Goal: Task Accomplishment & Management: Manage account settings

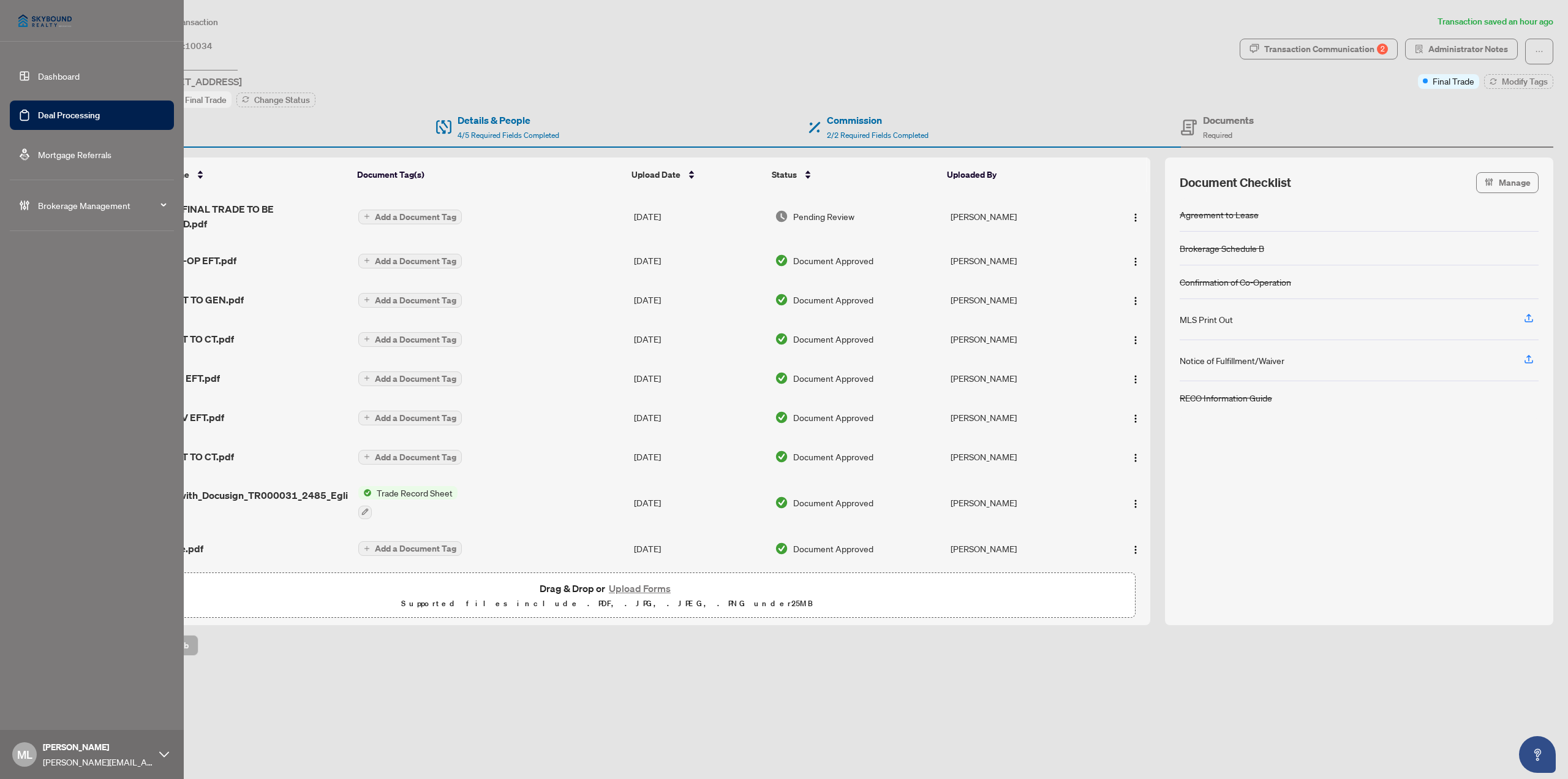
click at [54, 115] on link "Deal Processing" at bounding box center [69, 116] width 62 height 11
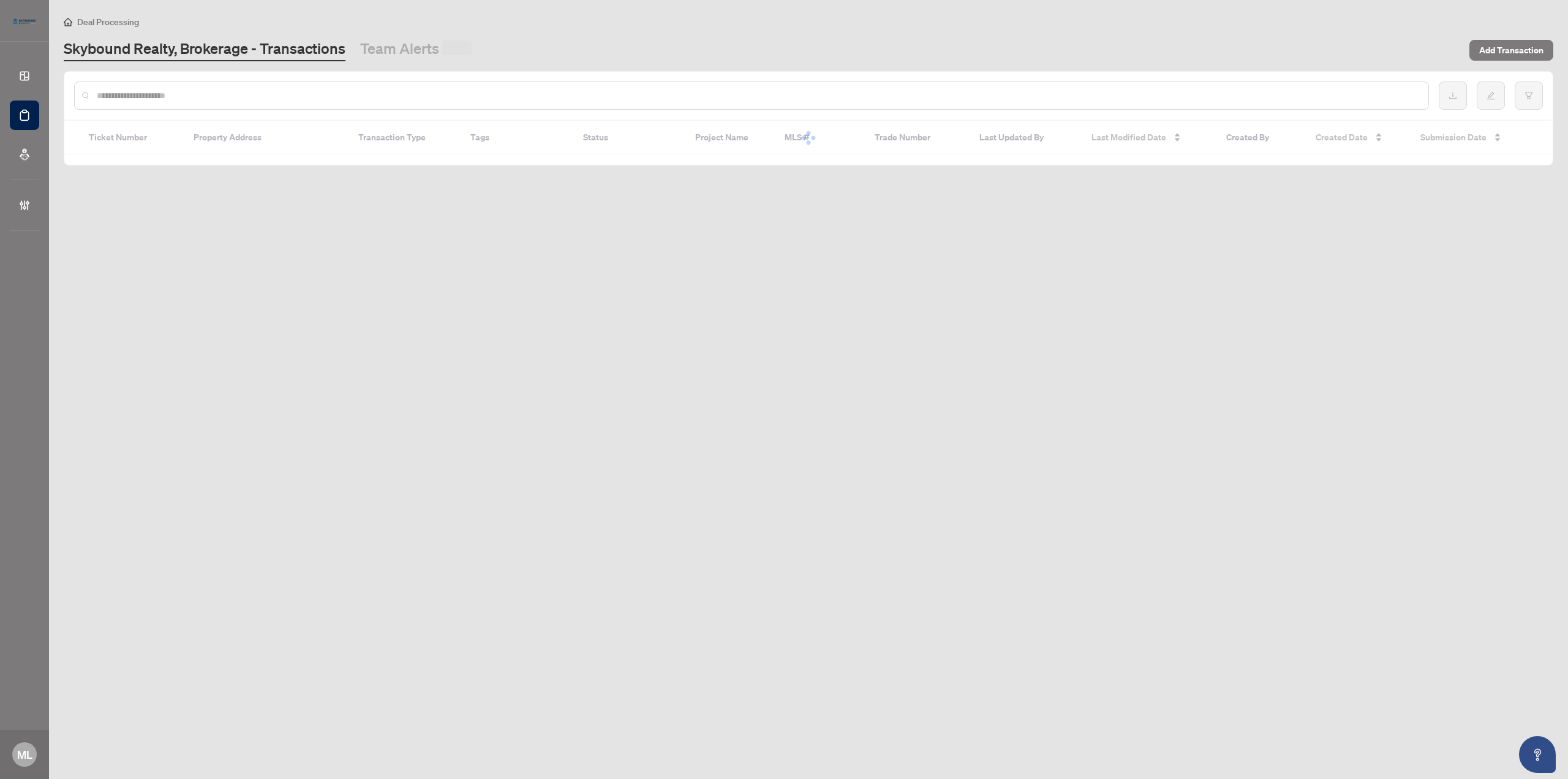
click at [223, 90] on input "text" at bounding box center [757, 95] width 1321 height 13
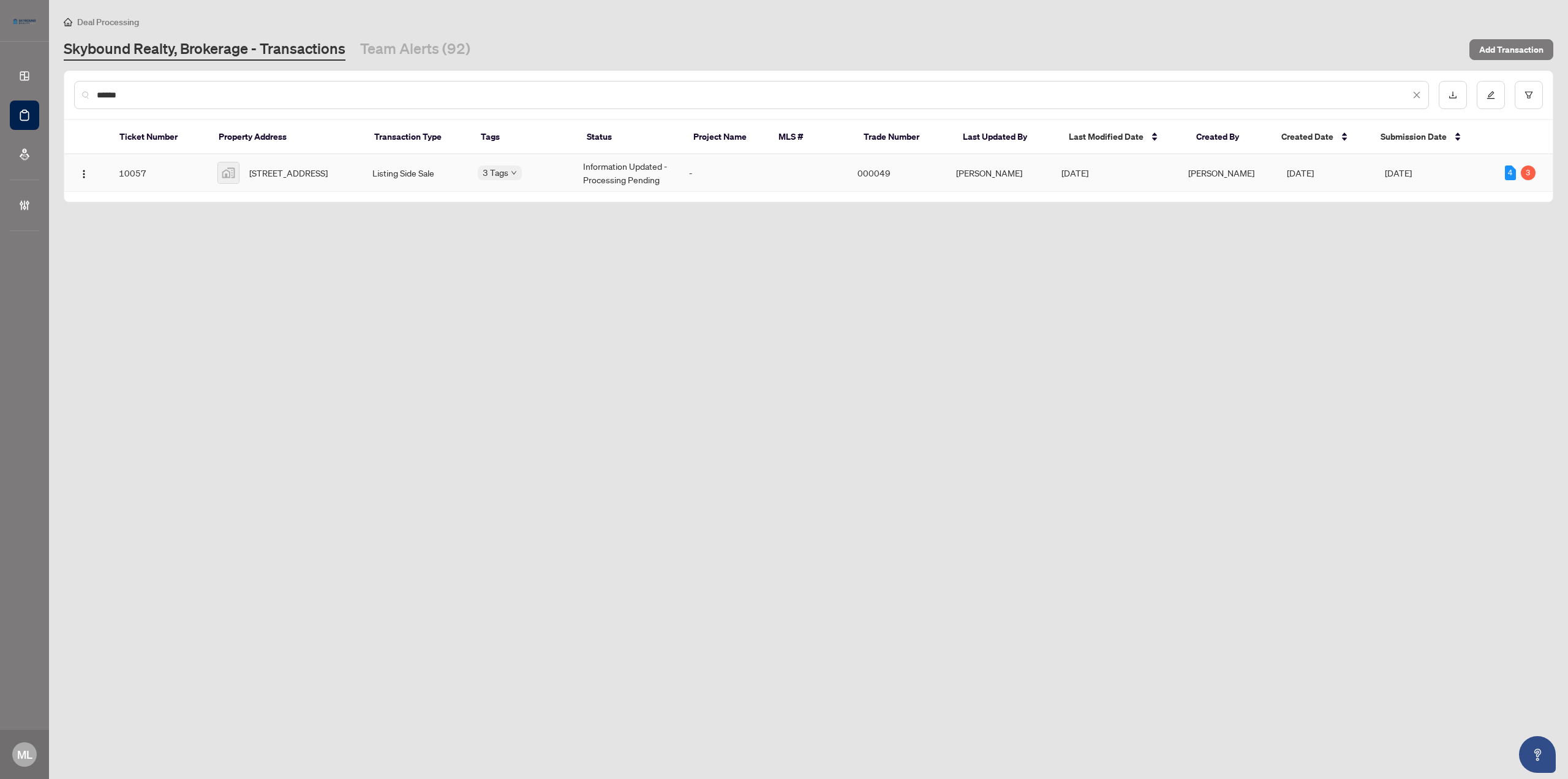
type input "******"
click at [277, 166] on span "[STREET_ADDRESS]" at bounding box center [289, 172] width 78 height 13
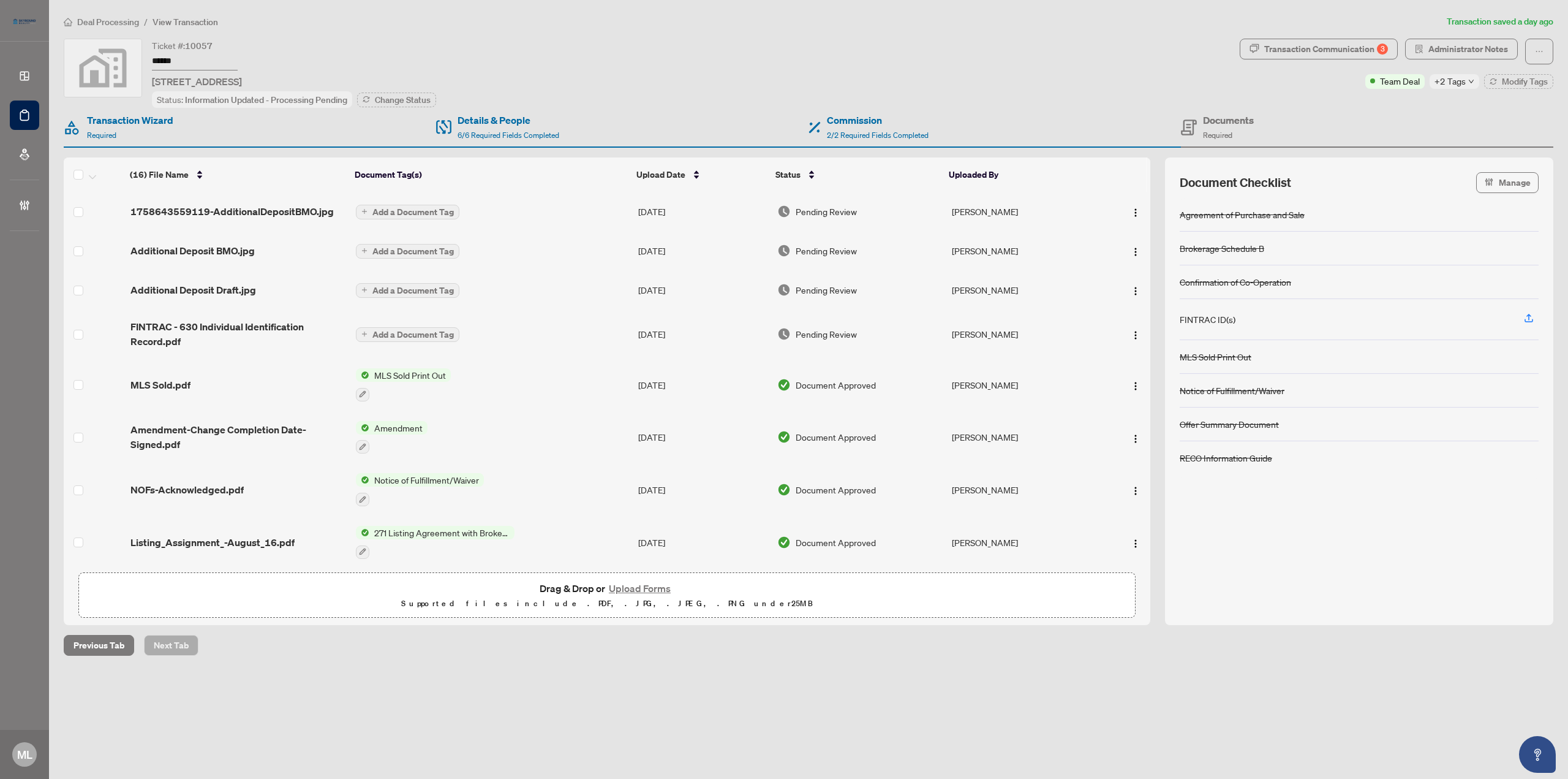
click at [1219, 121] on h4 "Documents" at bounding box center [1228, 120] width 51 height 15
click at [1223, 113] on h4 "Documents" at bounding box center [1228, 120] width 51 height 15
click at [240, 211] on span "1758643559119-AdditionalDepositBMO.jpg" at bounding box center [232, 211] width 203 height 15
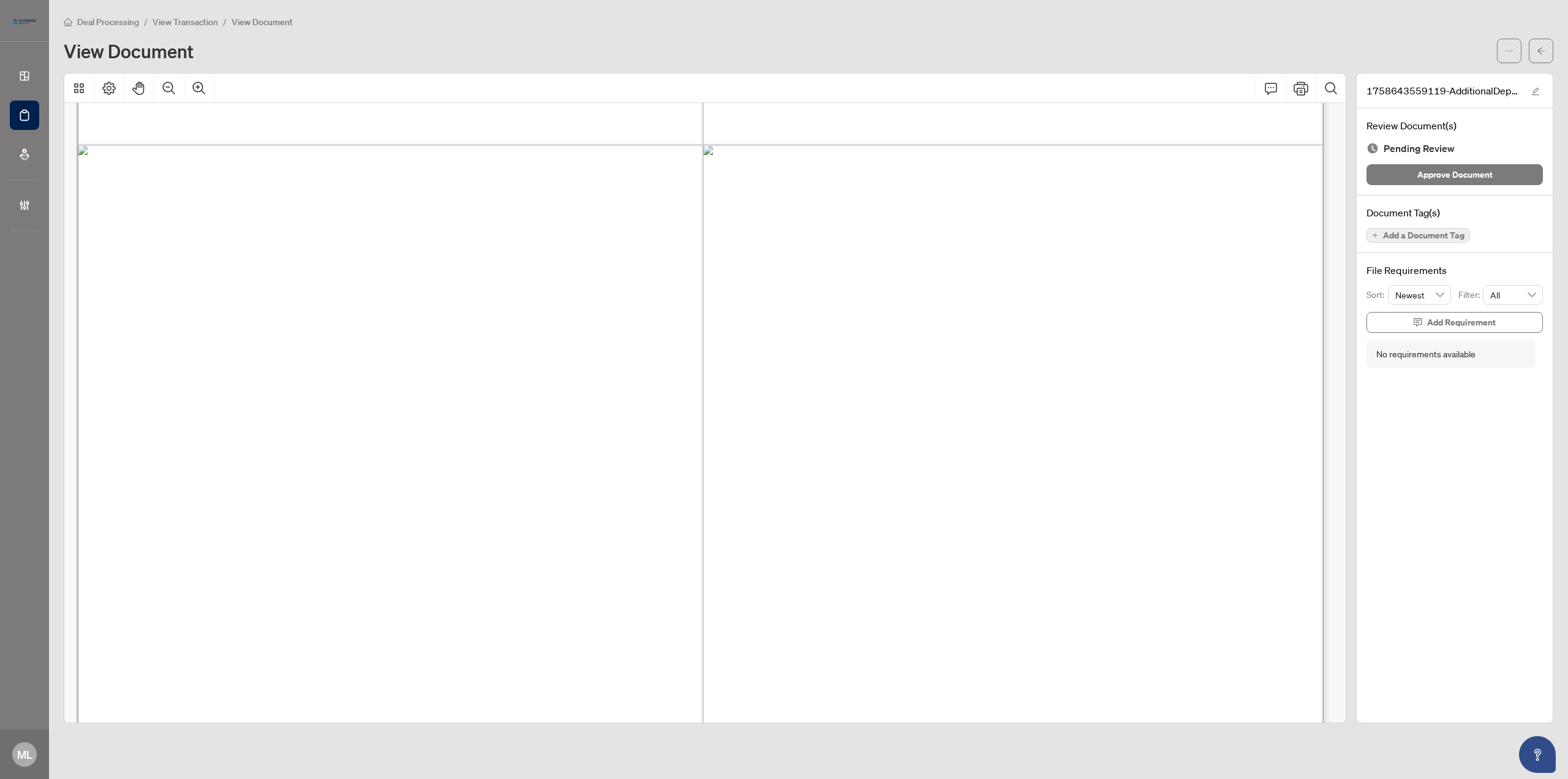
scroll to position [613, 0]
click at [1543, 43] on button "button" at bounding box center [1541, 50] width 25 height 25
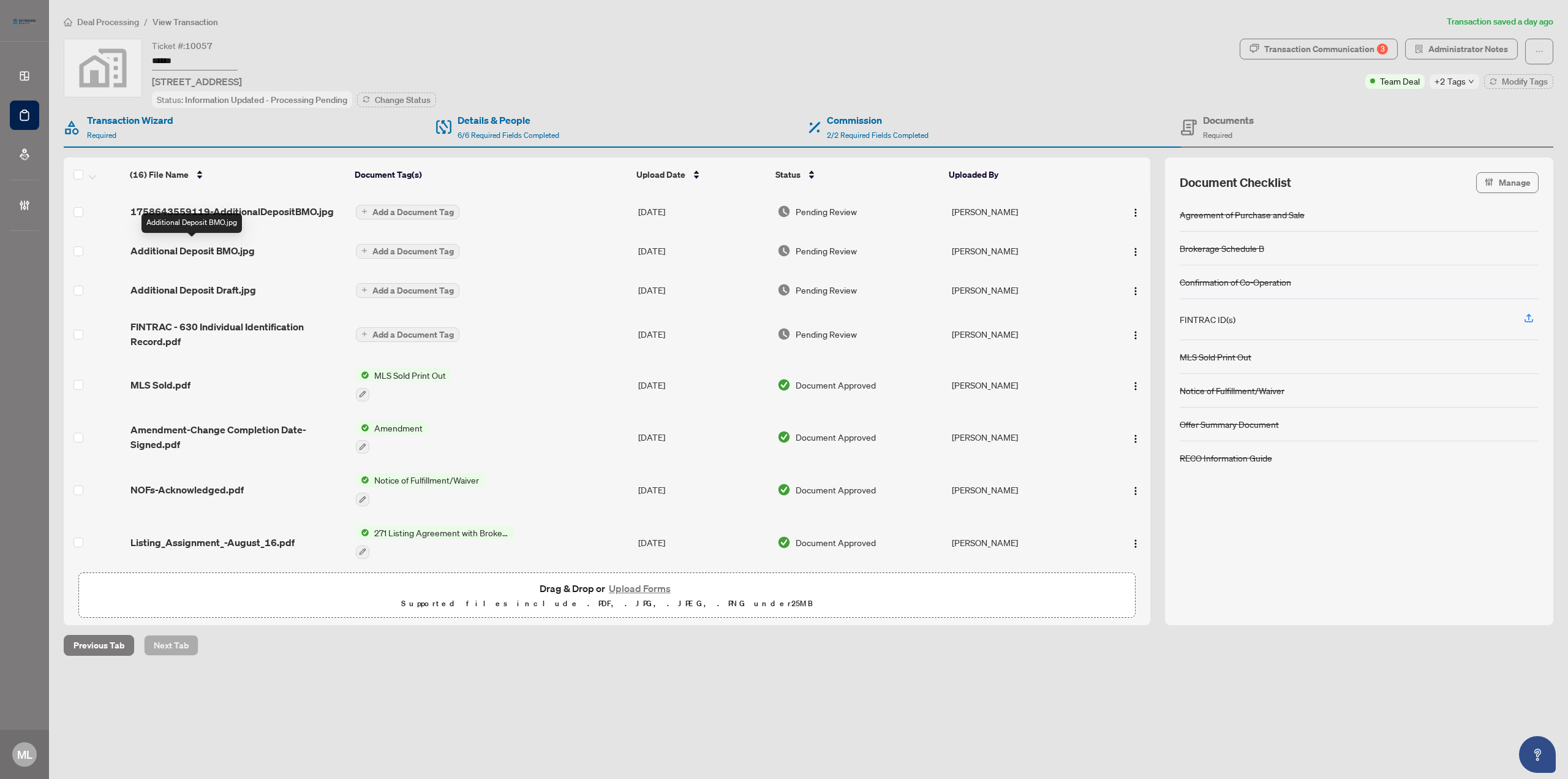
click at [199, 243] on span "Additional Deposit BMO.jpg" at bounding box center [193, 250] width 125 height 15
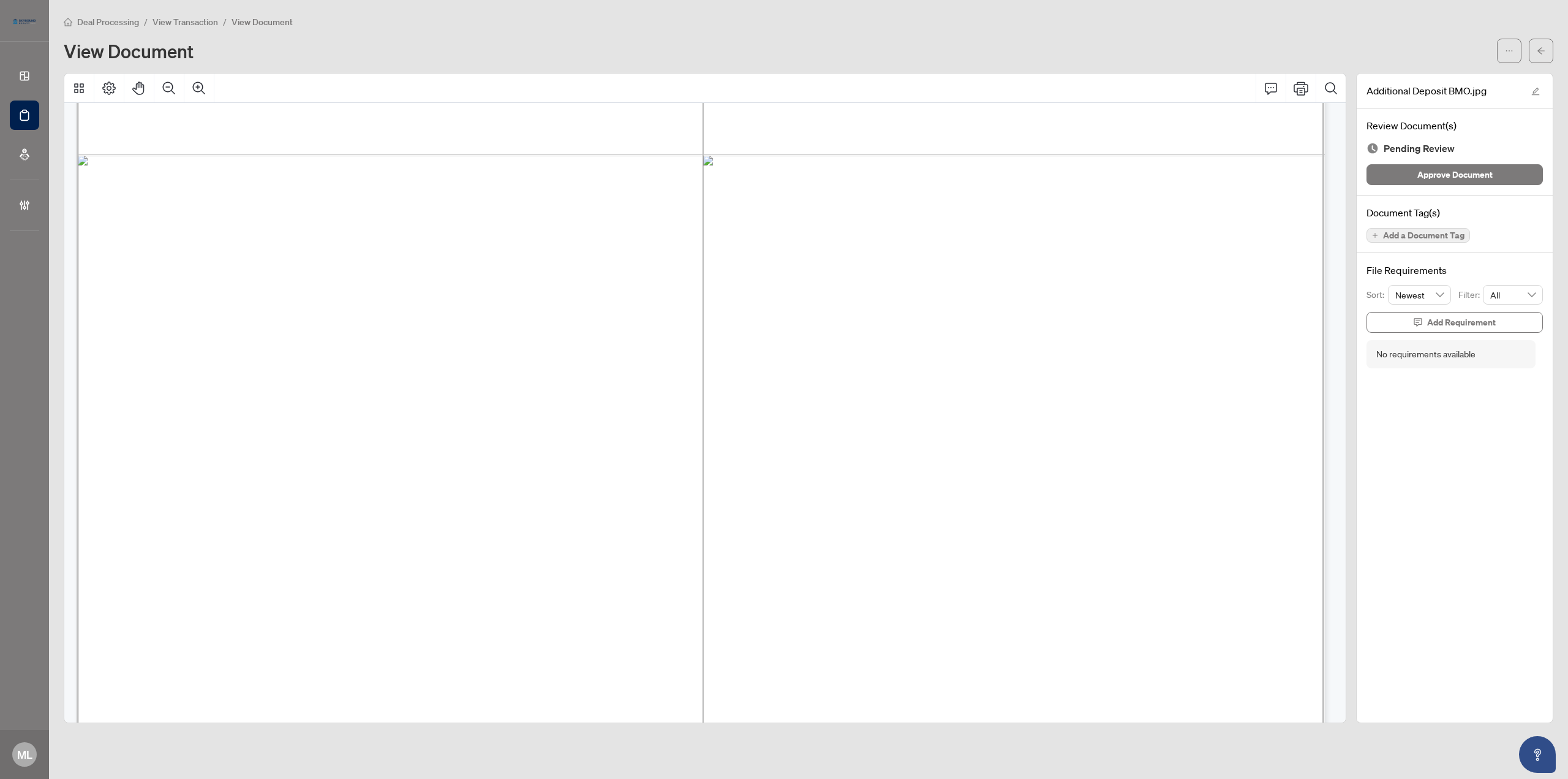
scroll to position [567, 0]
click at [1537, 47] on icon "arrow-left" at bounding box center [1541, 50] width 8 height 8
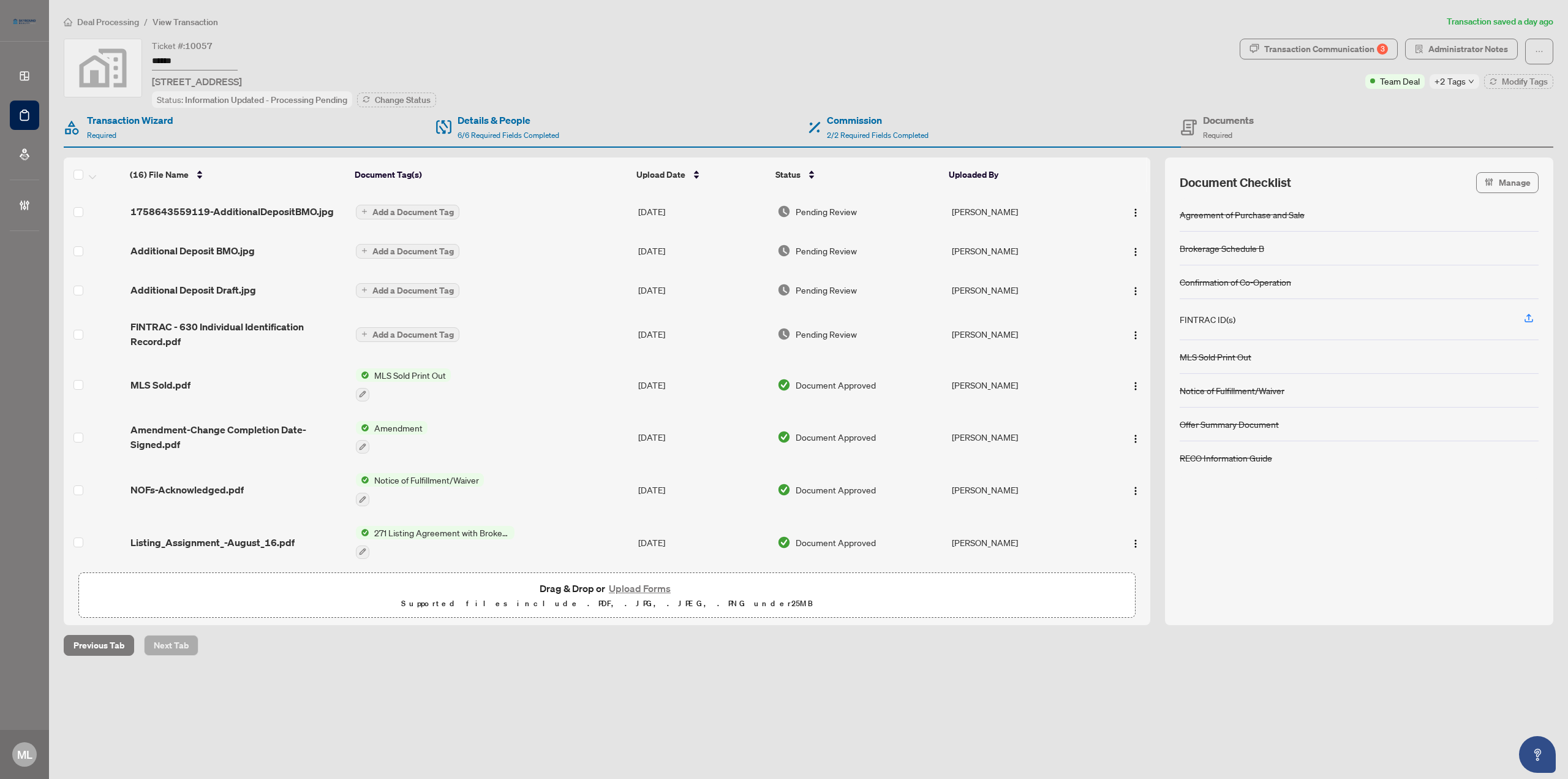
click at [1117, 252] on div at bounding box center [1125, 251] width 39 height 20
click at [1130, 253] on img "button" at bounding box center [1135, 251] width 10 height 10
click at [1158, 390] on span "Archive" at bounding box center [1190, 390] width 117 height 13
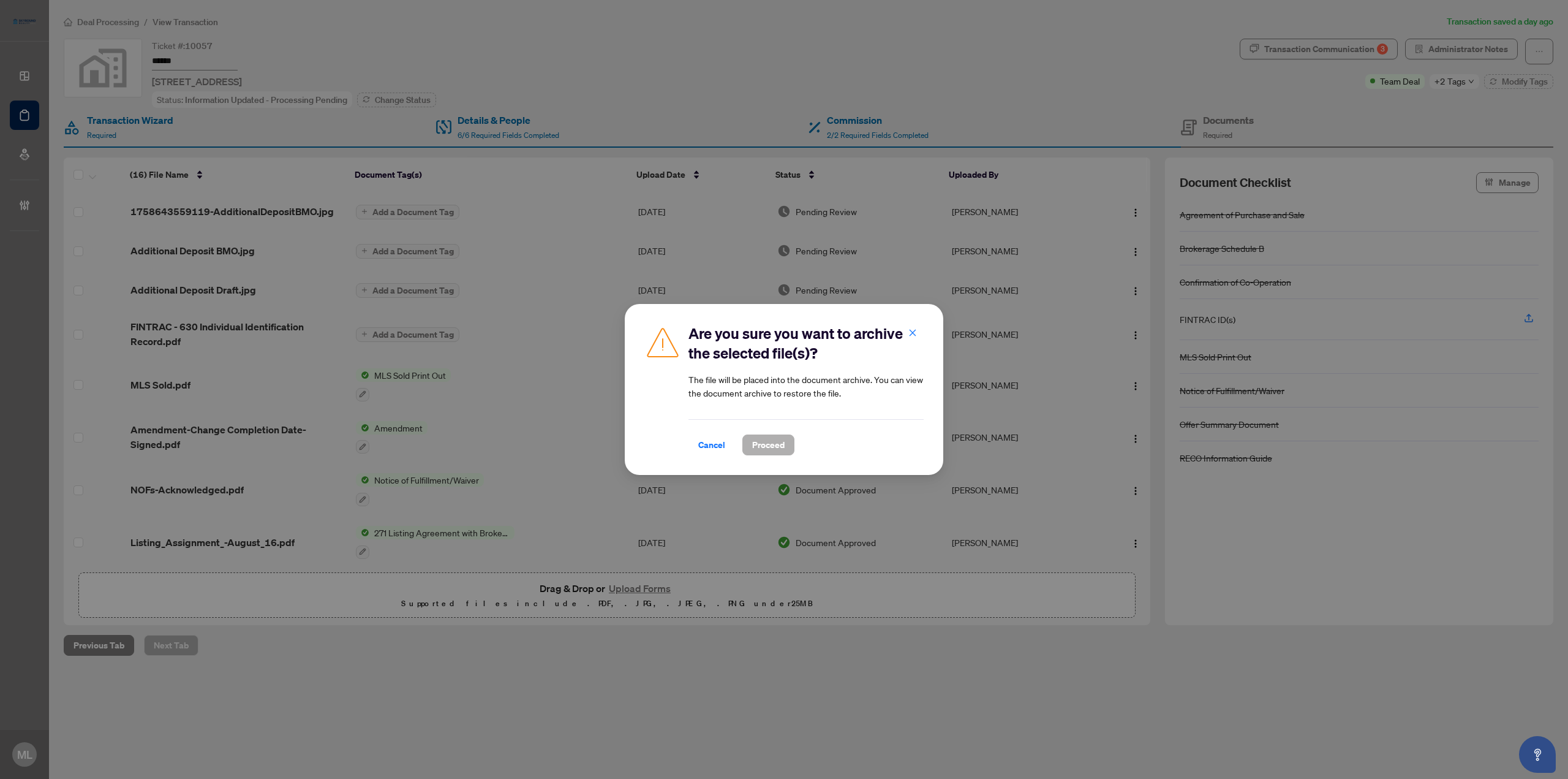
click at [778, 448] on span "Proceed" at bounding box center [768, 445] width 32 height 20
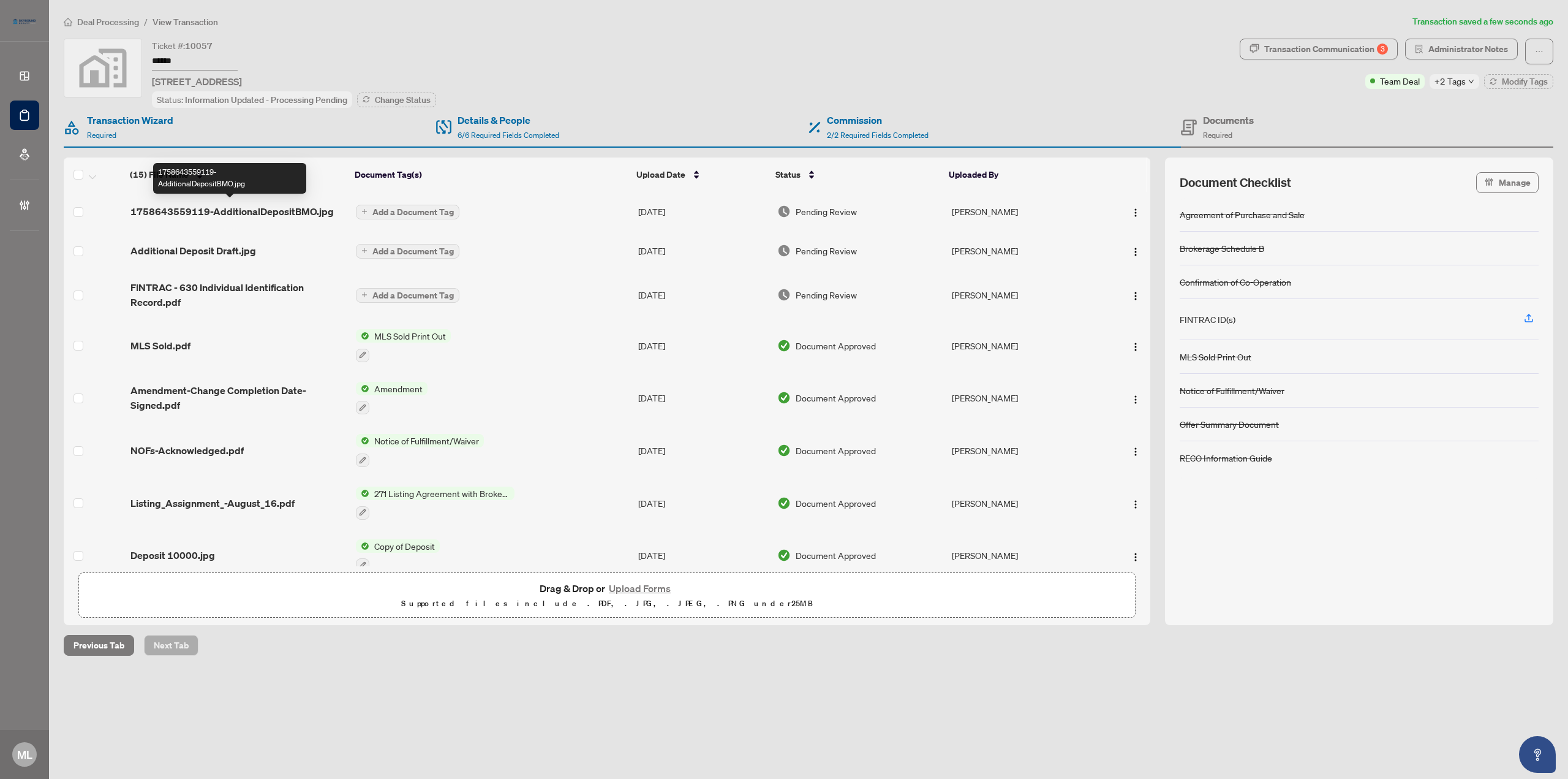
click at [248, 211] on span "1758643559119-AdditionalDepositBMO.jpg" at bounding box center [232, 211] width 203 height 15
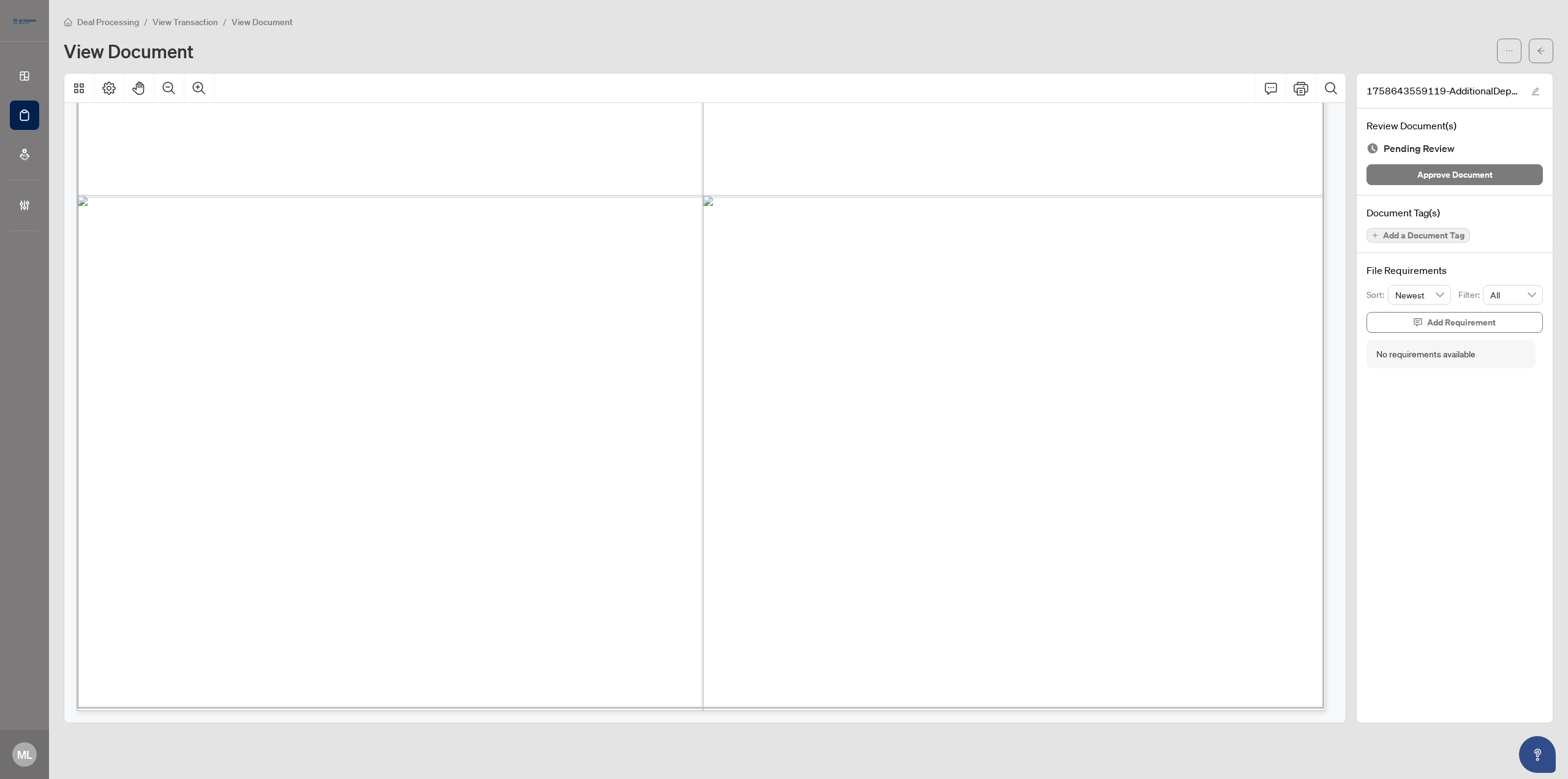
scroll to position [935, 0]
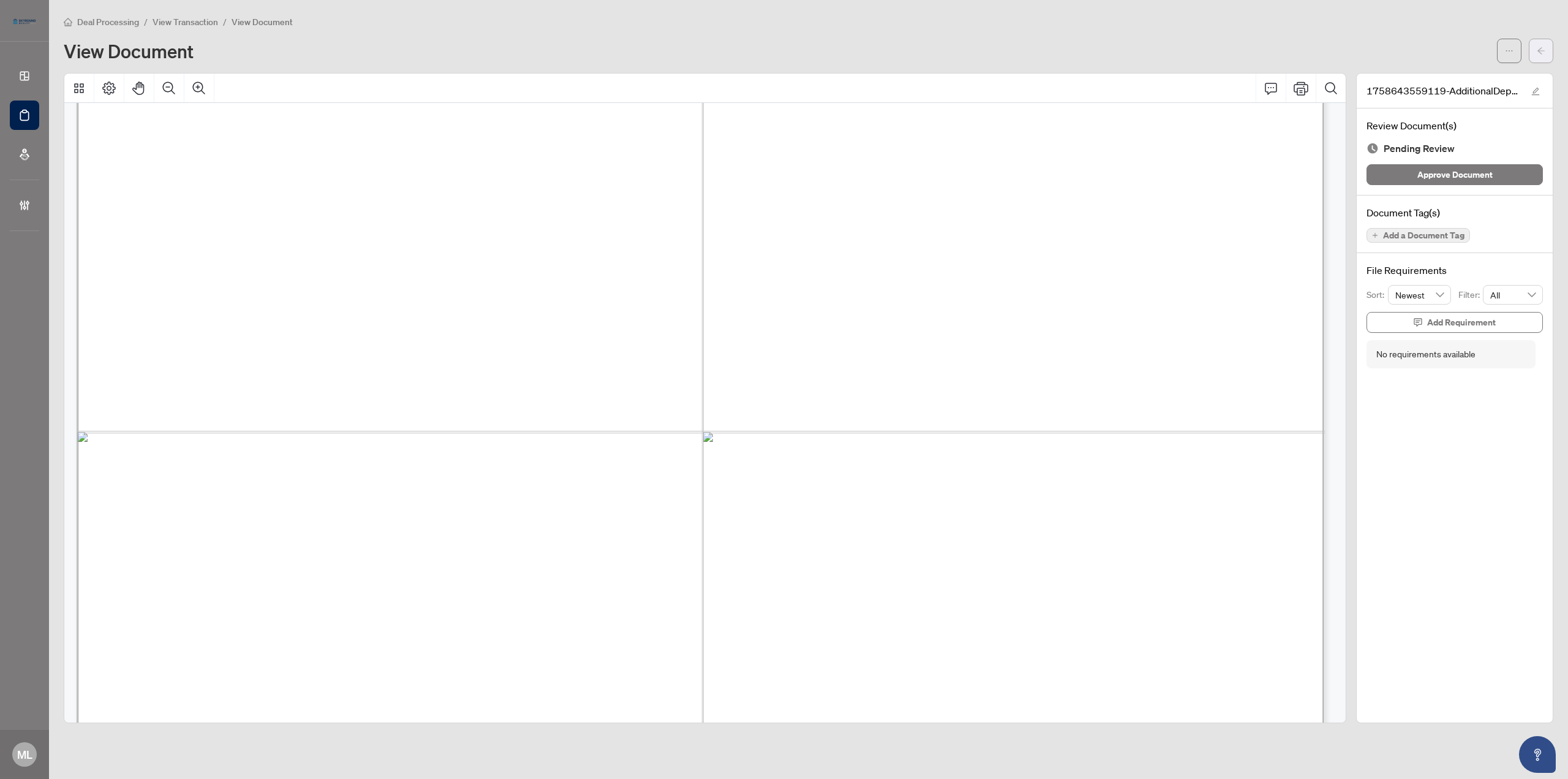
click at [1536, 51] on icon "arrow-left" at bounding box center [1541, 50] width 8 height 8
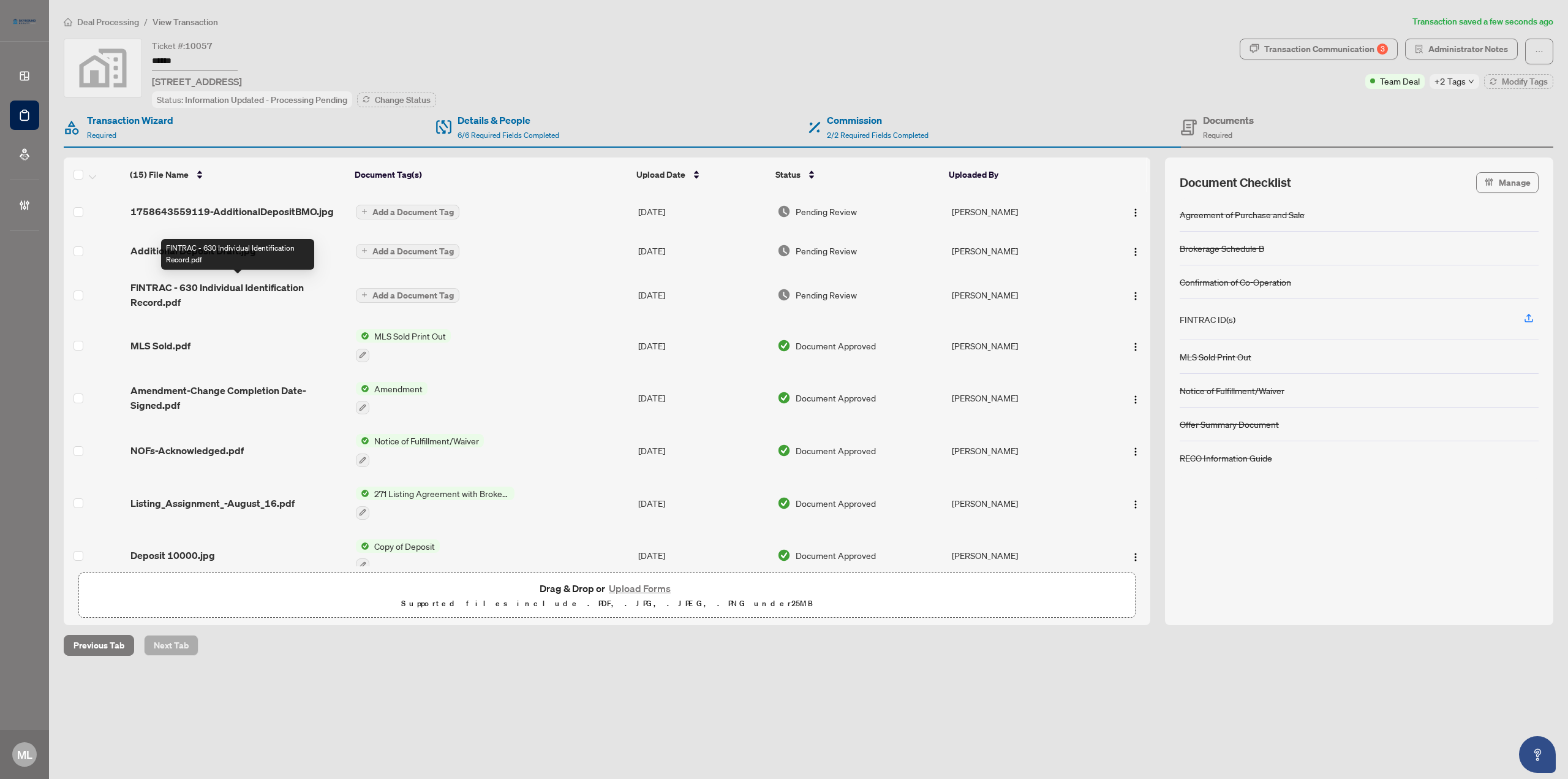
click at [240, 248] on div "FINTRAC - 630 Individual Identification Record.pdf" at bounding box center [237, 254] width 153 height 31
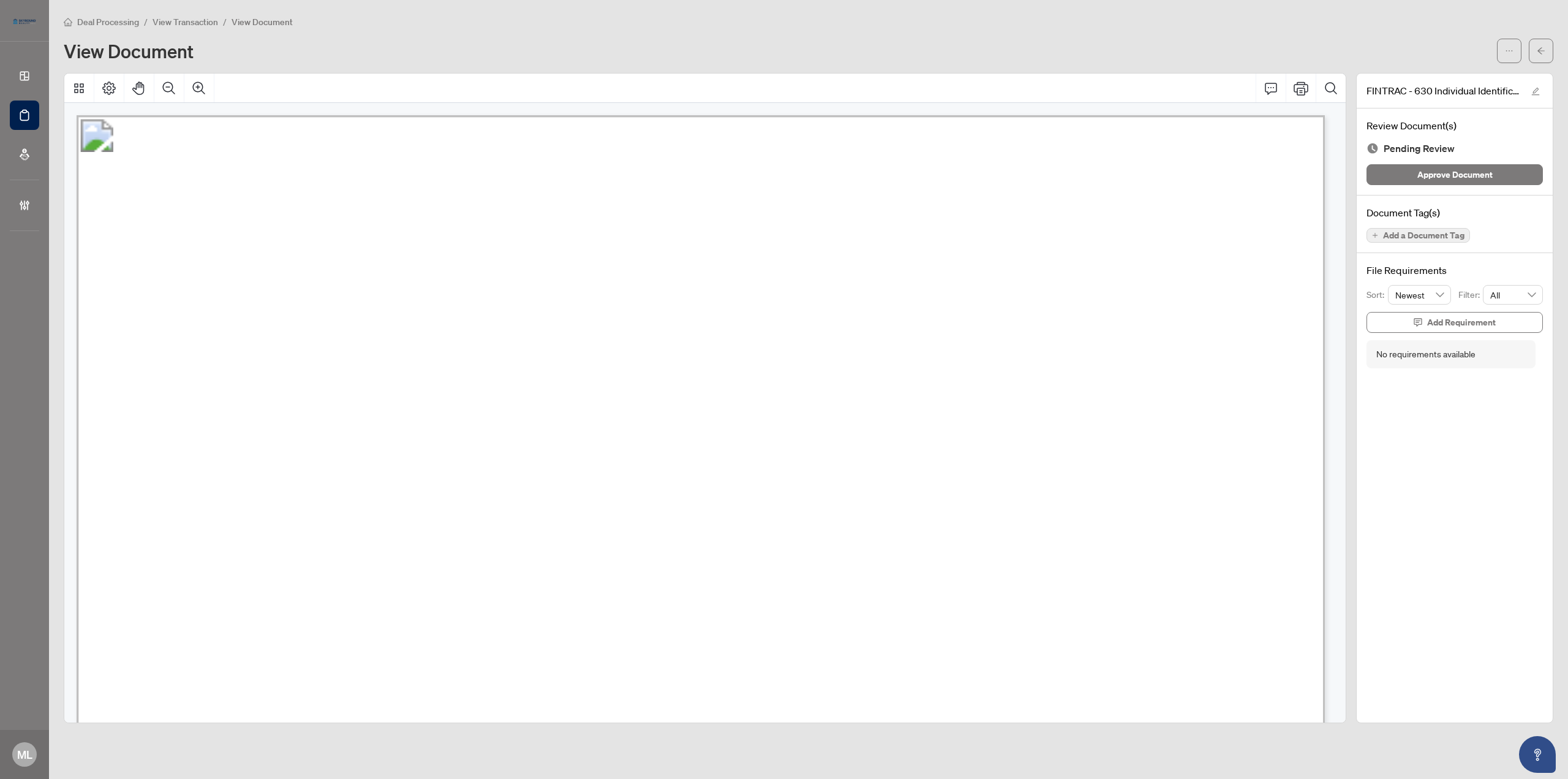
scroll to position [245, 0]
click at [1539, 43] on span "button" at bounding box center [1541, 51] width 8 height 20
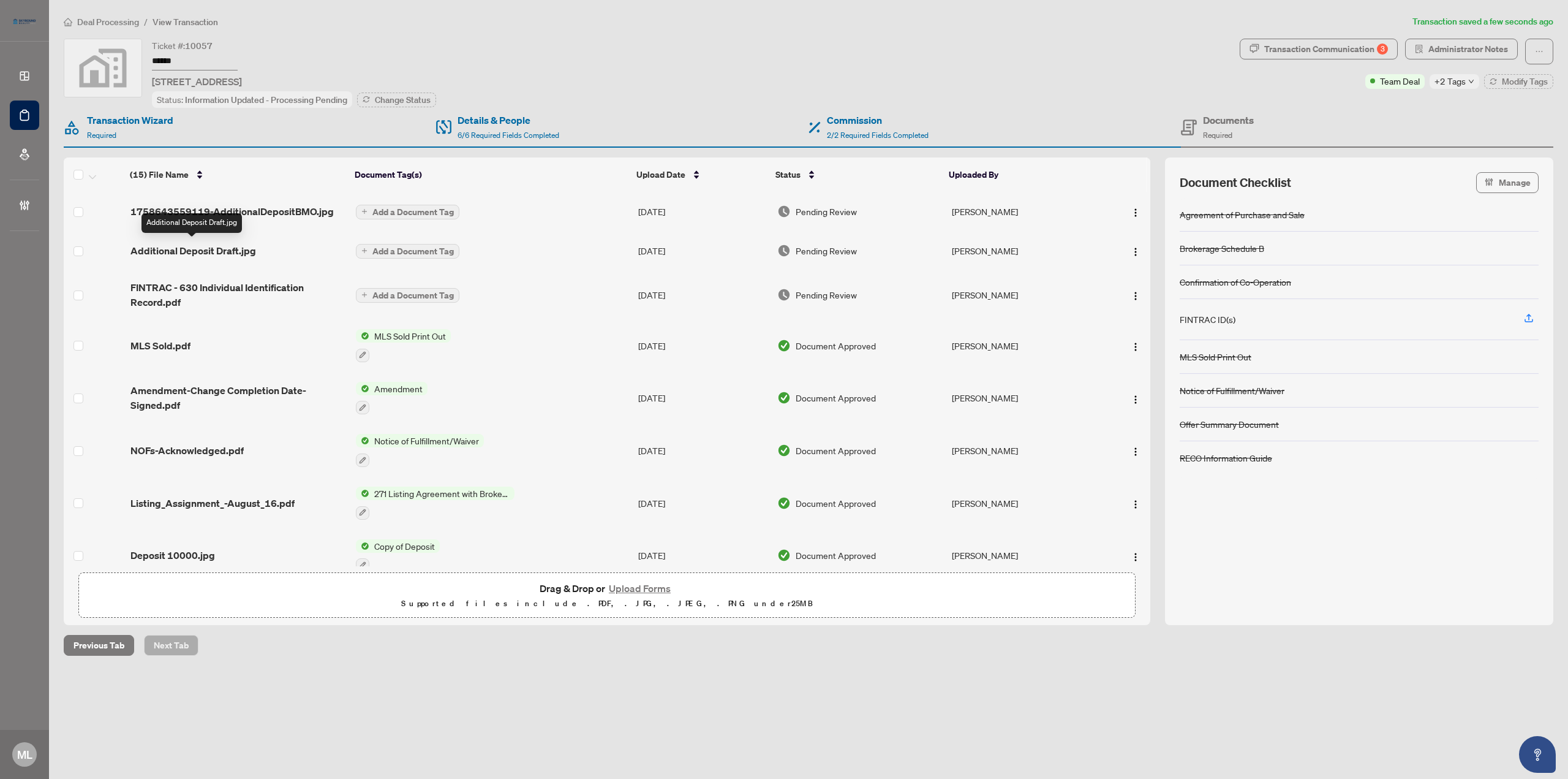
click at [215, 247] on span "Additional Deposit Draft.jpg" at bounding box center [193, 250] width 125 height 15
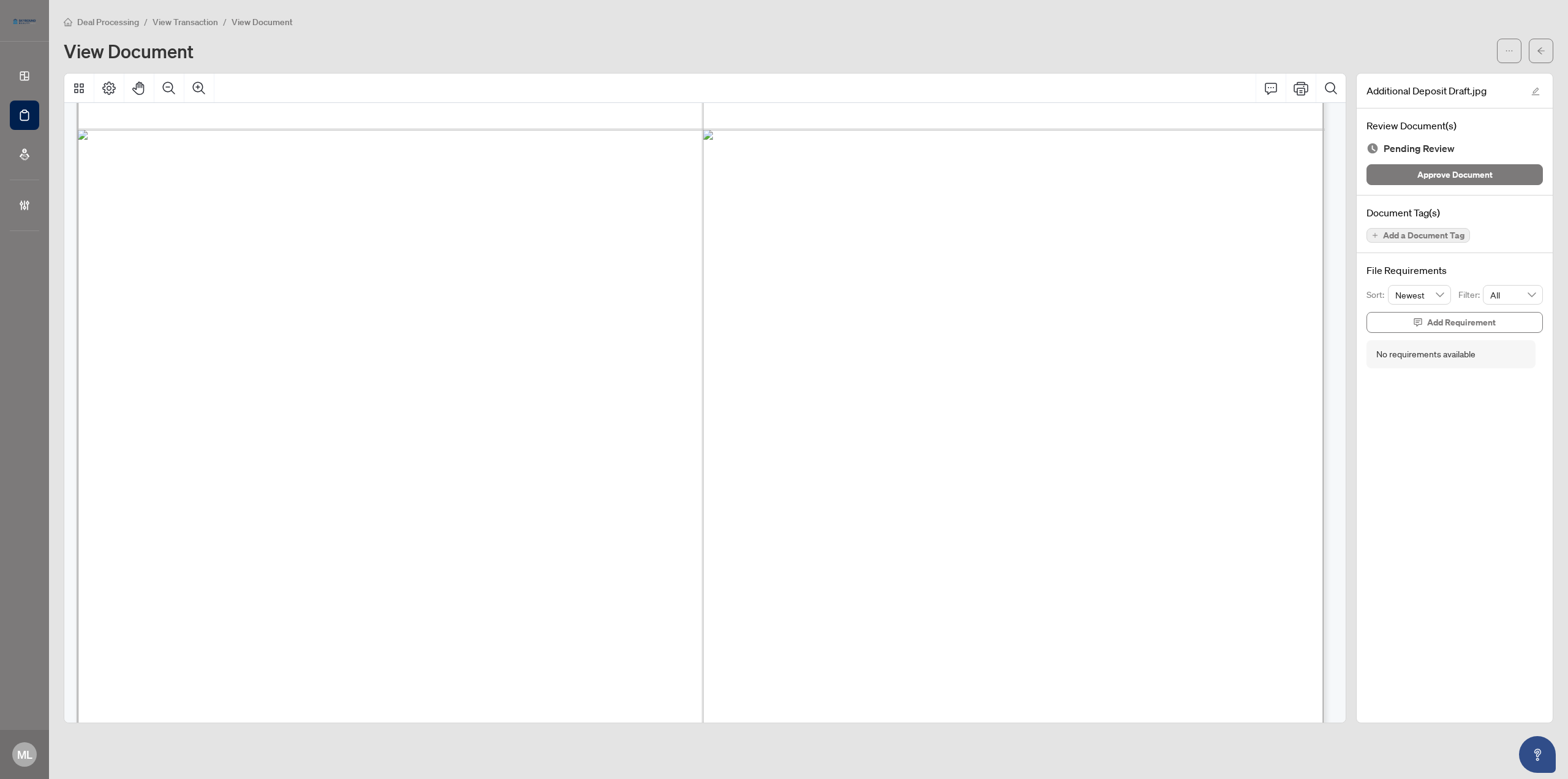
scroll to position [567, 0]
click at [200, 86] on icon "Zoom In" at bounding box center [199, 88] width 15 height 15
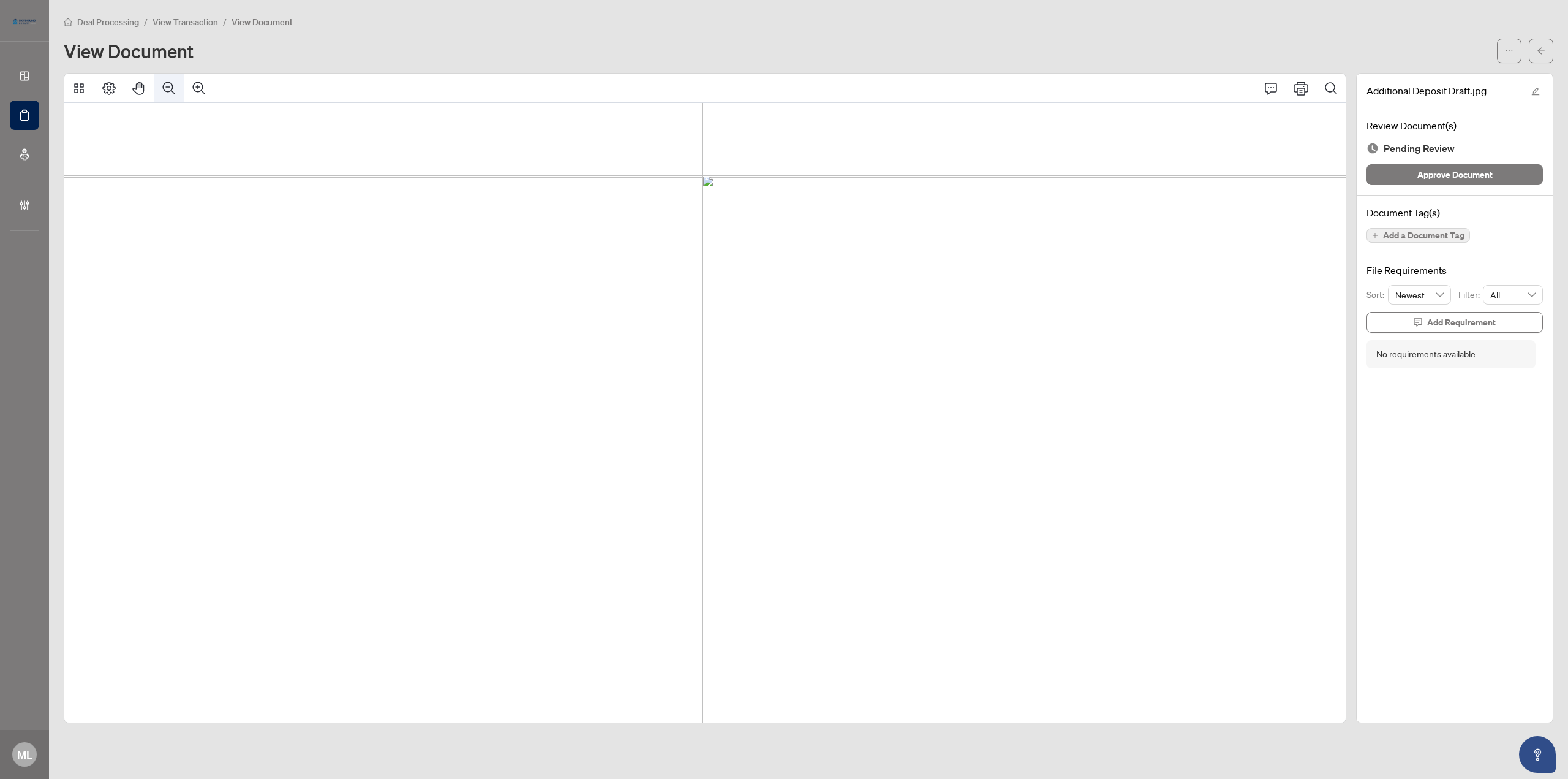
click at [172, 88] on icon "Zoom Out" at bounding box center [169, 87] width 12 height 12
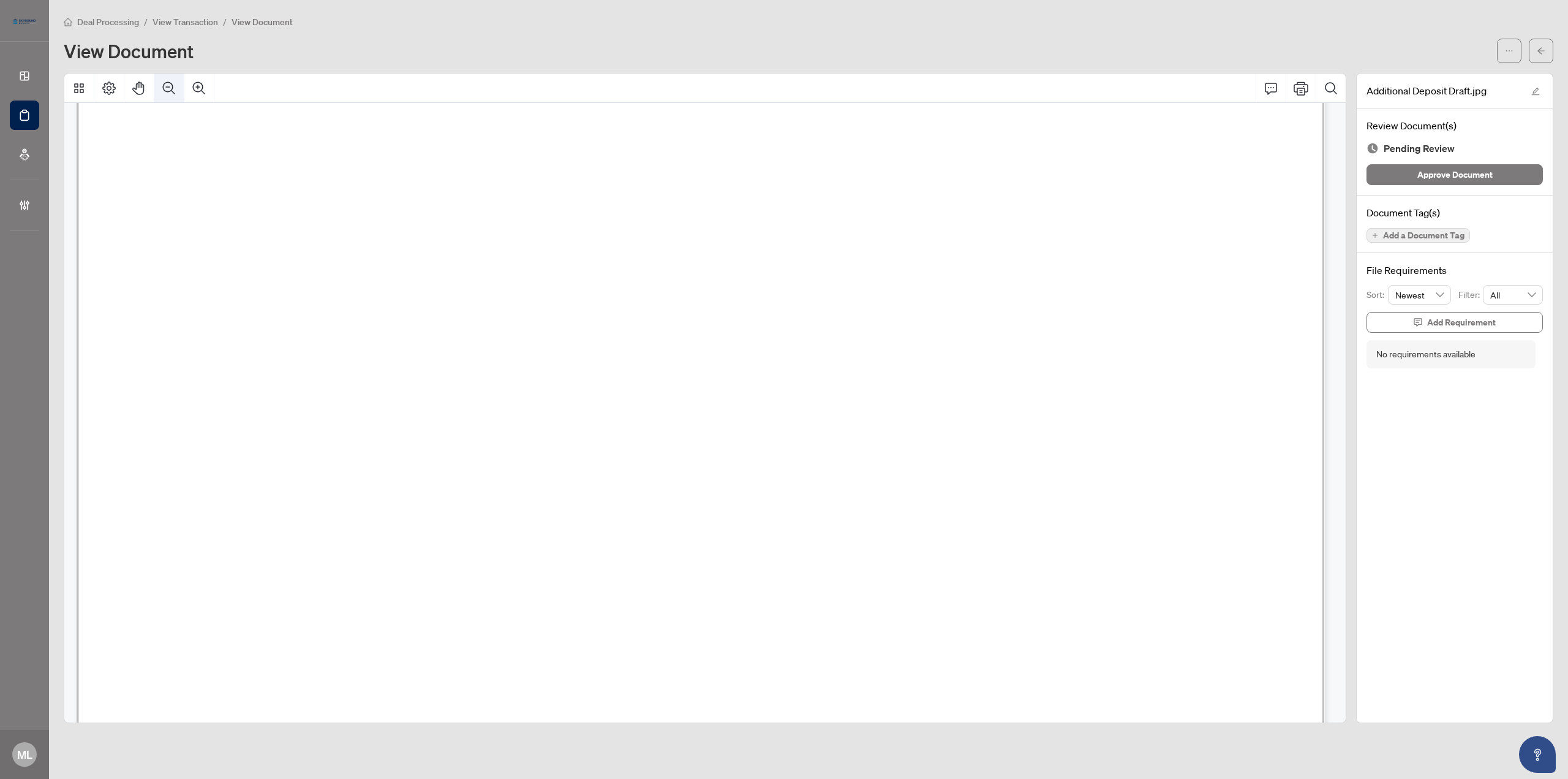
click at [172, 88] on icon "Zoom Out" at bounding box center [169, 87] width 12 height 12
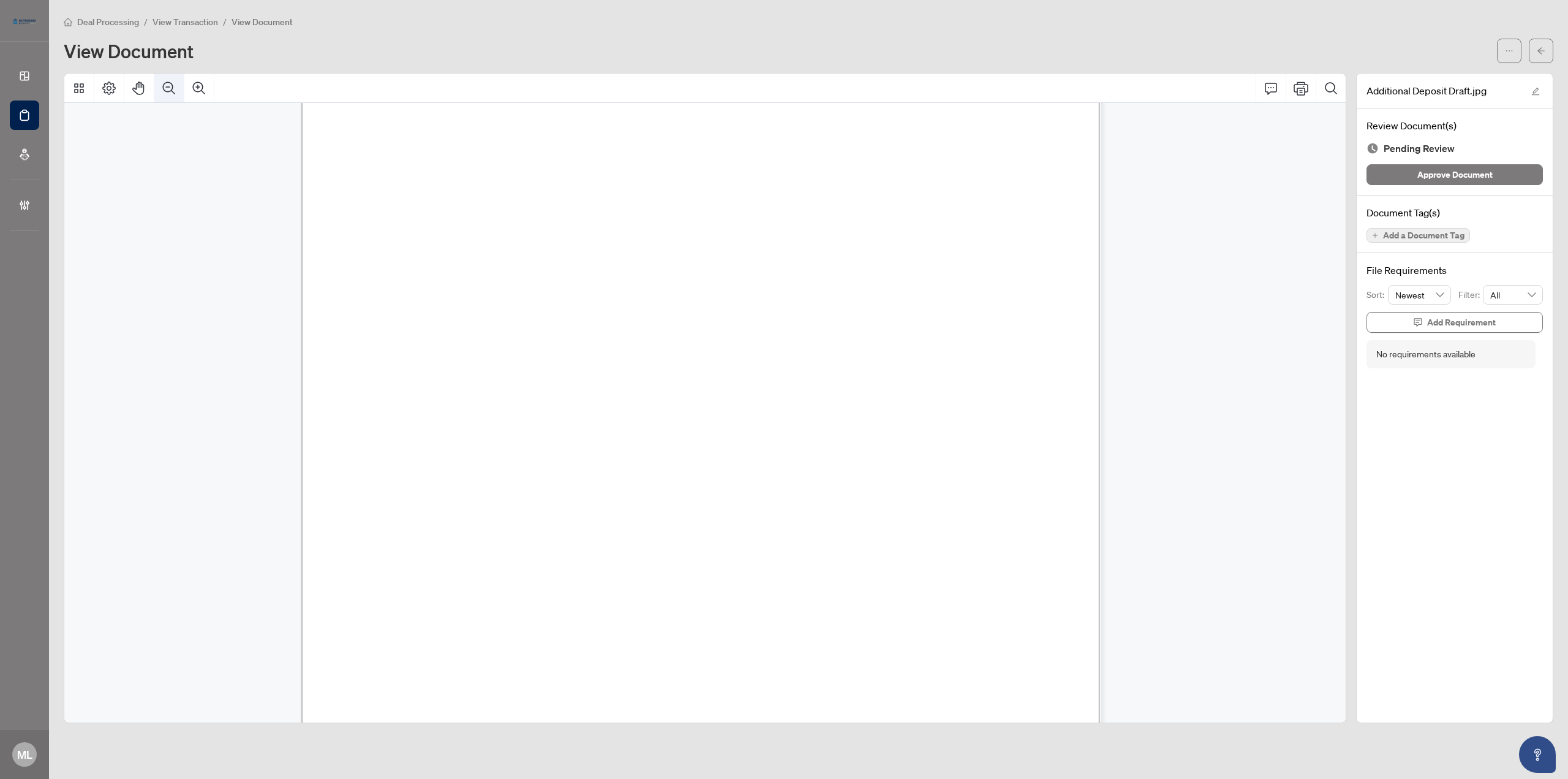
click at [172, 88] on icon "Zoom Out" at bounding box center [169, 87] width 12 height 12
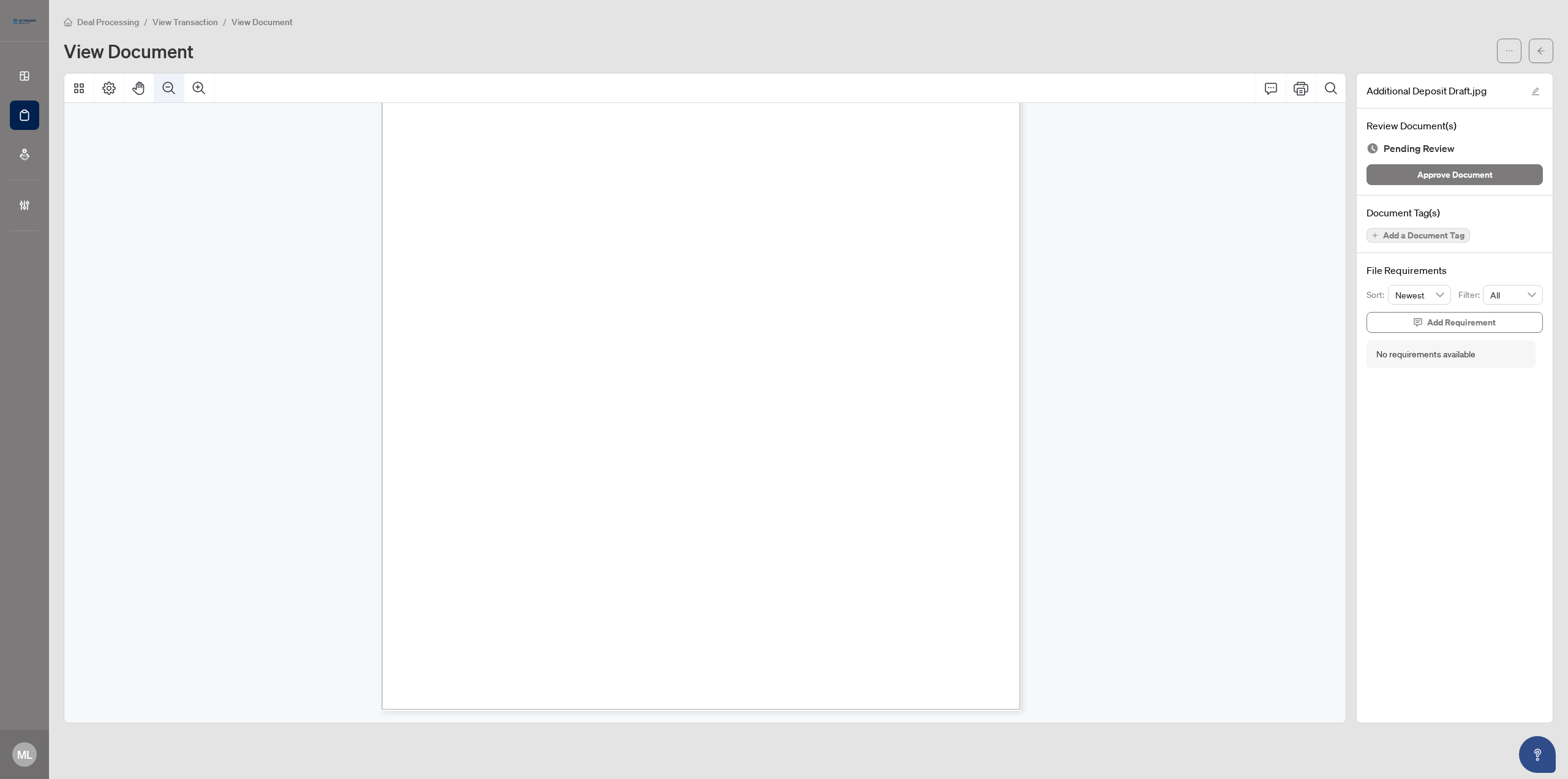
click at [172, 88] on icon "Zoom Out" at bounding box center [169, 87] width 12 height 12
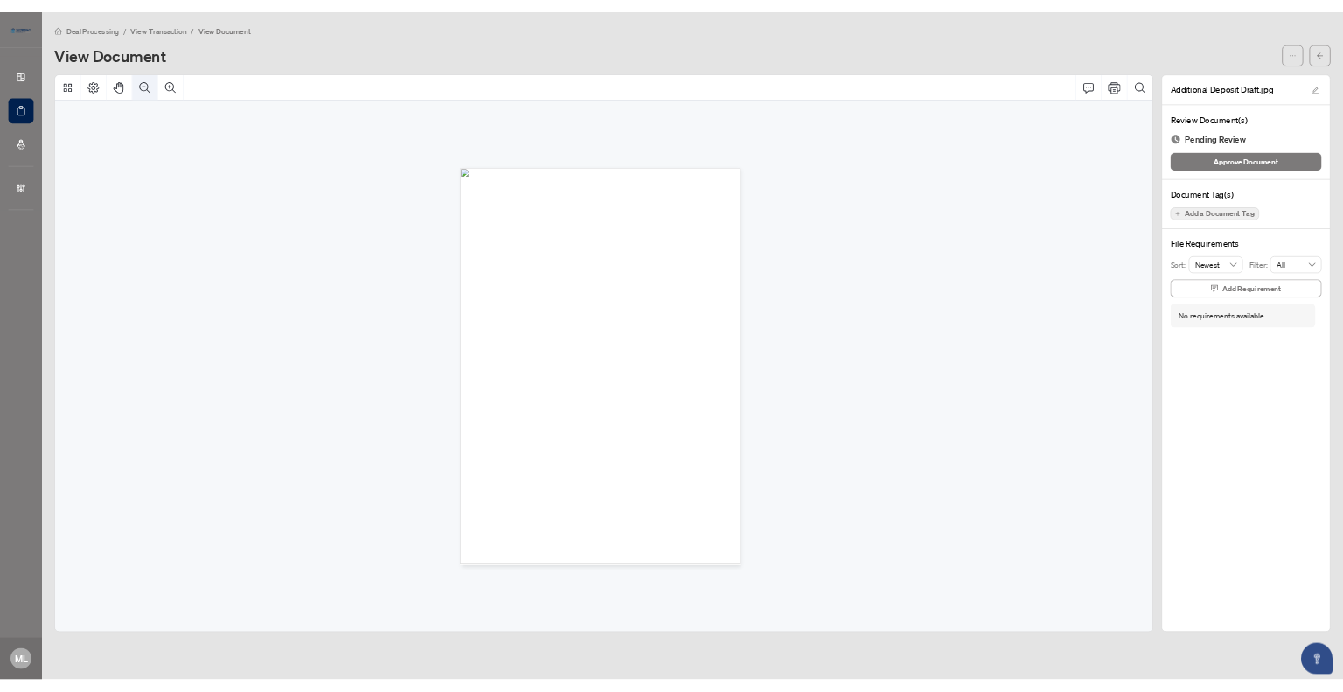
scroll to position [0, 0]
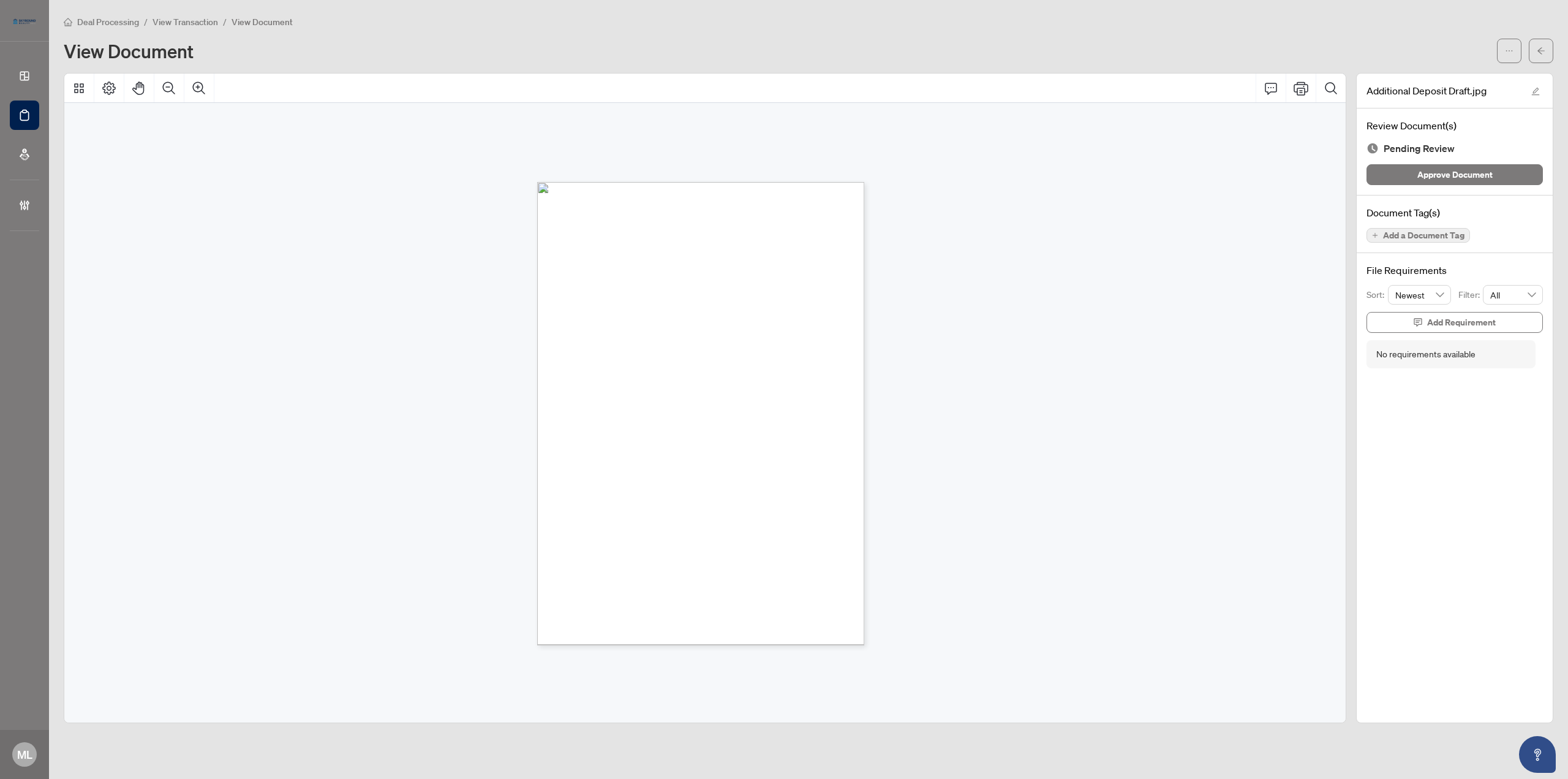
drag, startPoint x: 452, startPoint y: 154, endPoint x: 883, endPoint y: 600, distance: 620.2
click at [883, 600] on div at bounding box center [705, 413] width 1282 height 620
click at [1538, 46] on icon "arrow-left" at bounding box center [1541, 50] width 8 height 8
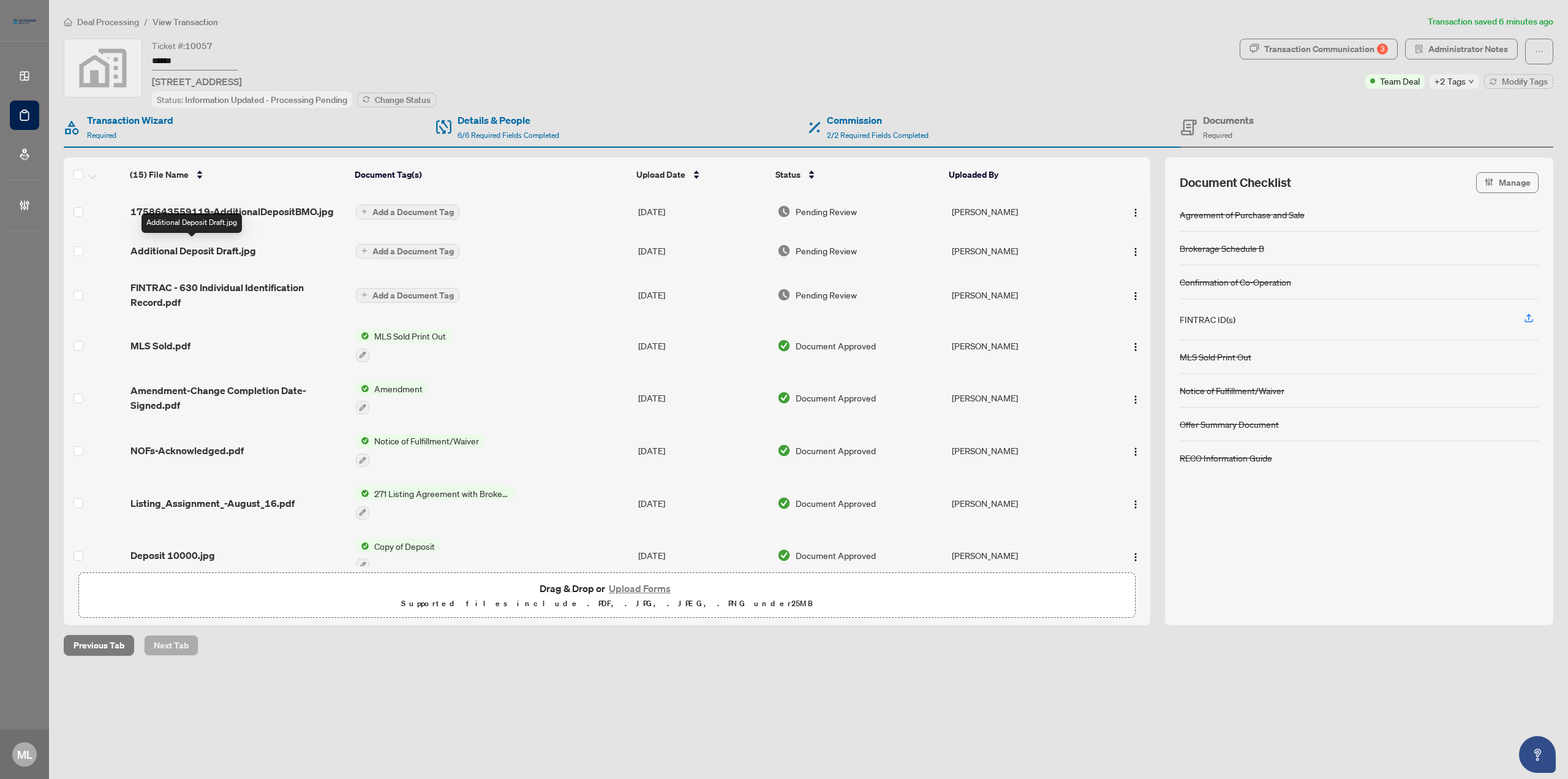
click at [204, 247] on span "Additional Deposit Draft.jpg" at bounding box center [193, 250] width 125 height 15
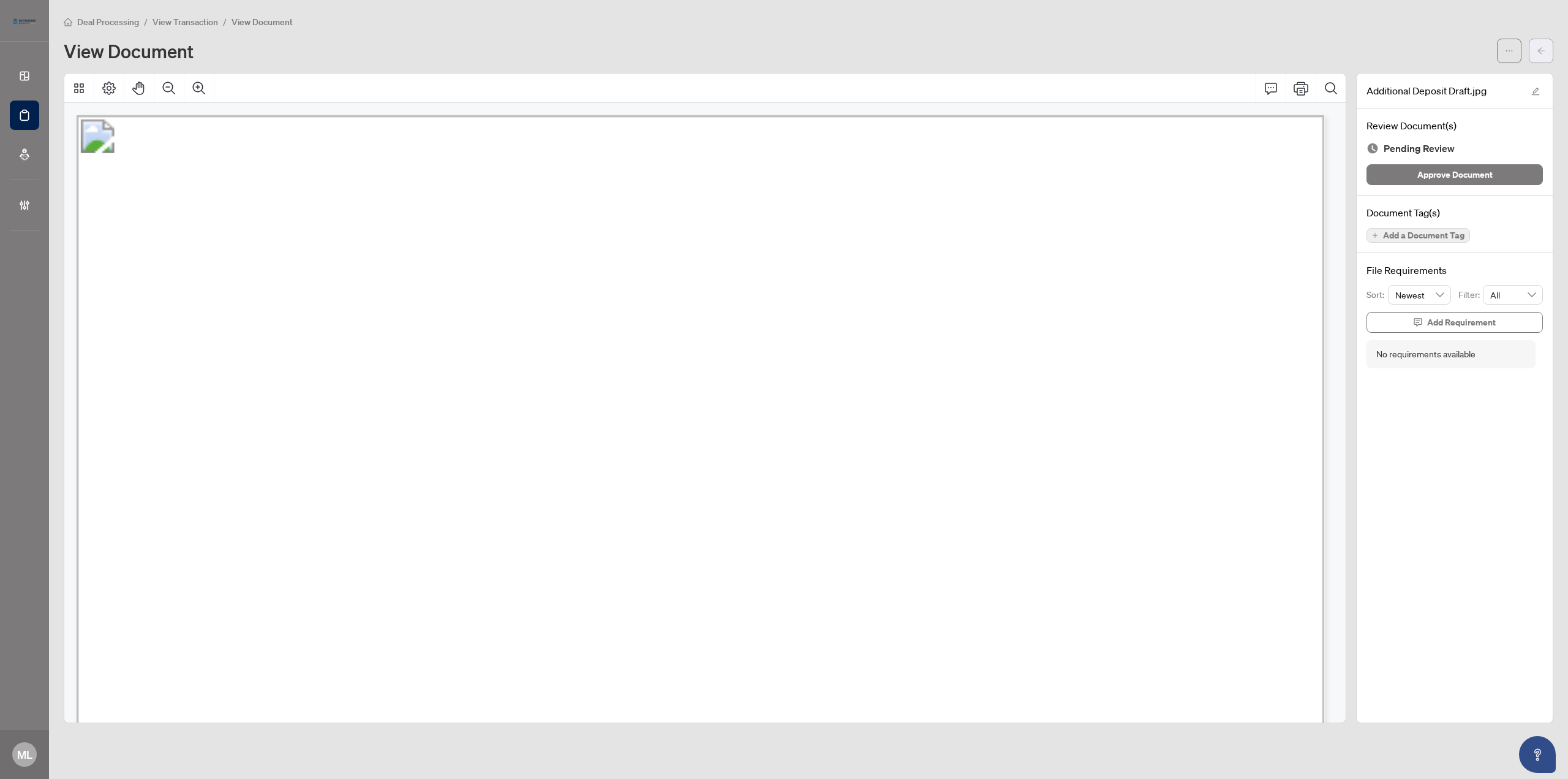
click at [1533, 47] on button "button" at bounding box center [1541, 50] width 25 height 25
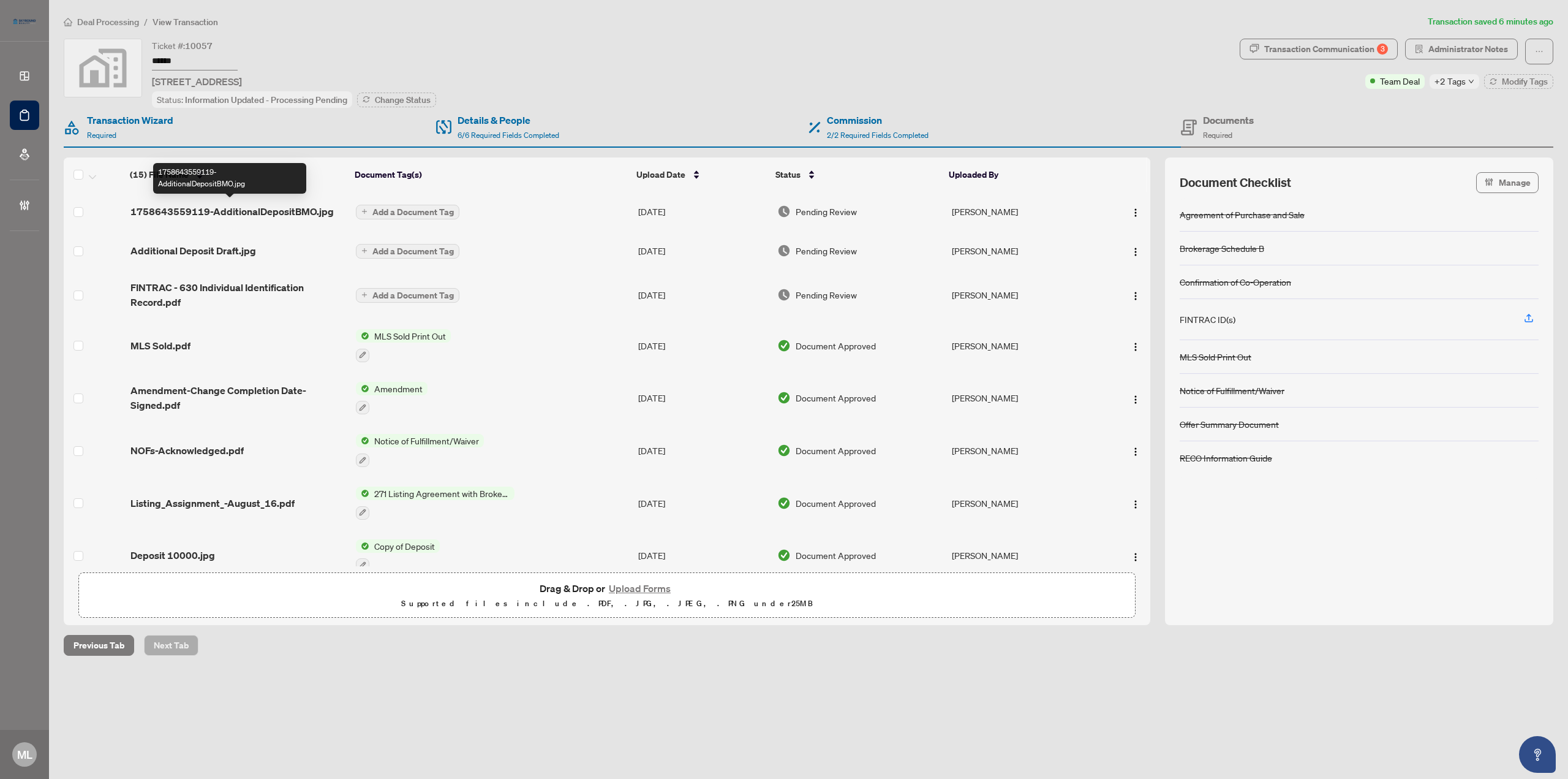
click at [256, 207] on span "1758643559119-AdditionalDepositBMO.jpg" at bounding box center [232, 211] width 203 height 15
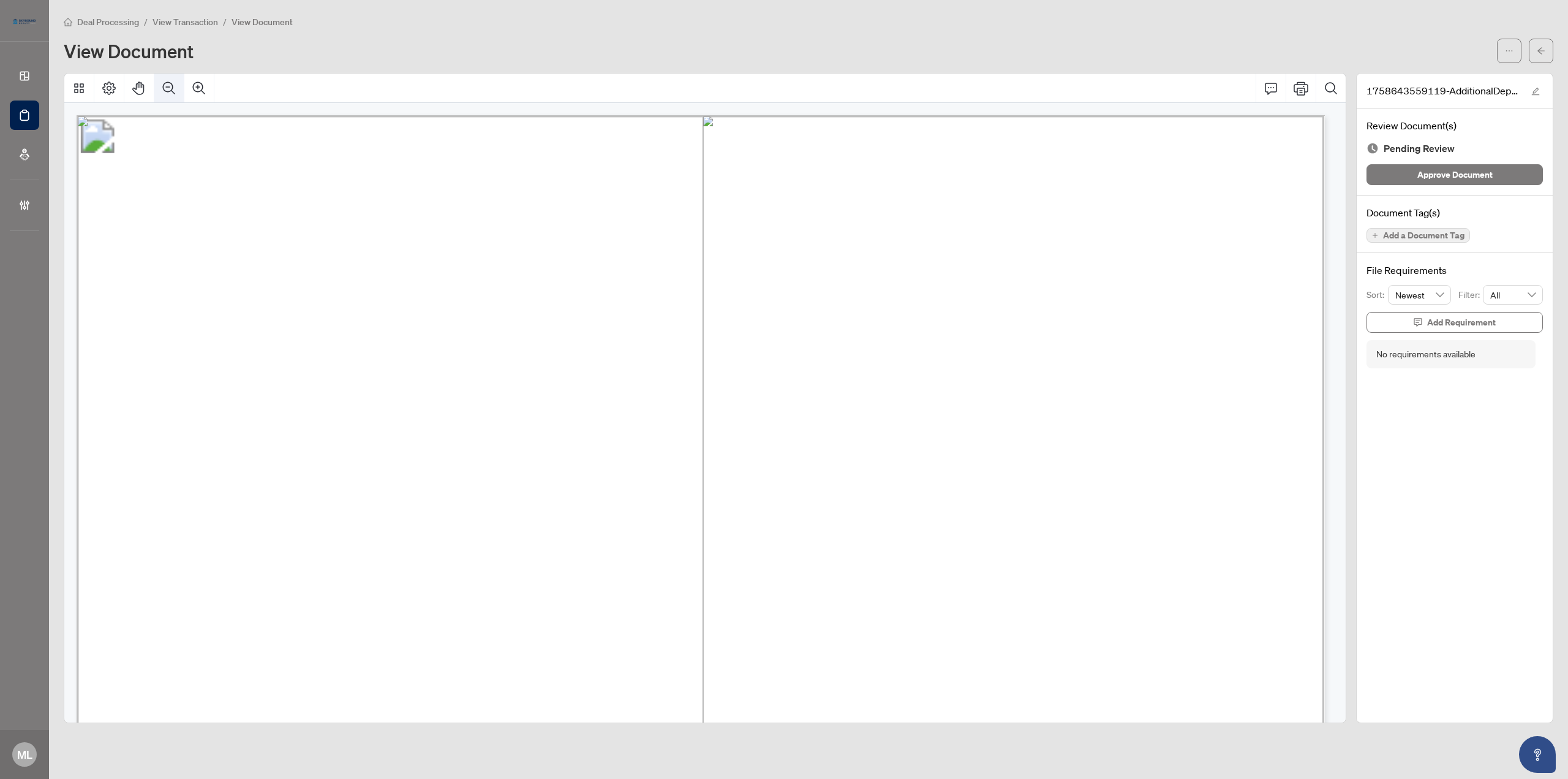
click at [177, 89] on button "Zoom Out" at bounding box center [169, 88] width 29 height 29
click at [176, 89] on button "Zoom Out" at bounding box center [169, 88] width 29 height 29
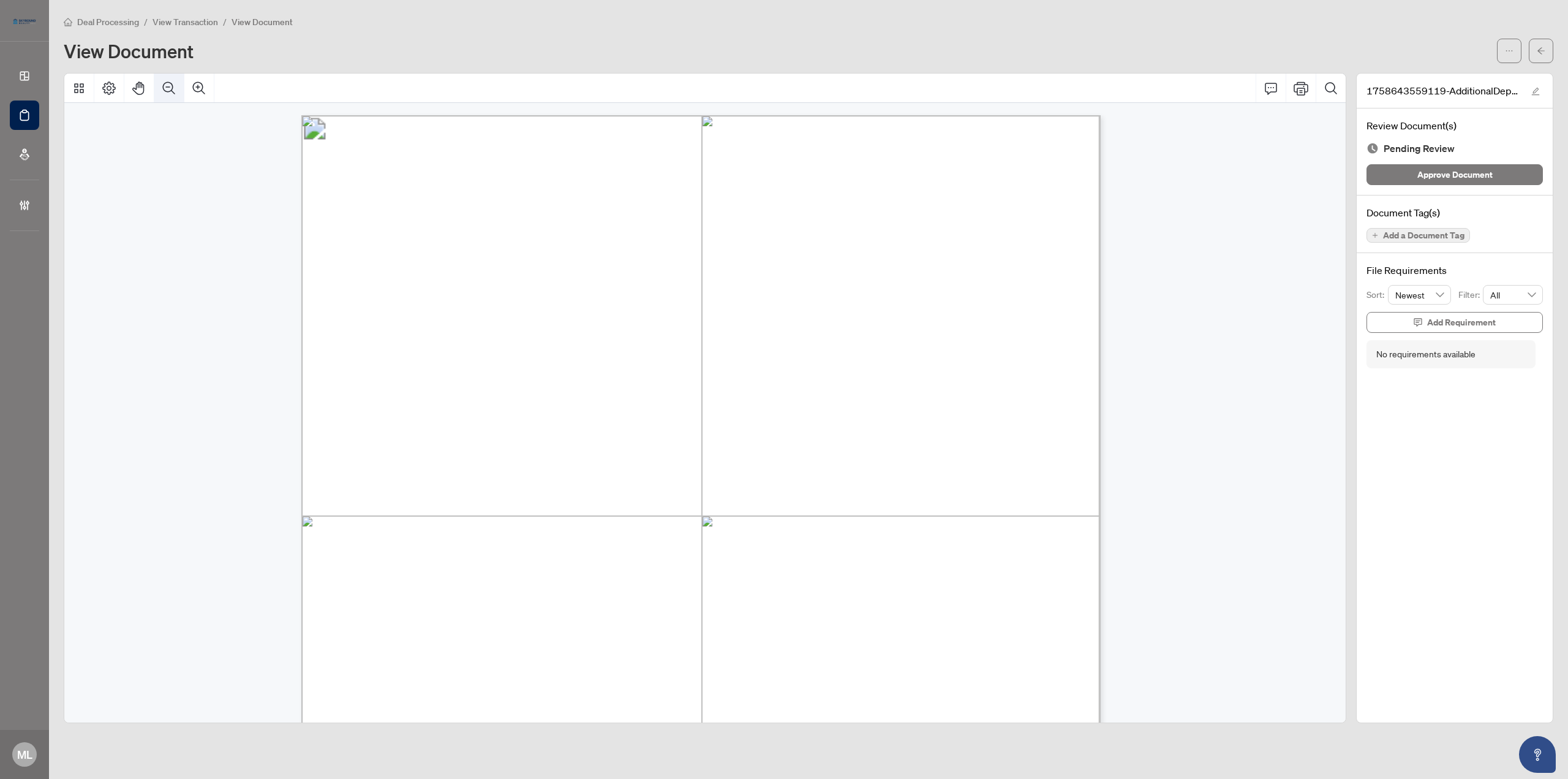
click at [176, 89] on button "Zoom Out" at bounding box center [169, 88] width 29 height 29
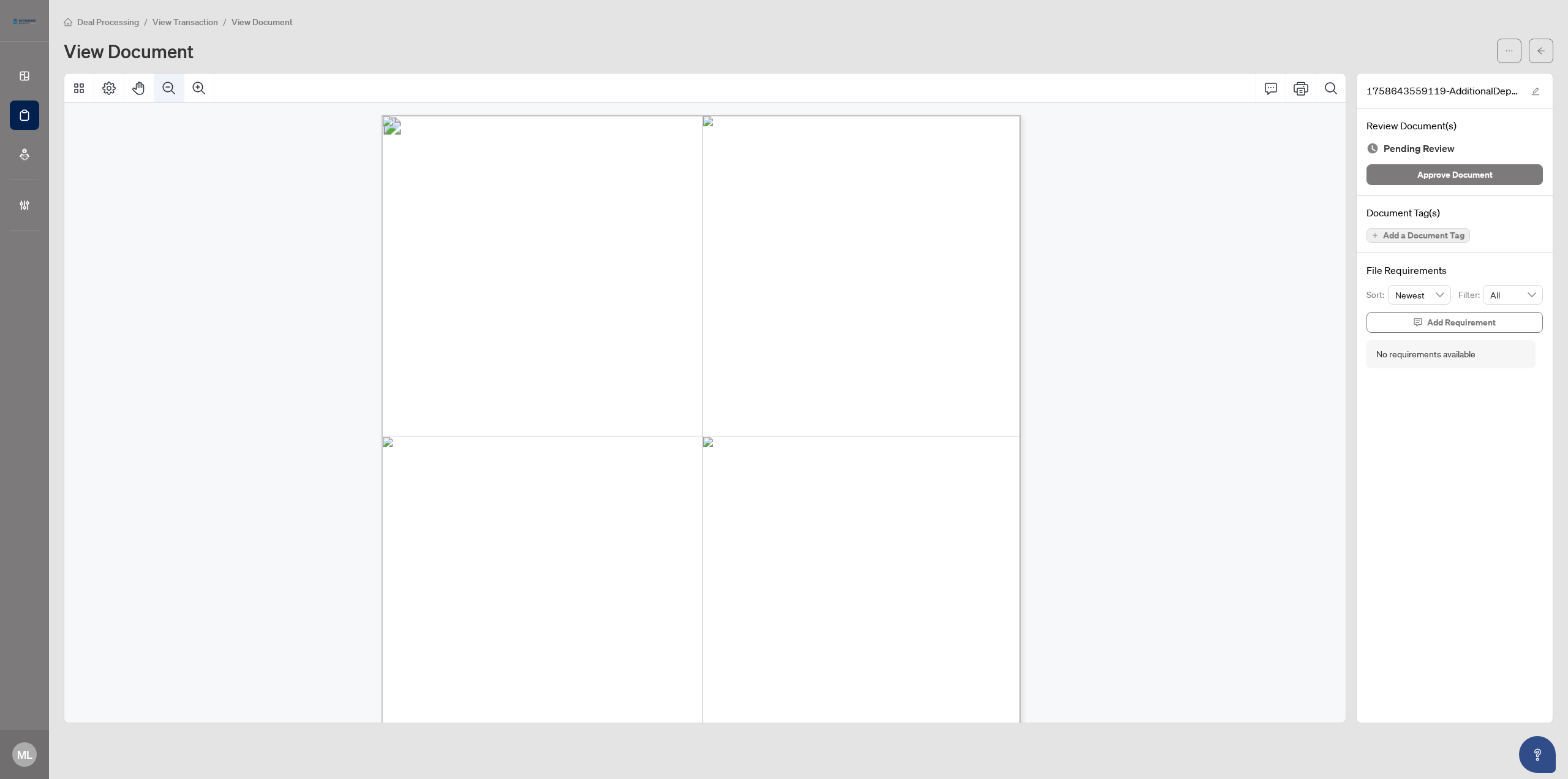
click at [176, 89] on button "Zoom Out" at bounding box center [169, 88] width 29 height 29
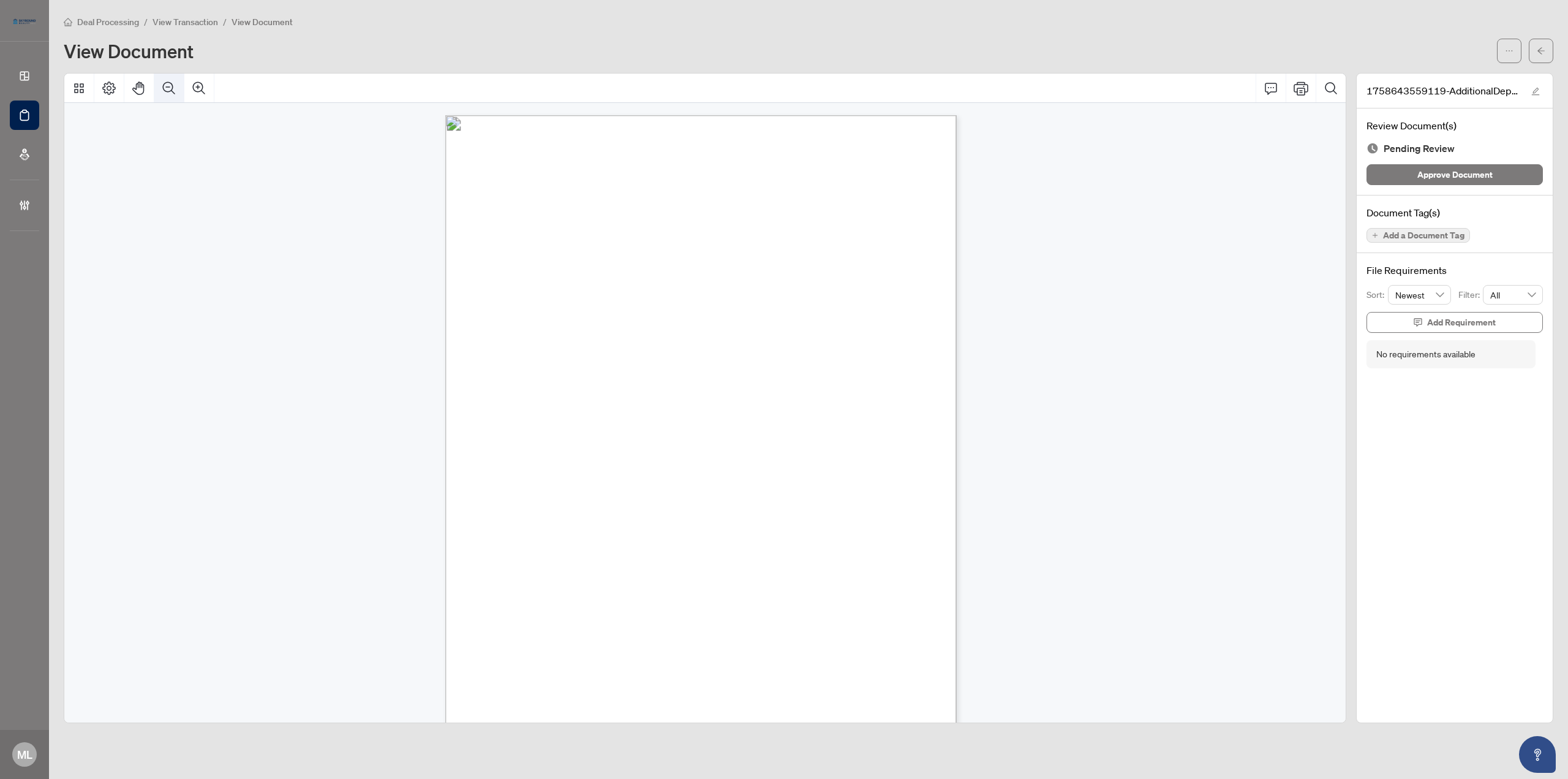
click at [162, 81] on icon "Zoom Out" at bounding box center [169, 88] width 15 height 15
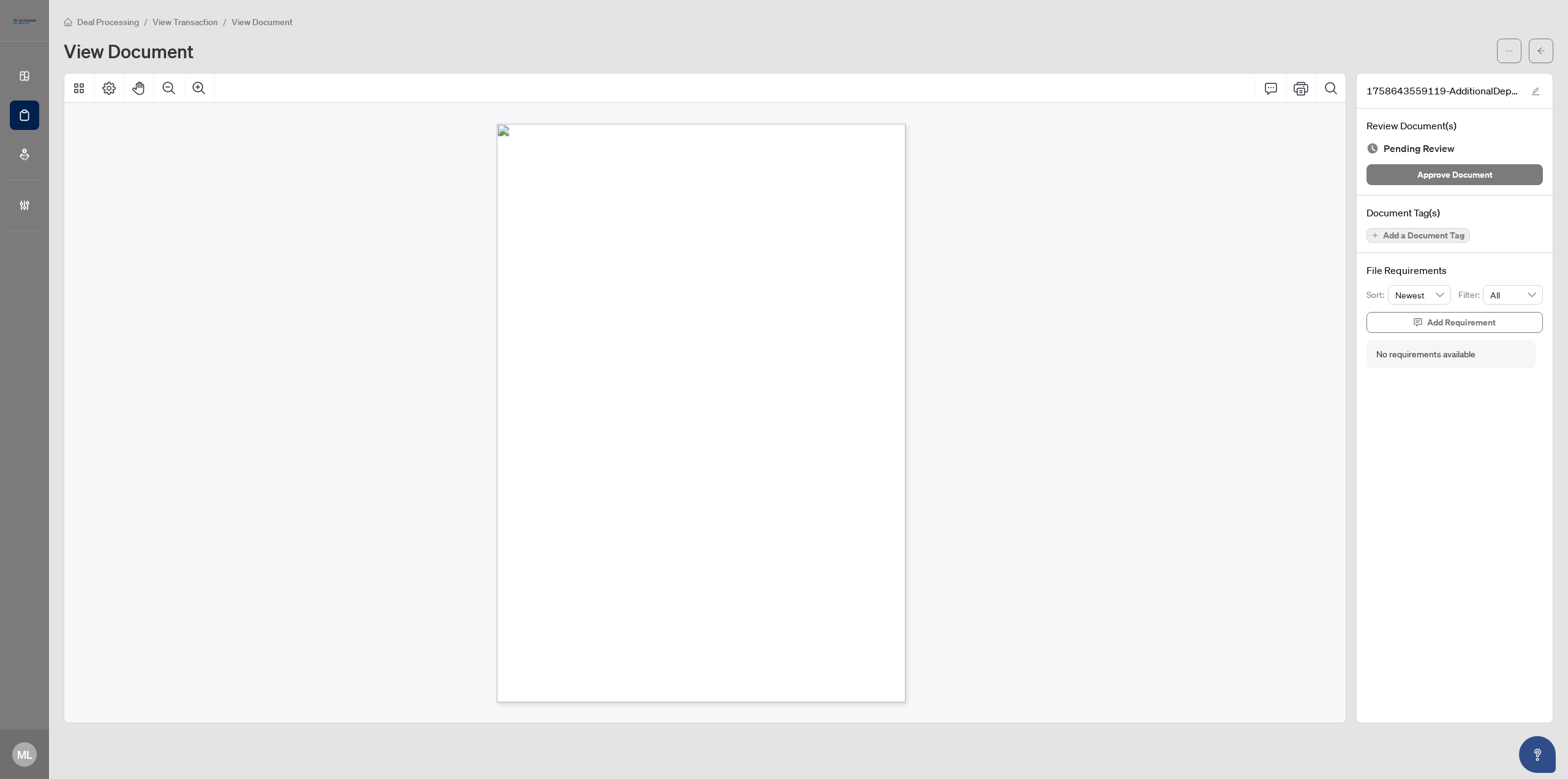
drag, startPoint x: 525, startPoint y: 198, endPoint x: 863, endPoint y: 647, distance: 562.0
click at [863, 647] on div "Page 1" at bounding box center [726, 448] width 459 height 649
click at [1539, 49] on icon "arrow-left" at bounding box center [1541, 50] width 8 height 8
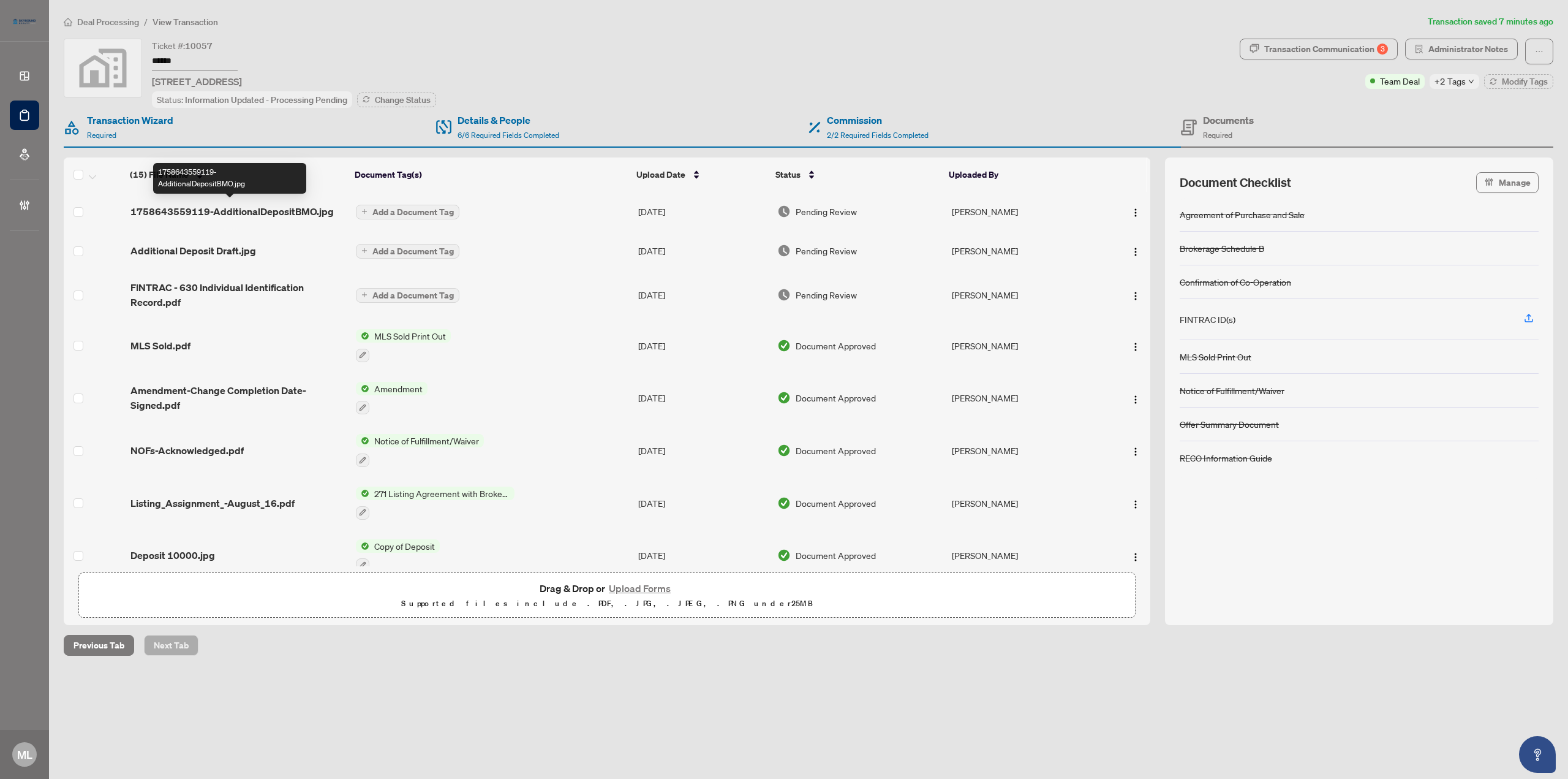
click at [267, 207] on span "1758643559119-AdditionalDepositBMO.jpg" at bounding box center [232, 211] width 203 height 15
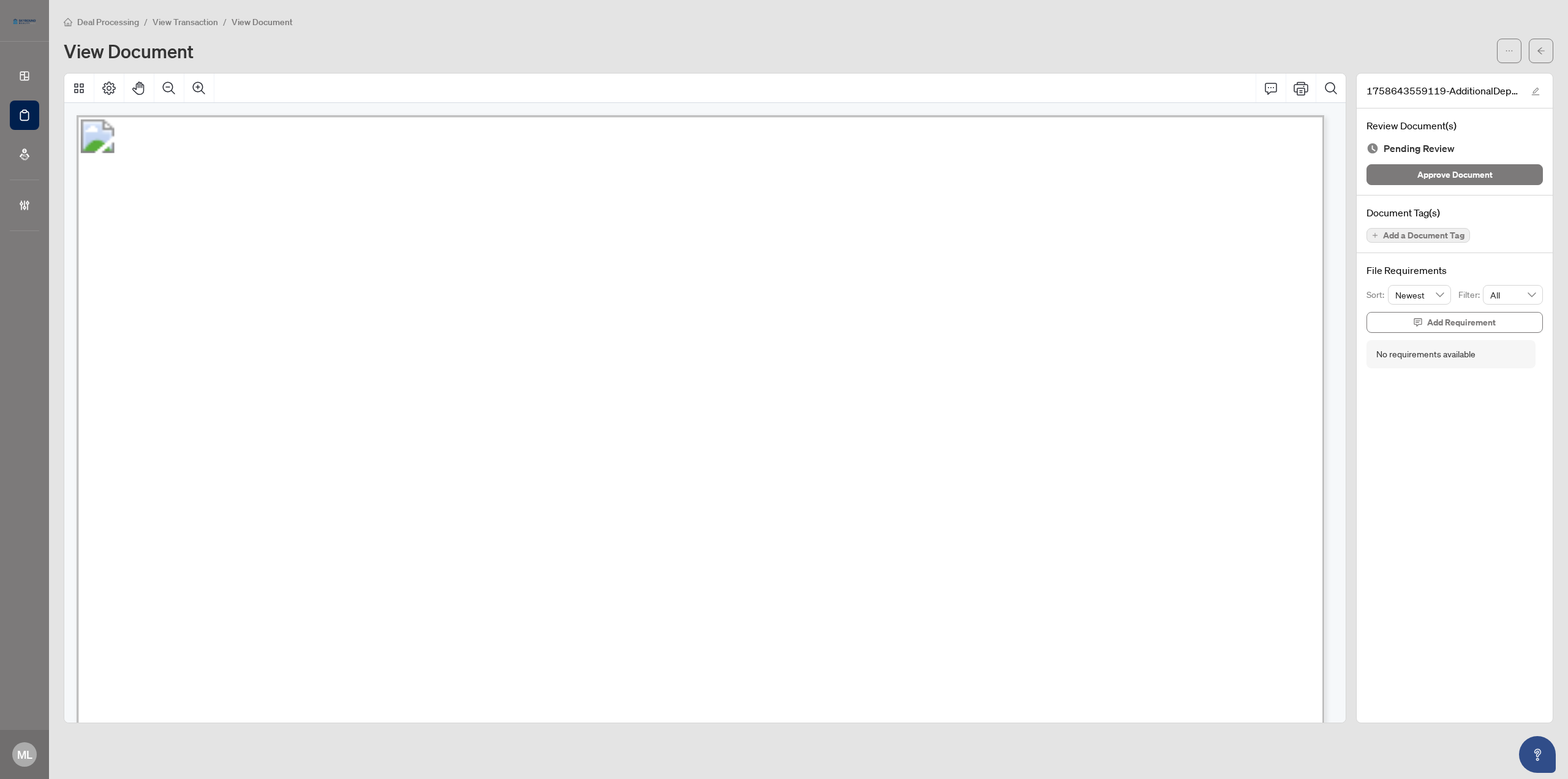
click at [1443, 232] on span "Add a Document Tag" at bounding box center [1424, 235] width 81 height 8
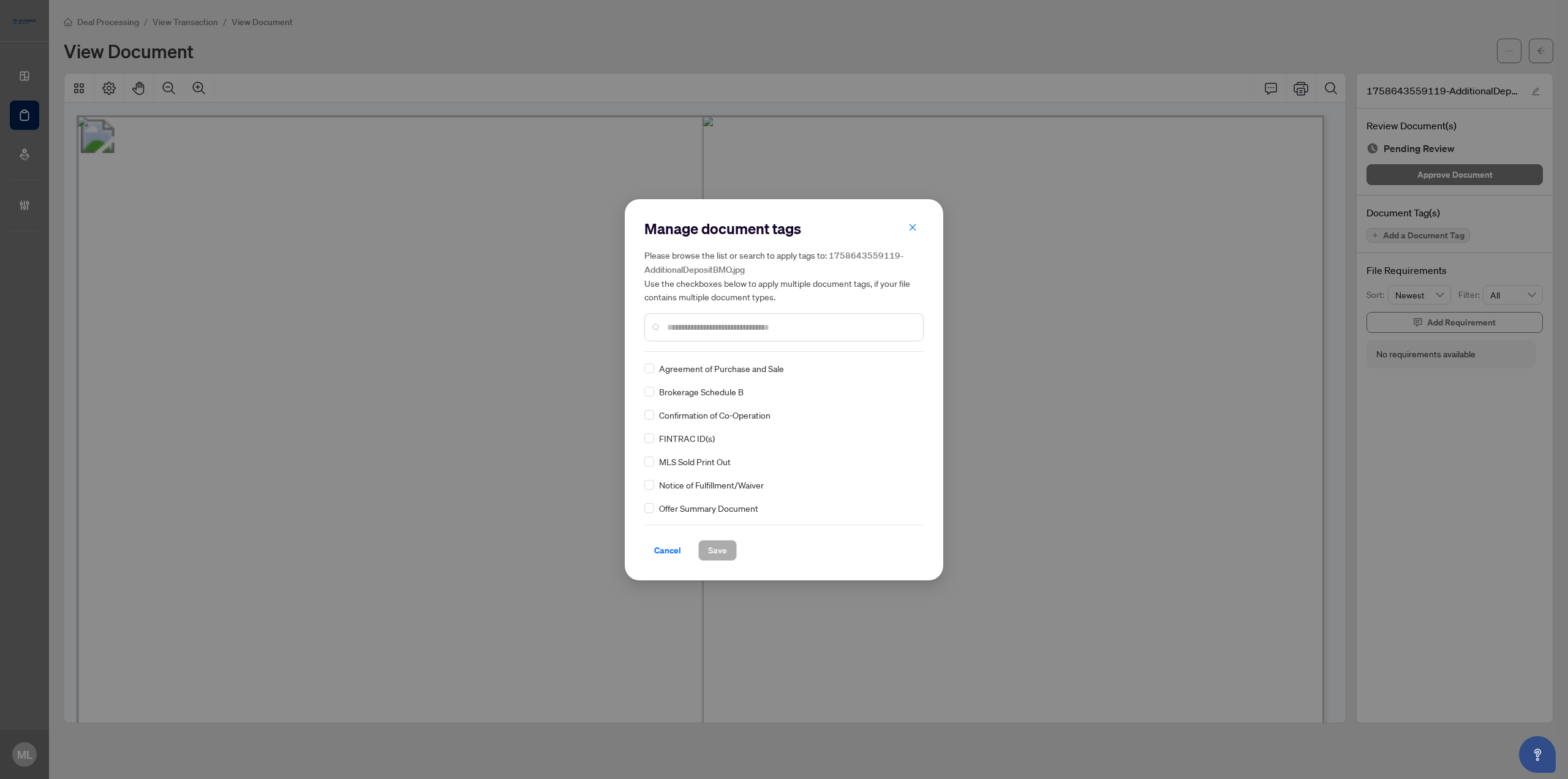
click at [743, 317] on div at bounding box center [784, 327] width 279 height 28
click at [740, 328] on input "text" at bounding box center [790, 326] width 247 height 13
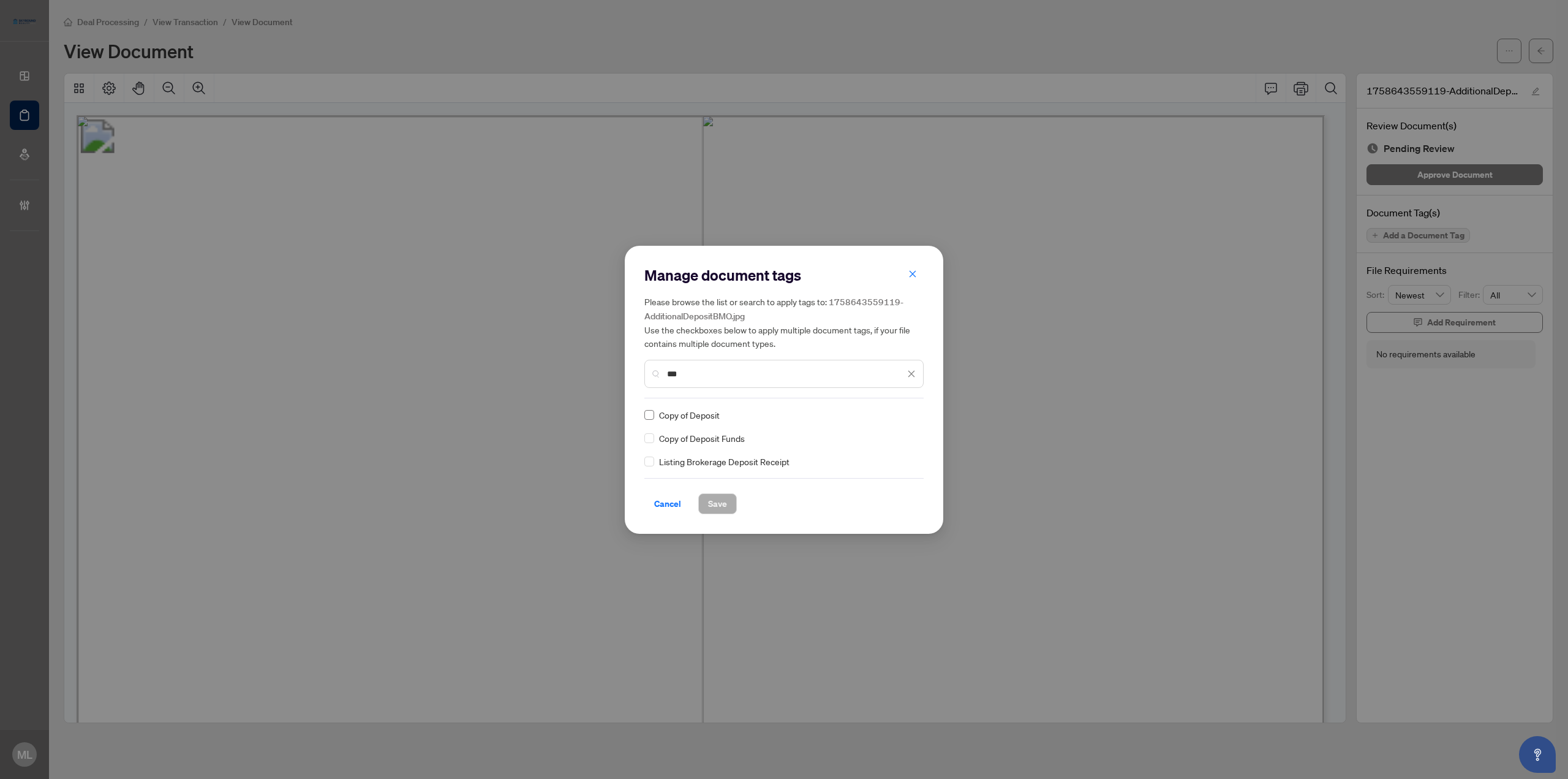
type input "***"
click at [896, 415] on img at bounding box center [898, 414] width 12 height 12
click at [868, 475] on div "Approved" at bounding box center [867, 474] width 78 height 13
click at [727, 501] on button "Save" at bounding box center [717, 504] width 39 height 21
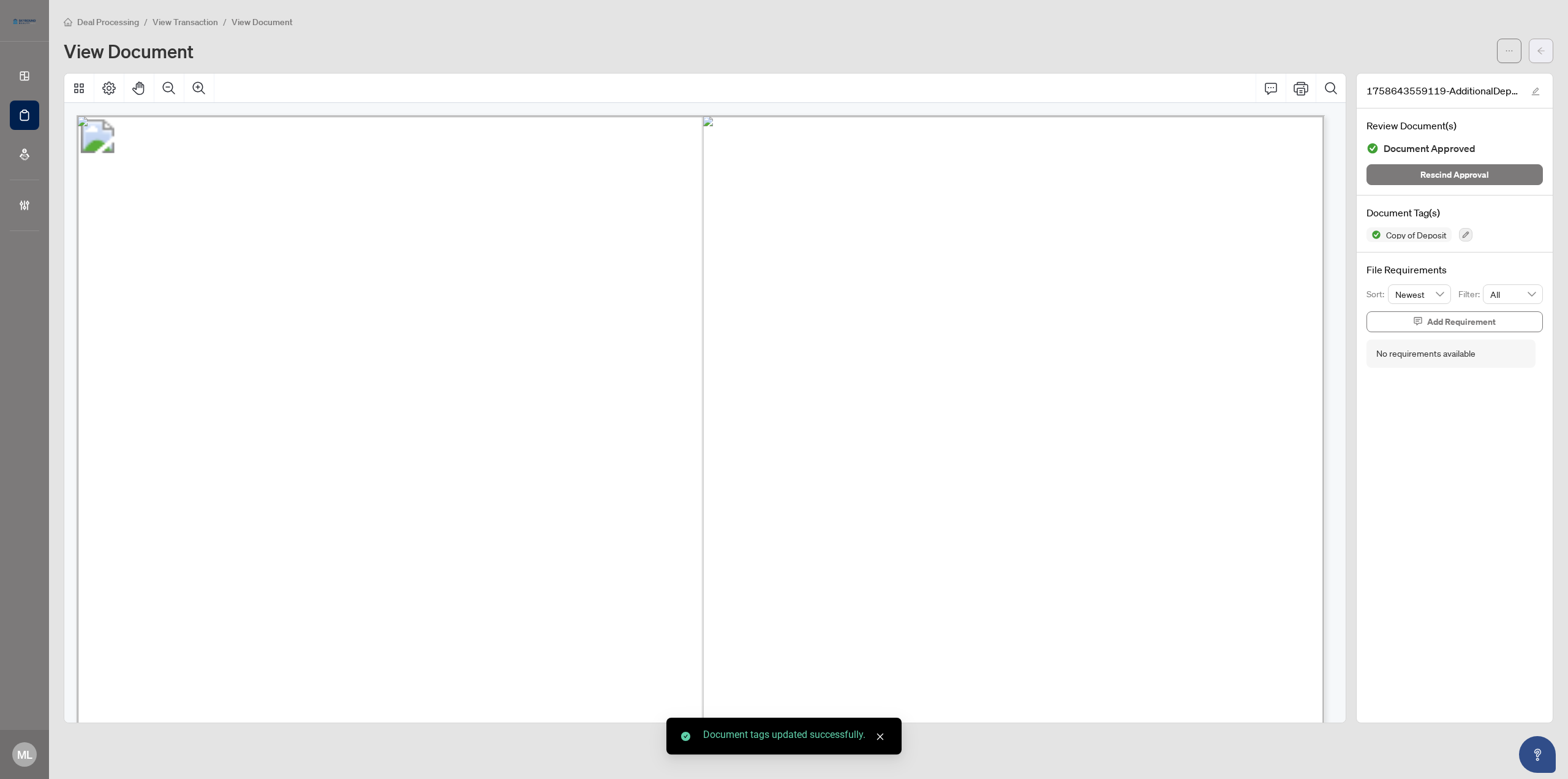
click at [1548, 41] on button "button" at bounding box center [1541, 50] width 25 height 25
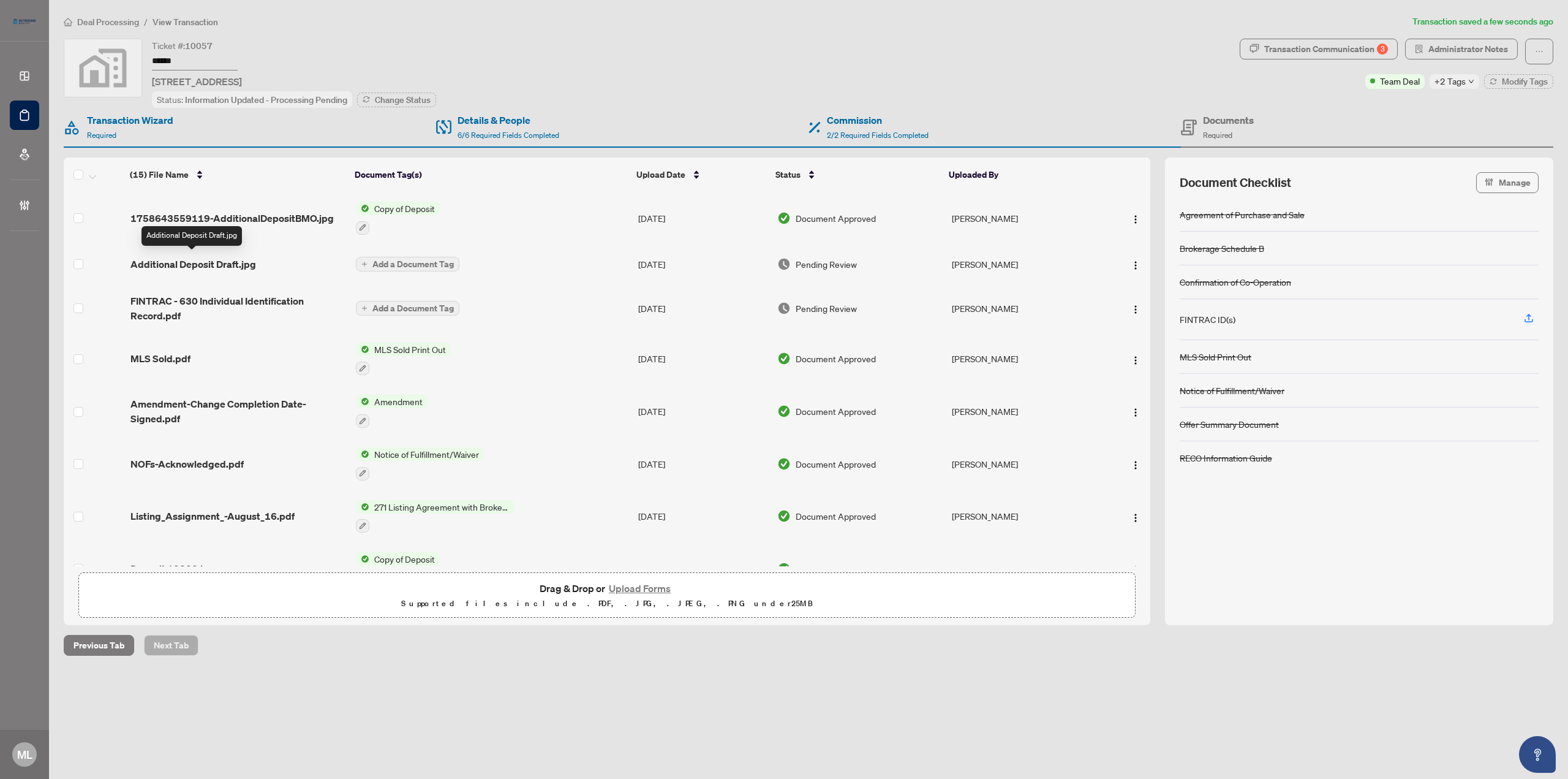
click at [227, 263] on span "Additional Deposit Draft.jpg" at bounding box center [193, 263] width 125 height 15
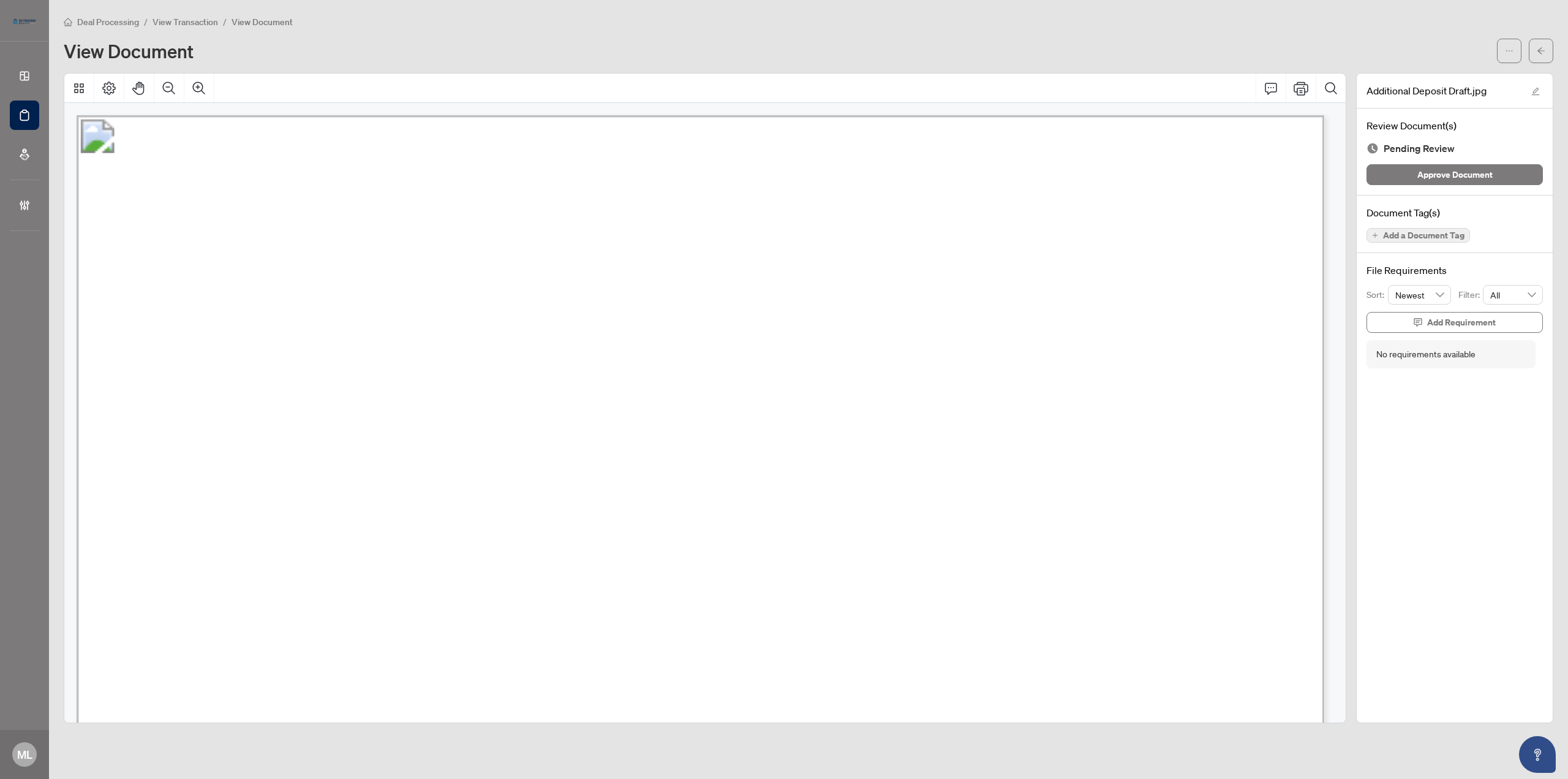
click at [1443, 233] on span "Add a Document Tag" at bounding box center [1424, 235] width 81 height 8
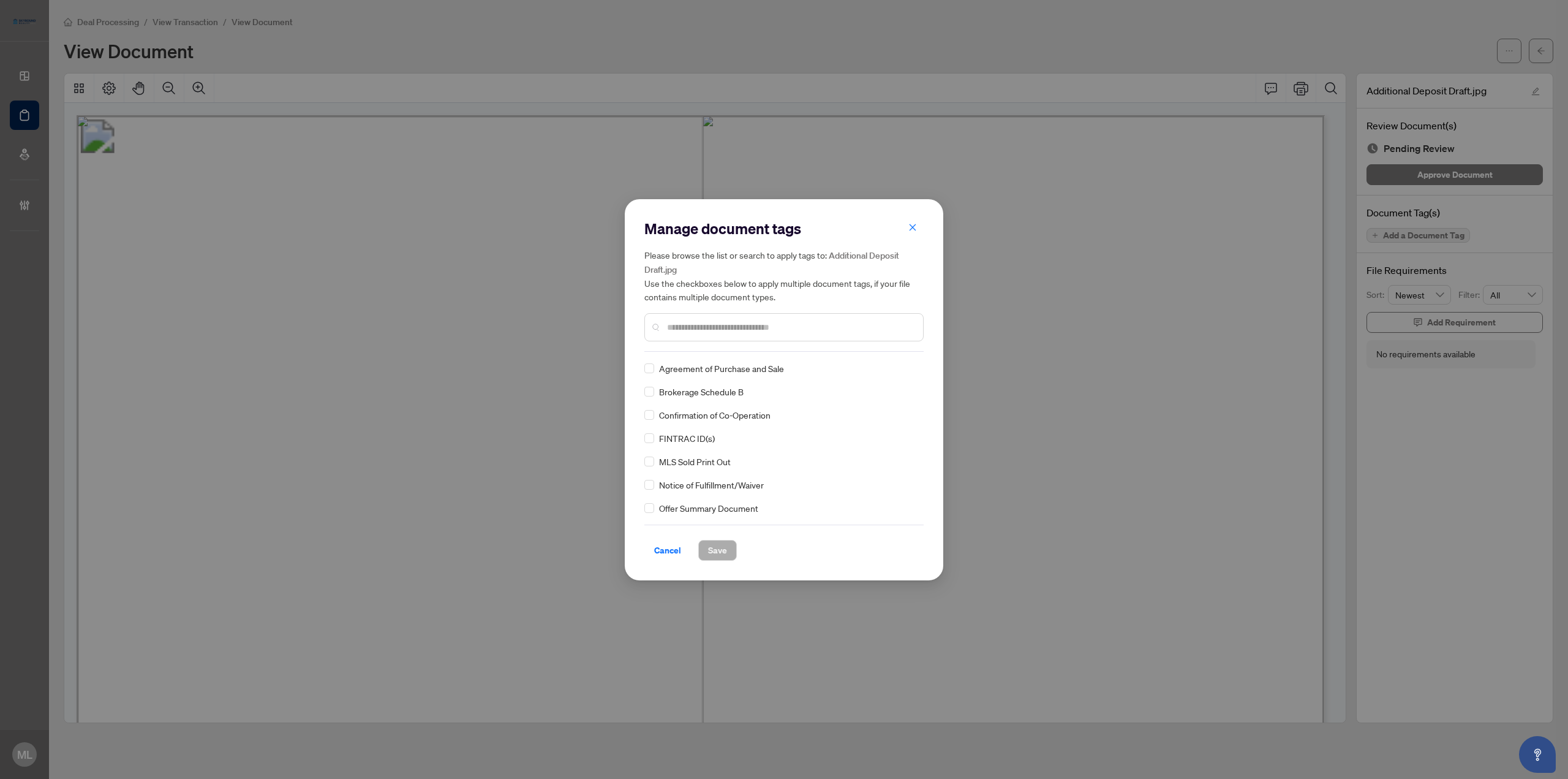
click at [784, 330] on input "text" at bounding box center [790, 326] width 247 height 13
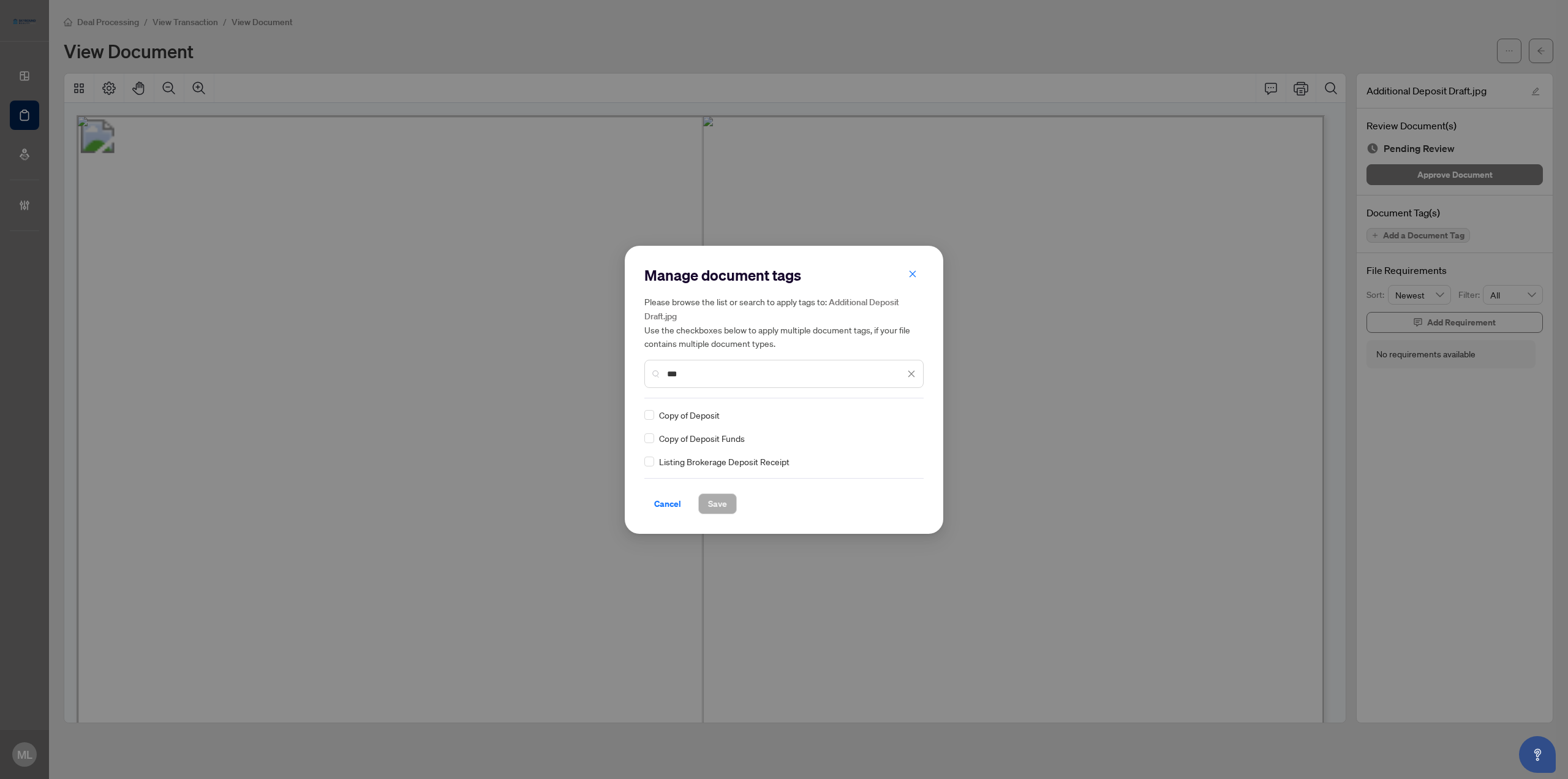
type input "***"
click at [908, 415] on div at bounding box center [903, 414] width 23 height 12
click at [874, 471] on div "Approved" at bounding box center [867, 474] width 78 height 13
click at [708, 505] on span "Save" at bounding box center [717, 504] width 19 height 20
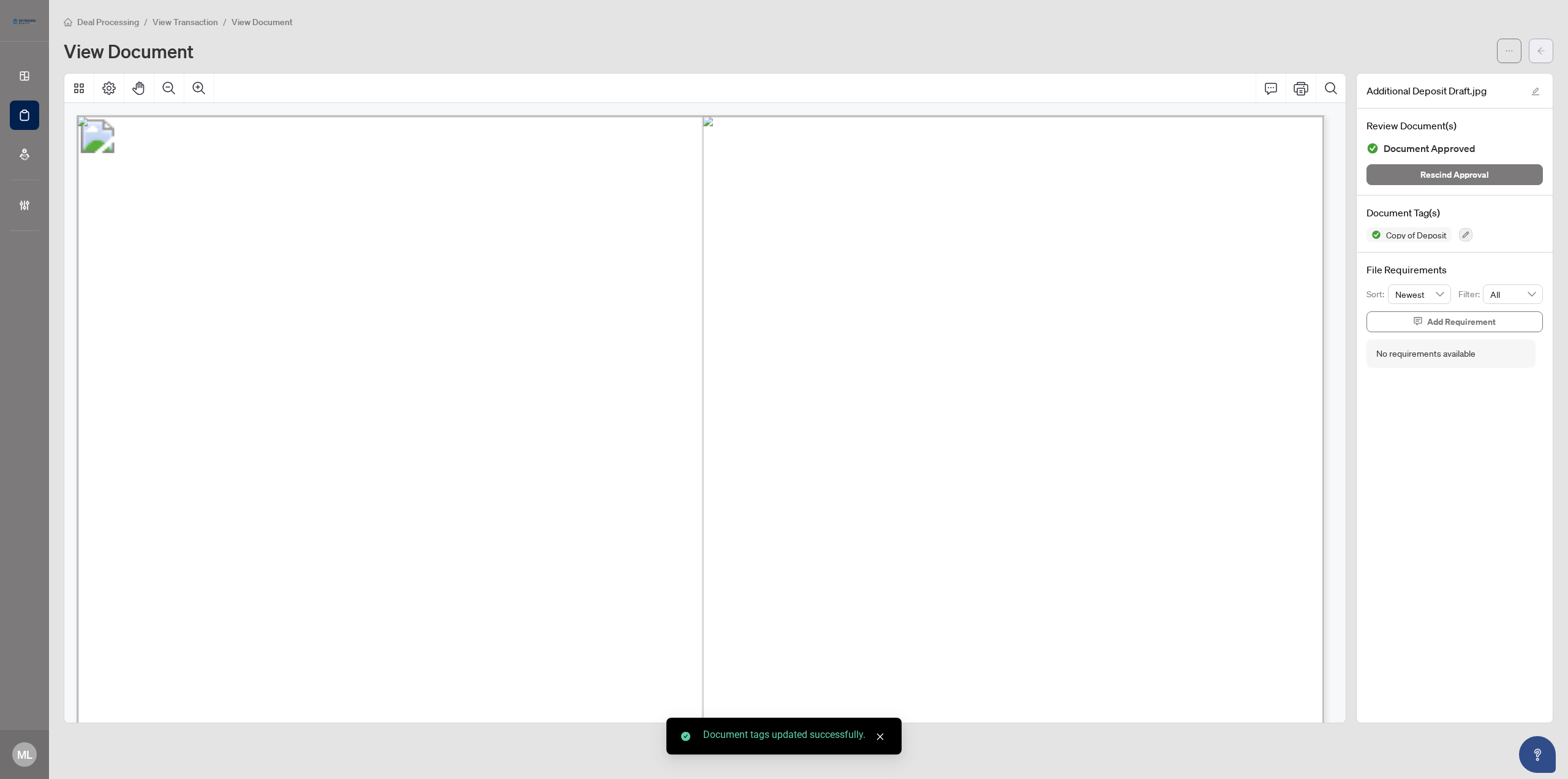
click at [1541, 53] on icon "arrow-left" at bounding box center [1541, 50] width 7 height 7
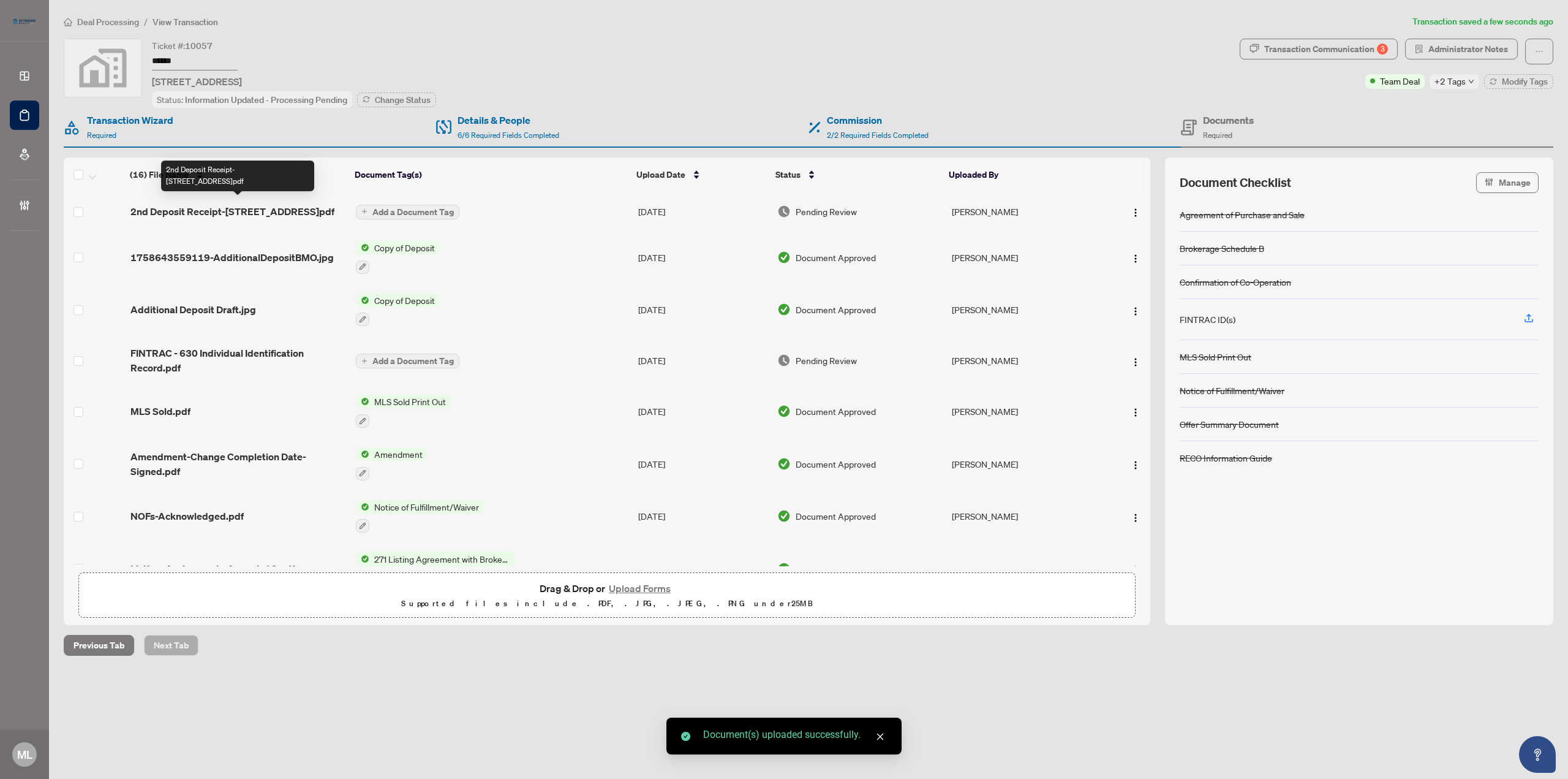
click at [208, 207] on span "2nd Deposit Receipt-[STREET_ADDRESS]pdf" at bounding box center [232, 211] width 204 height 15
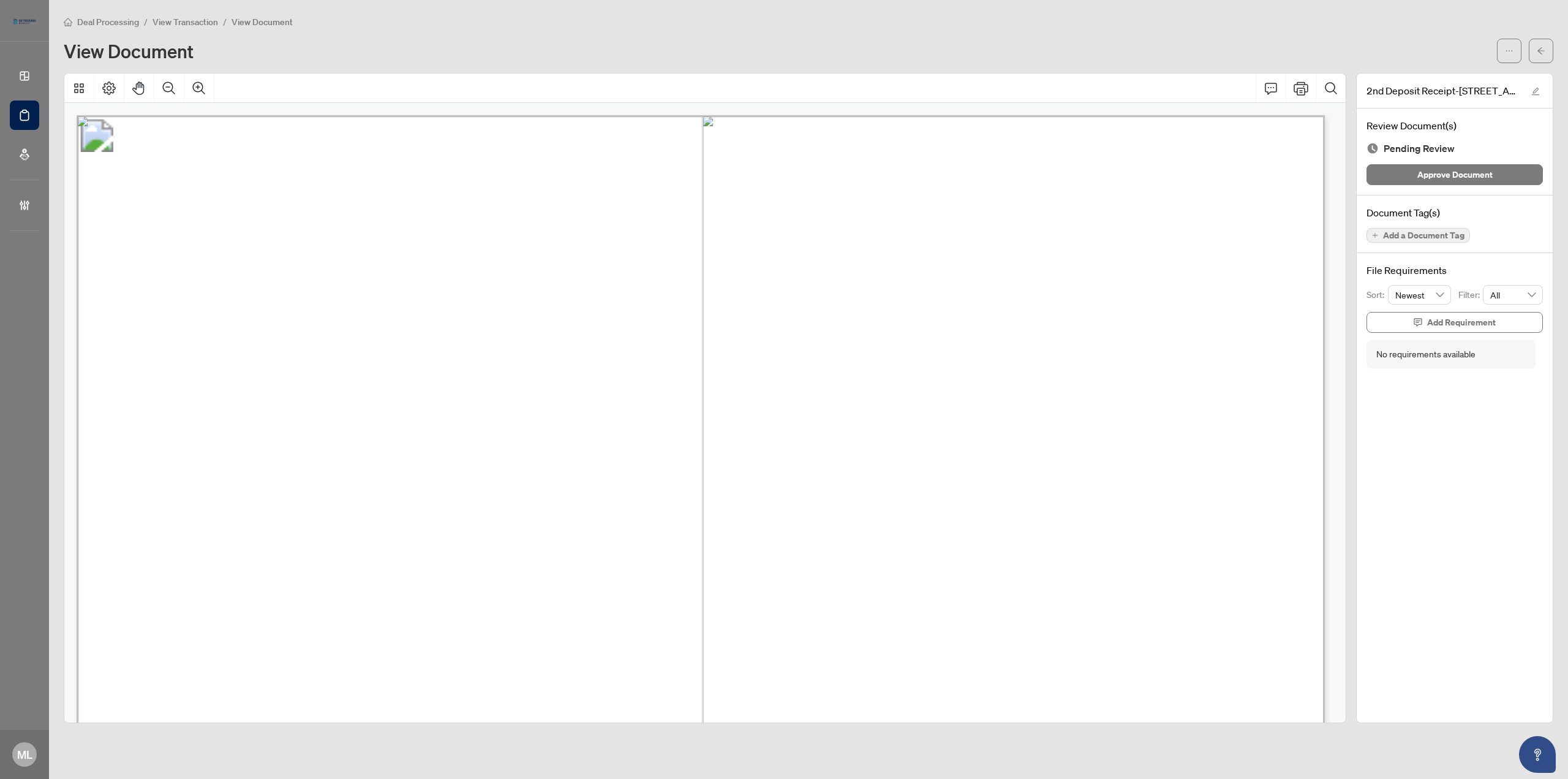
click at [1413, 231] on span "Add a Document Tag" at bounding box center [1424, 235] width 81 height 8
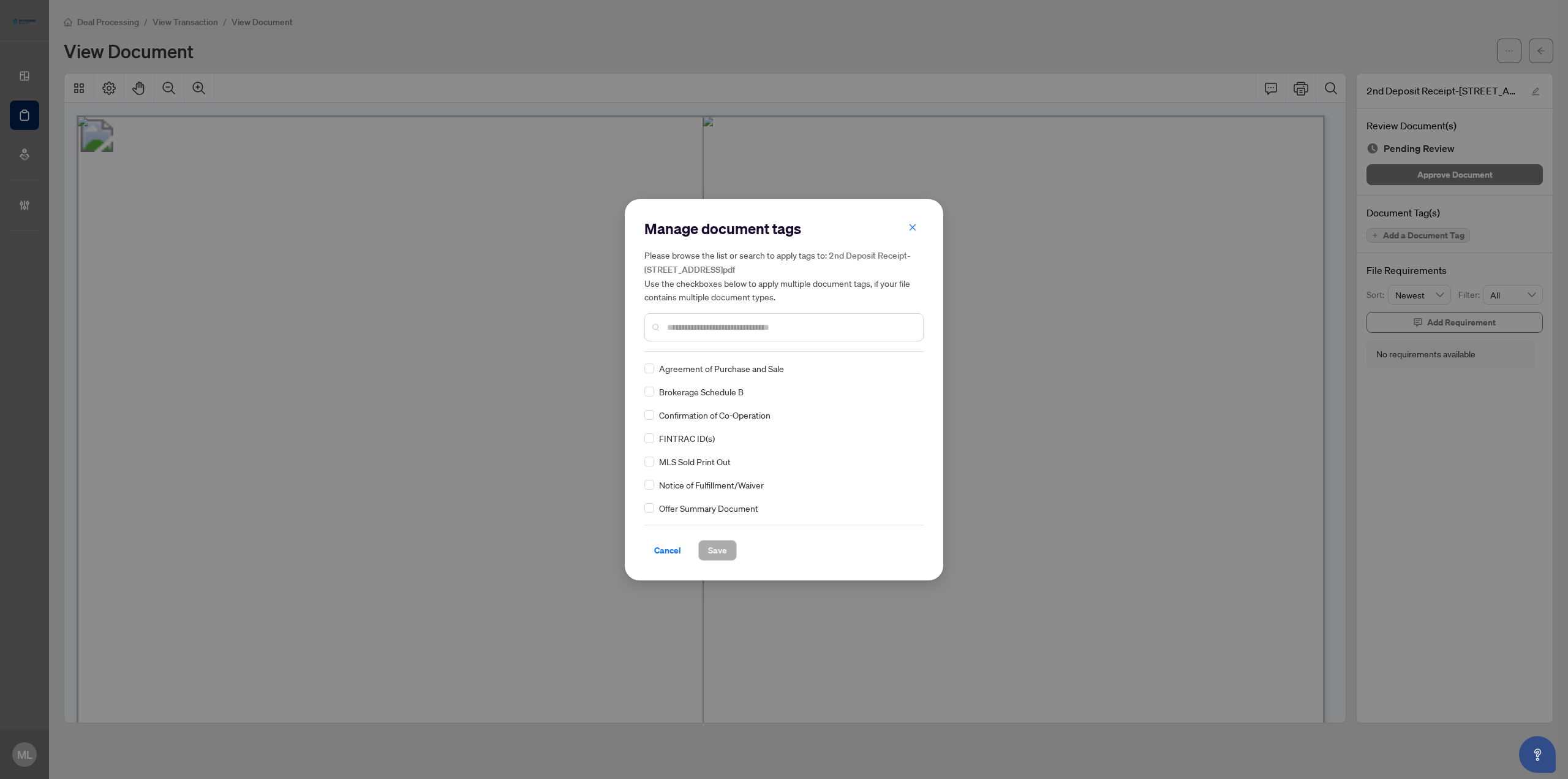
click at [735, 323] on input "text" at bounding box center [790, 326] width 247 height 13
type input "*******"
click at [908, 368] on icon at bounding box center [912, 368] width 7 height 5
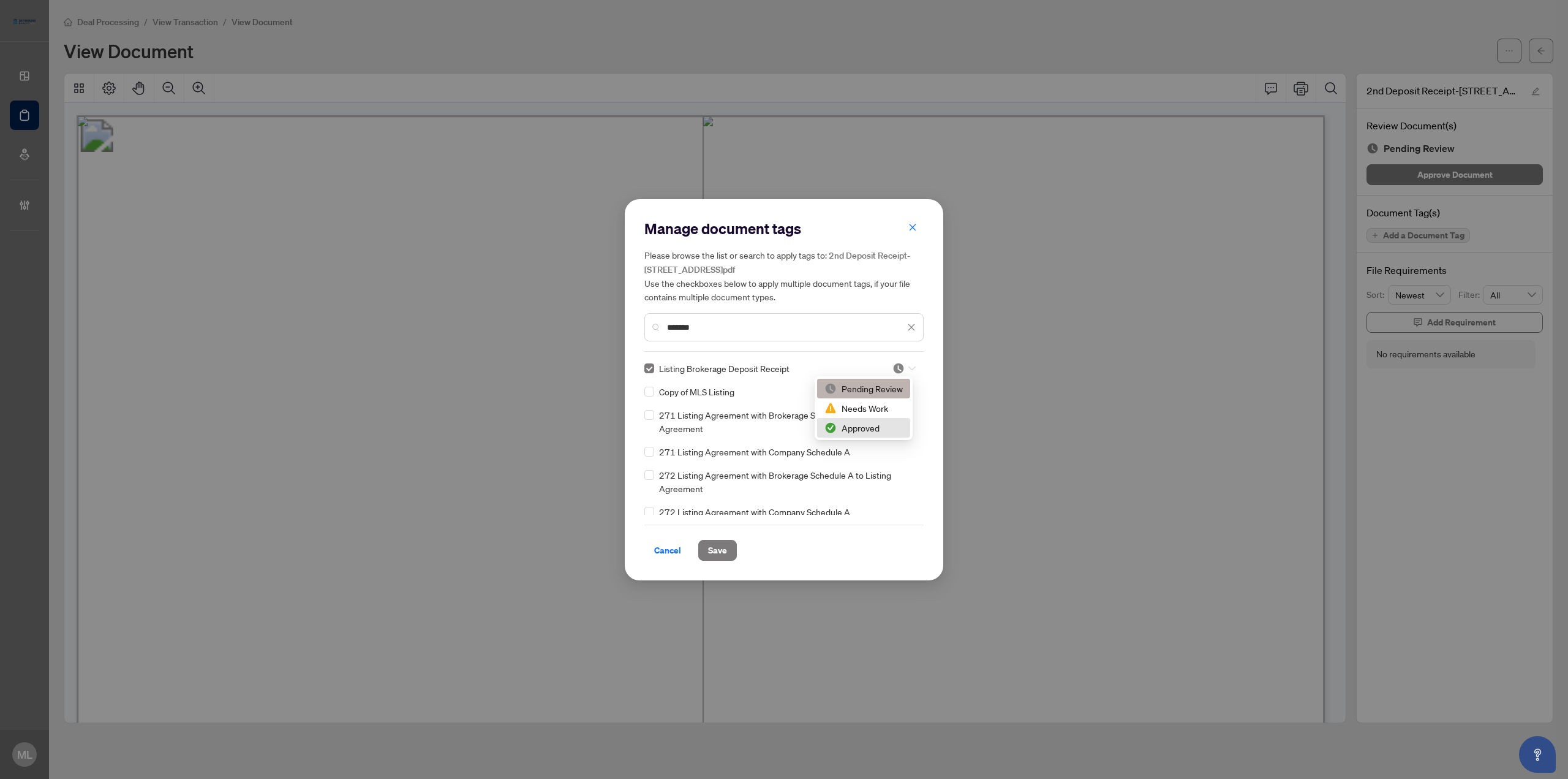
click at [879, 424] on div "Approved" at bounding box center [863, 427] width 78 height 13
click at [720, 551] on span "Save" at bounding box center [717, 550] width 19 height 20
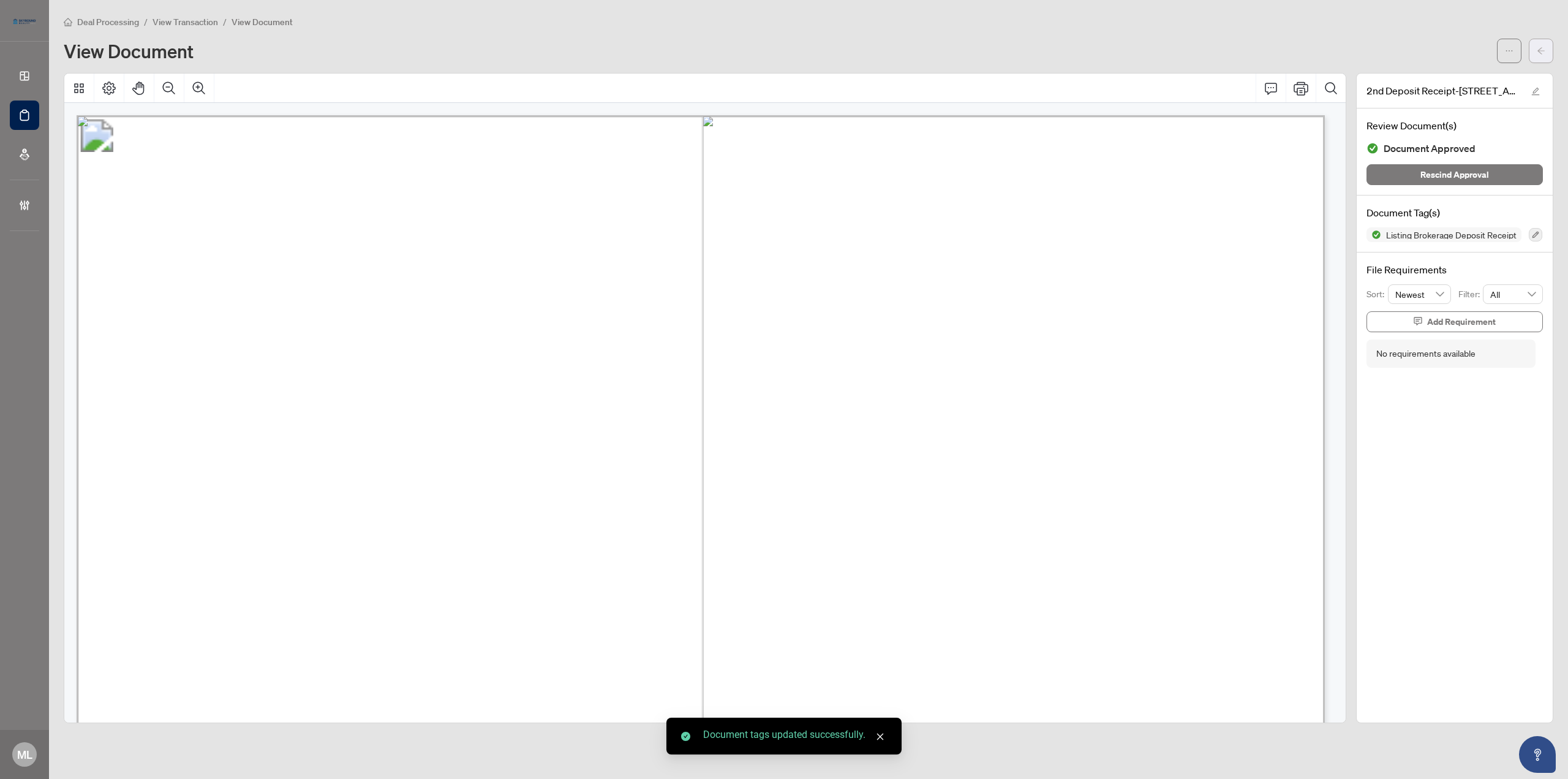
click at [1543, 46] on icon "arrow-left" at bounding box center [1541, 50] width 8 height 8
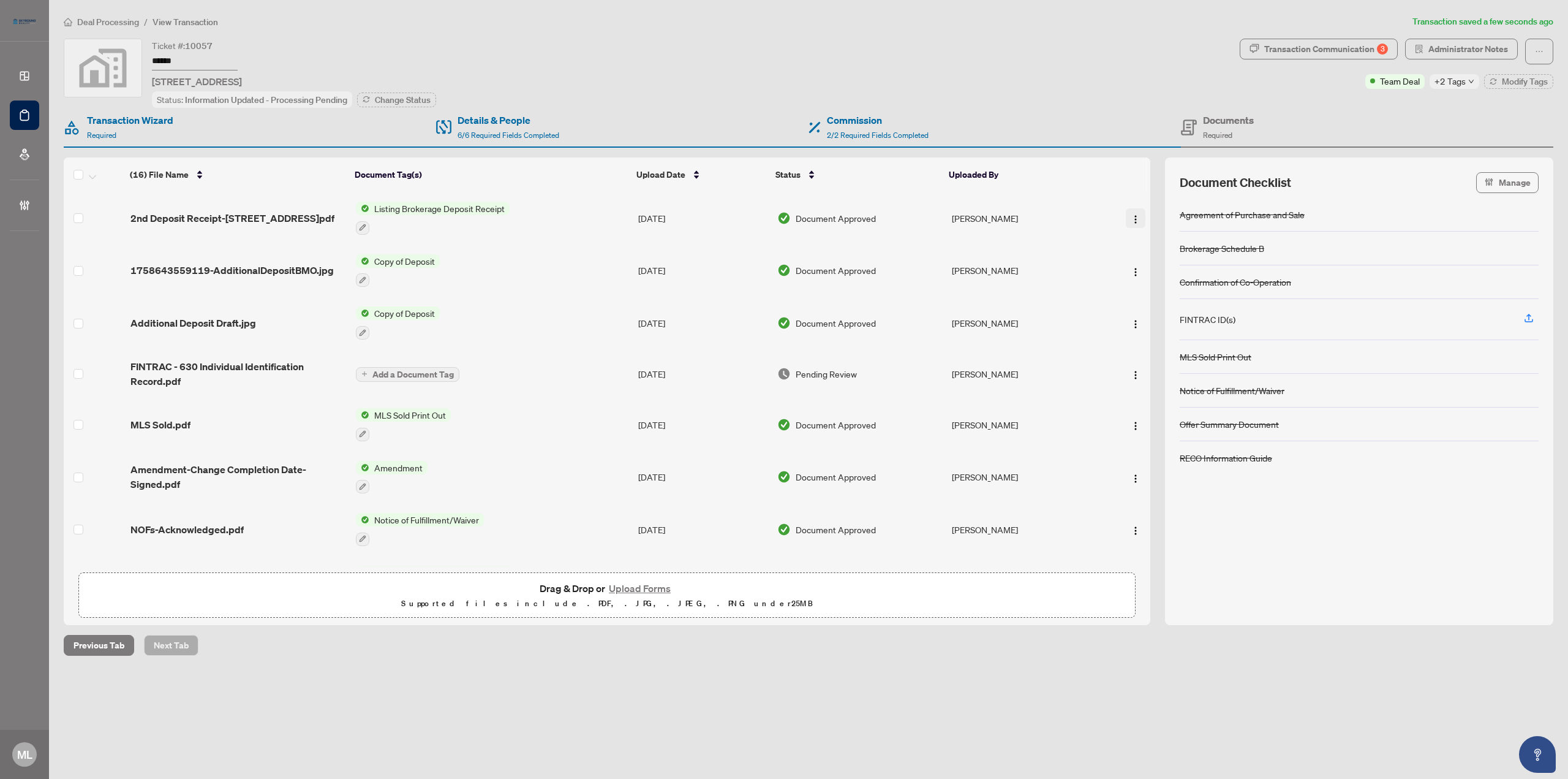
click at [1131, 216] on img "button" at bounding box center [1135, 219] width 10 height 10
click at [1171, 317] on span "Document Permissions" at bounding box center [1190, 317] width 117 height 13
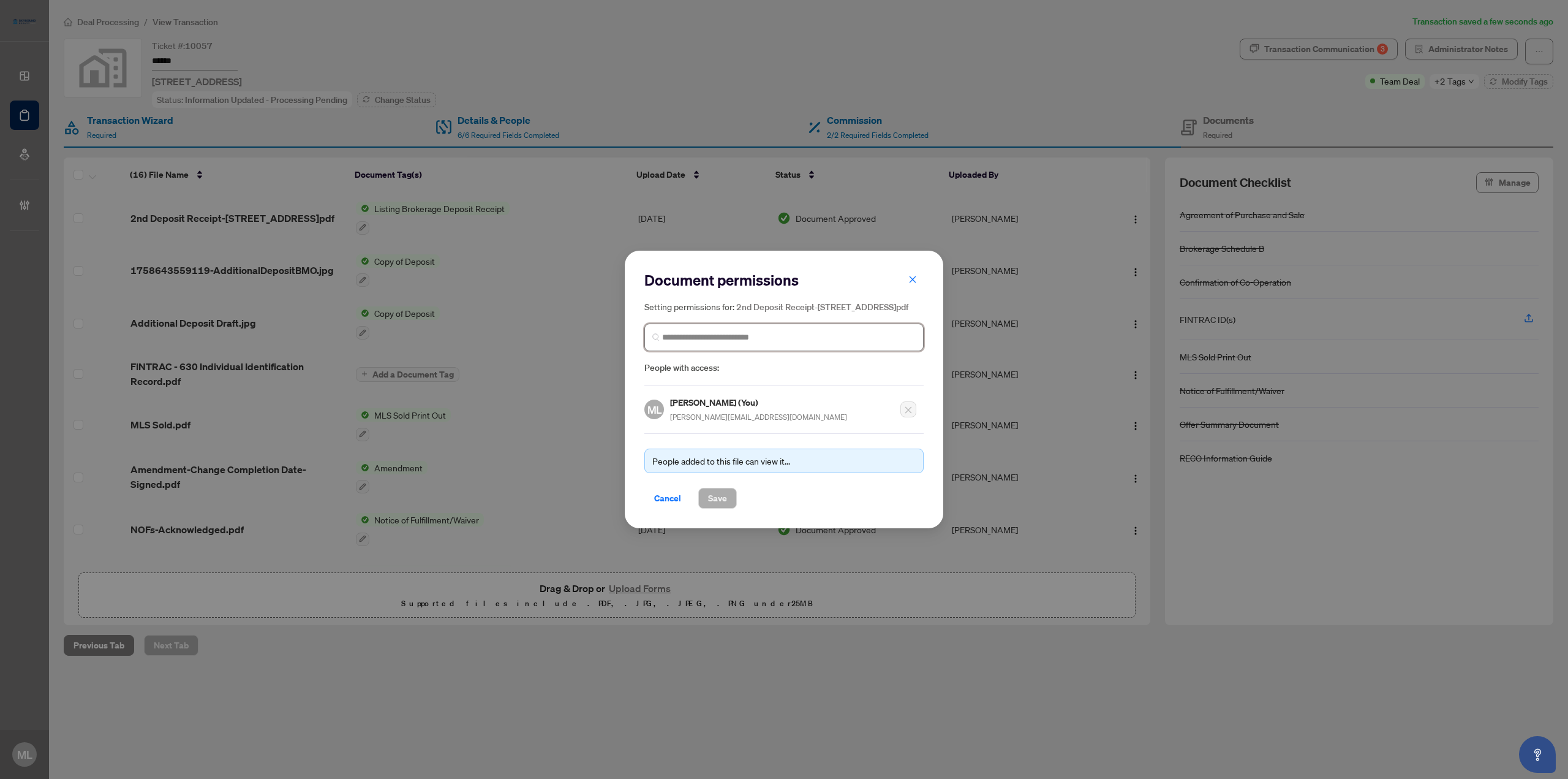
click at [777, 340] on input "search" at bounding box center [789, 337] width 254 height 13
type input "****"
click at [719, 382] on span "[EMAIL_ADDRESS][DOMAIN_NAME]" at bounding box center [740, 380] width 120 height 9
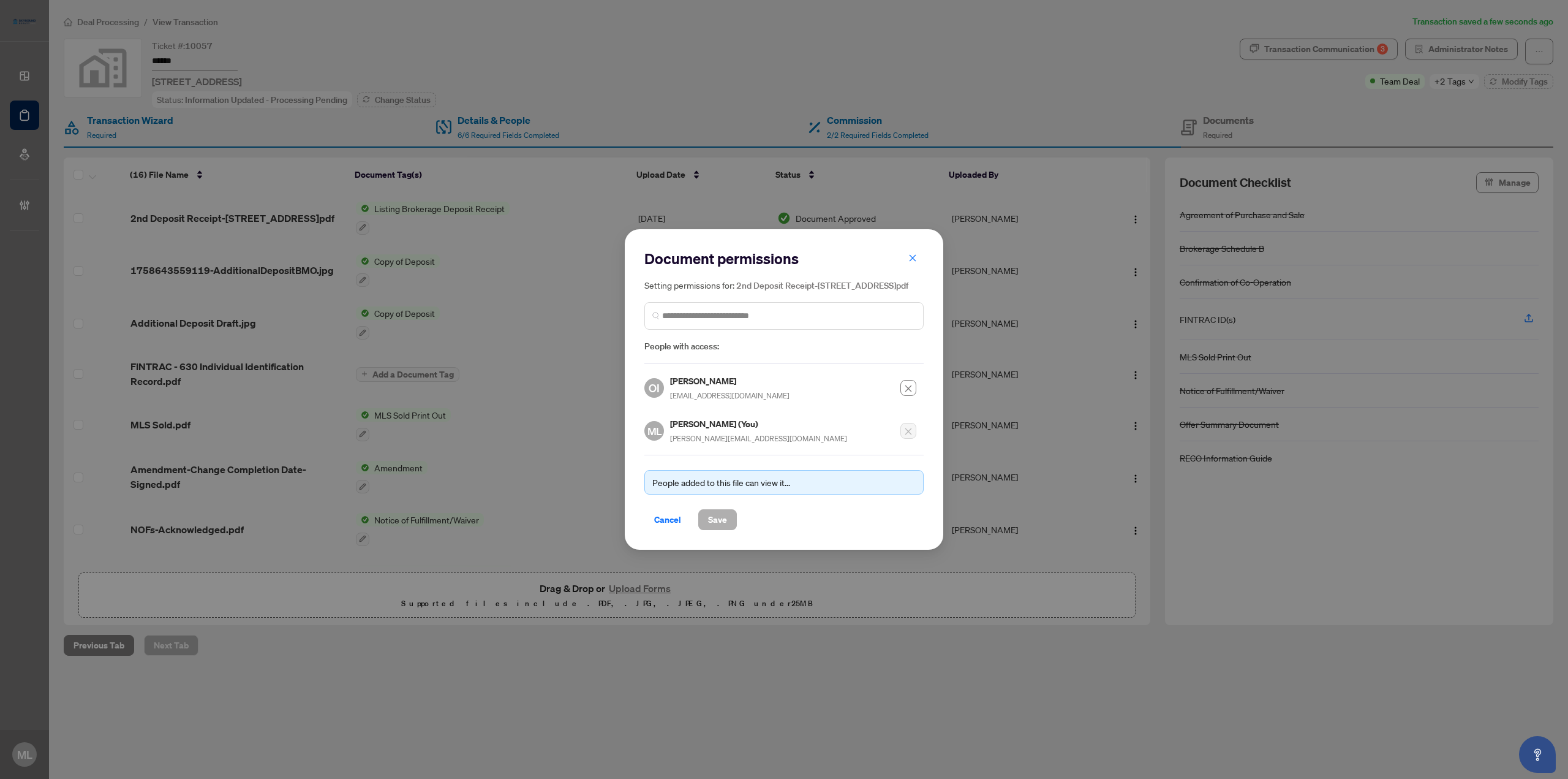
click at [718, 526] on span "Save" at bounding box center [717, 520] width 19 height 20
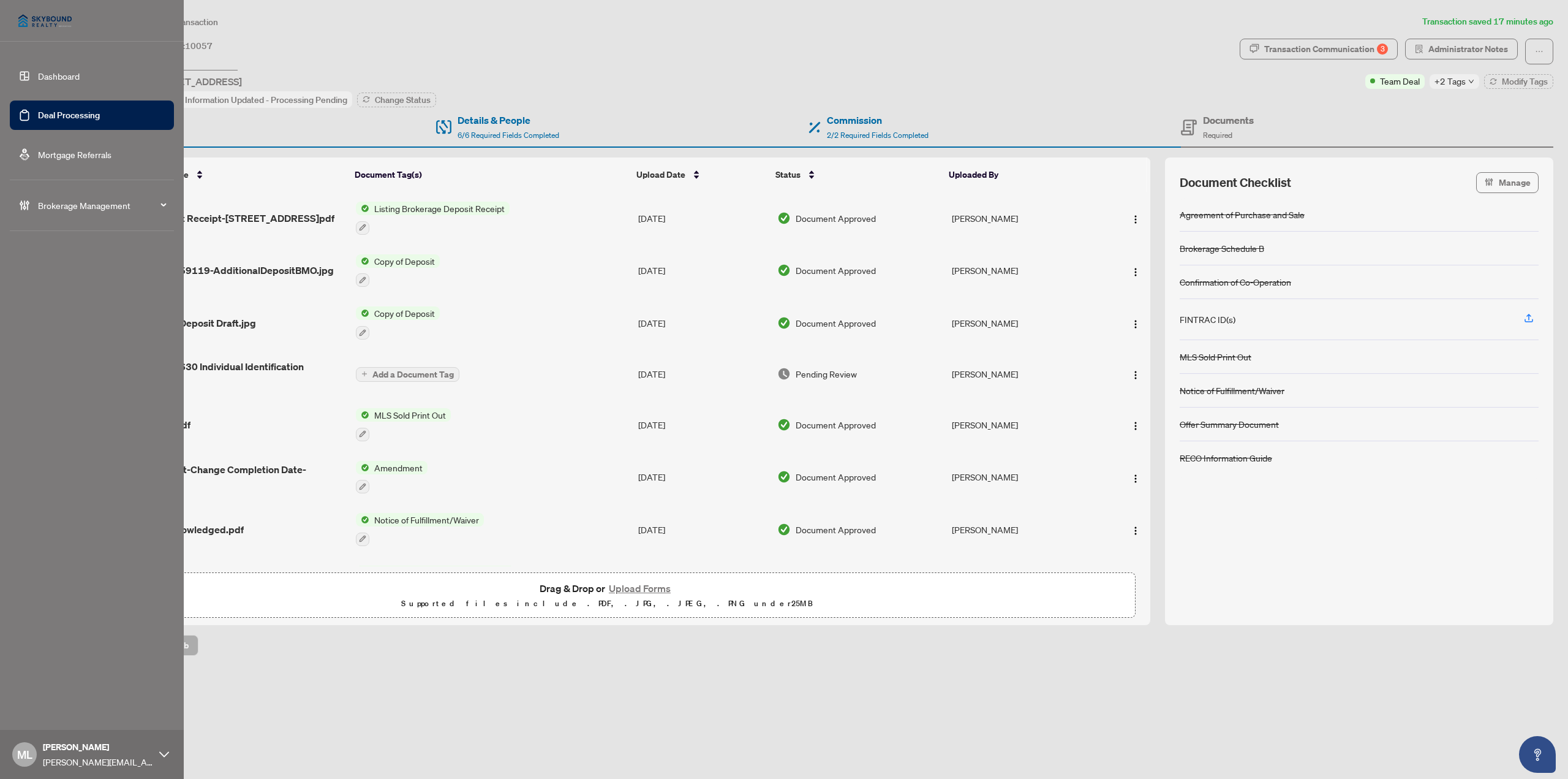
click at [81, 116] on link "Deal Processing" at bounding box center [69, 116] width 62 height 11
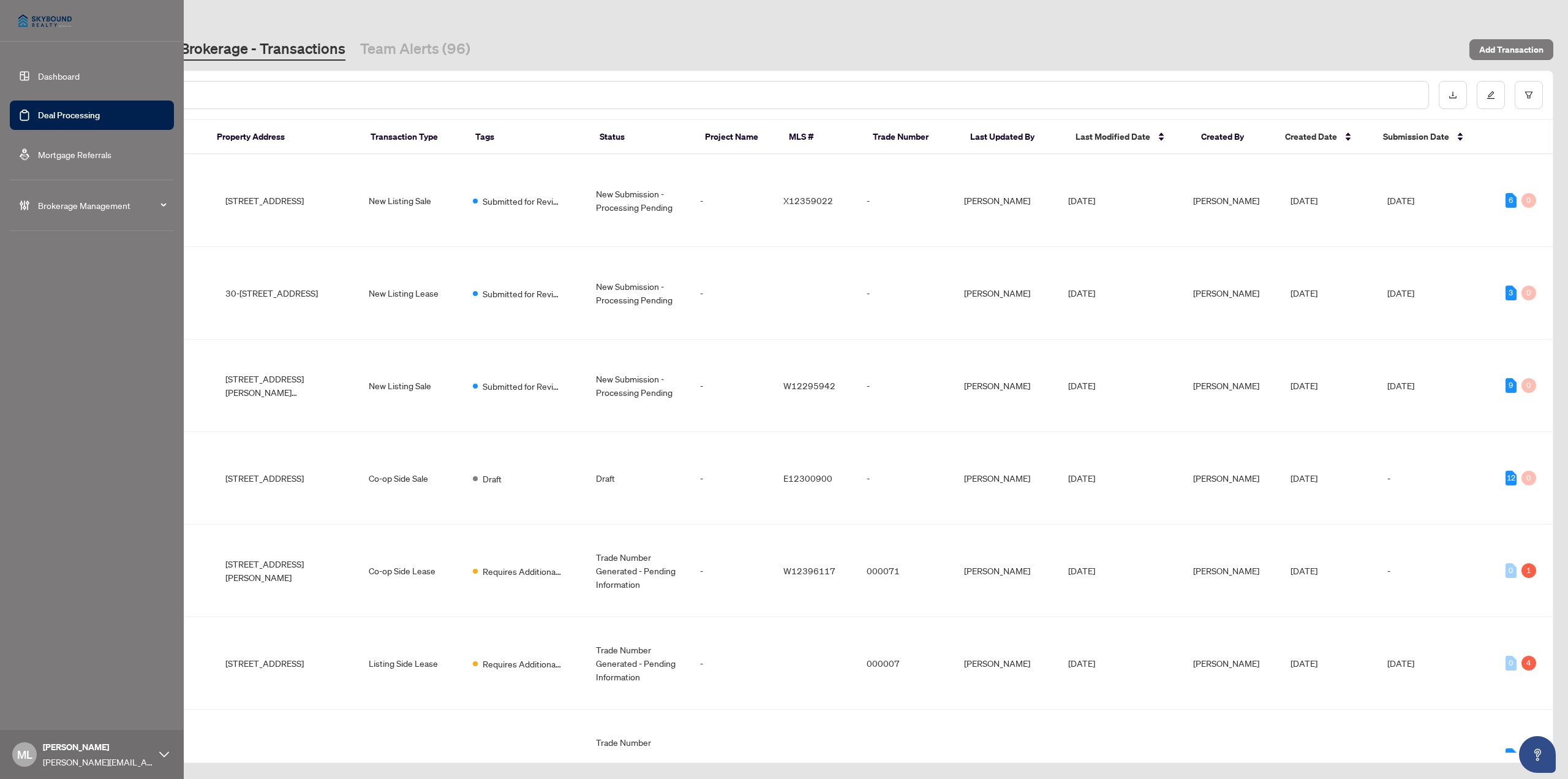
click at [255, 95] on input "text" at bounding box center [757, 95] width 1321 height 13
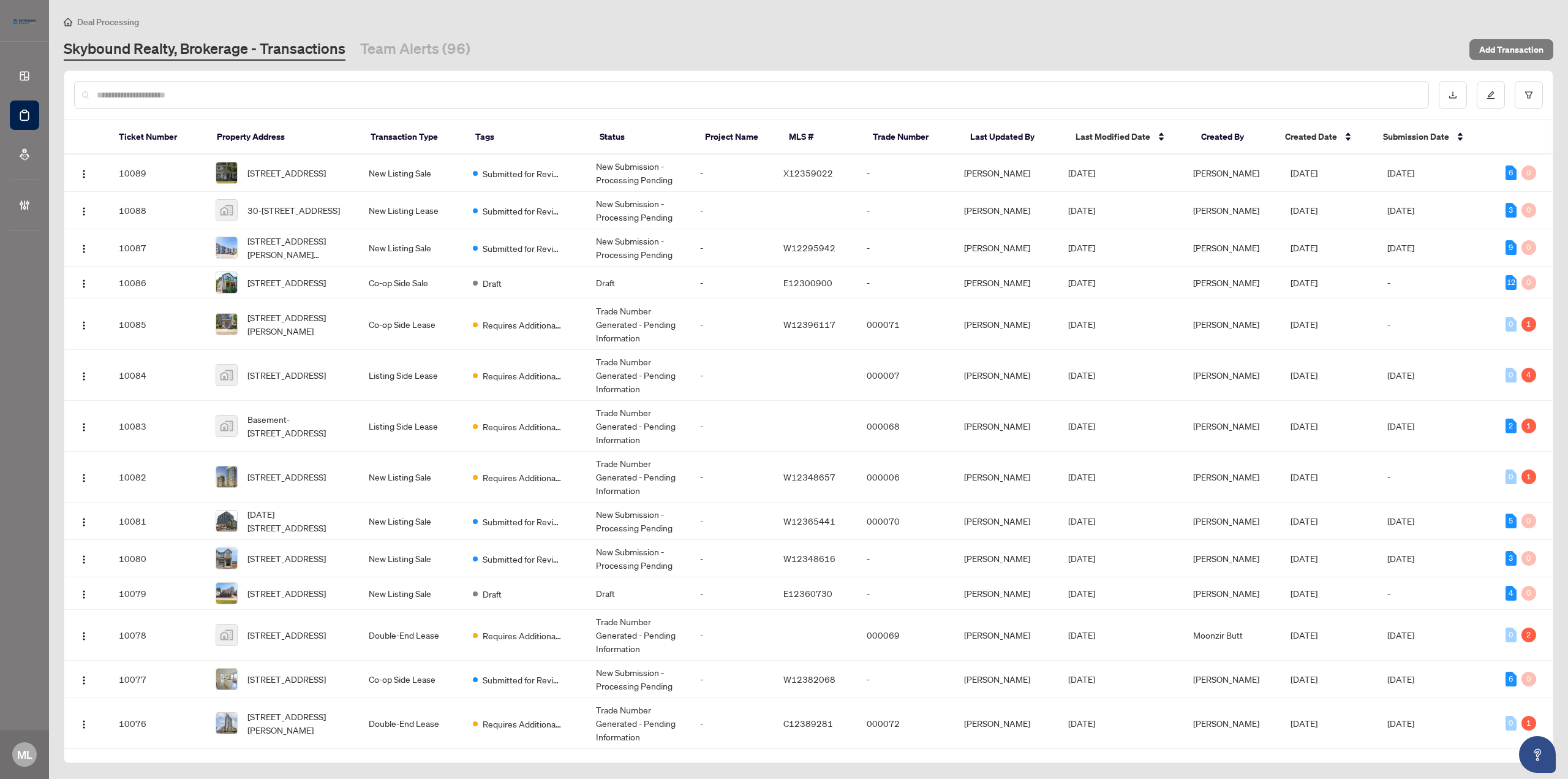
click at [255, 95] on input "text" at bounding box center [757, 95] width 1321 height 13
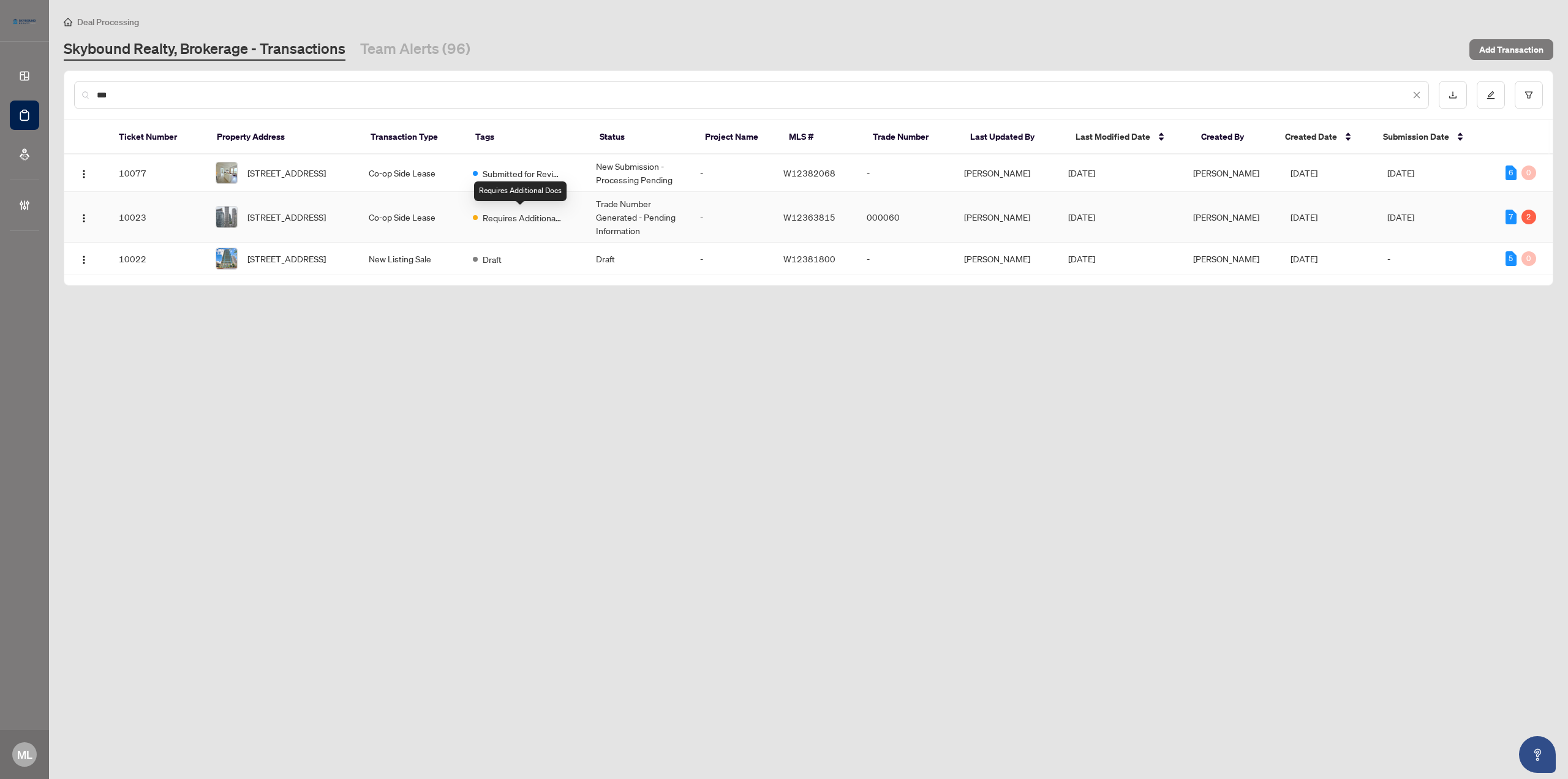
type input "***"
click at [487, 216] on span "Requires Additional Docs" at bounding box center [522, 217] width 80 height 13
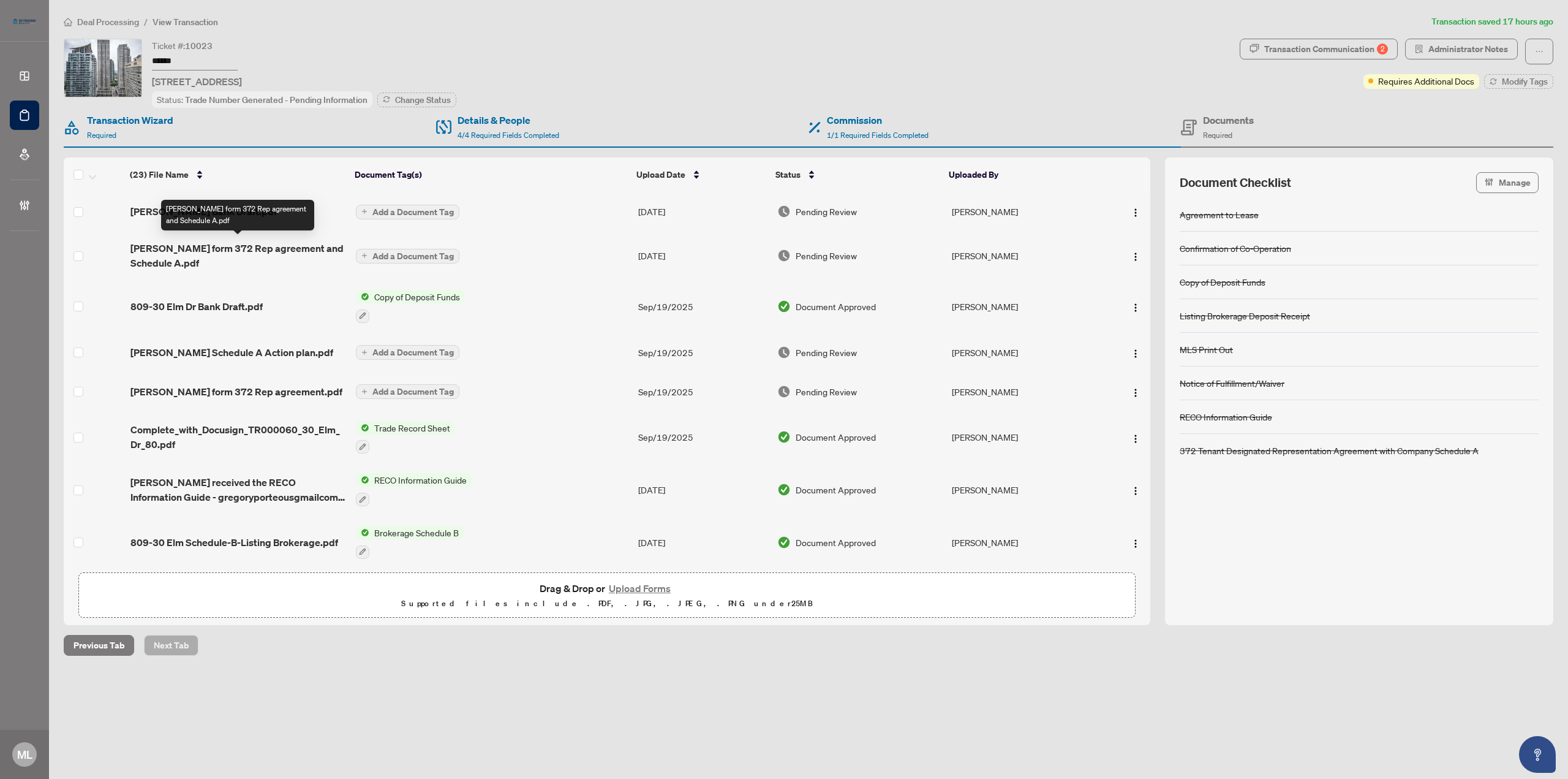
click at [254, 247] on span "[PERSON_NAME] form 372 Rep agreement and Schedule A.pdf" at bounding box center [238, 256] width 216 height 29
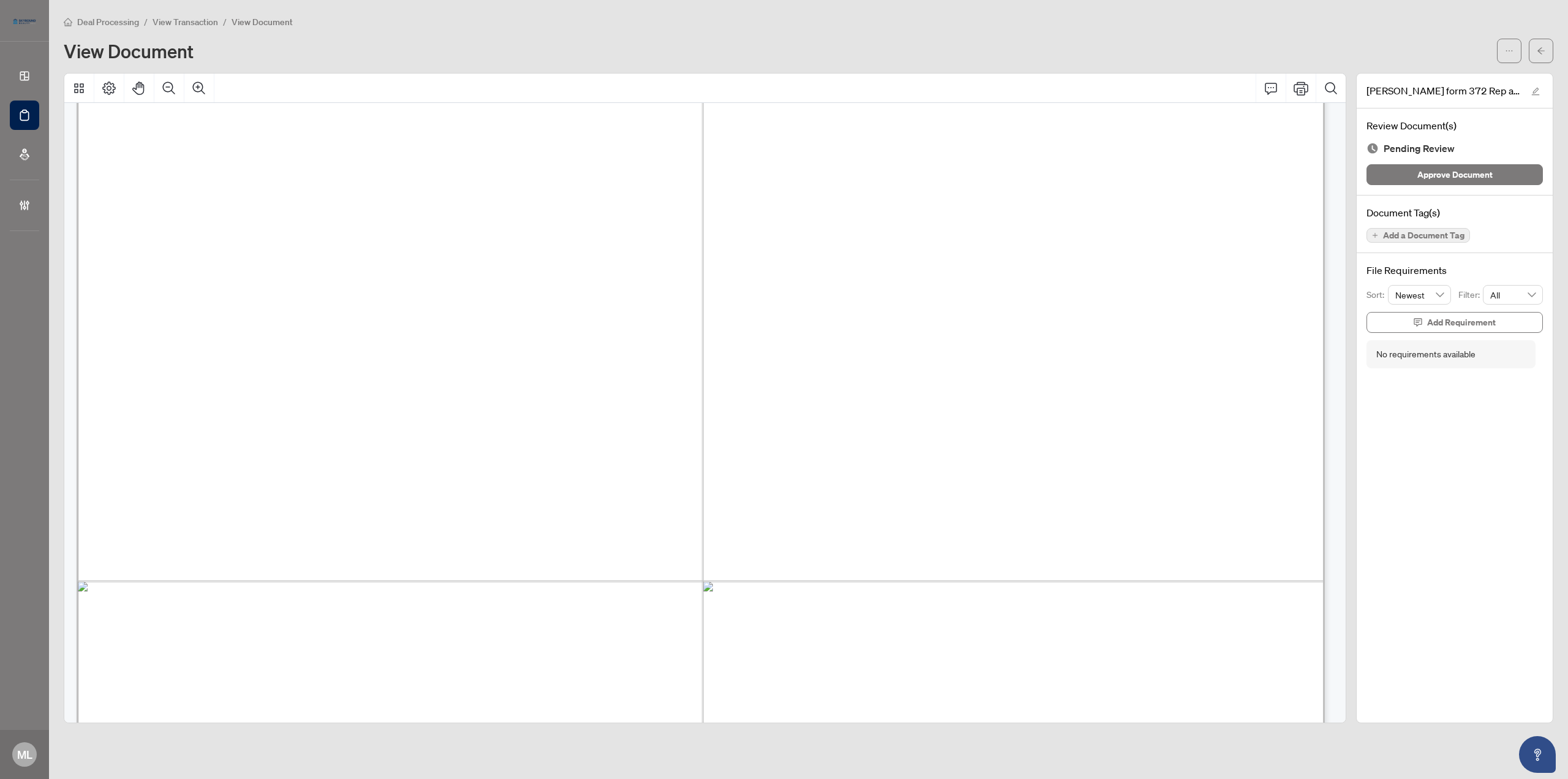
scroll to position [7597, 0]
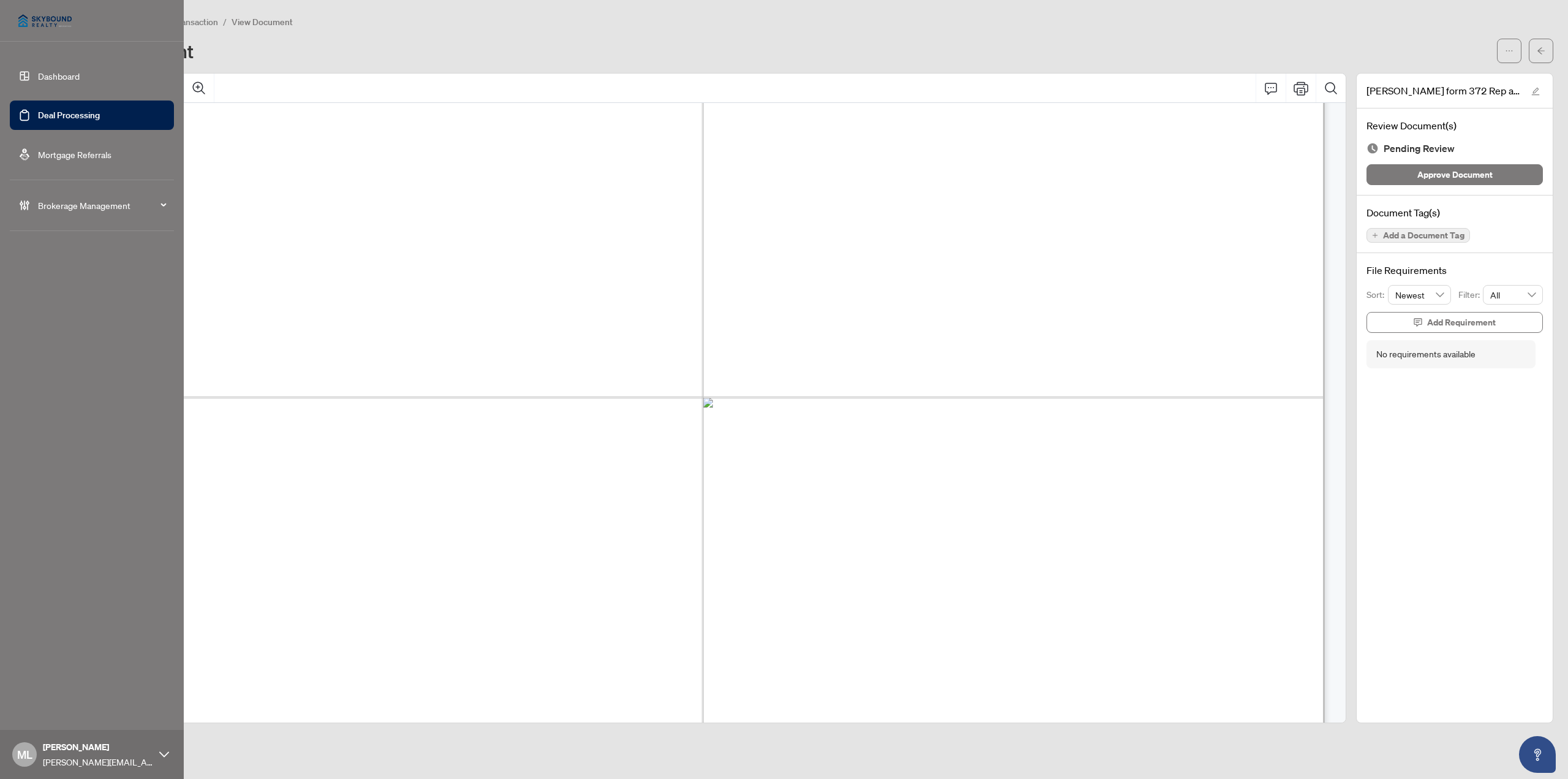
drag, startPoint x: 33, startPoint y: 118, endPoint x: 91, endPoint y: 113, distance: 58.2
click at [38, 118] on link "Deal Processing" at bounding box center [69, 116] width 62 height 11
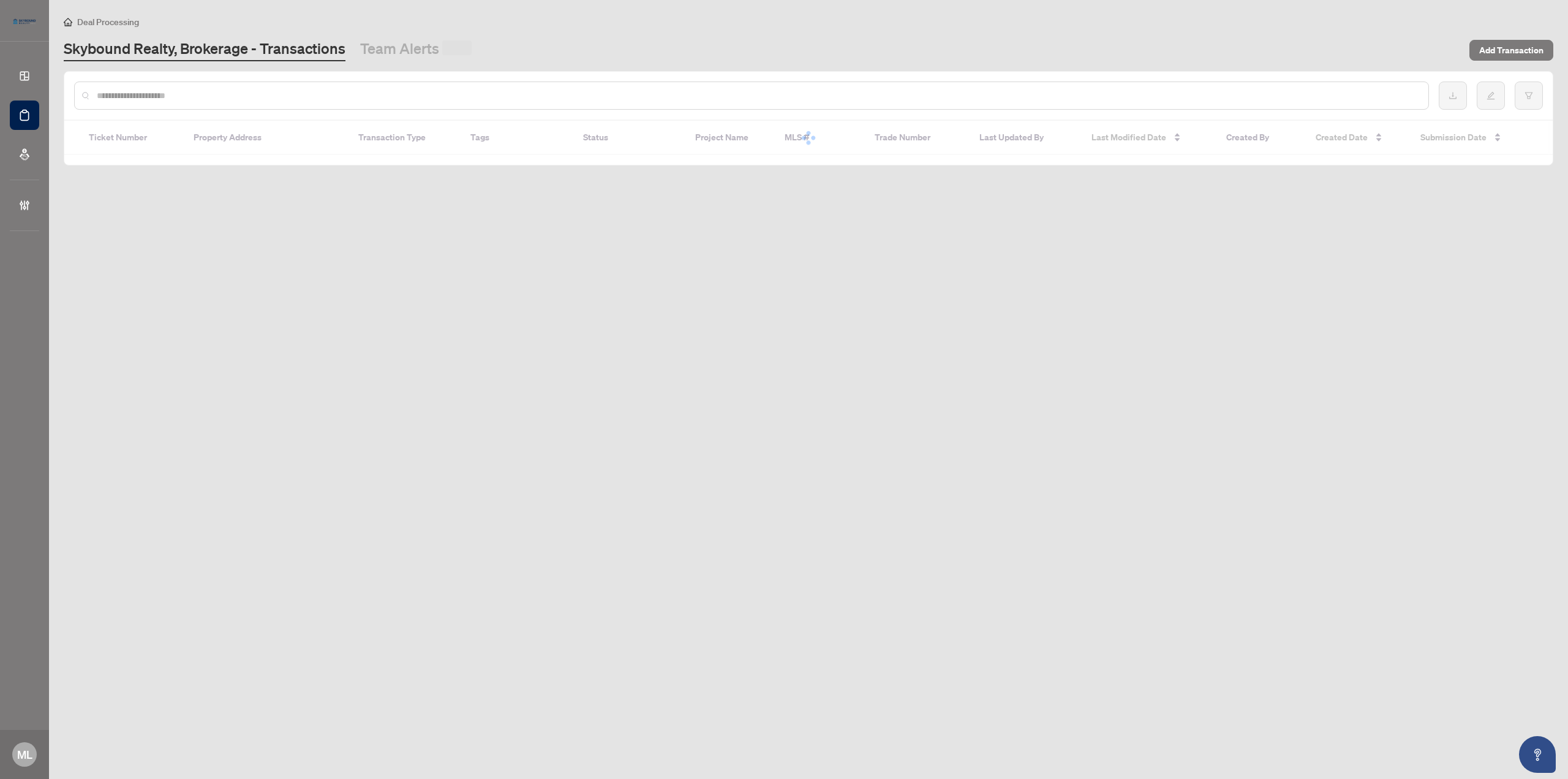
click at [290, 97] on input "text" at bounding box center [757, 95] width 1321 height 13
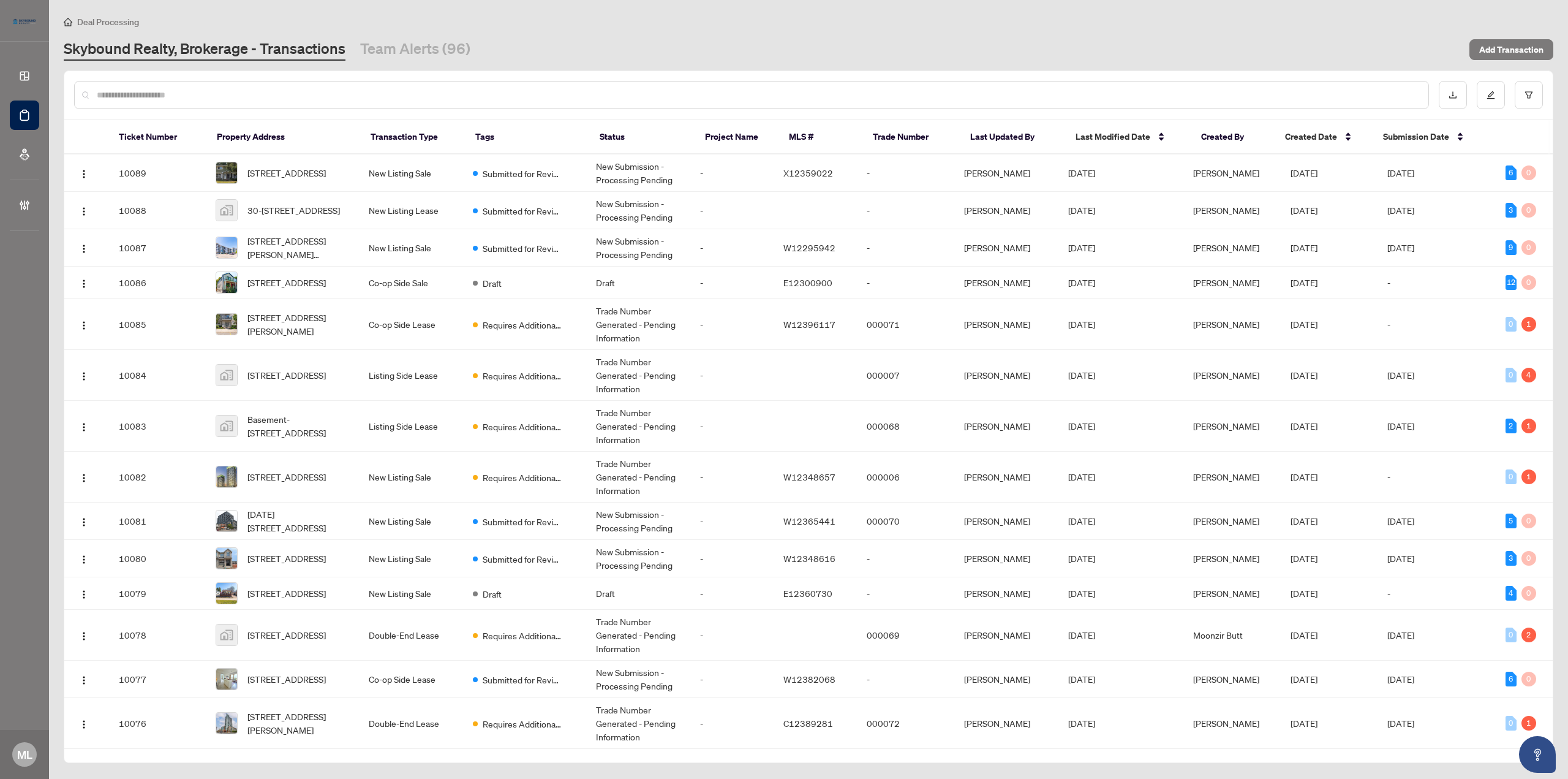
click at [290, 97] on input "text" at bounding box center [757, 95] width 1321 height 13
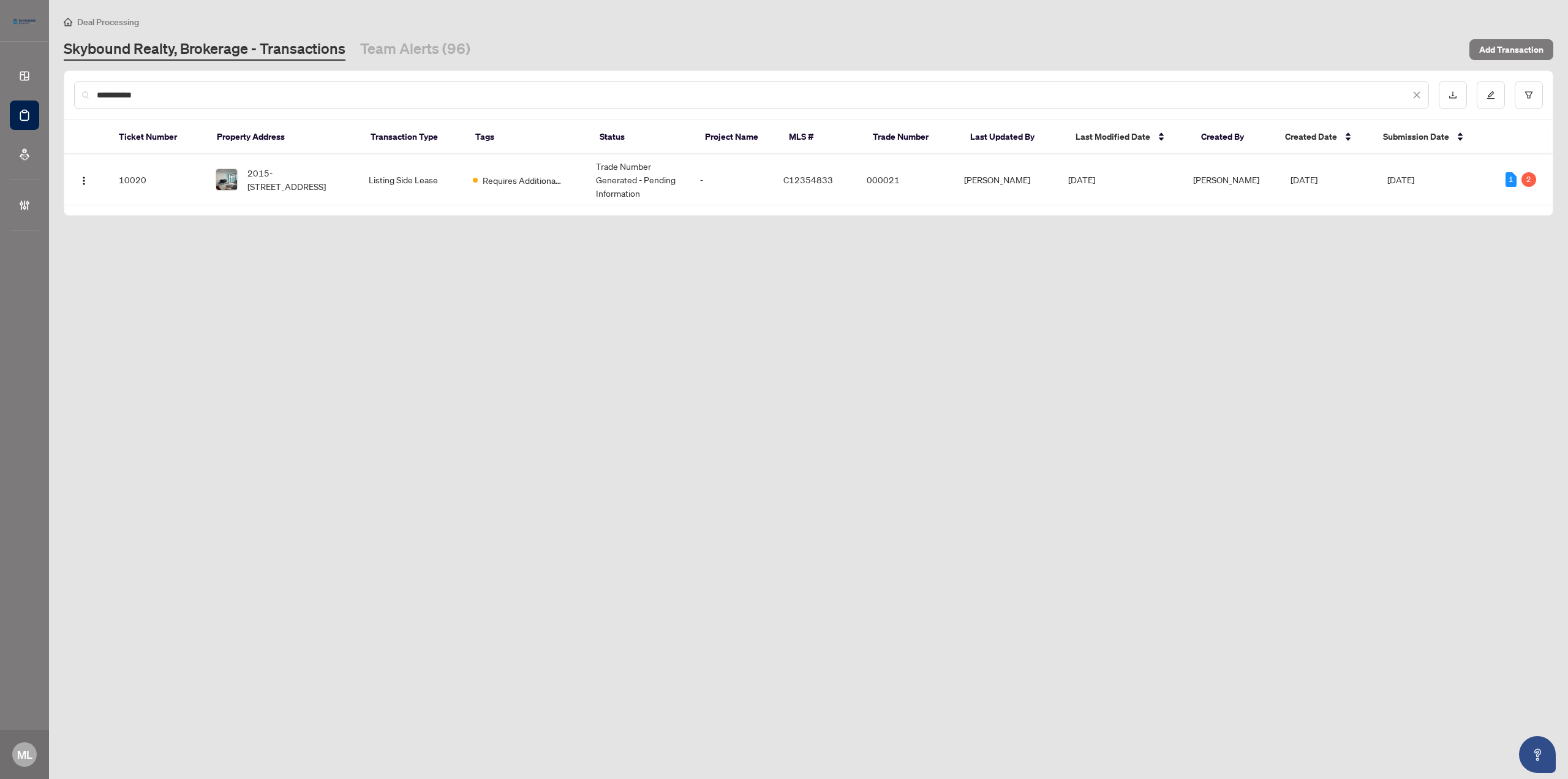
drag, startPoint x: 167, startPoint y: 105, endPoint x: 123, endPoint y: 90, distance: 46.5
click at [123, 90] on div "**********" at bounding box center [751, 95] width 1355 height 28
drag, startPoint x: 140, startPoint y: 90, endPoint x: 120, endPoint y: 88, distance: 20.1
click at [120, 88] on input "**********" at bounding box center [753, 95] width 1313 height 13
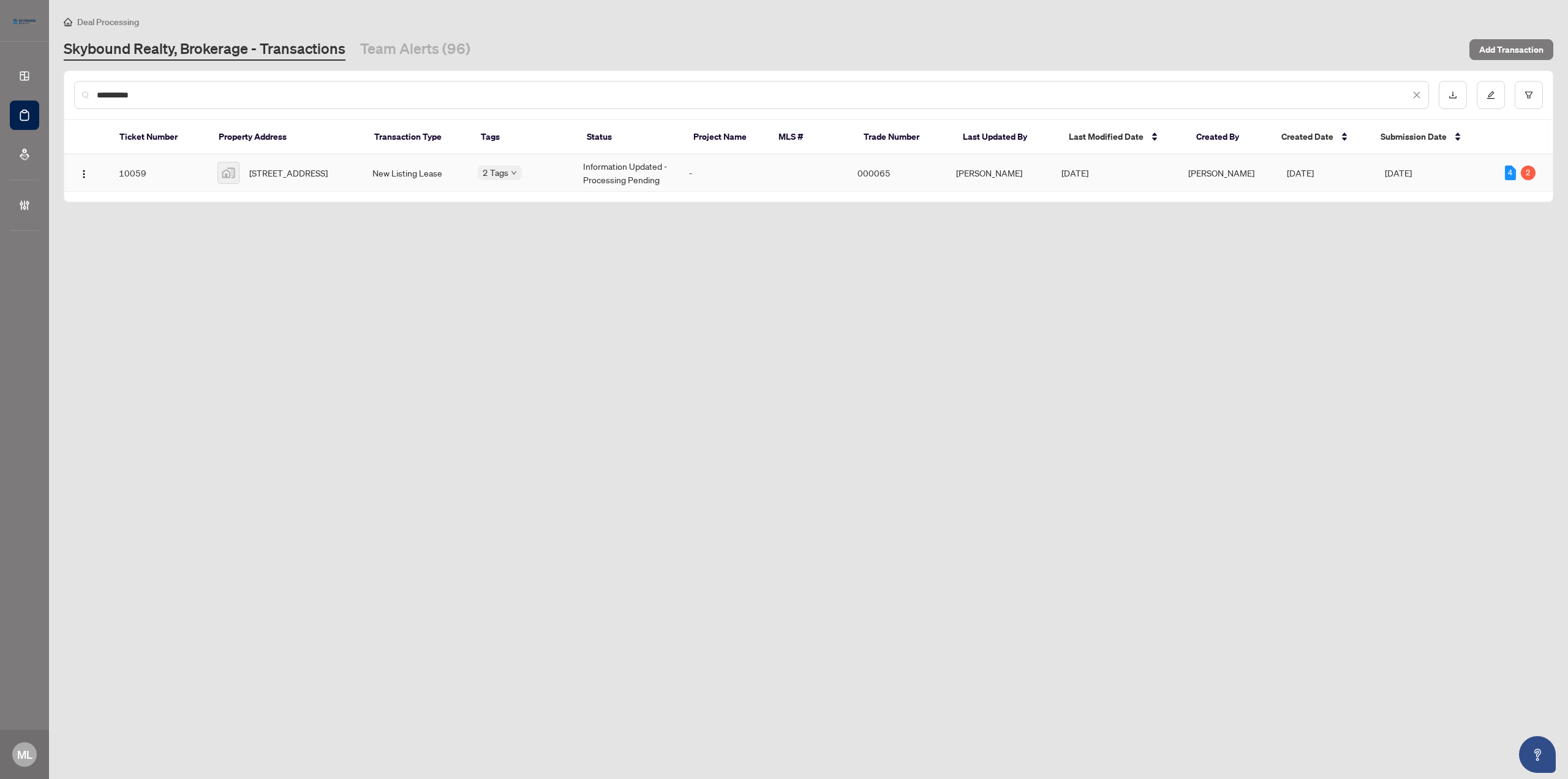
type input "**********"
click at [255, 172] on span "[STREET_ADDRESS]" at bounding box center [289, 172] width 78 height 13
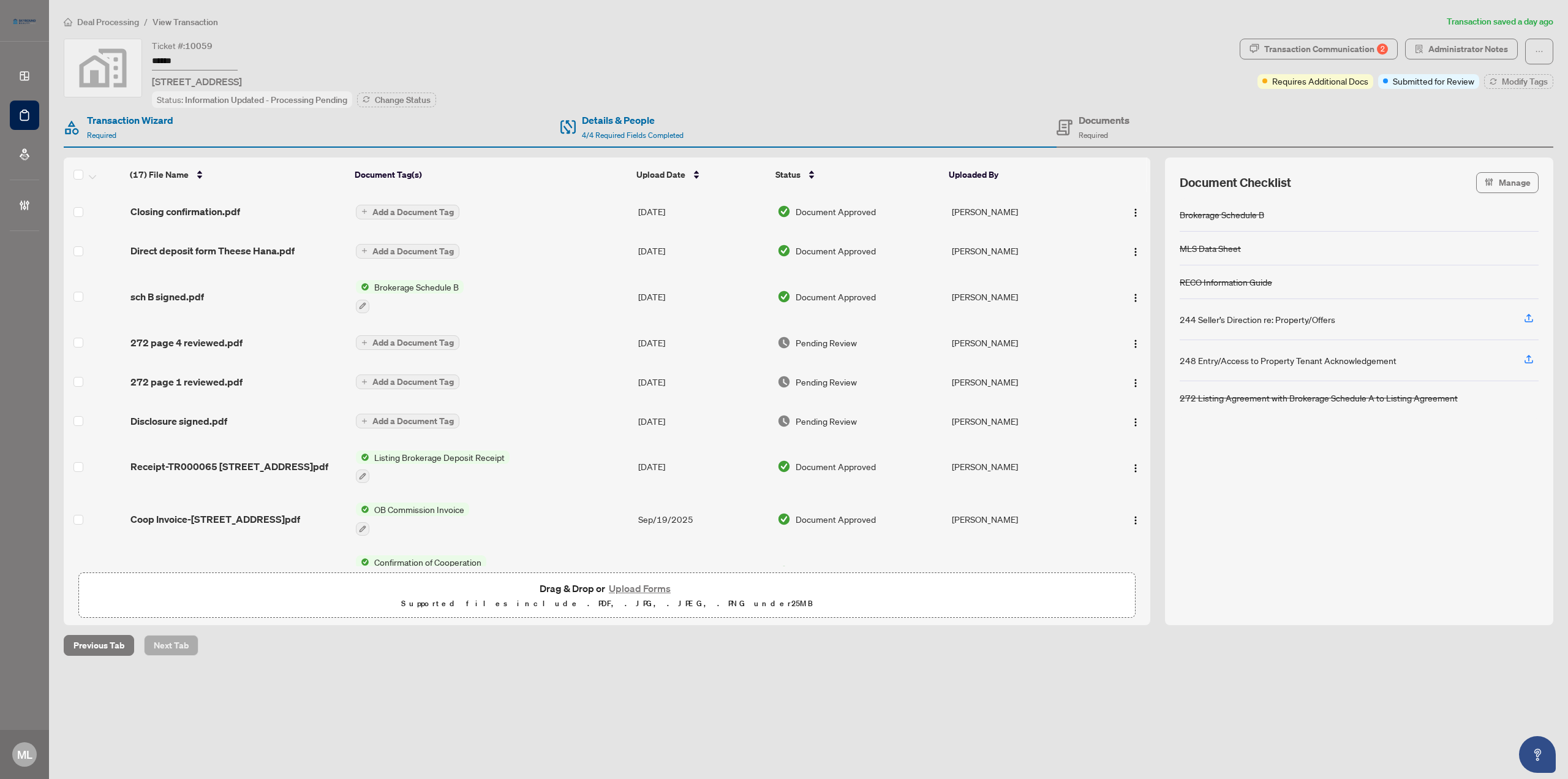
click at [1094, 125] on h4 "Documents" at bounding box center [1104, 120] width 51 height 15
click at [209, 415] on span "Disclosure signed.pdf" at bounding box center [179, 420] width 97 height 15
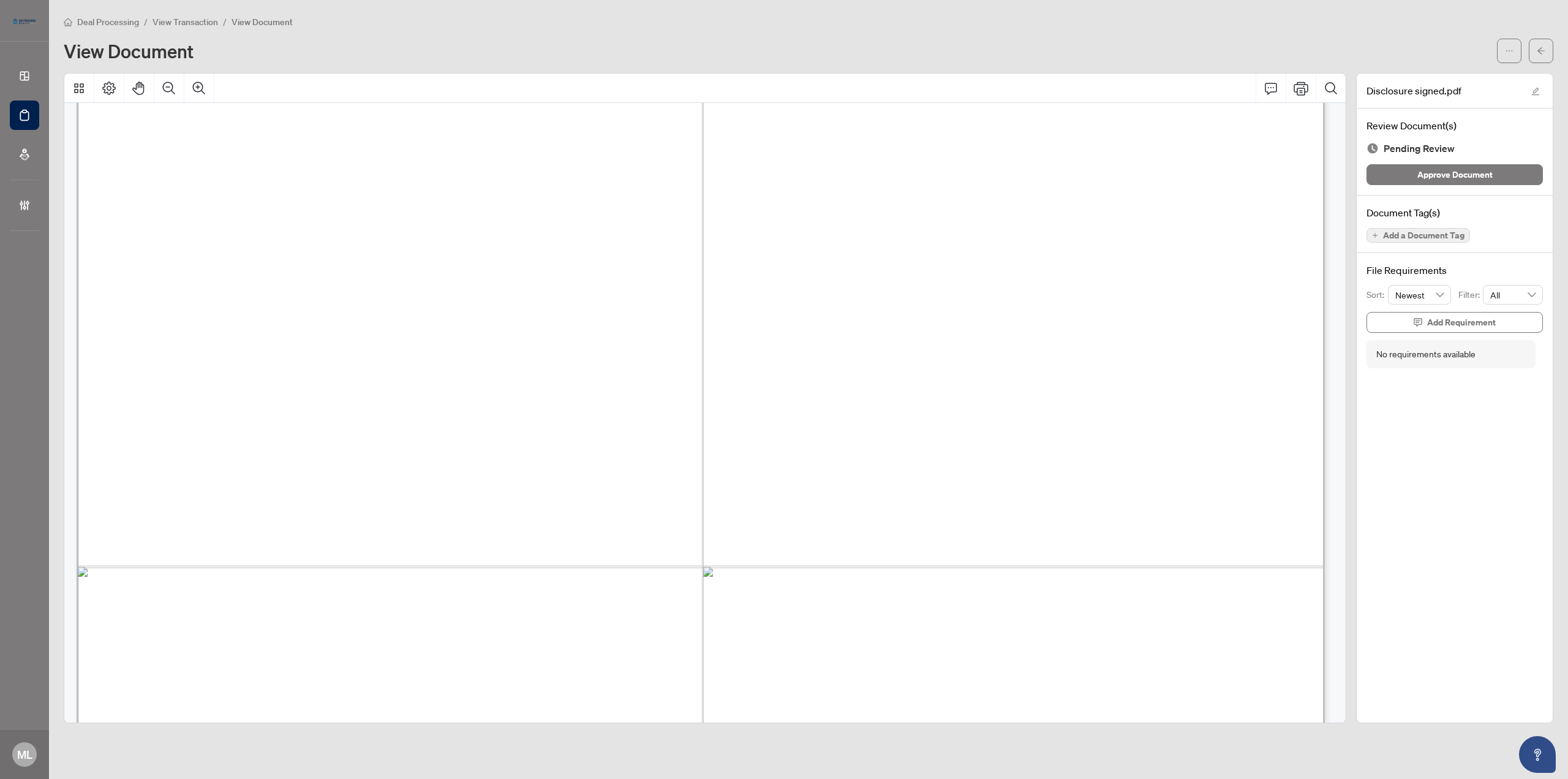
scroll to position [857, 0]
click at [1539, 46] on icon "arrow-left" at bounding box center [1541, 50] width 8 height 8
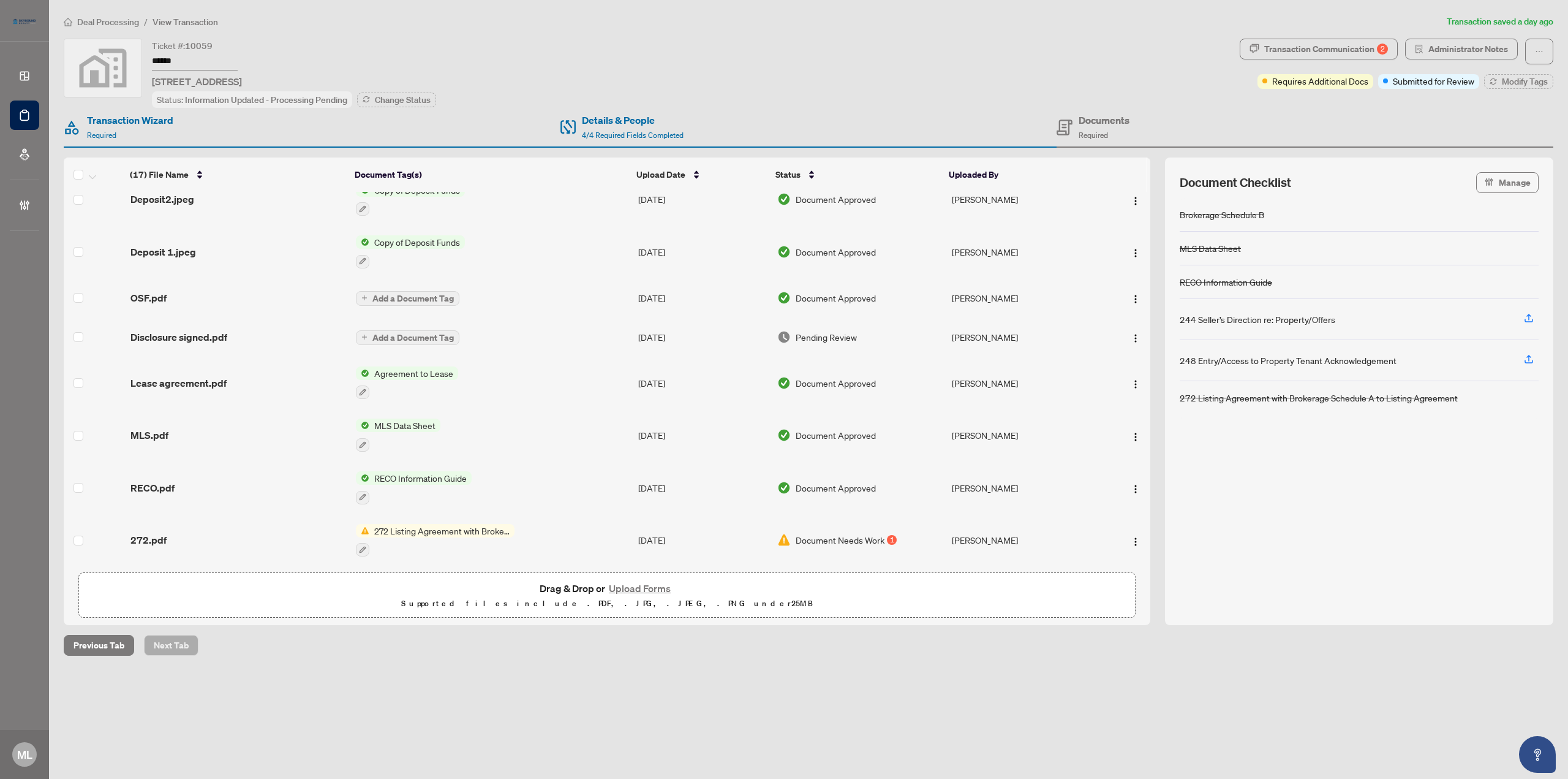
scroll to position [425, 0]
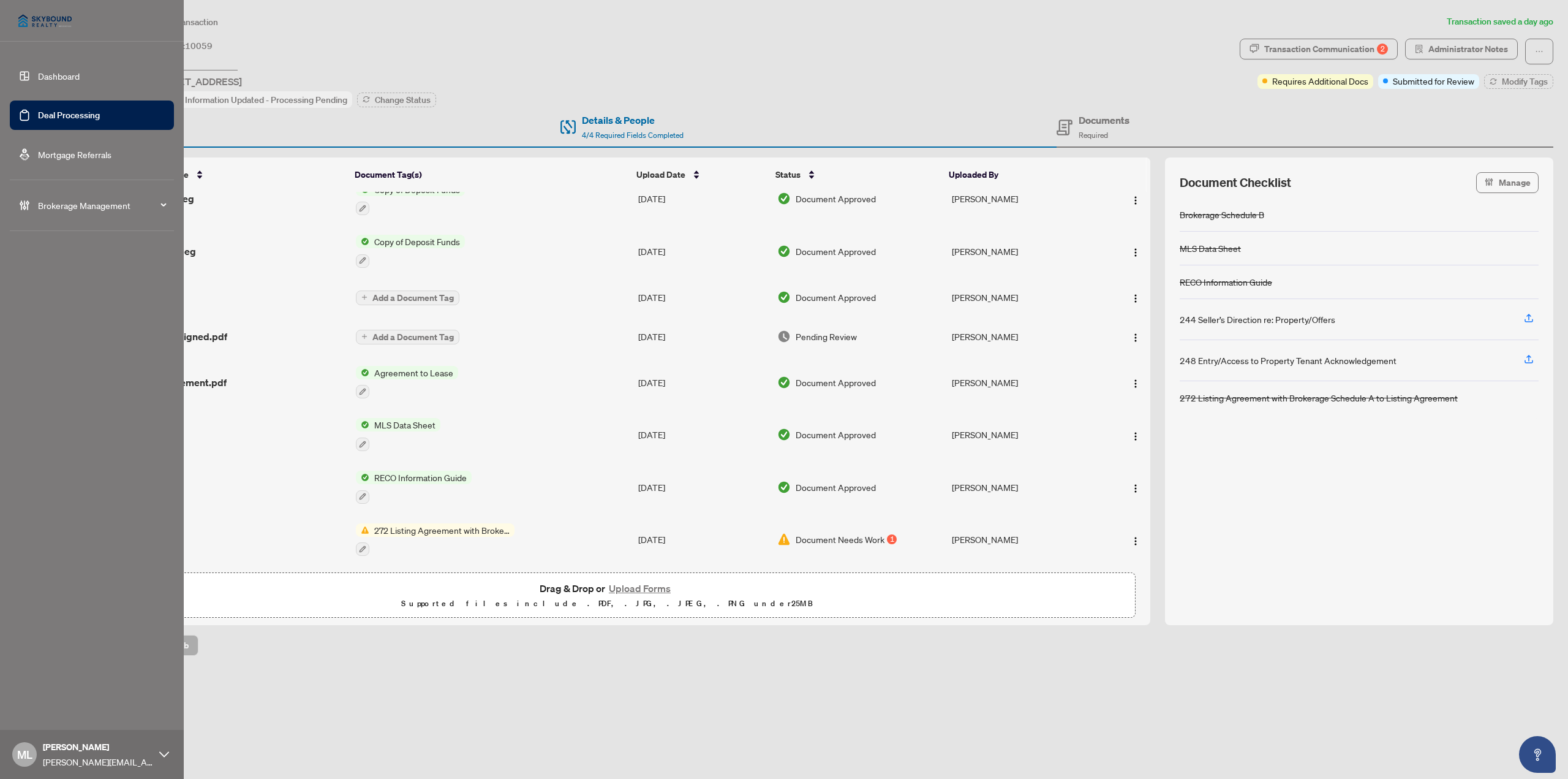
click at [38, 110] on link "Deal Processing" at bounding box center [69, 116] width 62 height 11
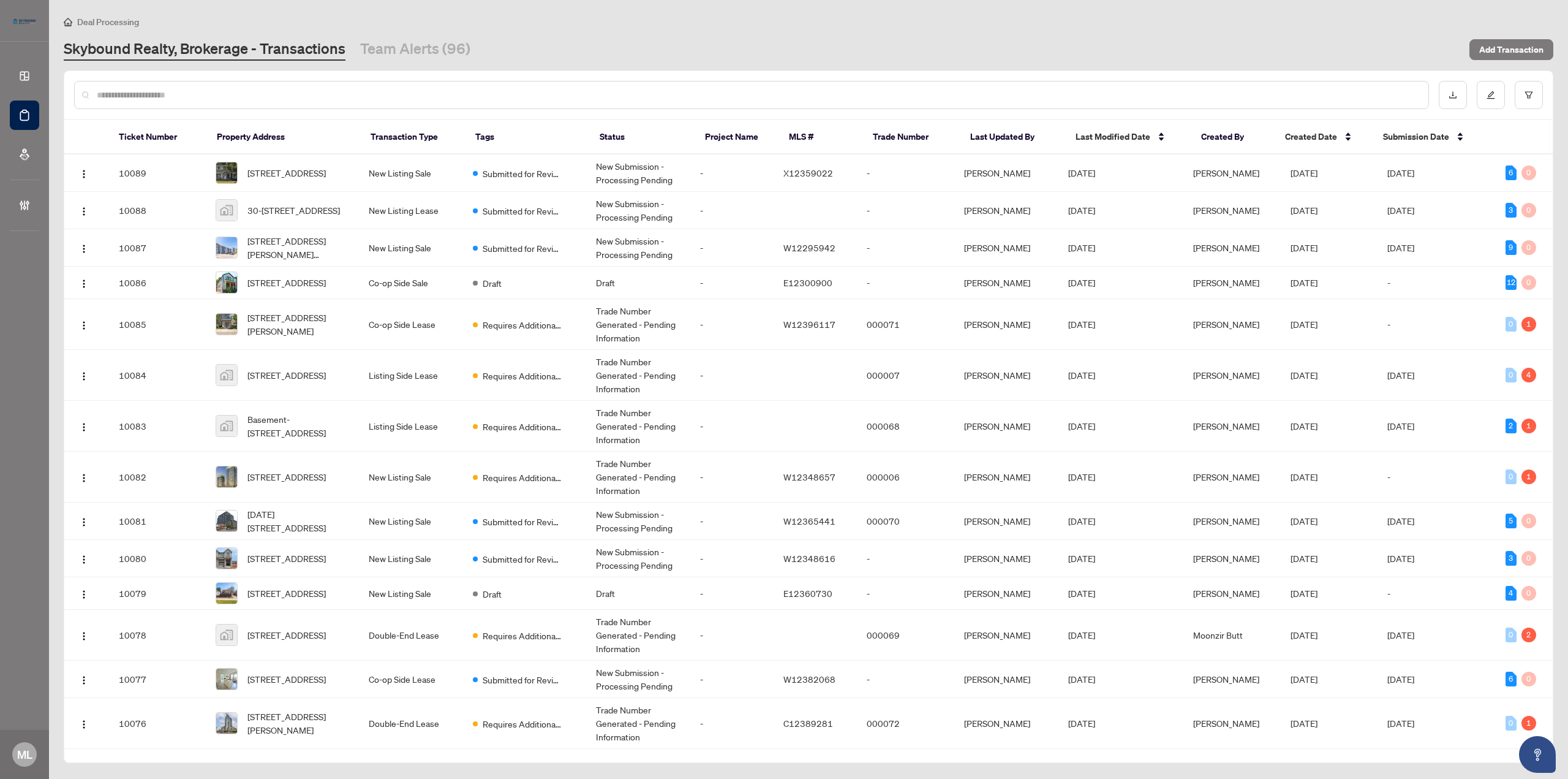
click at [212, 95] on input "text" at bounding box center [757, 95] width 1321 height 13
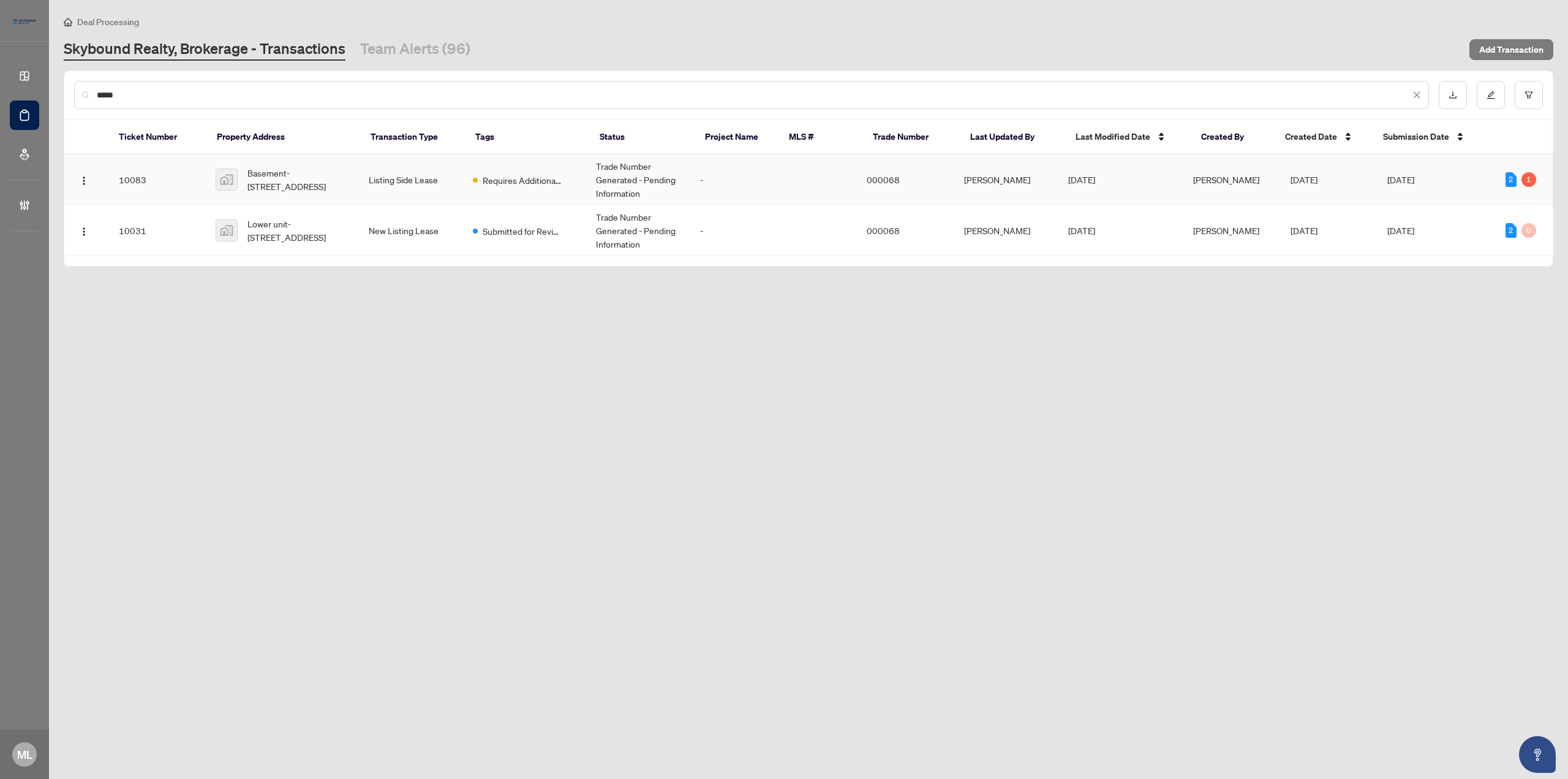
type input "*****"
click at [330, 177] on span "Basement-[STREET_ADDRESS]" at bounding box center [298, 179] width 101 height 27
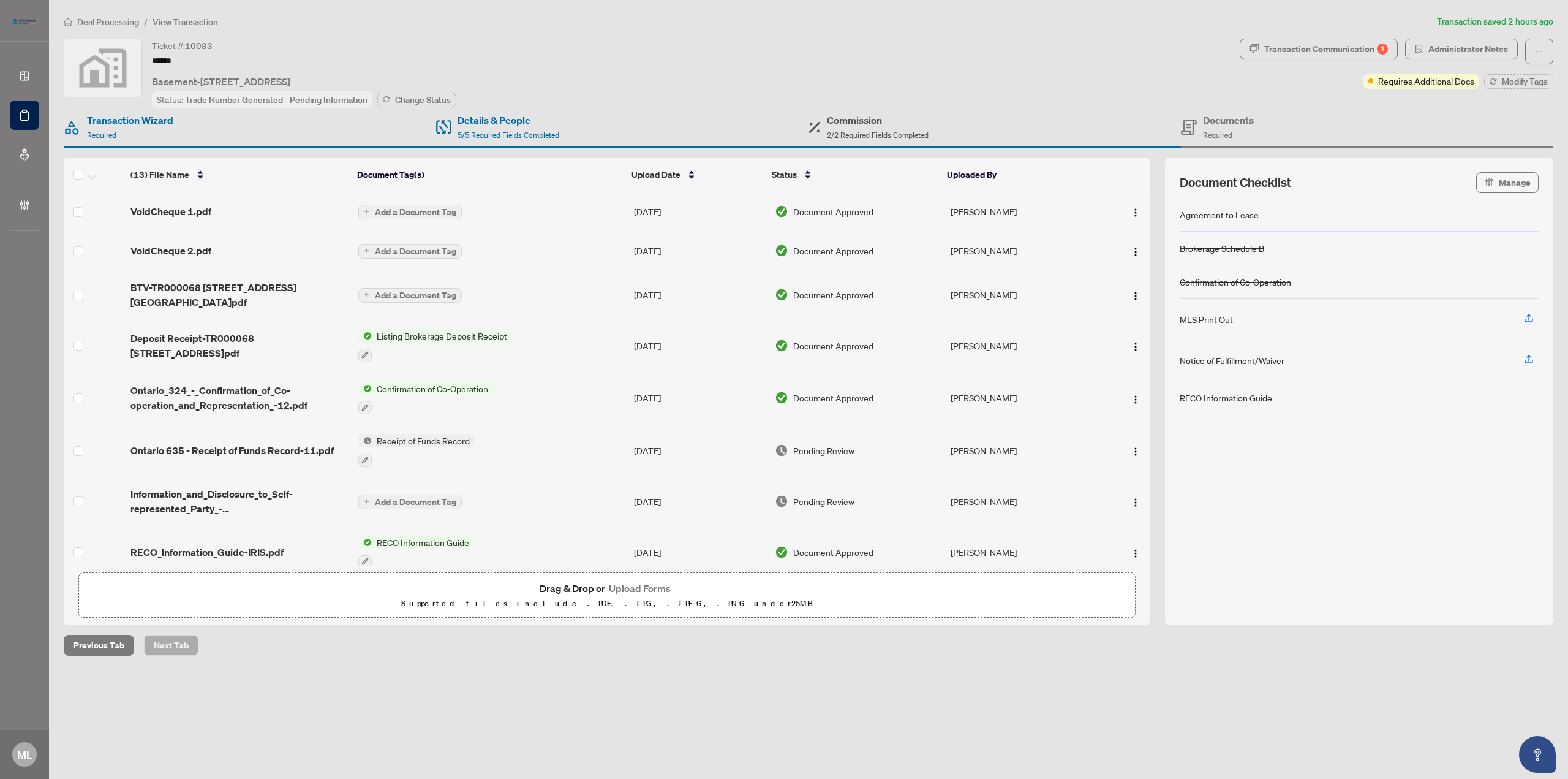
click at [878, 116] on h4 "Commission" at bounding box center [877, 120] width 102 height 15
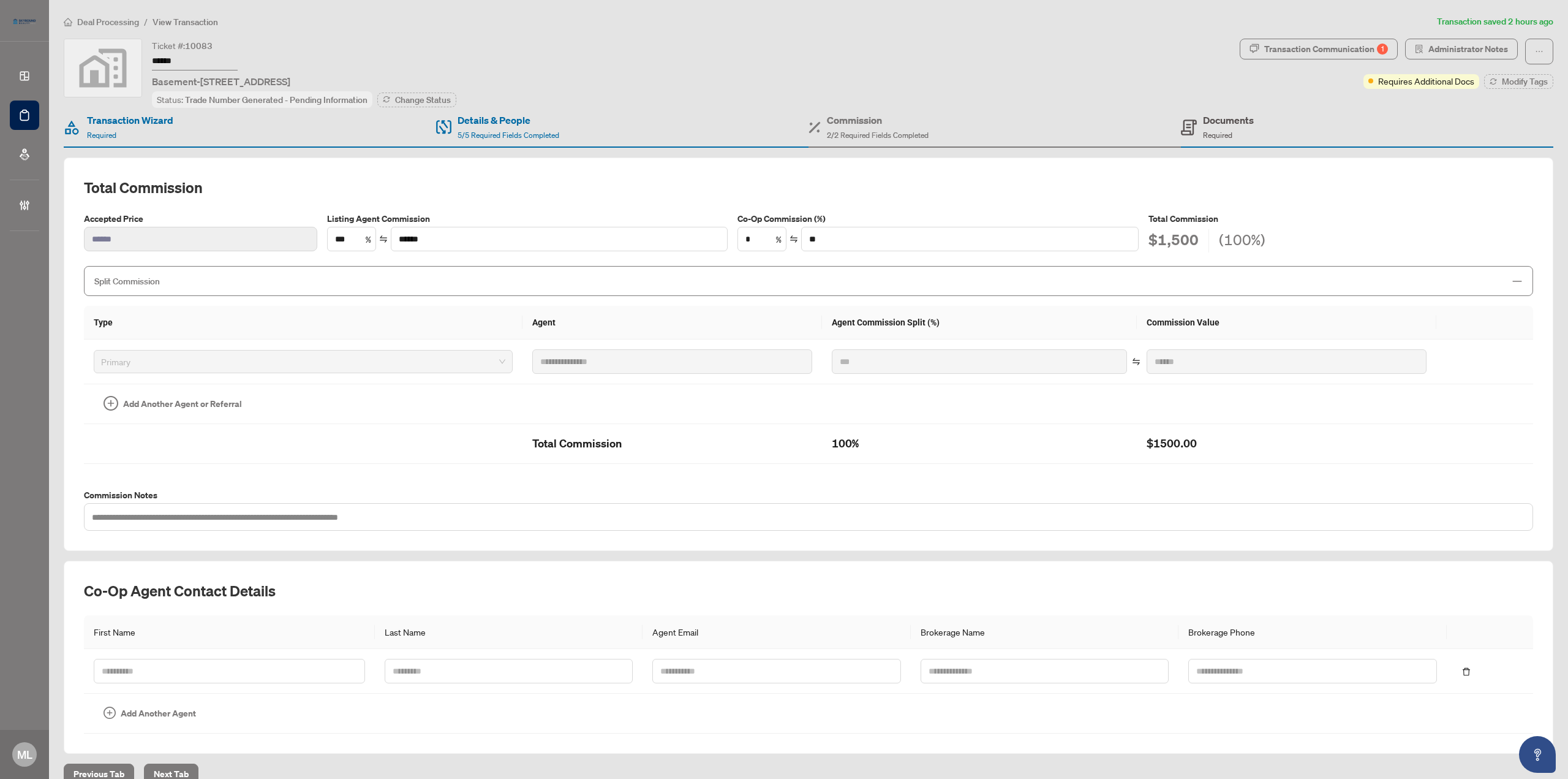
click at [1204, 127] on div "Documents Required" at bounding box center [1228, 127] width 51 height 29
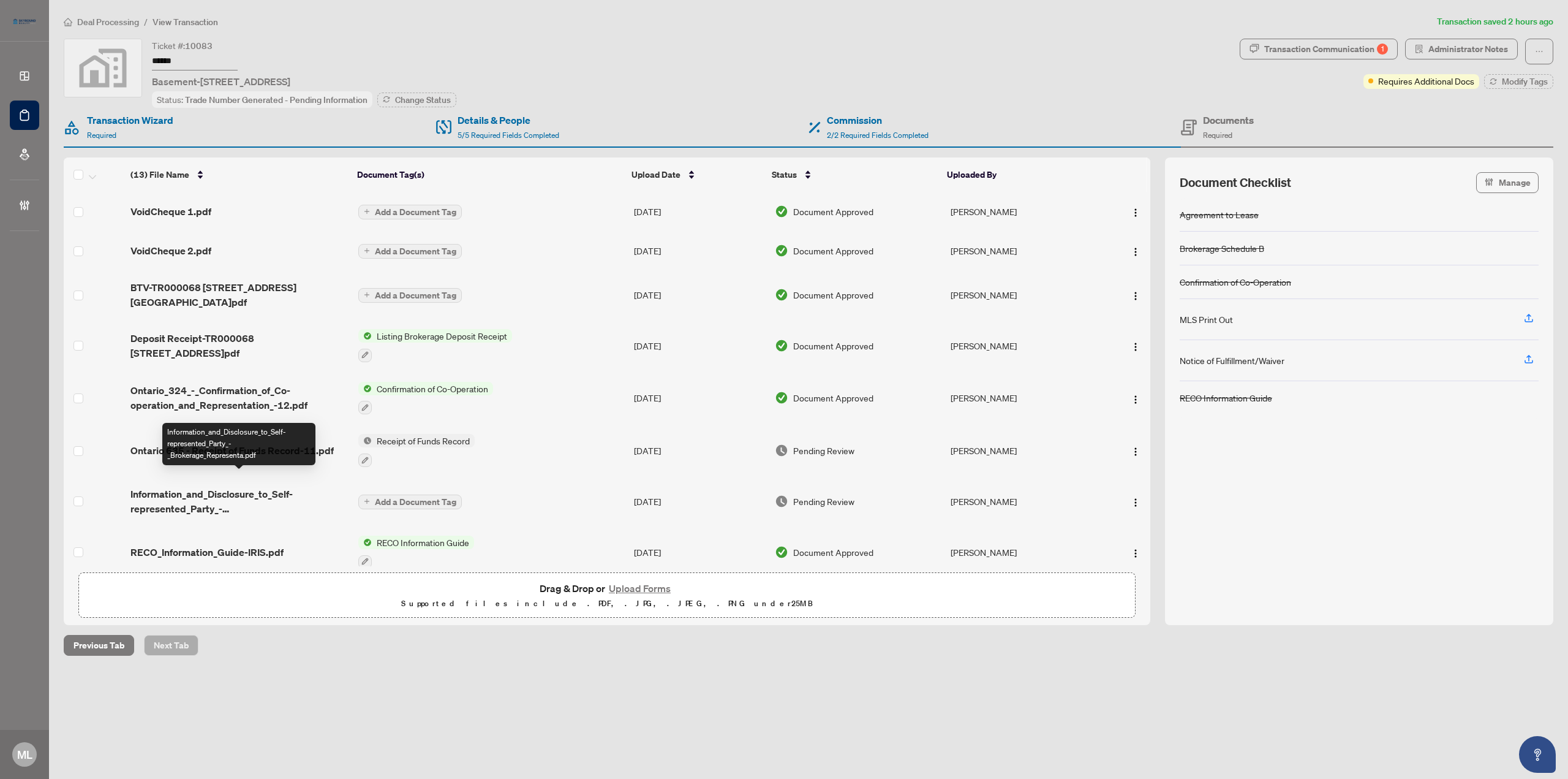
click at [262, 487] on span "Information_and_Disclosure_to_Self-represented_Party_-_Brokerage_Representa.pdf" at bounding box center [239, 501] width 217 height 29
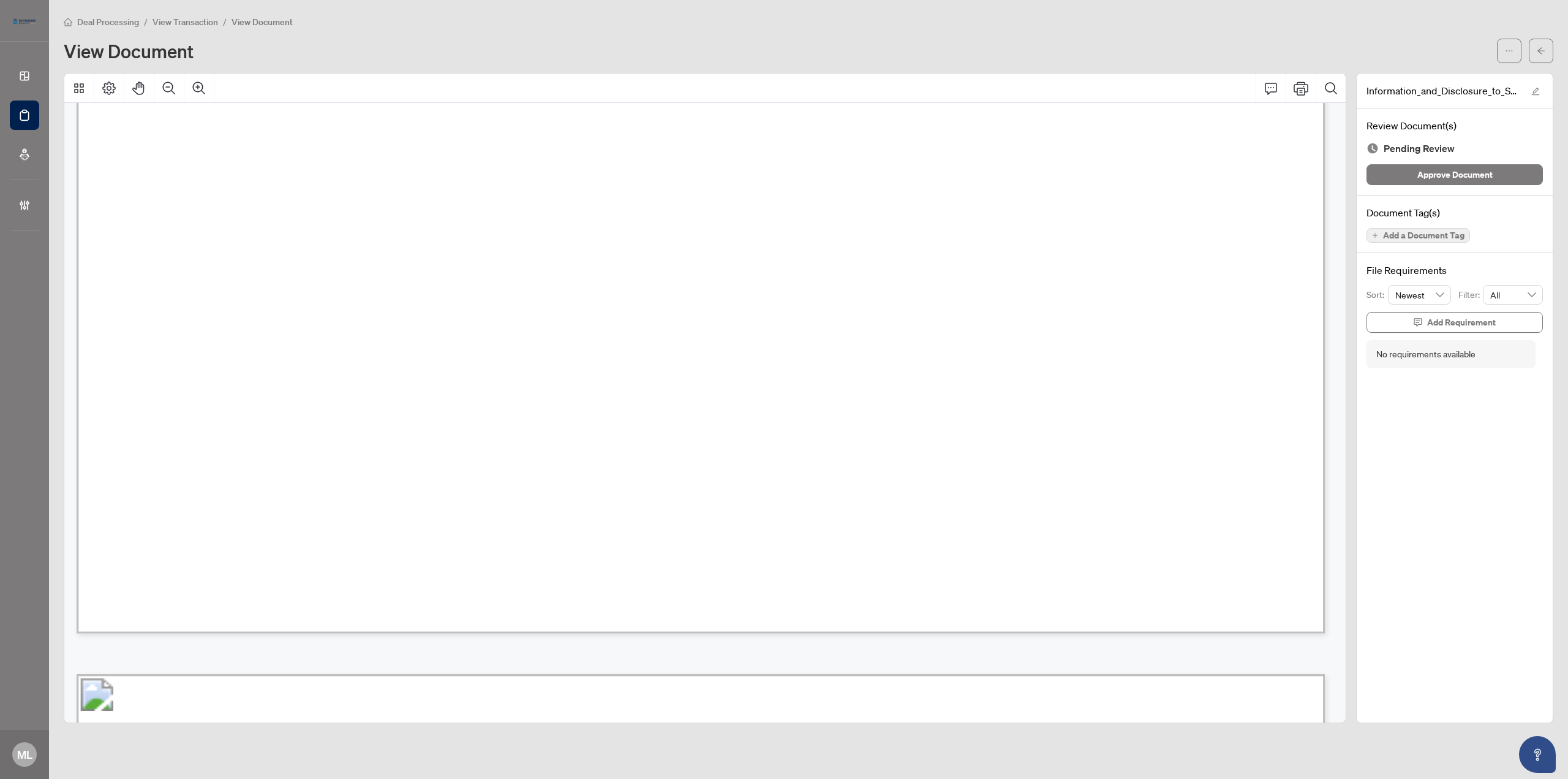
scroll to position [2687, 0]
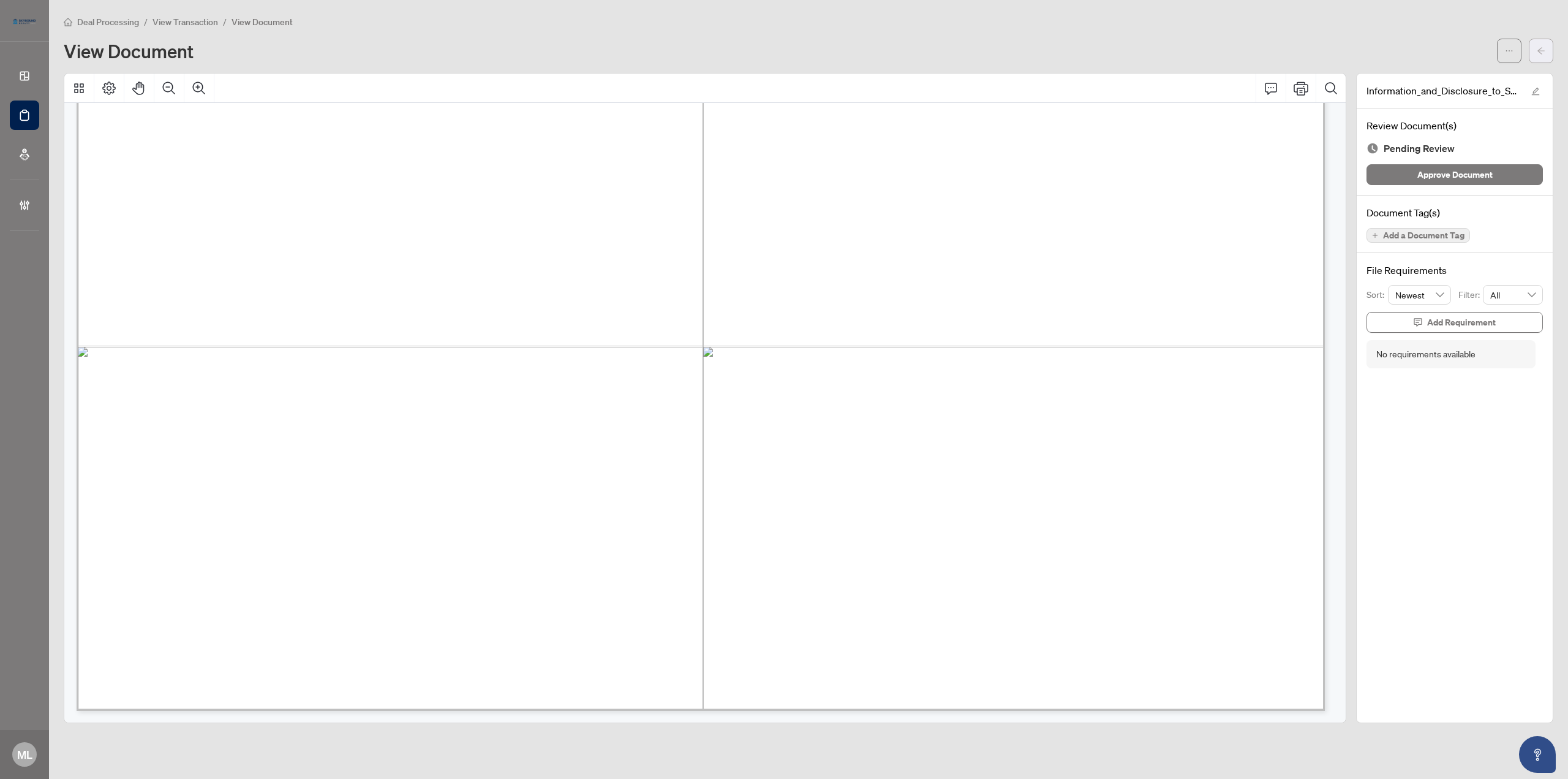
click at [1533, 48] on button "button" at bounding box center [1541, 50] width 25 height 25
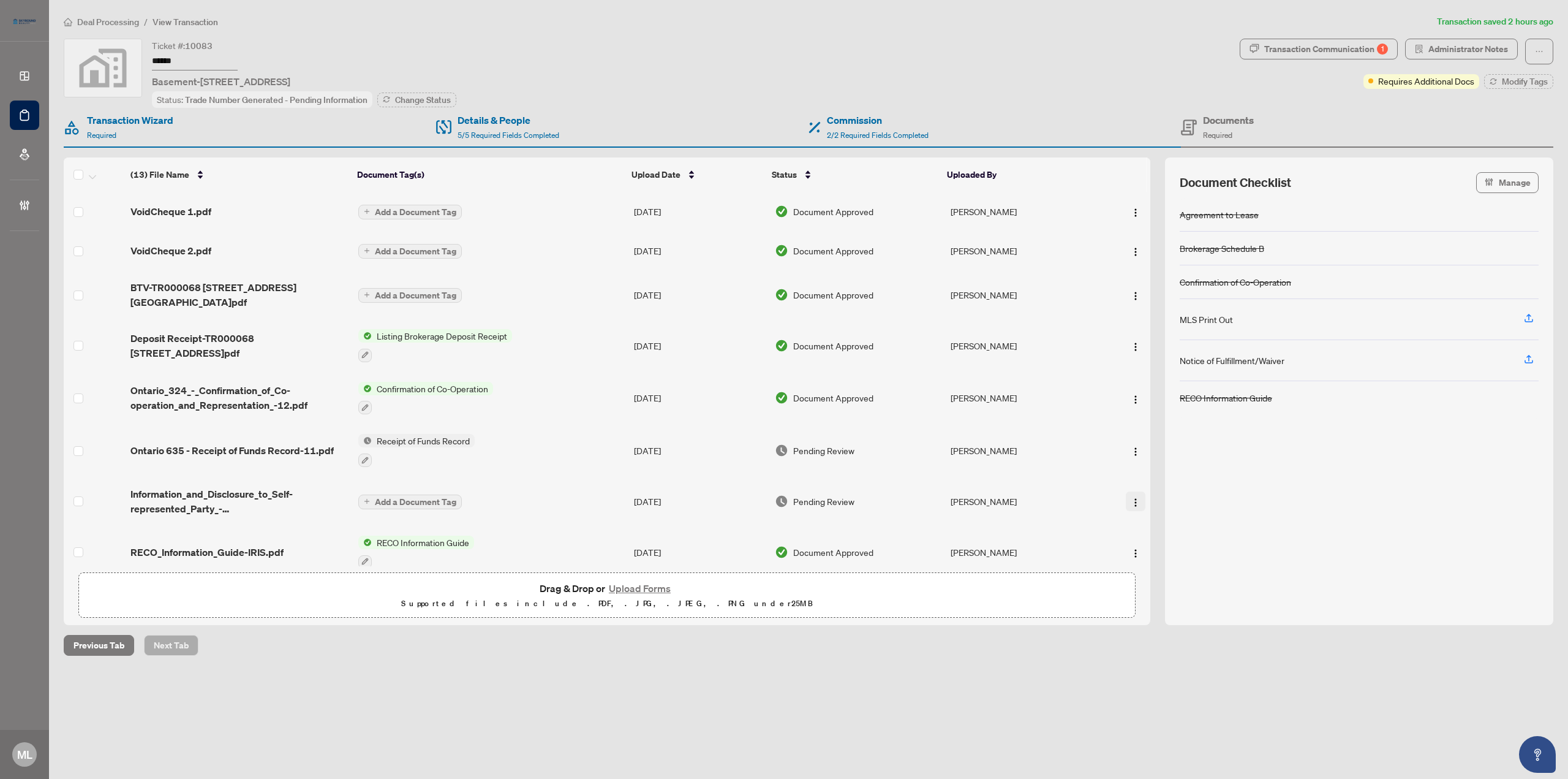
click at [1130, 497] on img "button" at bounding box center [1135, 502] width 10 height 10
click at [1153, 628] on span "Archive" at bounding box center [1190, 629] width 117 height 13
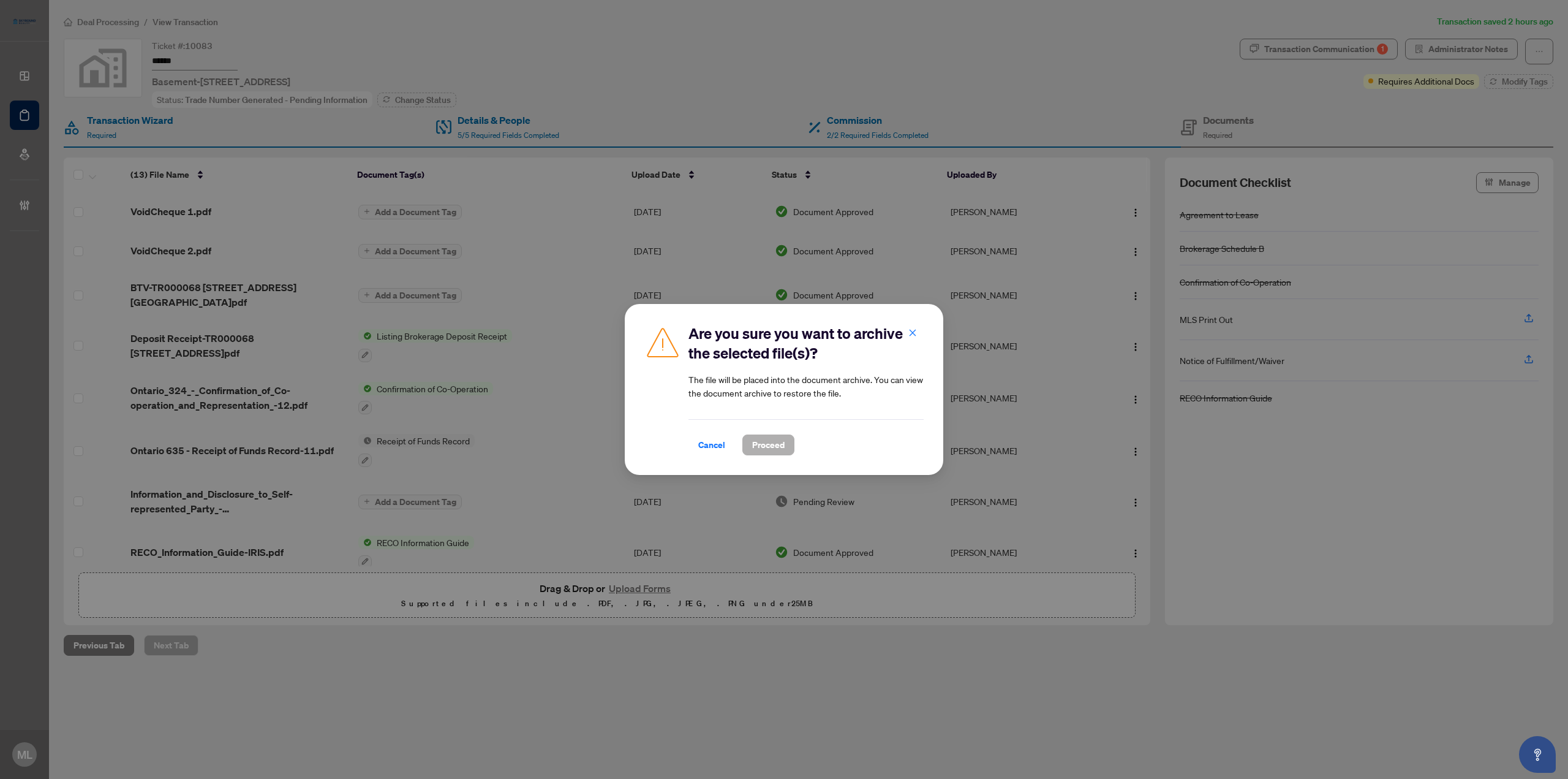
click at [783, 446] on span "Proceed" at bounding box center [768, 445] width 32 height 20
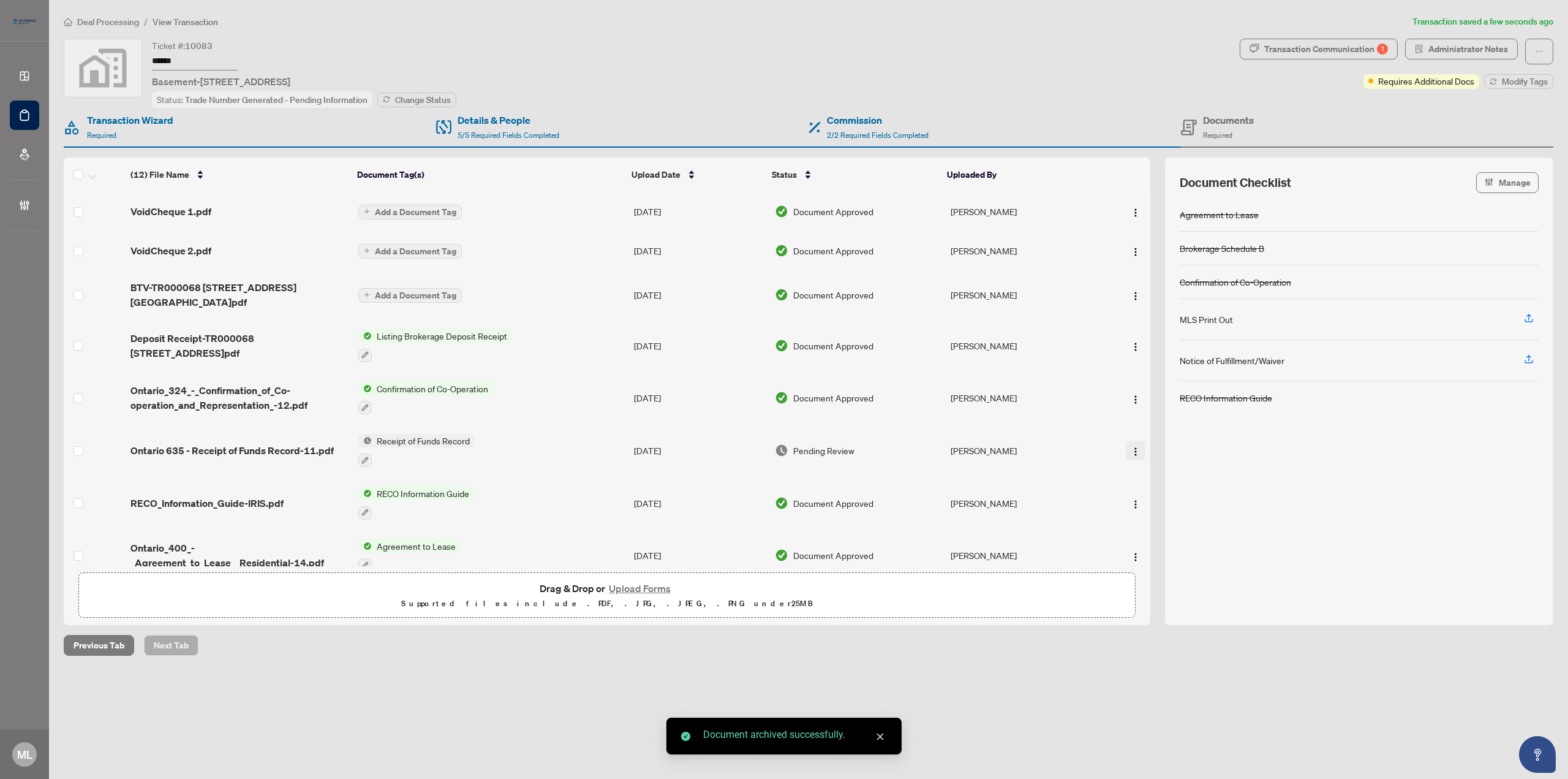
click at [1125, 441] on button "button" at bounding box center [1135, 450] width 20 height 20
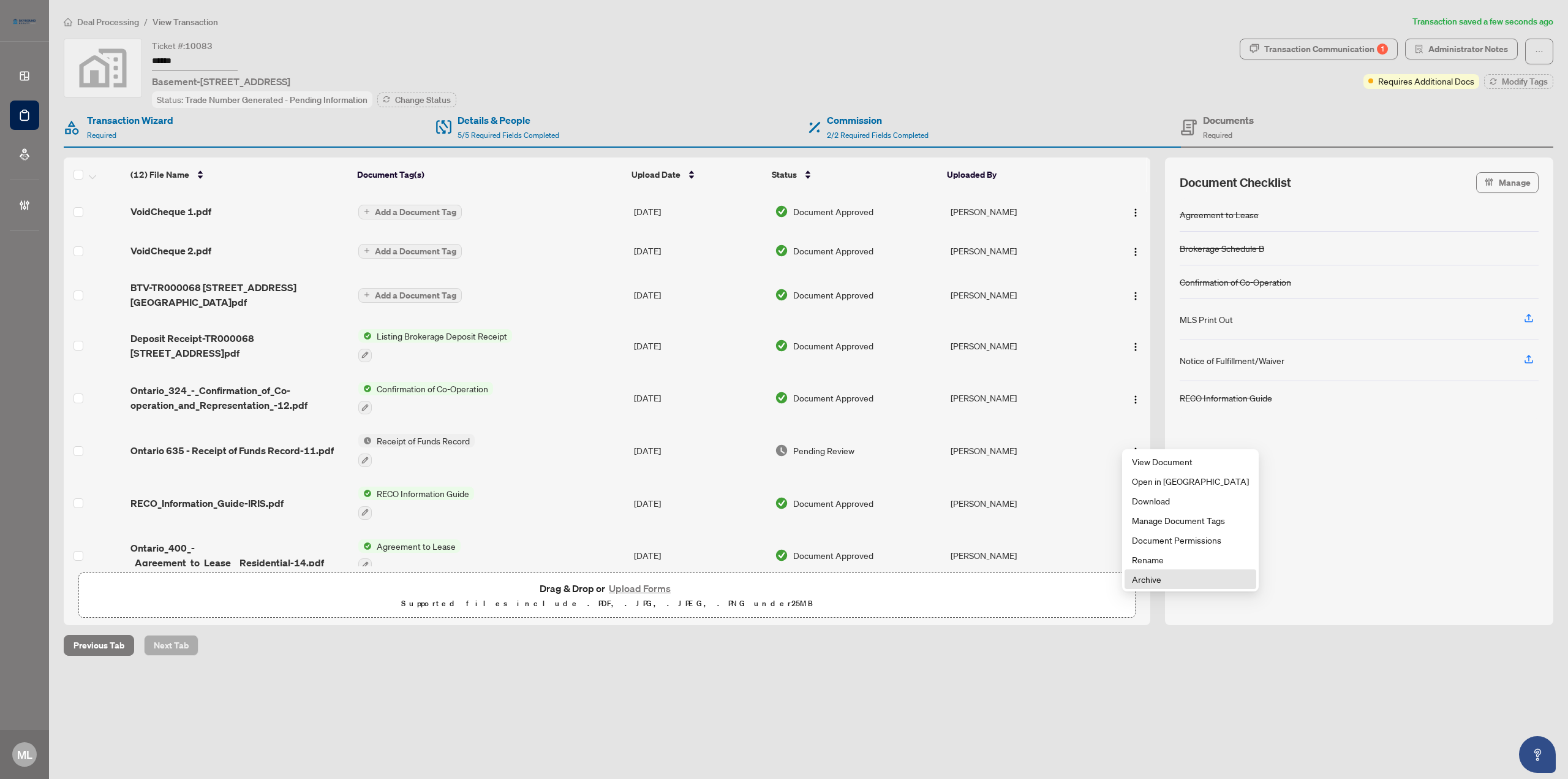
click at [1158, 584] on span "Archive" at bounding box center [1190, 579] width 117 height 13
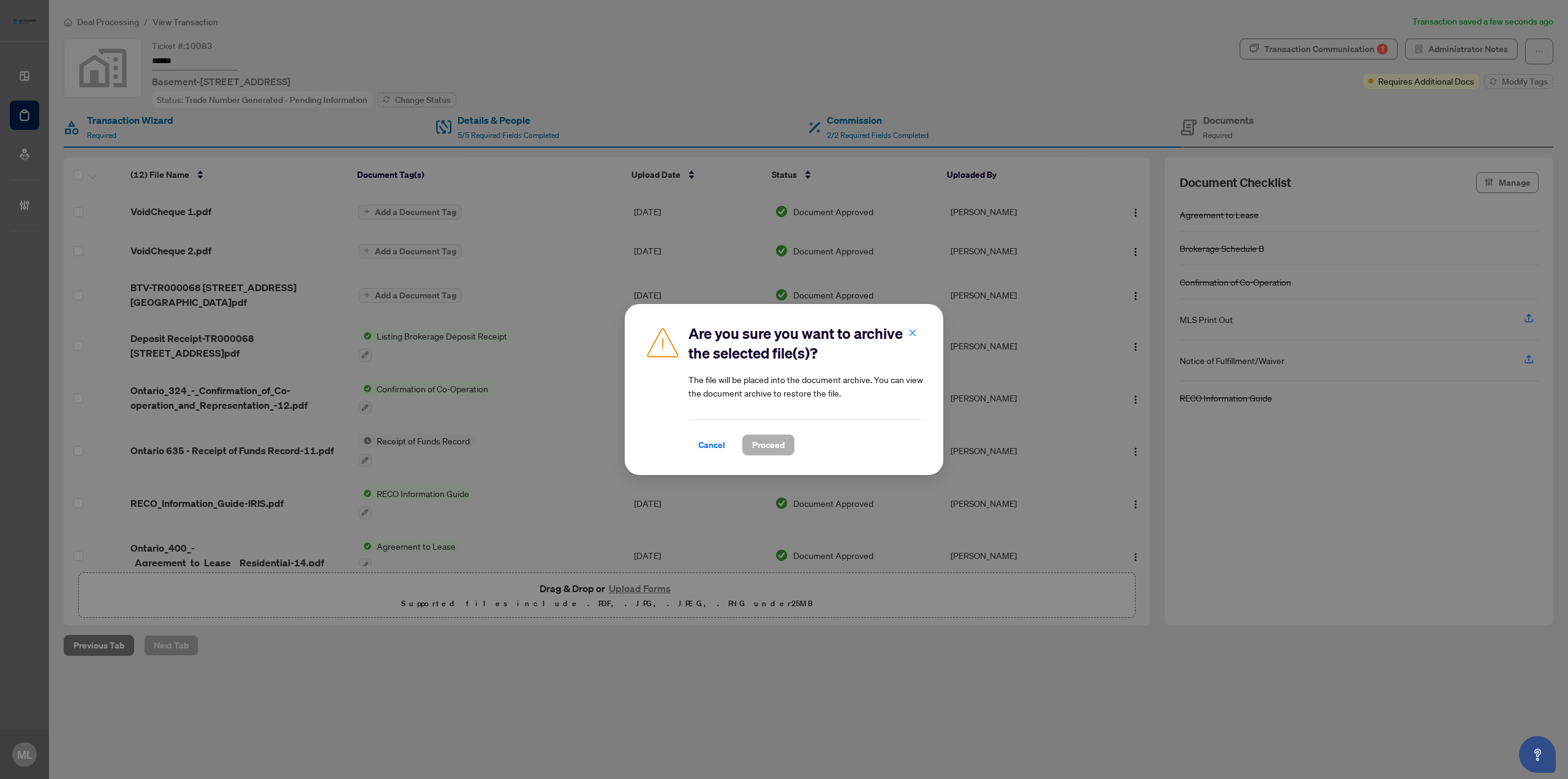
click at [764, 444] on span "Proceed" at bounding box center [768, 445] width 32 height 20
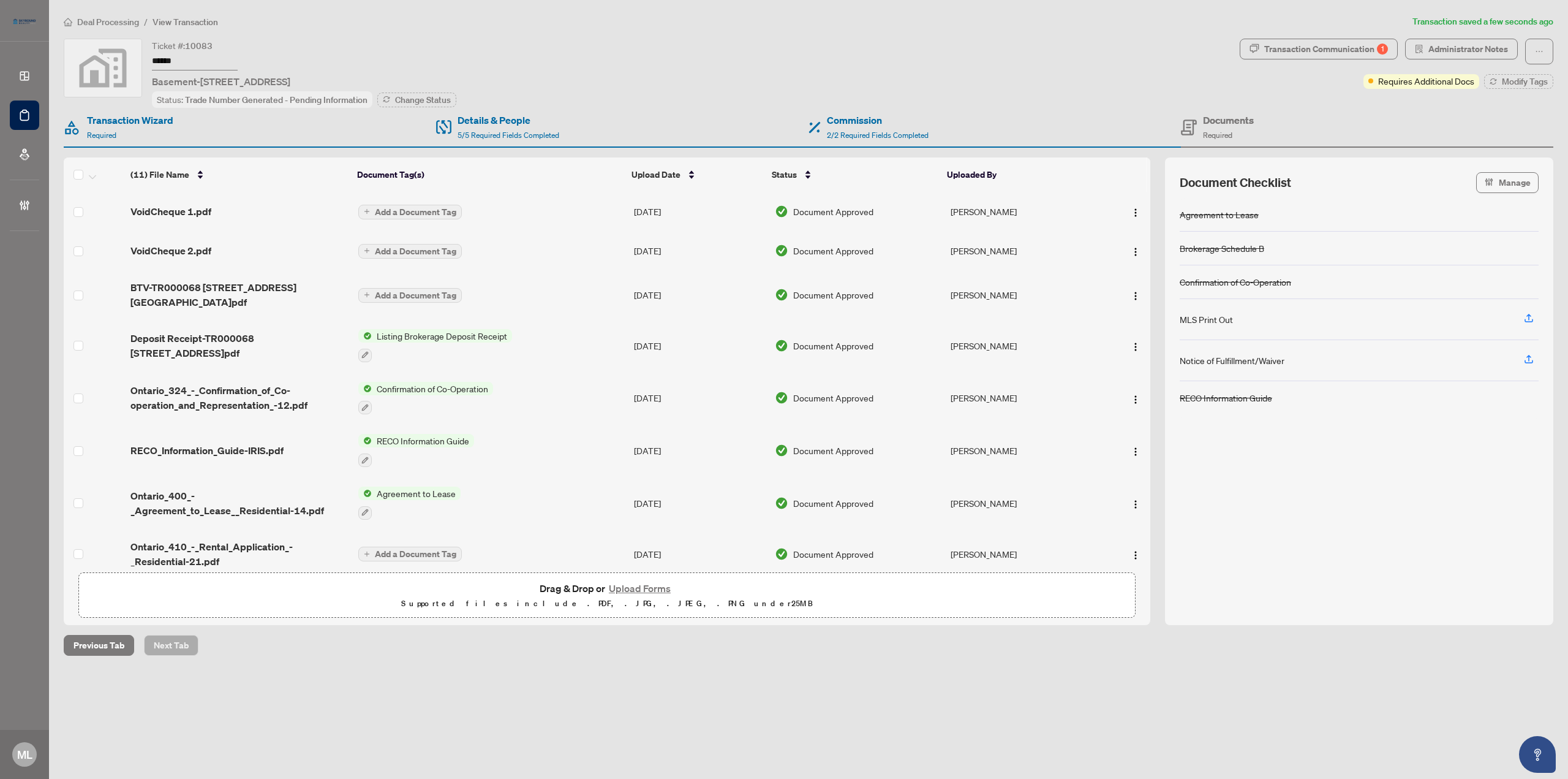
scroll to position [123, 0]
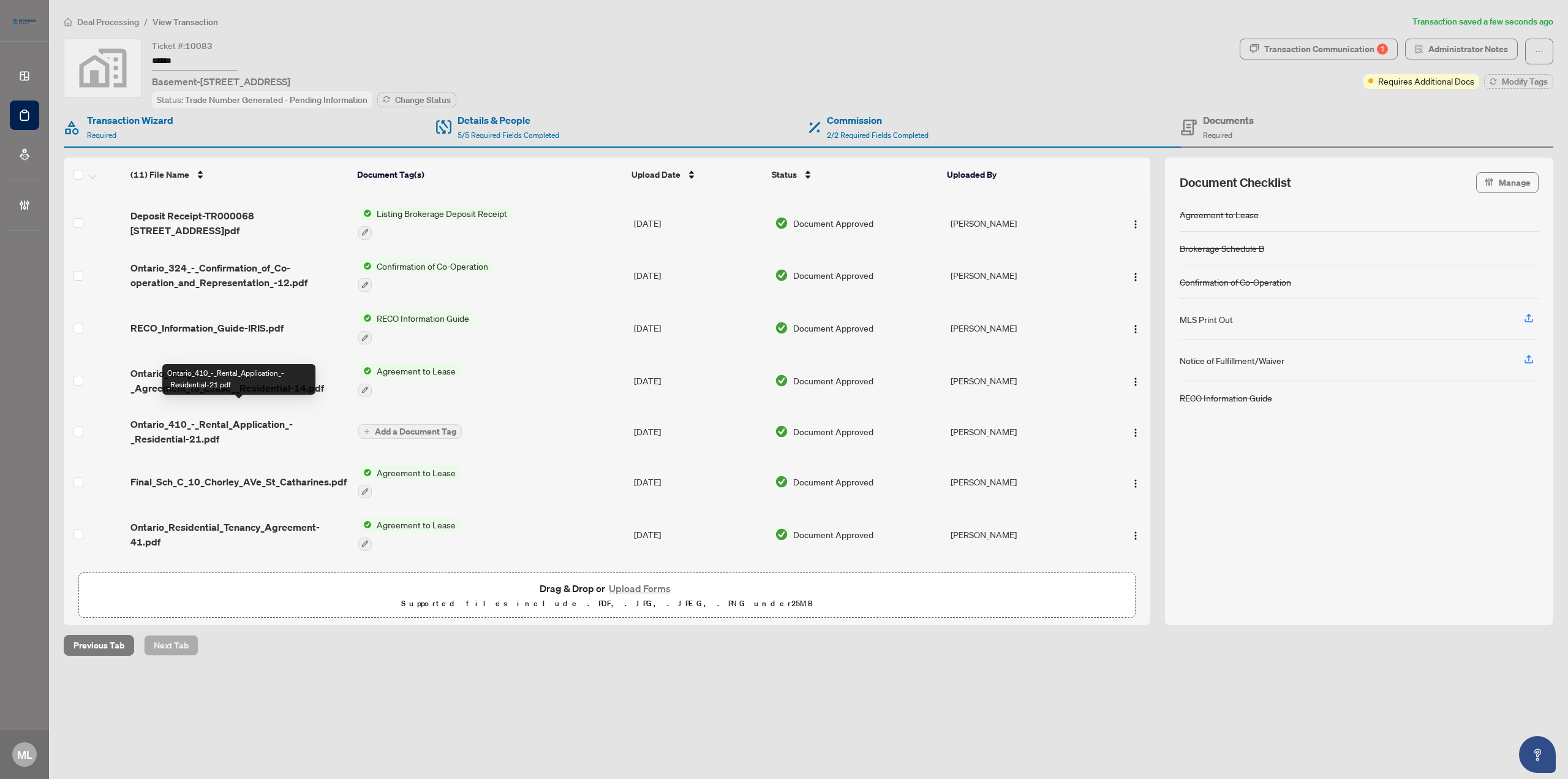
click at [193, 419] on span "Ontario_410_-_Rental_Application_-_Residential-21.pdf" at bounding box center [239, 432] width 217 height 29
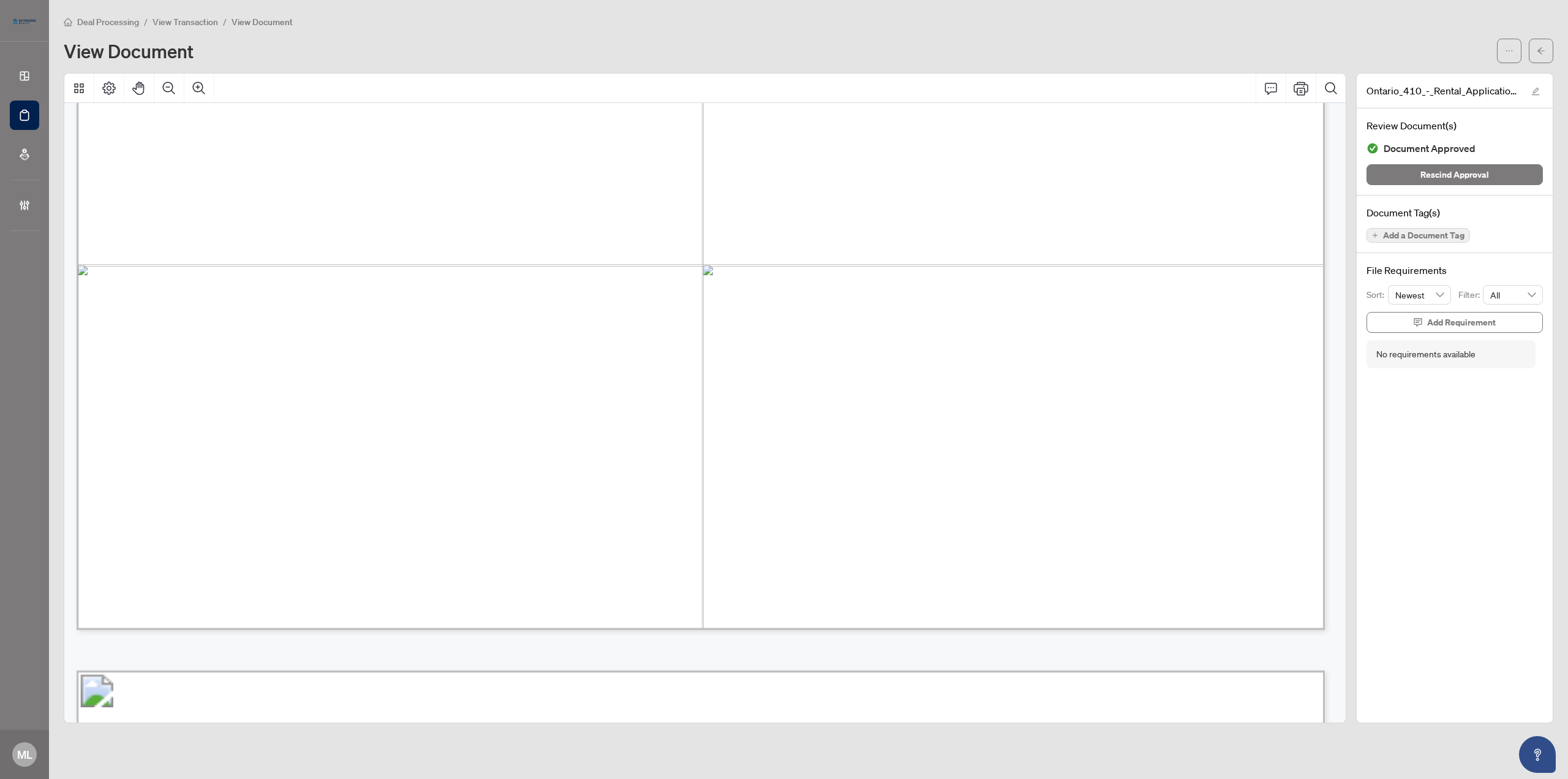
scroll to position [1470, 0]
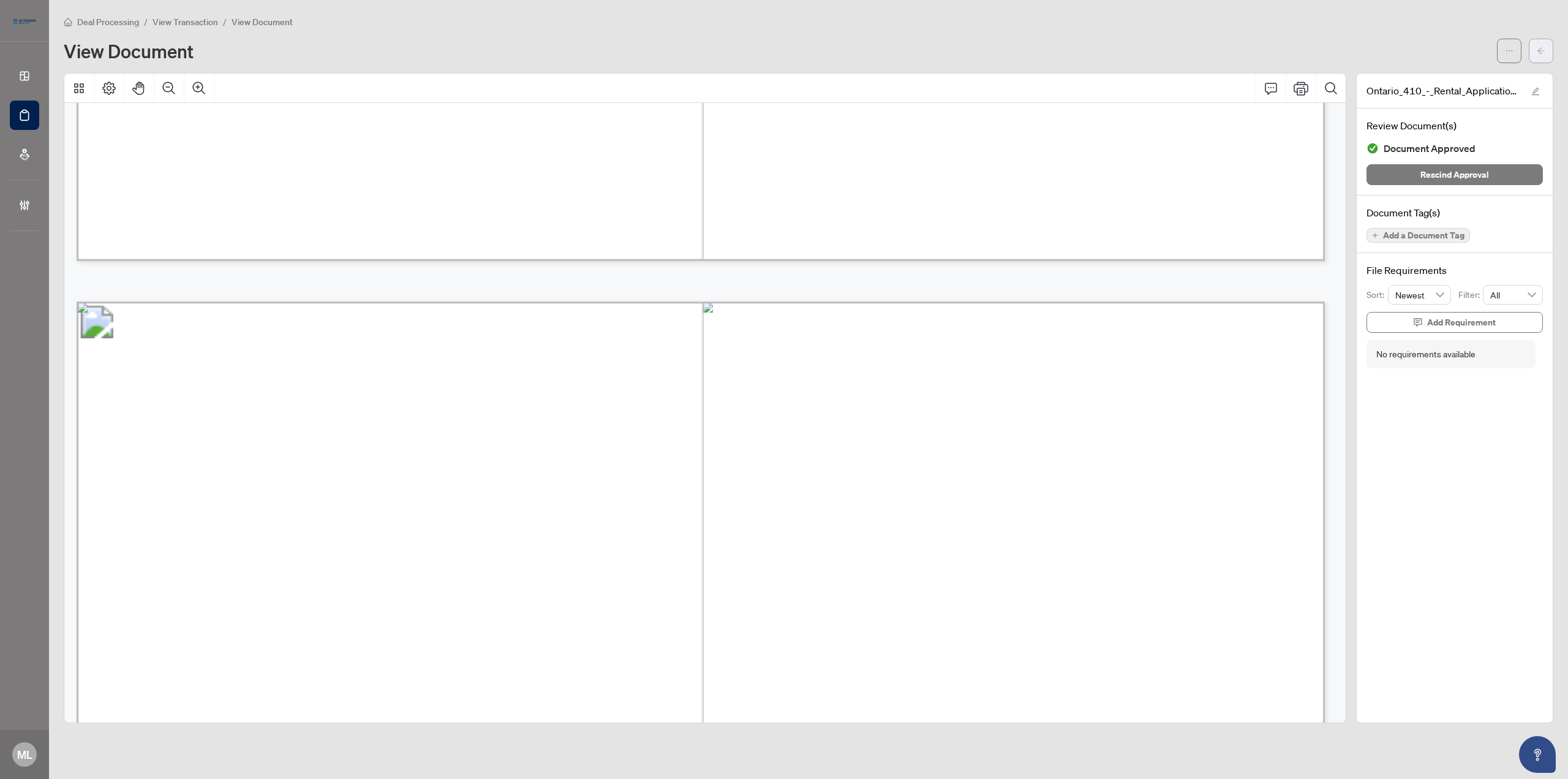
click at [1535, 42] on button "button" at bounding box center [1541, 50] width 25 height 25
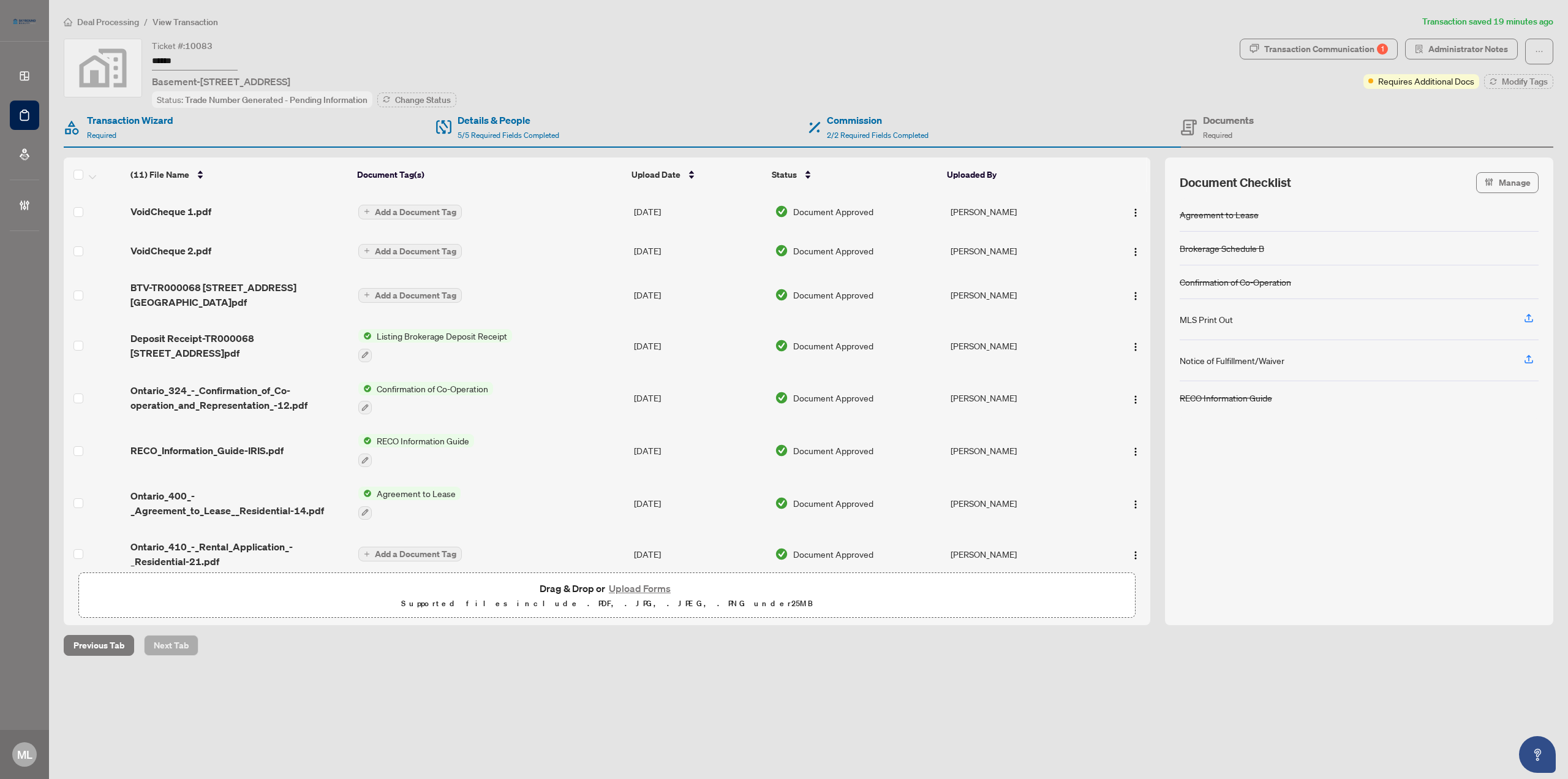
click at [1200, 125] on div "Documents Required" at bounding box center [1217, 127] width 73 height 29
click at [1216, 127] on div "Documents Required" at bounding box center [1228, 127] width 51 height 29
click at [1305, 46] on div "Transaction Communication 1" at bounding box center [1326, 49] width 124 height 20
type textarea "**********"
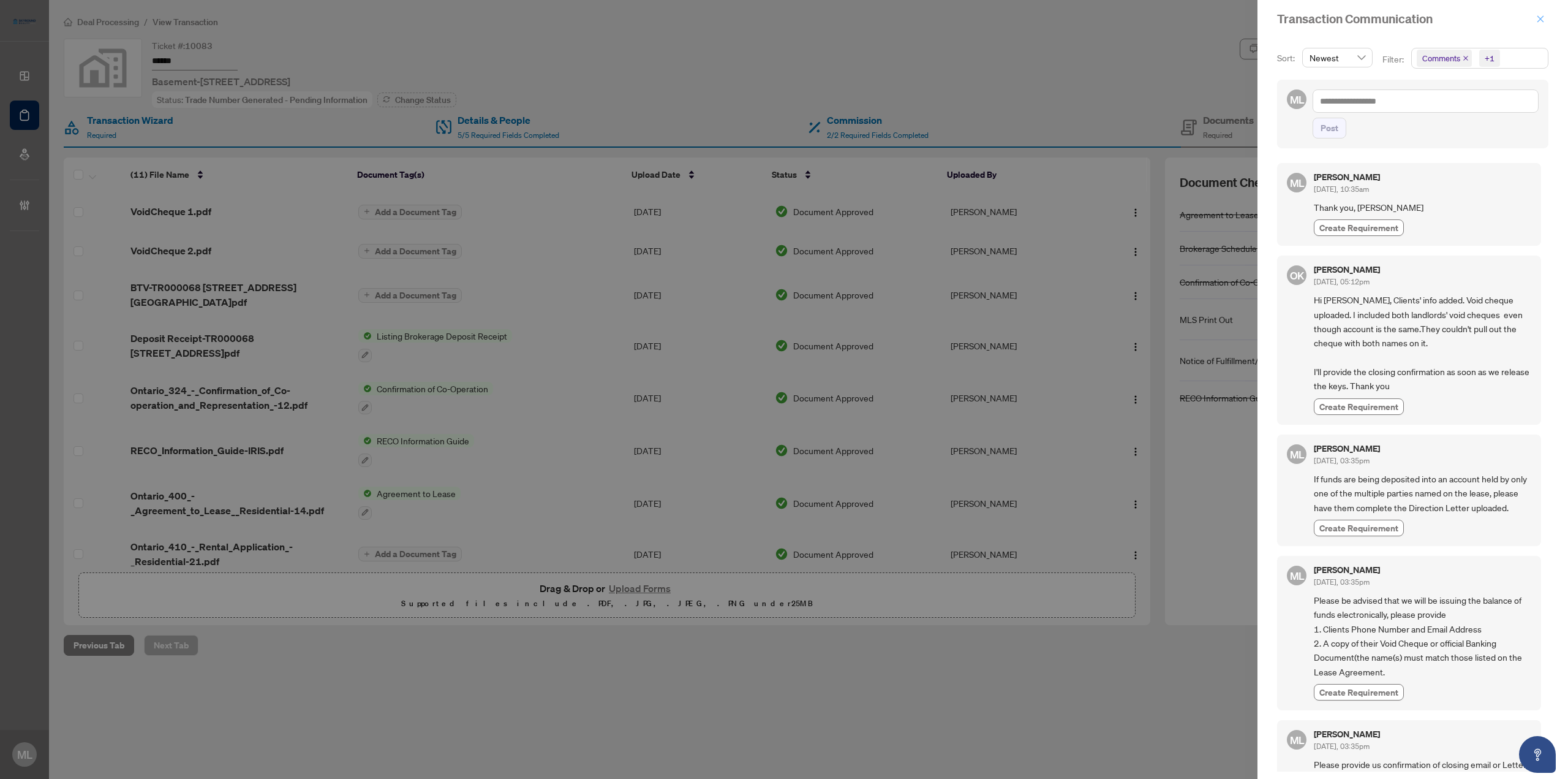
click at [1534, 18] on button "button" at bounding box center [1540, 19] width 16 height 15
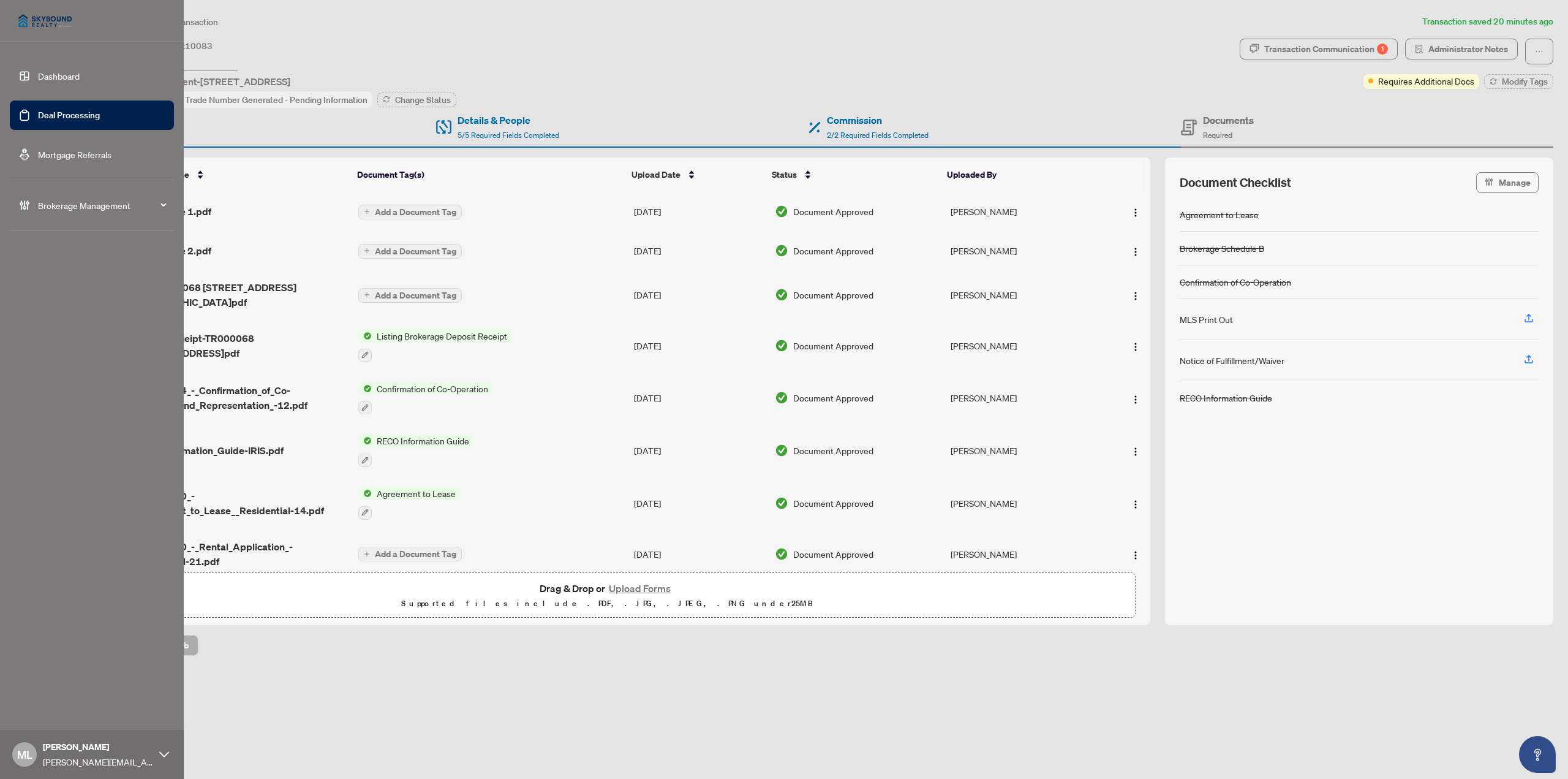
click at [55, 110] on link "Deal Processing" at bounding box center [69, 116] width 62 height 11
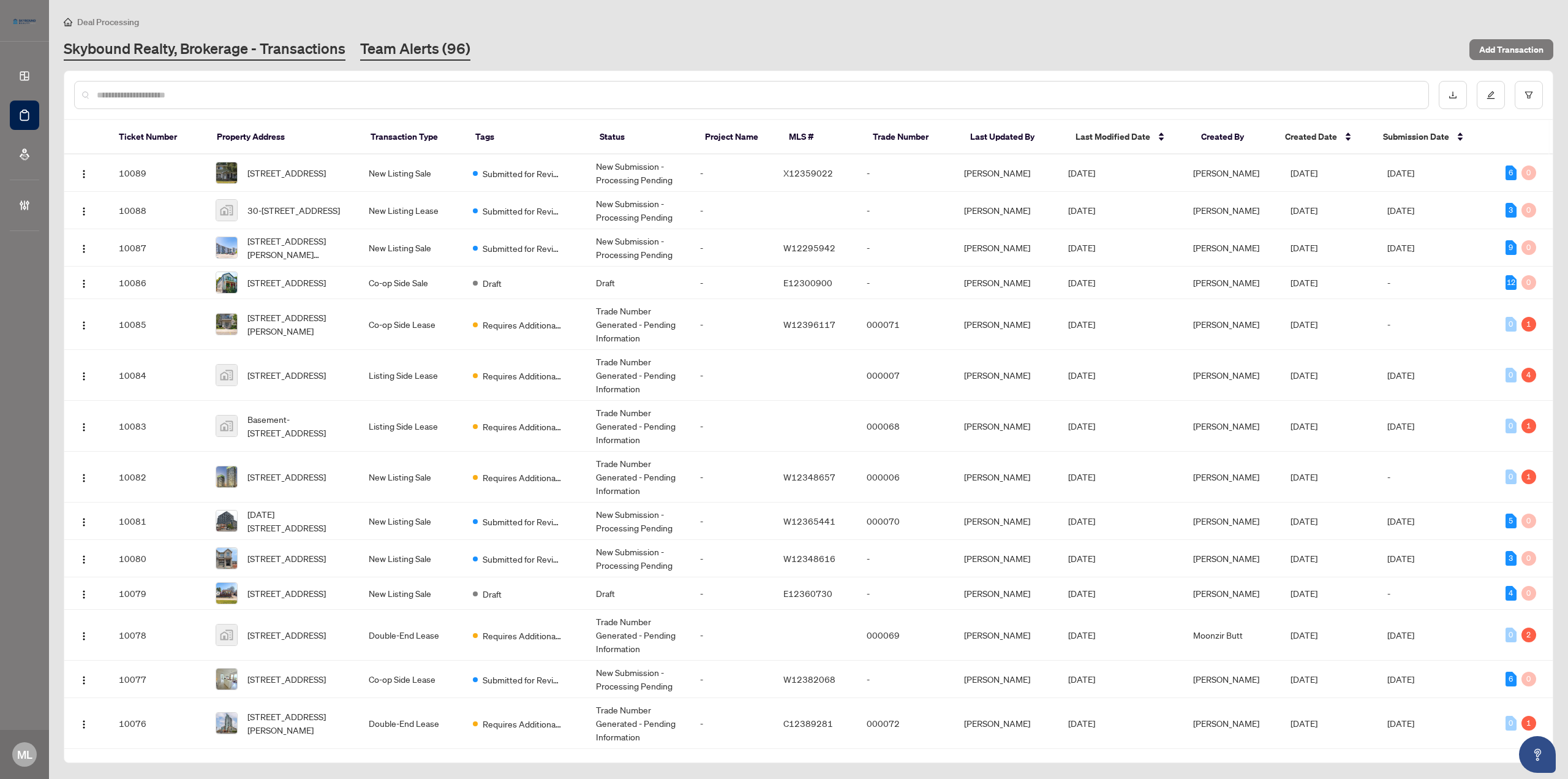
click at [452, 48] on link "Team Alerts (96)" at bounding box center [415, 49] width 110 height 22
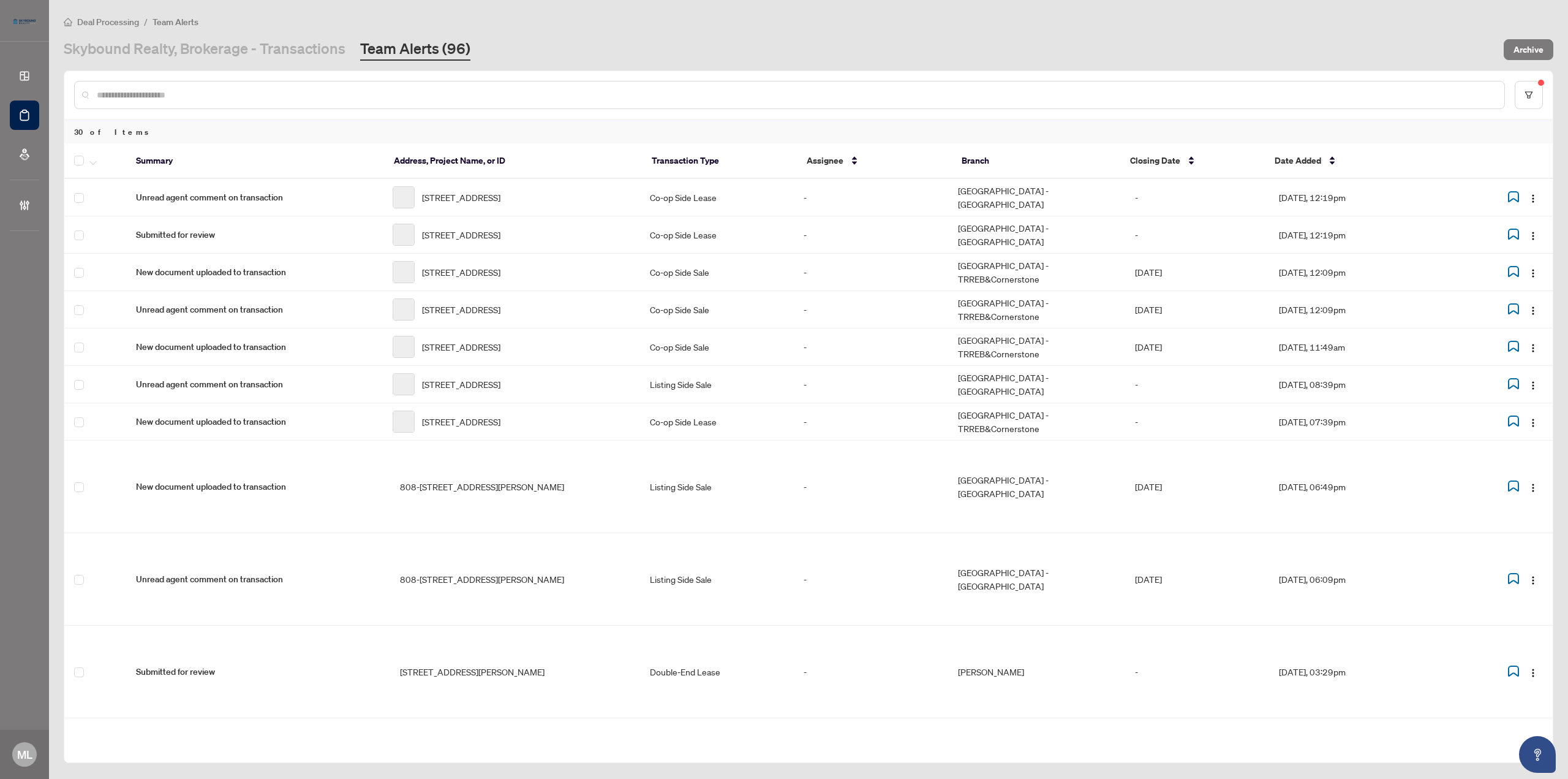
click at [258, 96] on input "text" at bounding box center [796, 95] width 1398 height 13
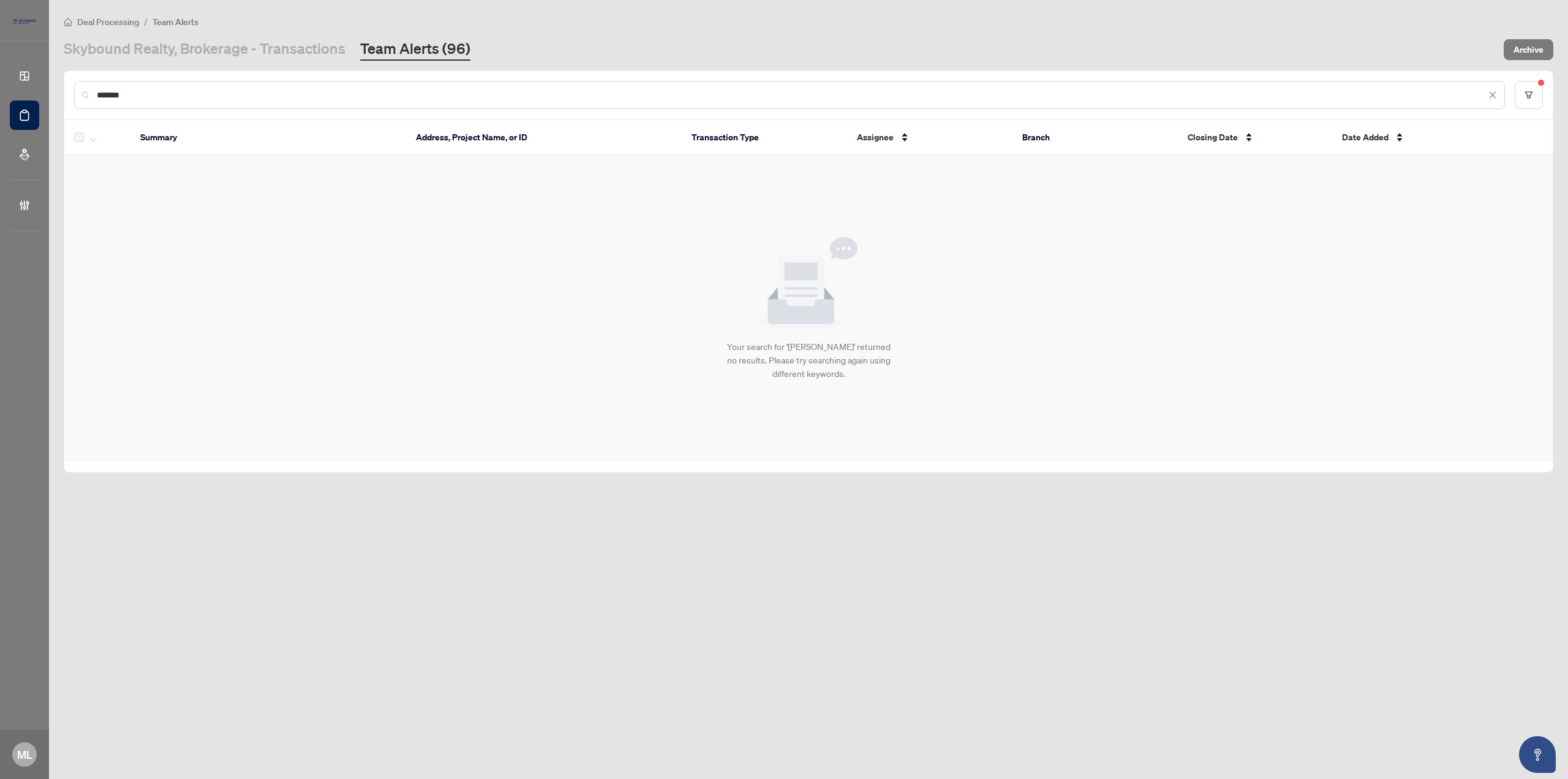
type input "*******"
drag, startPoint x: 180, startPoint y: 85, endPoint x: 53, endPoint y: 85, distance: 127.0
click at [53, 85] on main "Deal Processing / Team Alerts Skybound Realty, Brokerage - Transactions Team Al…" at bounding box center [808, 390] width 1519 height 779
drag, startPoint x: 128, startPoint y: 92, endPoint x: 92, endPoint y: 88, distance: 36.2
click at [92, 87] on div "*******" at bounding box center [789, 95] width 1431 height 28
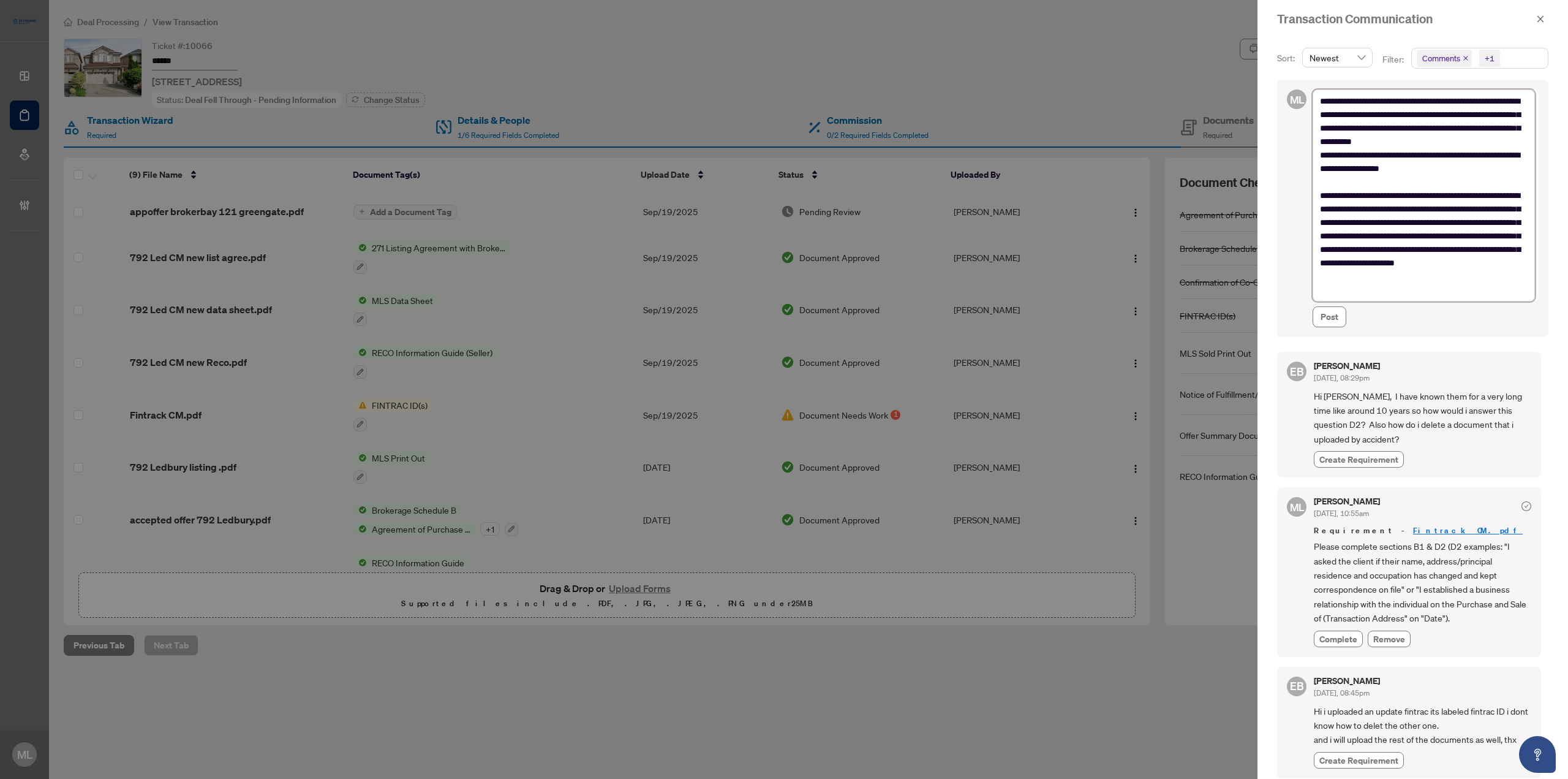
click at [1362, 180] on textarea "**********" at bounding box center [1423, 195] width 222 height 212
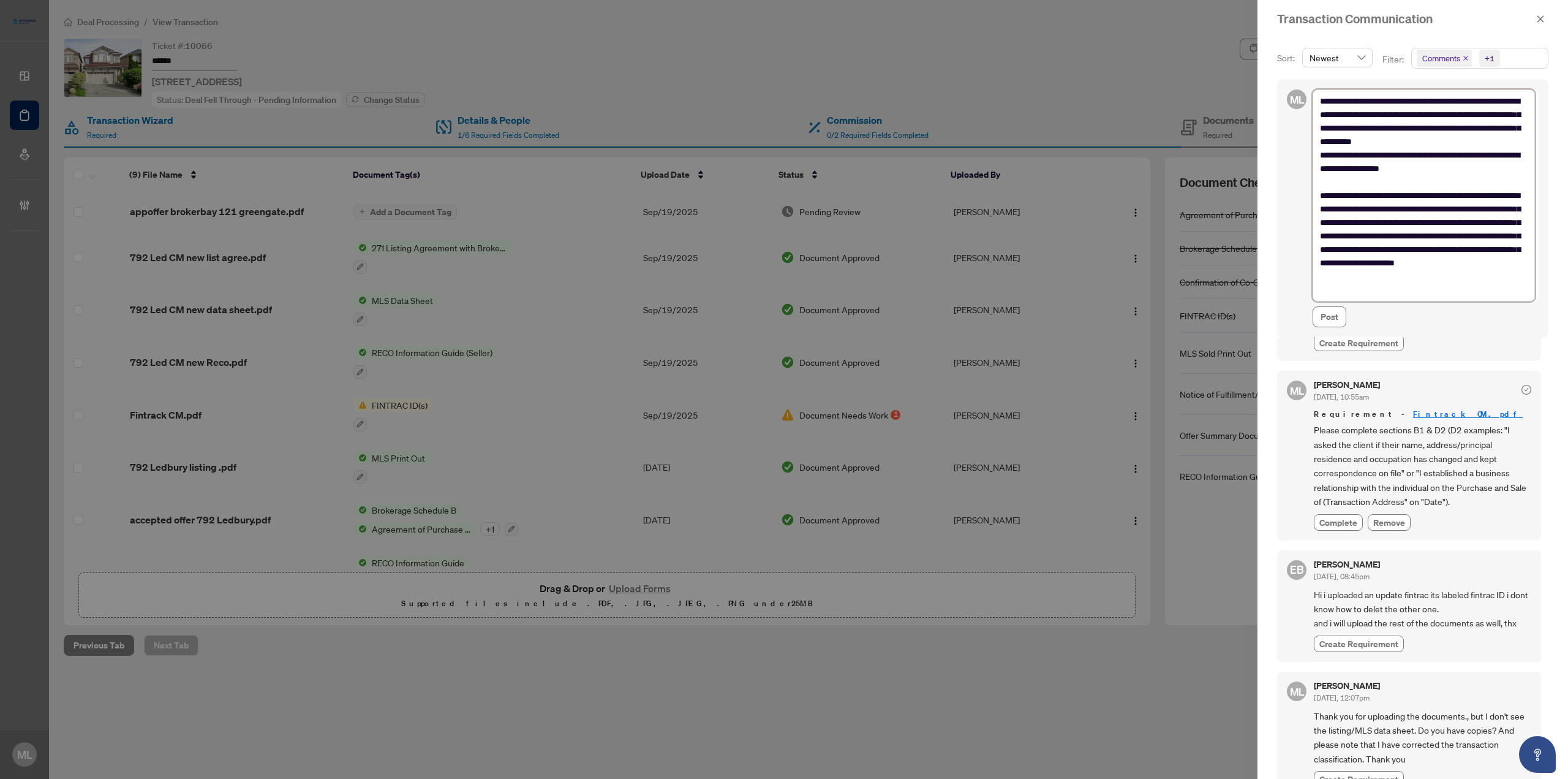
scroll to position [123, 0]
click at [1392, 290] on textarea "**********" at bounding box center [1423, 195] width 222 height 212
type textarea "**********"
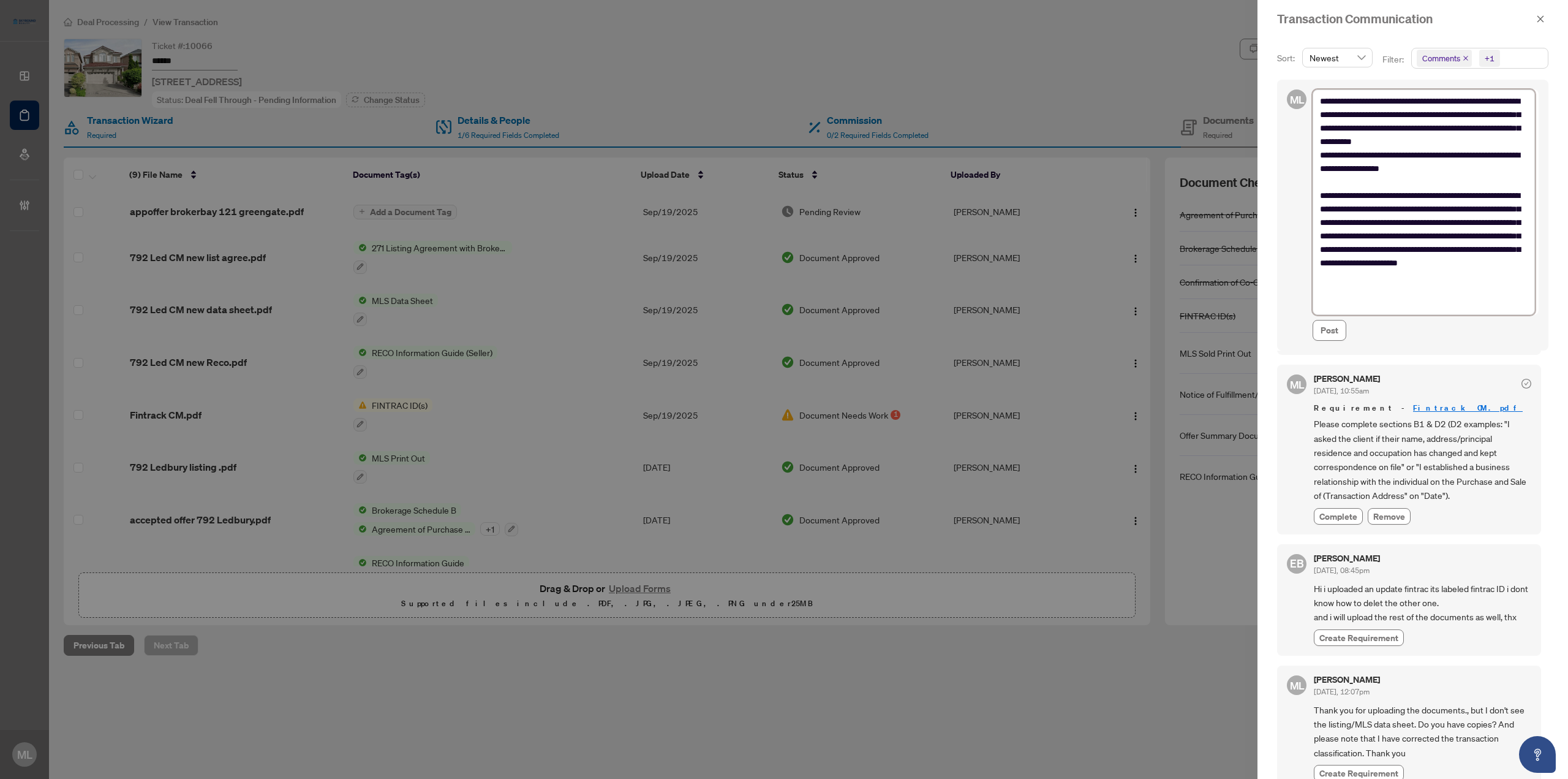
type textarea "**********"
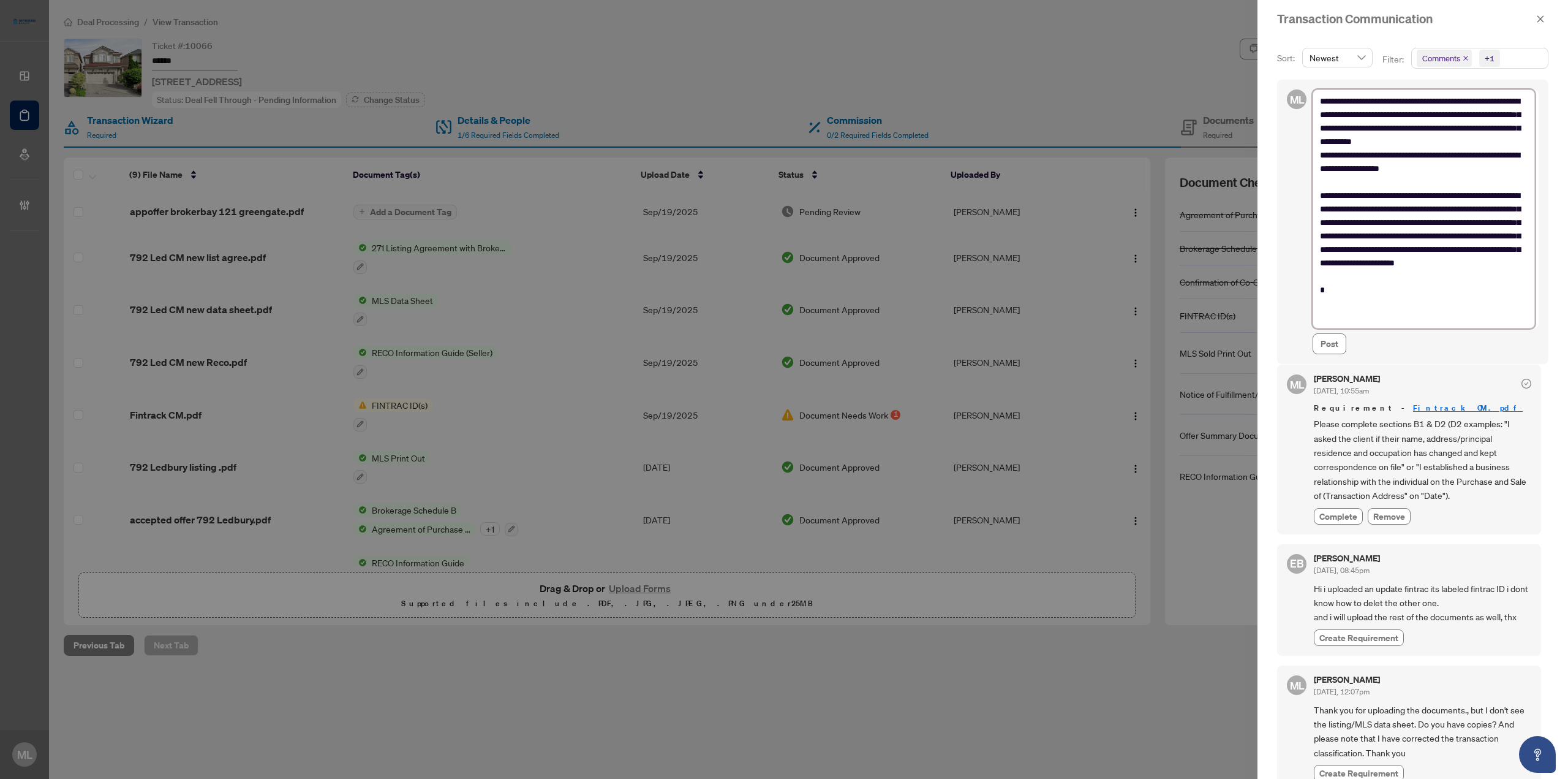
type textarea "**********"
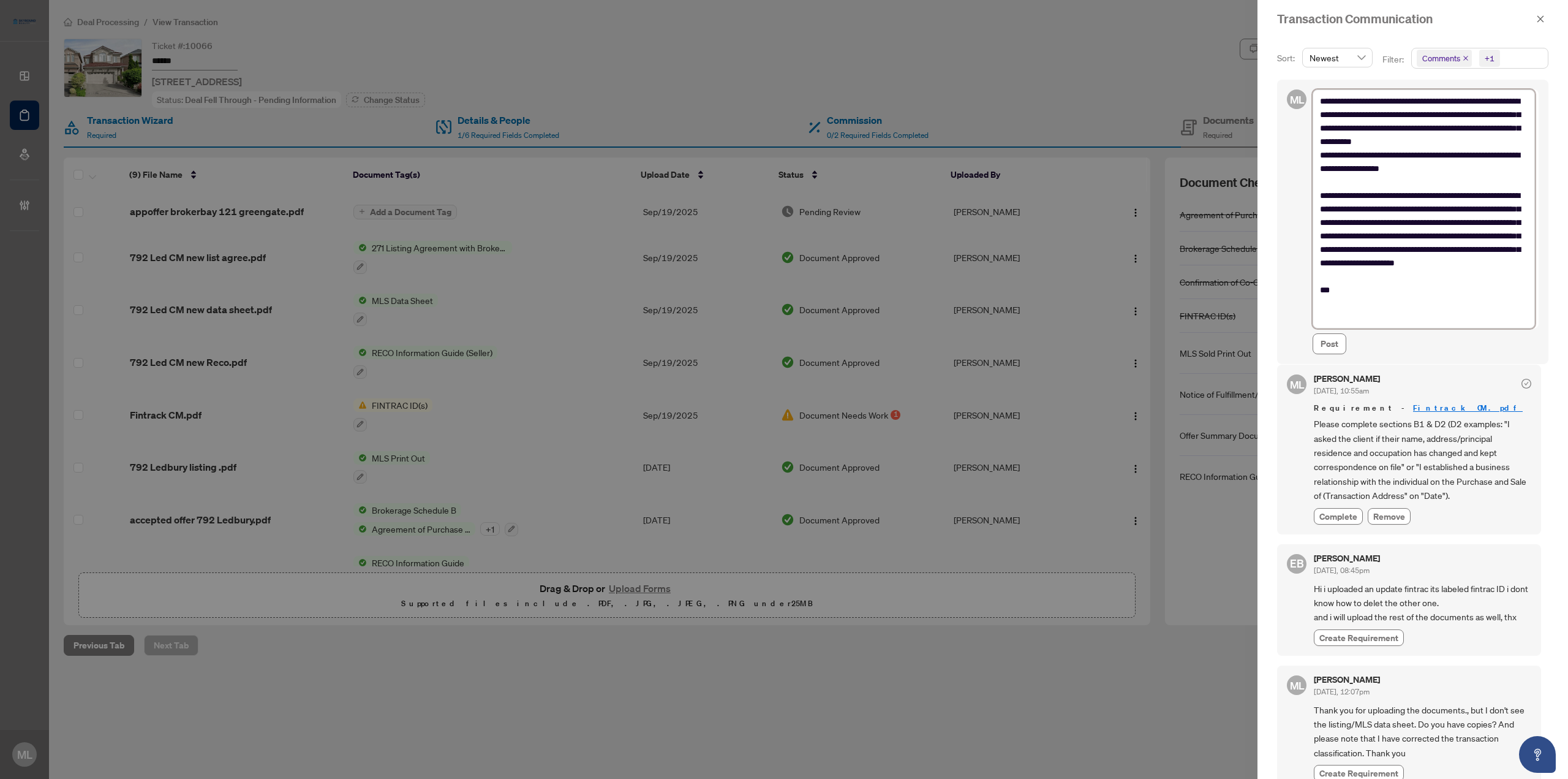
type textarea "**********"
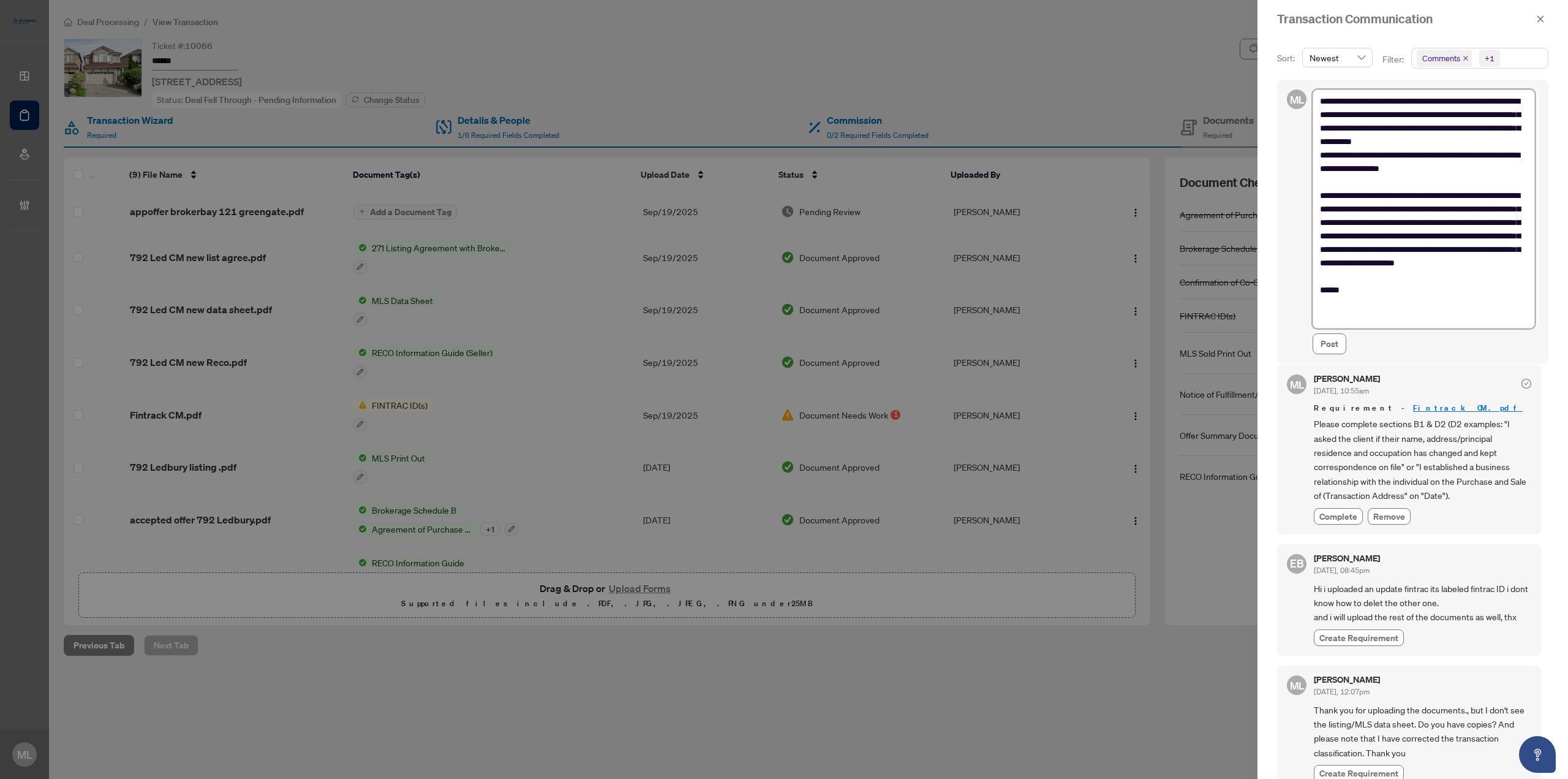
type textarea "**********"
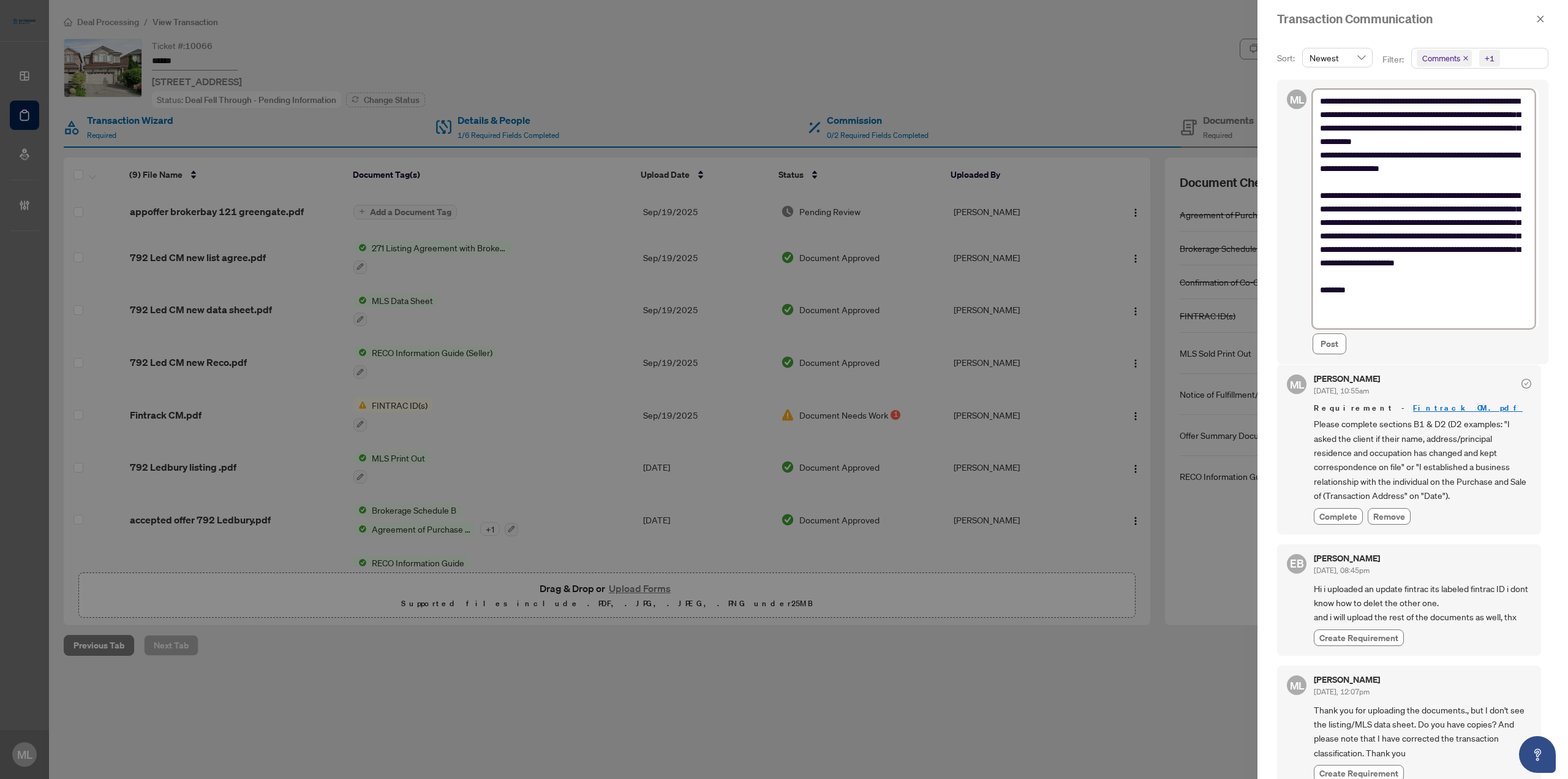
type textarea "**********"
click at [1326, 338] on span "Post" at bounding box center [1329, 344] width 18 height 20
type textarea "**********"
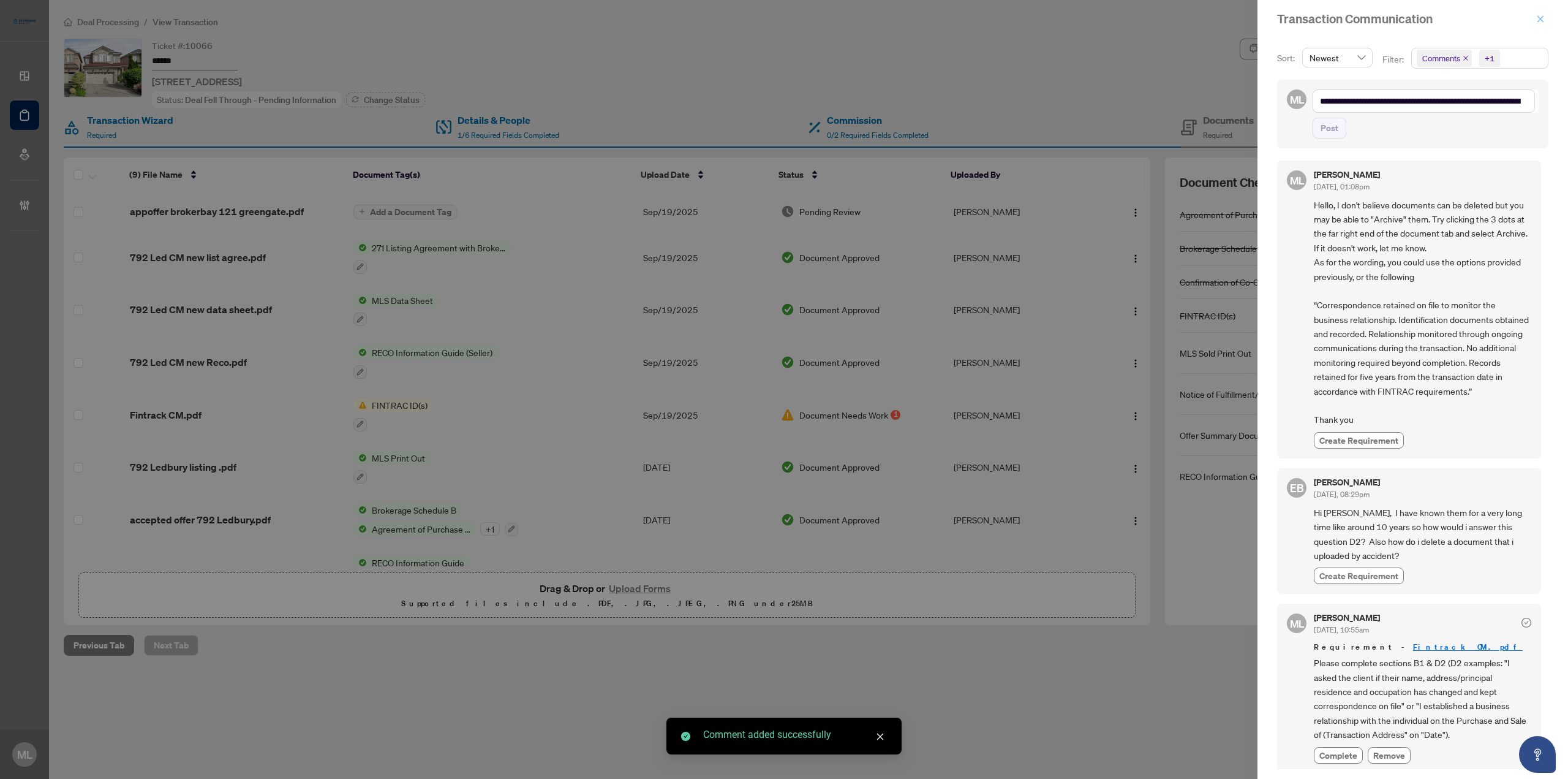
scroll to position [1, 0]
click at [1543, 18] on icon "close" at bounding box center [1540, 19] width 8 height 8
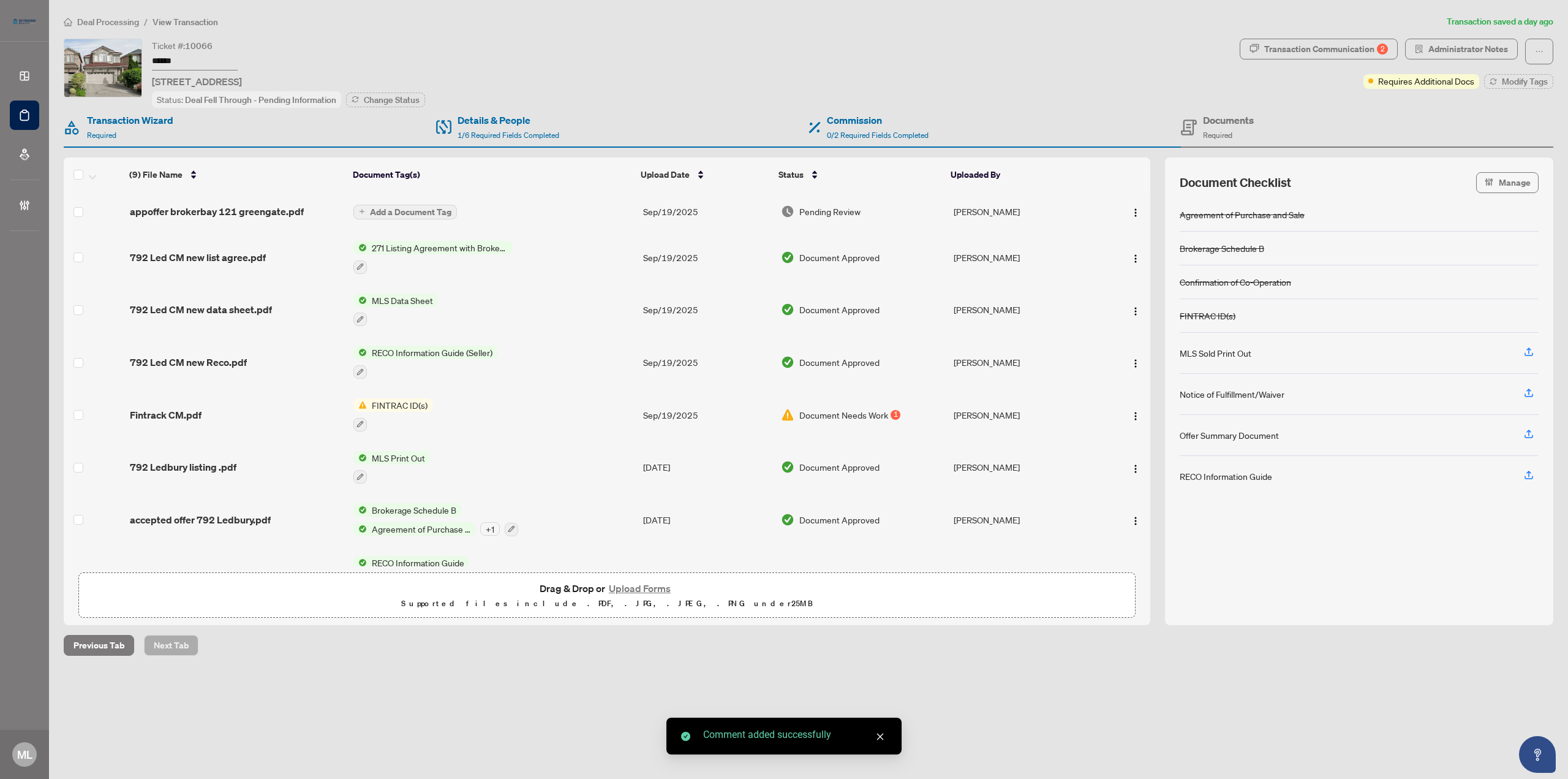
click at [248, 200] on td "appoffer brokerbay 121 greengate.pdf" at bounding box center [236, 212] width 223 height 39
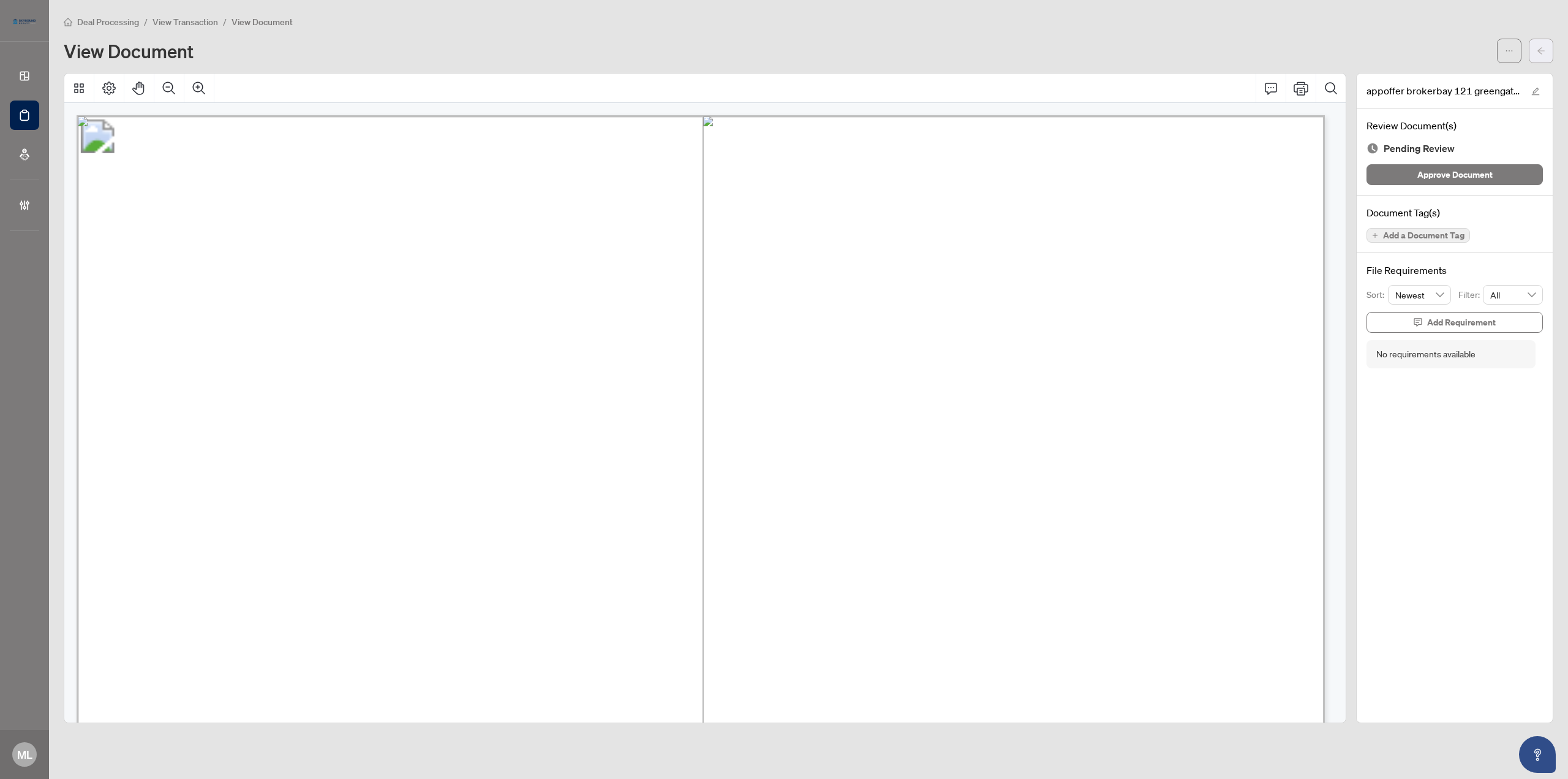
click at [1540, 55] on span "button" at bounding box center [1541, 51] width 8 height 20
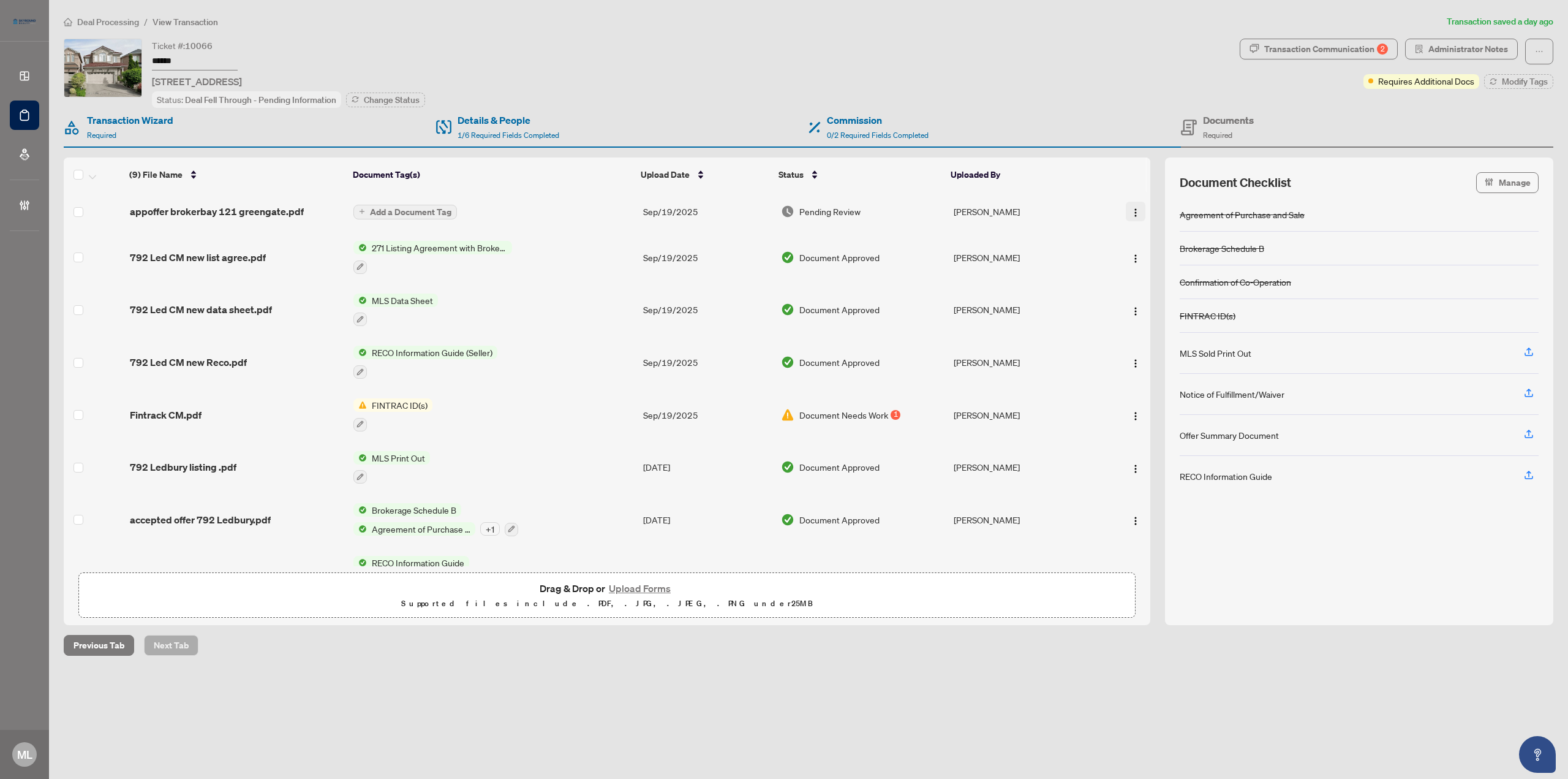
click at [1131, 209] on img "button" at bounding box center [1135, 212] width 10 height 10
click at [1144, 352] on span "Archive" at bounding box center [1190, 351] width 117 height 13
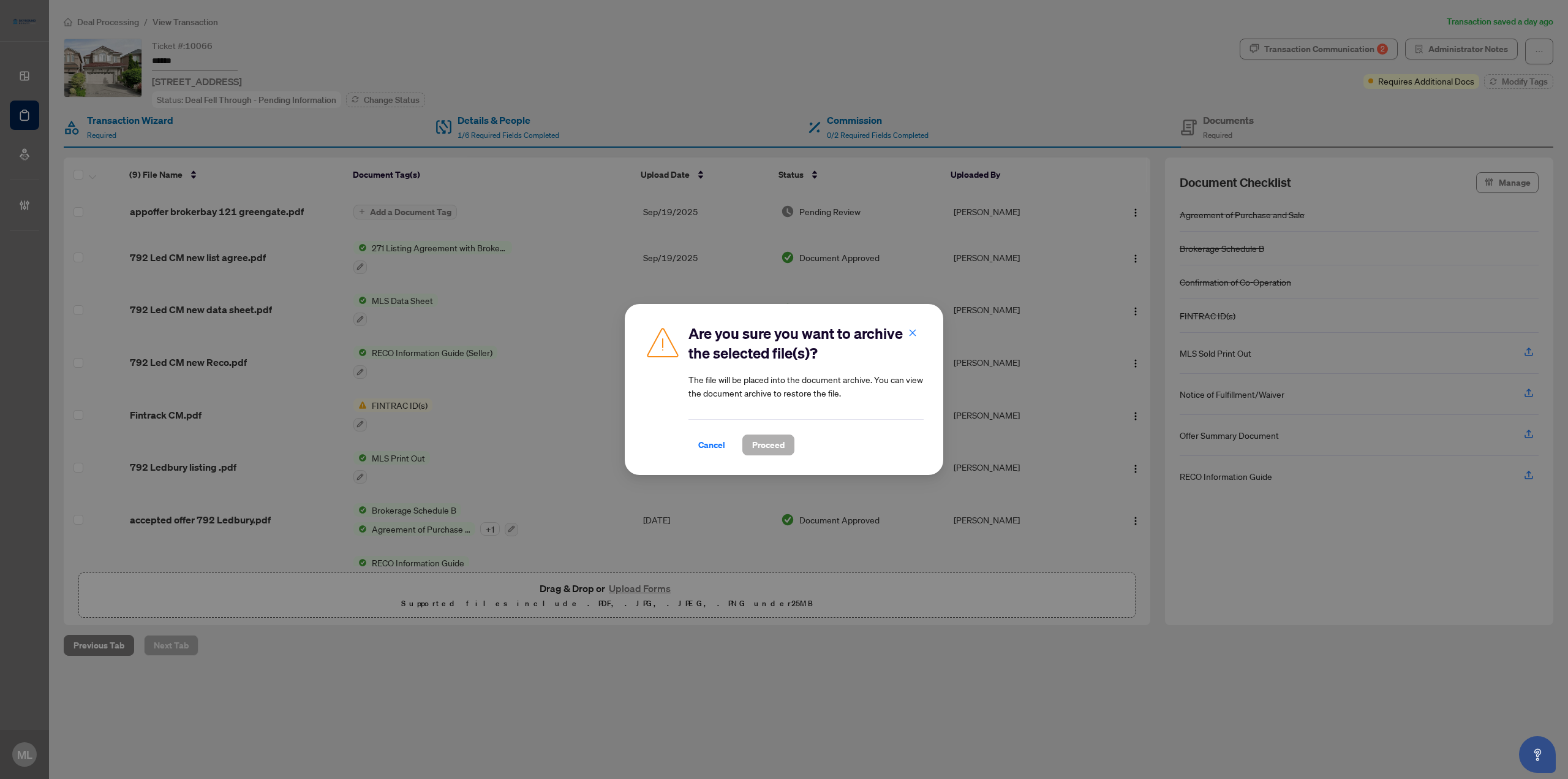
click at [761, 443] on span "Proceed" at bounding box center [768, 445] width 32 height 20
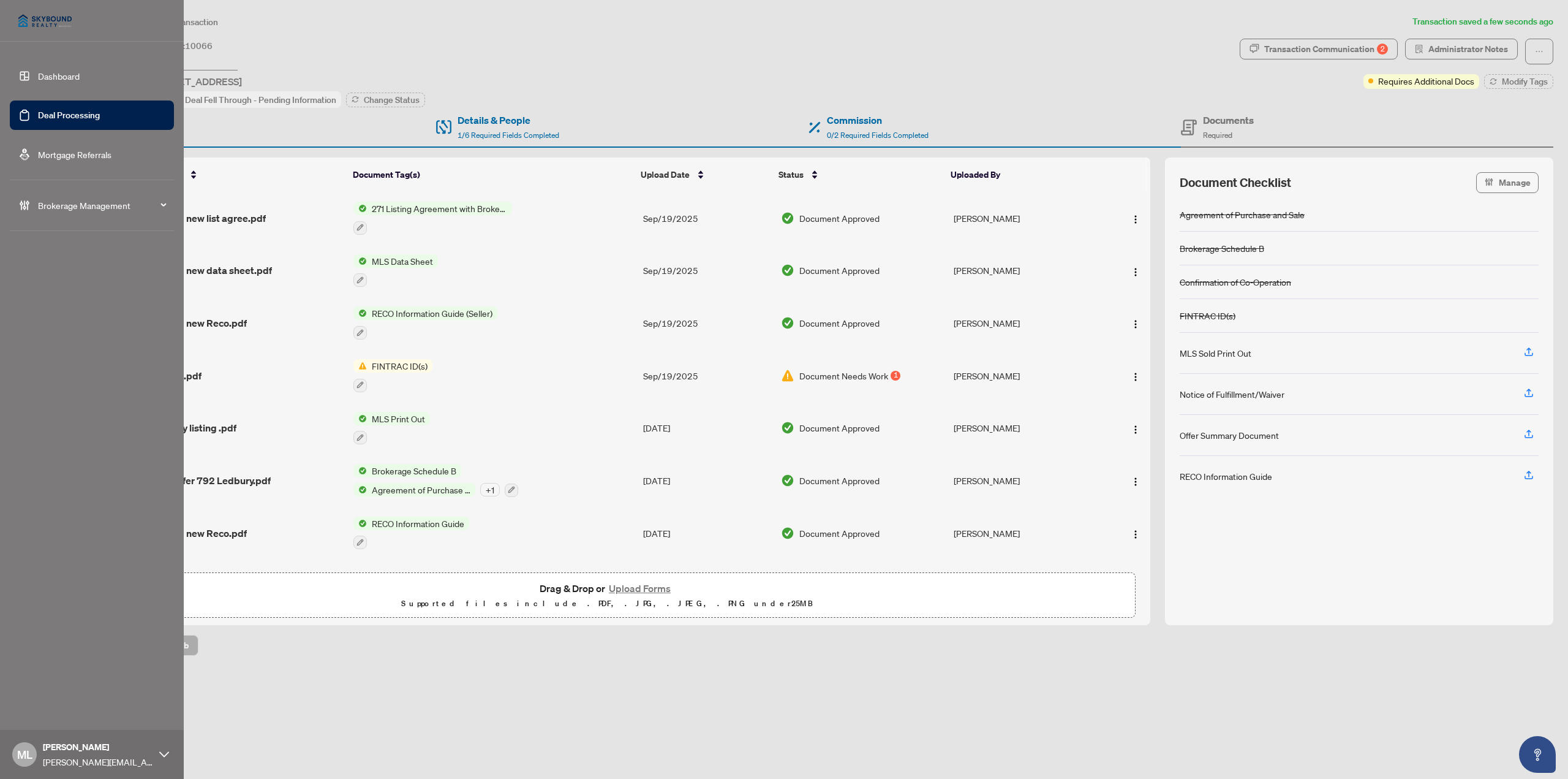
click at [38, 110] on link "Deal Processing" at bounding box center [69, 116] width 62 height 11
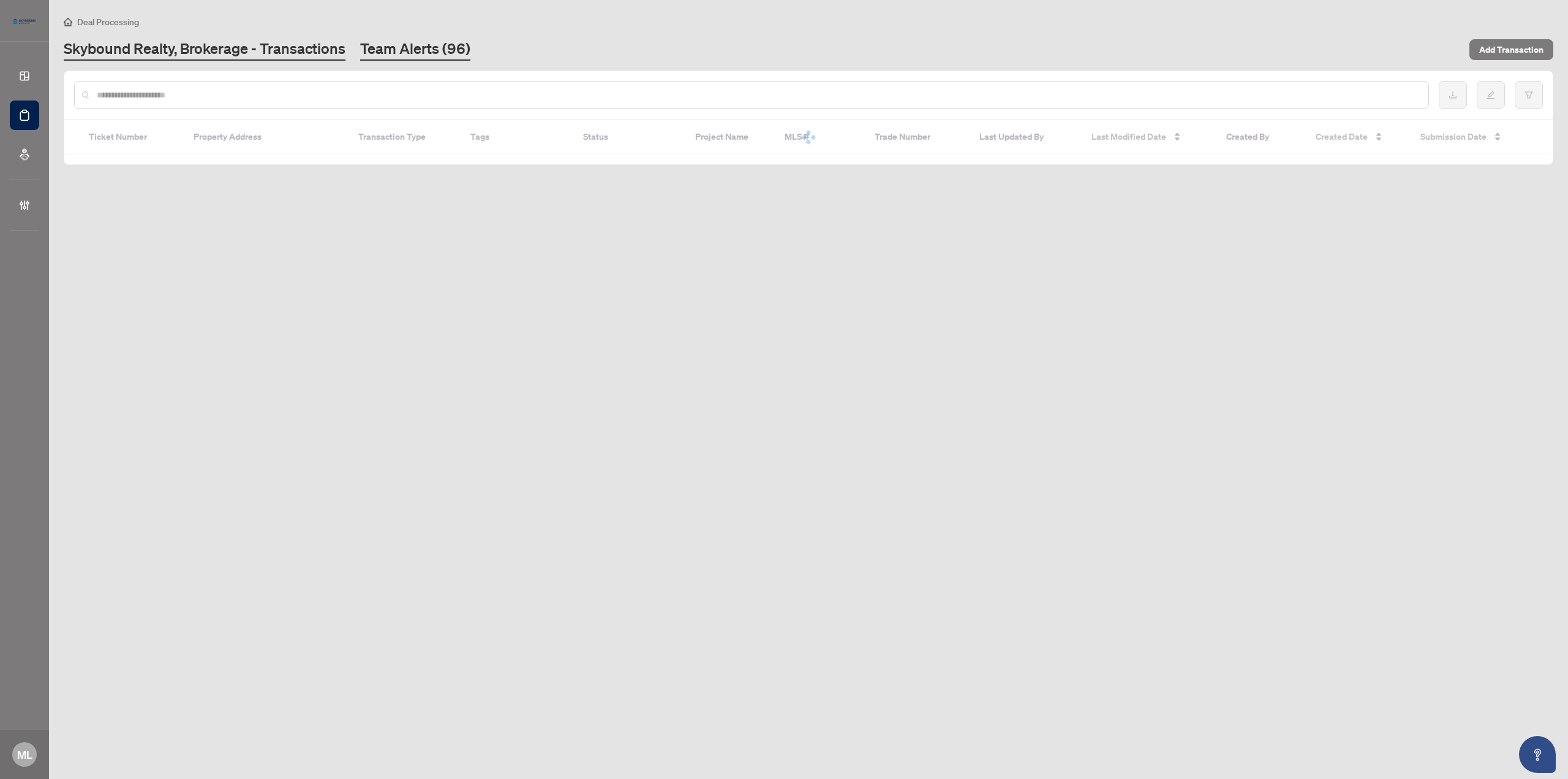
click at [415, 43] on link "Team Alerts (96)" at bounding box center [415, 49] width 110 height 22
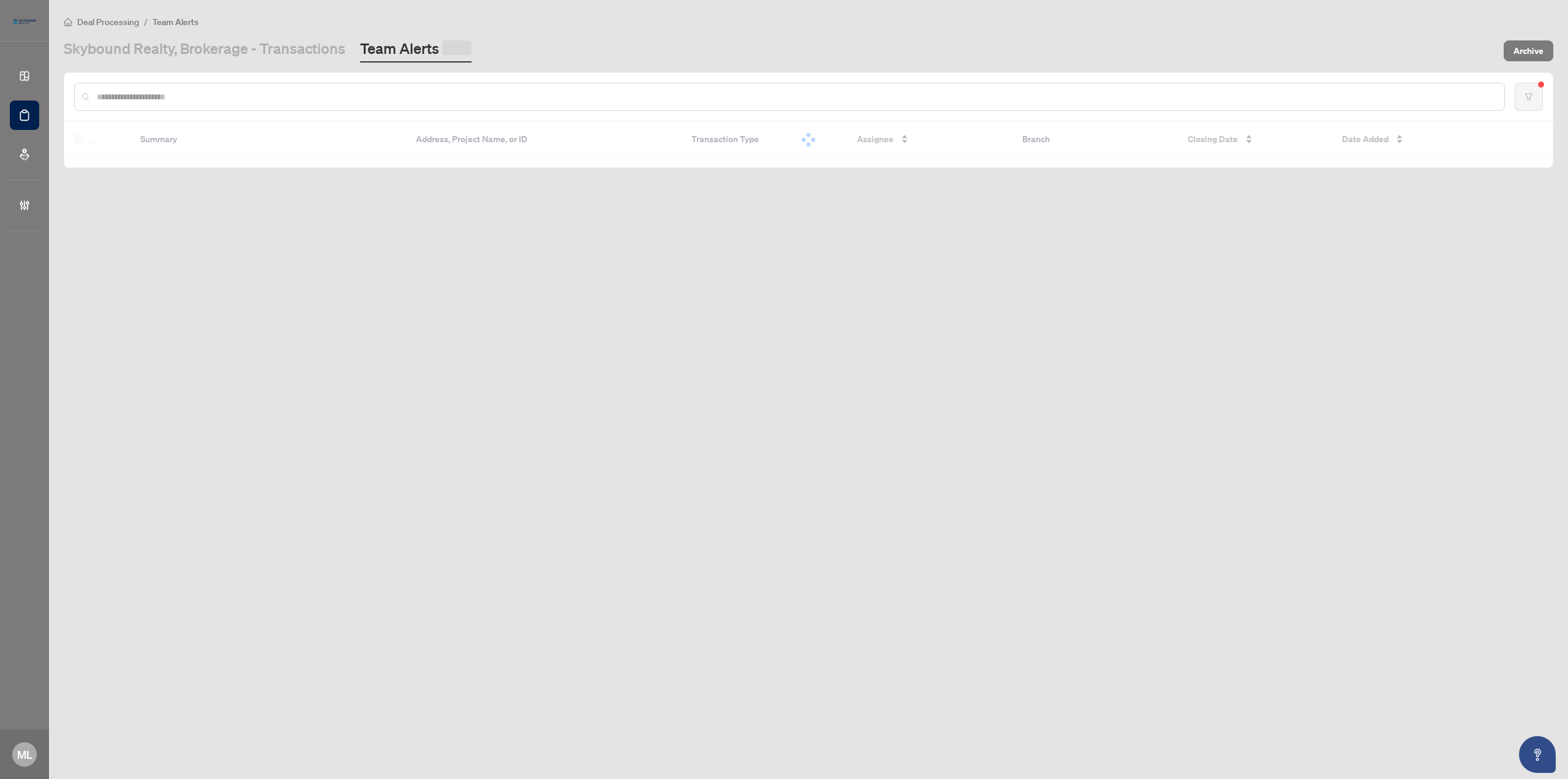
click at [236, 99] on input "text" at bounding box center [796, 97] width 1398 height 13
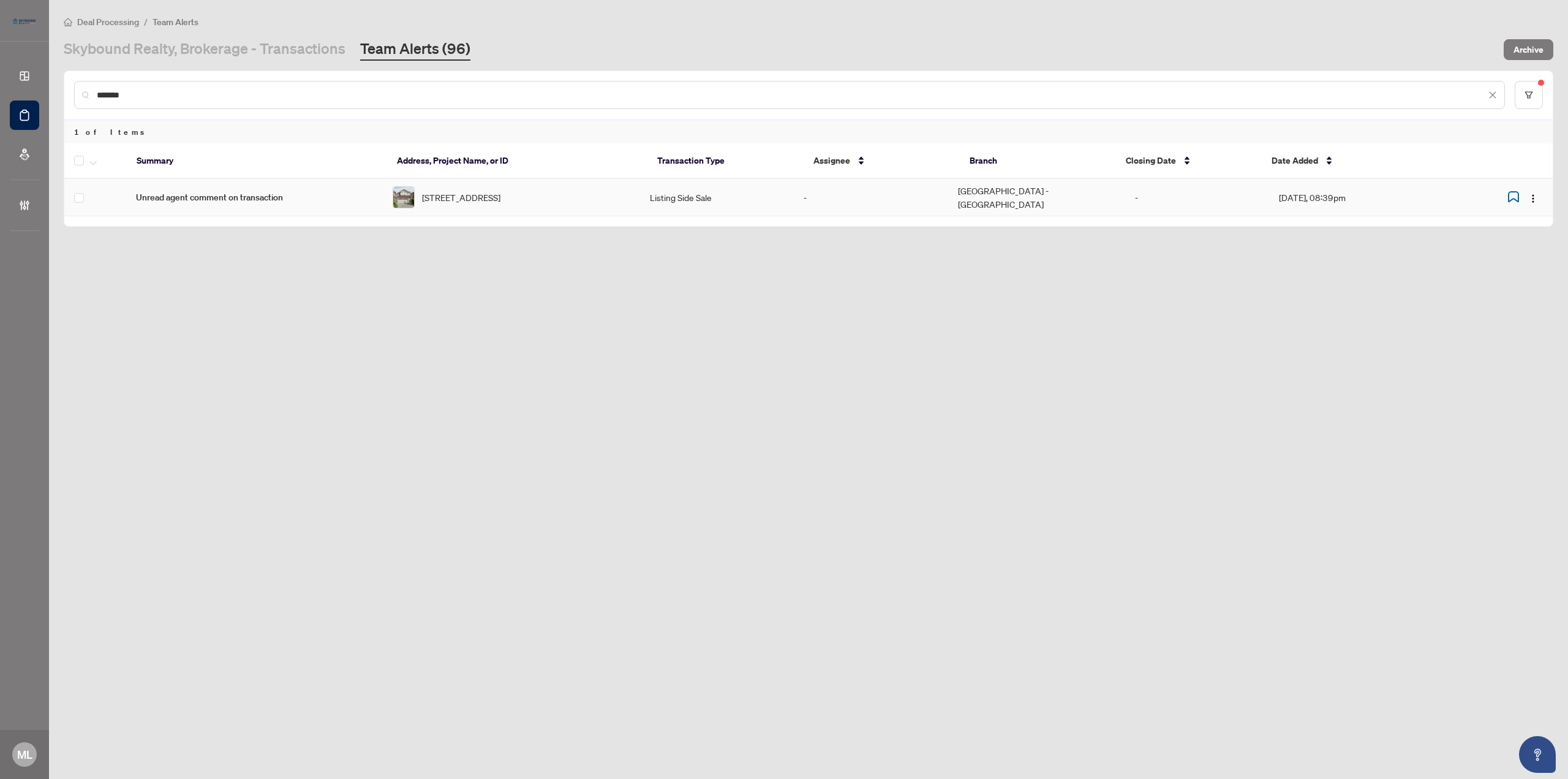
type input "*******"
click at [97, 159] on button "button" at bounding box center [92, 160] width 13 height 15
click at [146, 259] on span "Complete Item" at bounding box center [134, 260] width 76 height 13
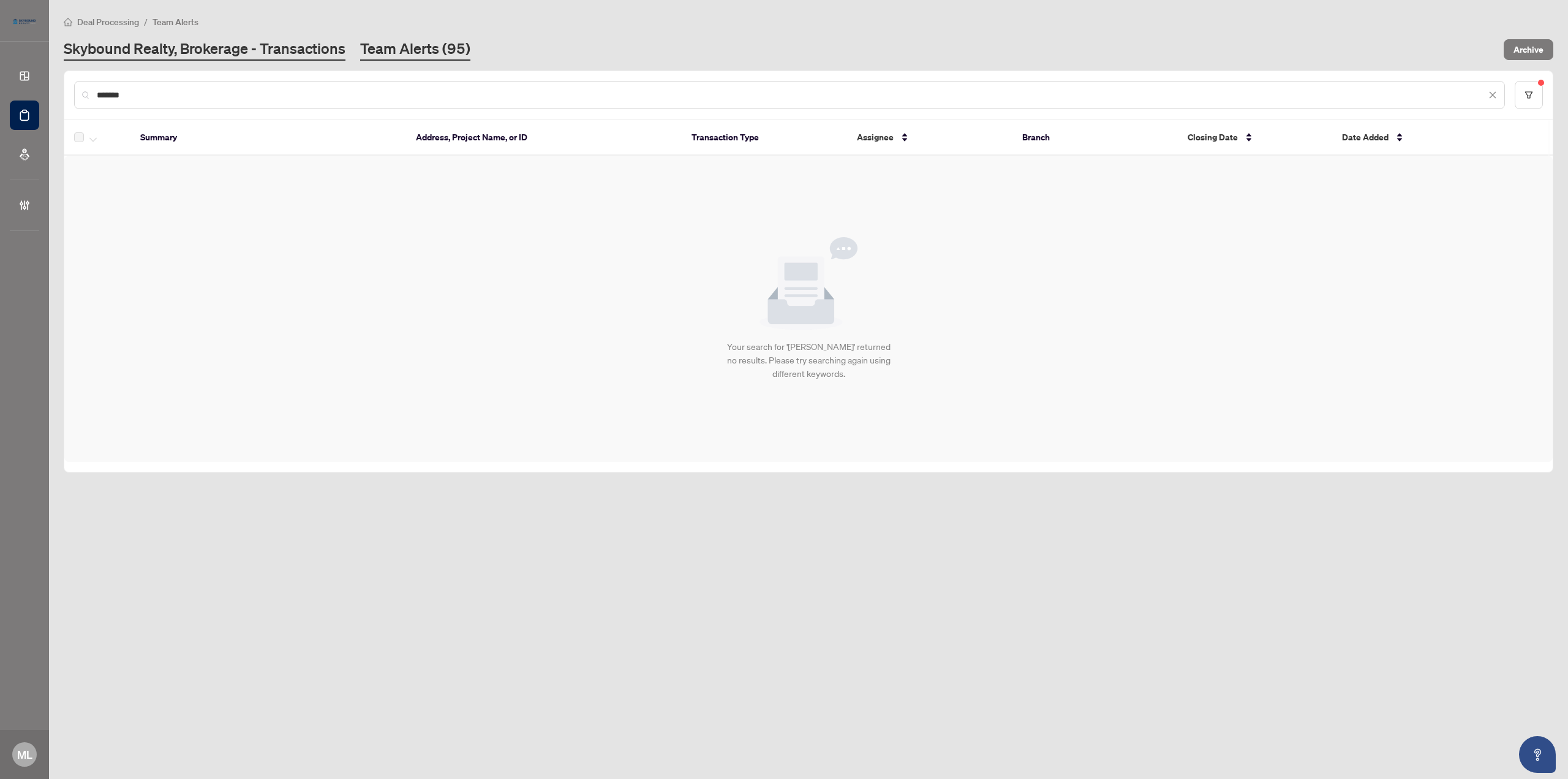
click at [172, 51] on link "Skybound Realty, Brokerage - Transactions" at bounding box center [204, 49] width 282 height 22
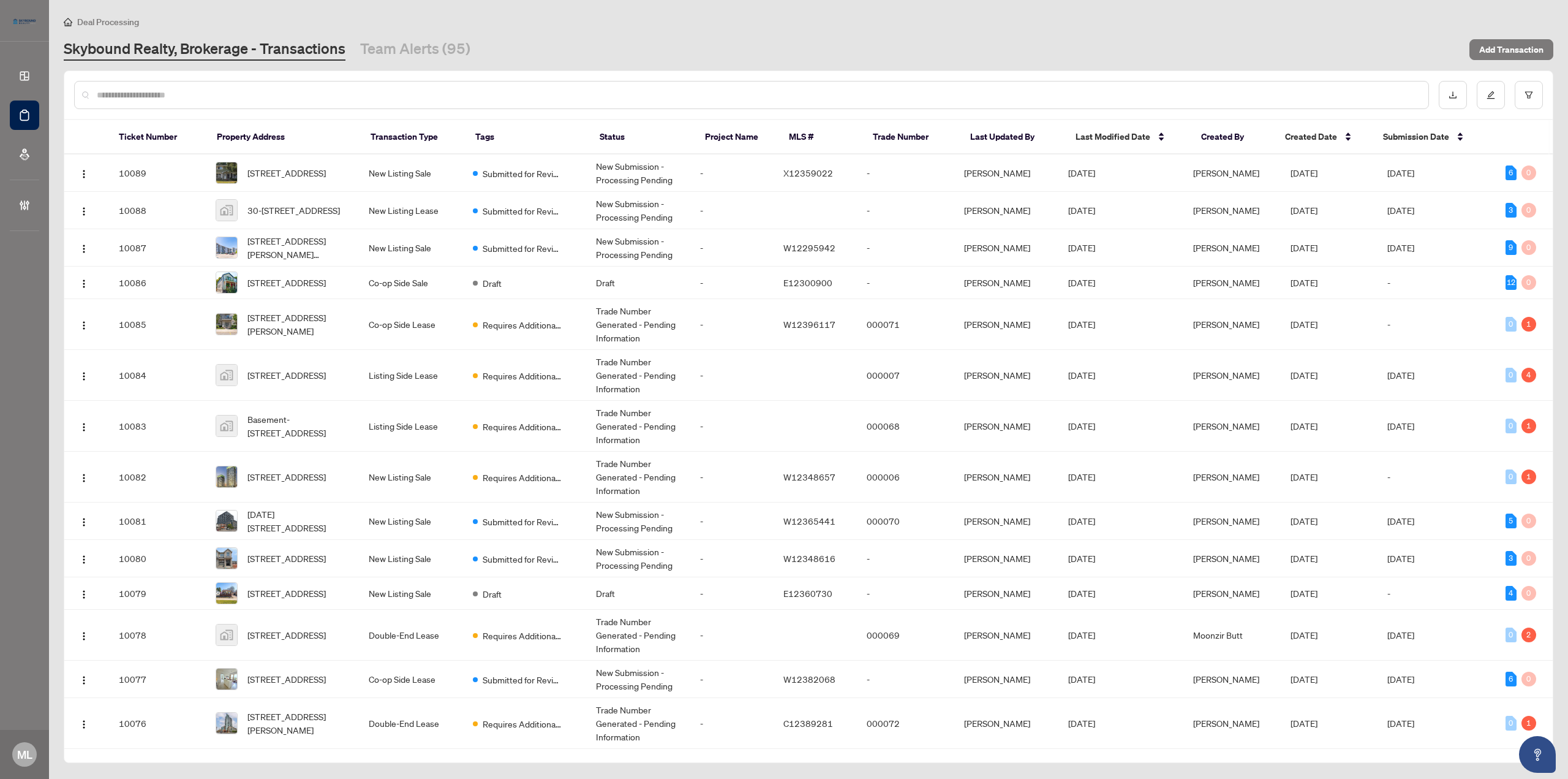
click at [277, 94] on input "text" at bounding box center [757, 95] width 1321 height 13
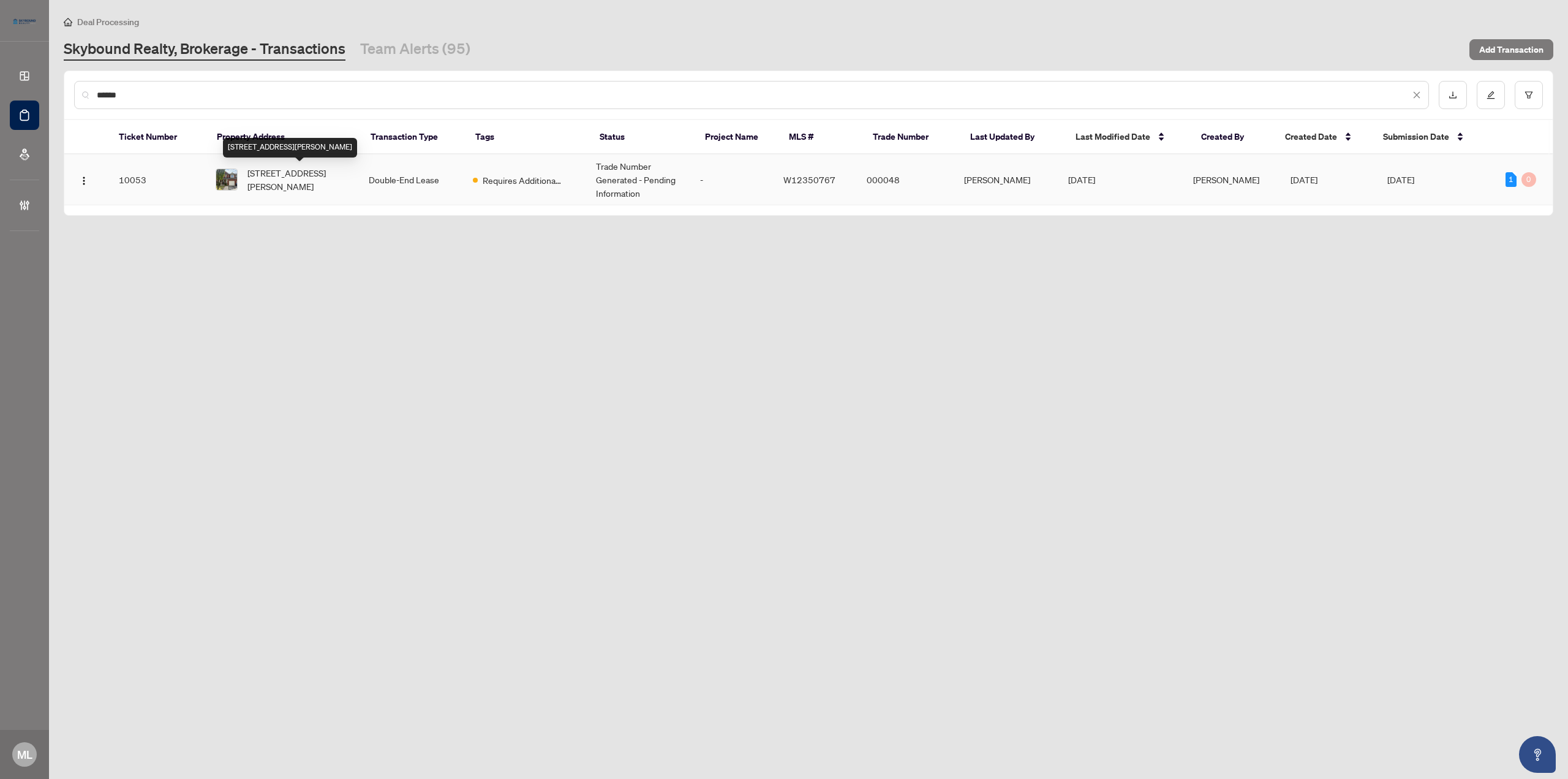
type input "******"
click at [340, 177] on span "3980 Janice Dr, Mississauga, Ontario L5M 7Y4, Canada" at bounding box center [298, 179] width 101 height 27
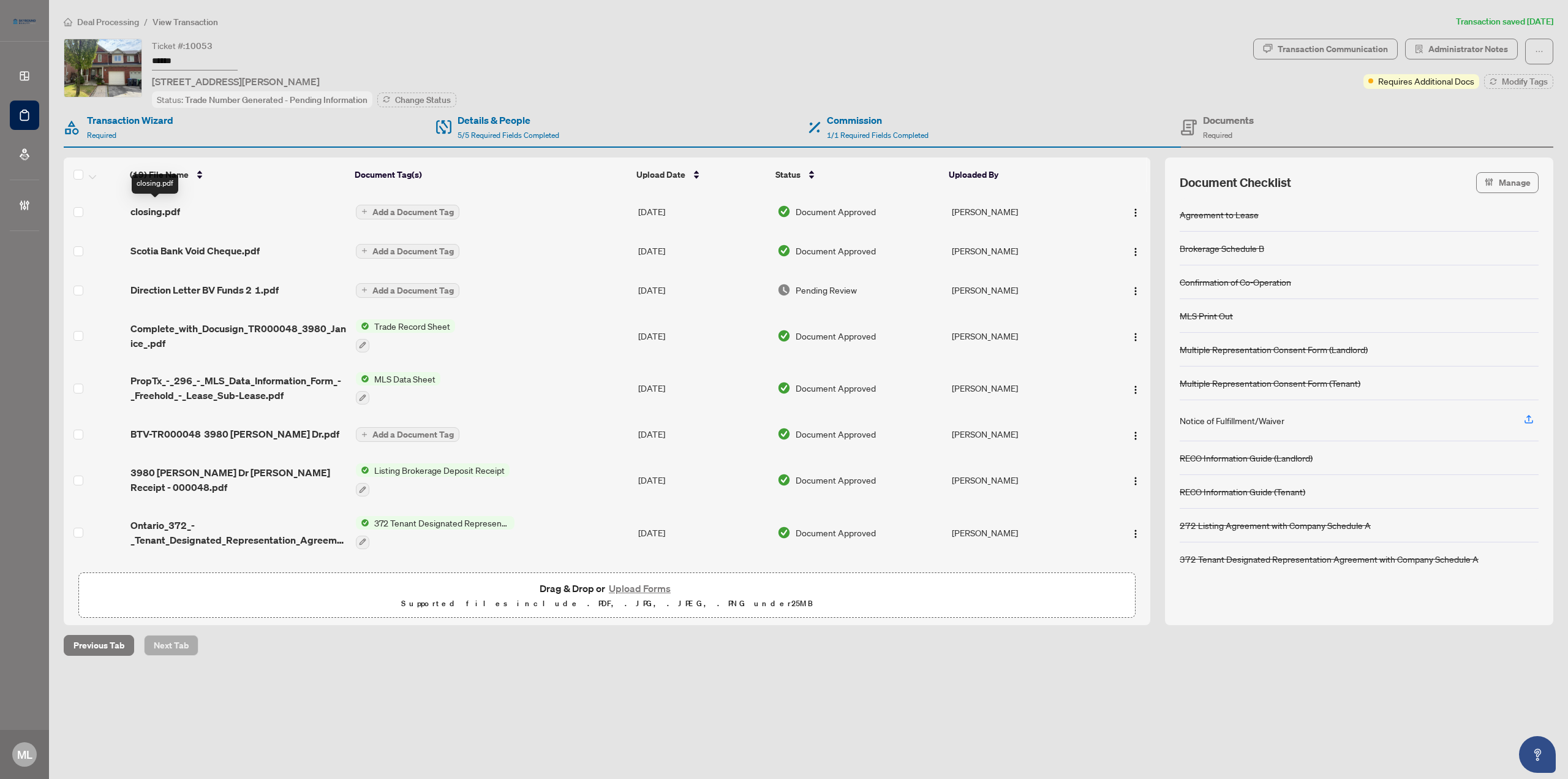
click at [151, 208] on span "closing.pdf" at bounding box center [155, 211] width 50 height 15
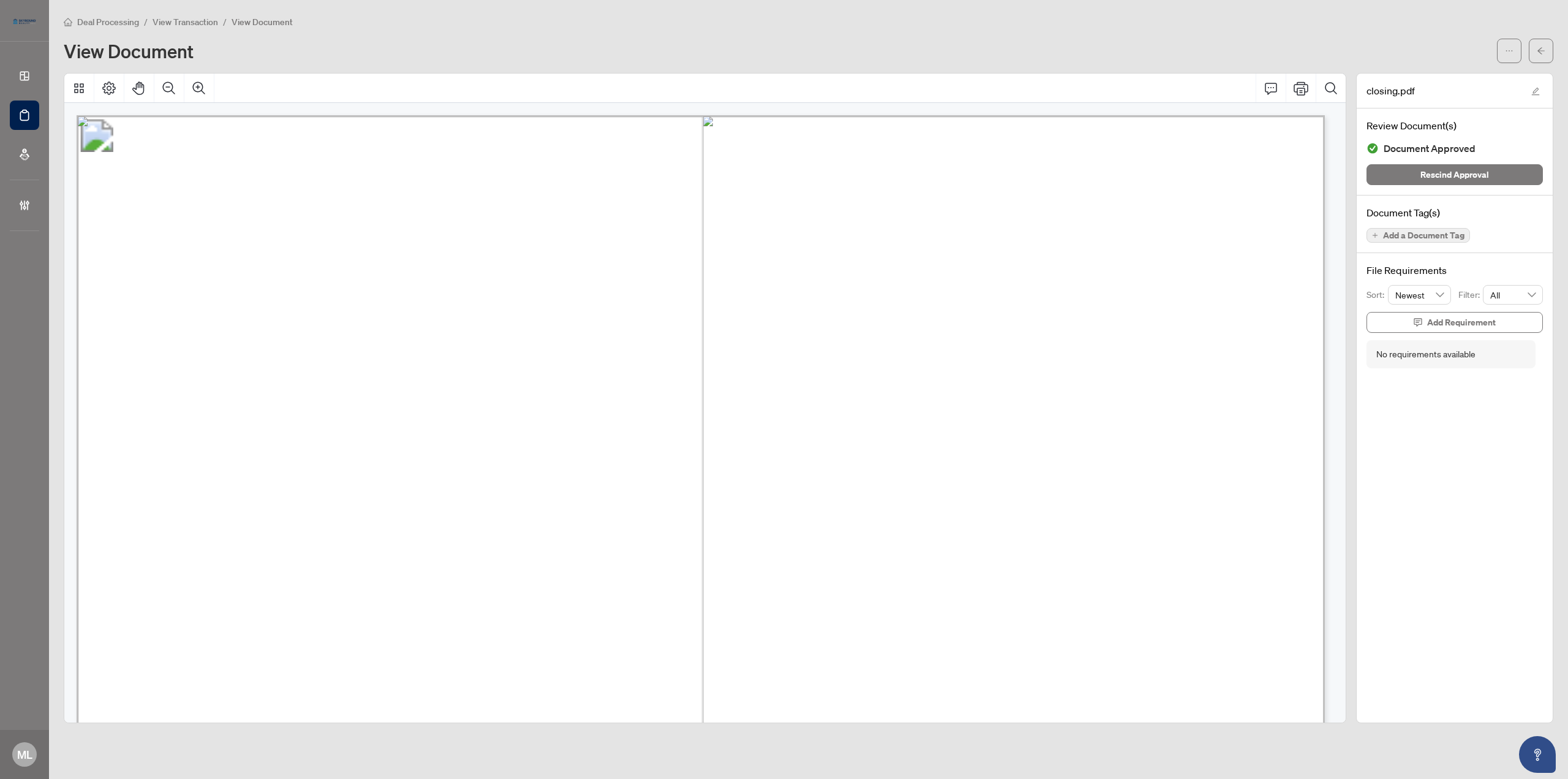
scroll to position [123, 0]
click at [1533, 55] on button "button" at bounding box center [1541, 50] width 25 height 25
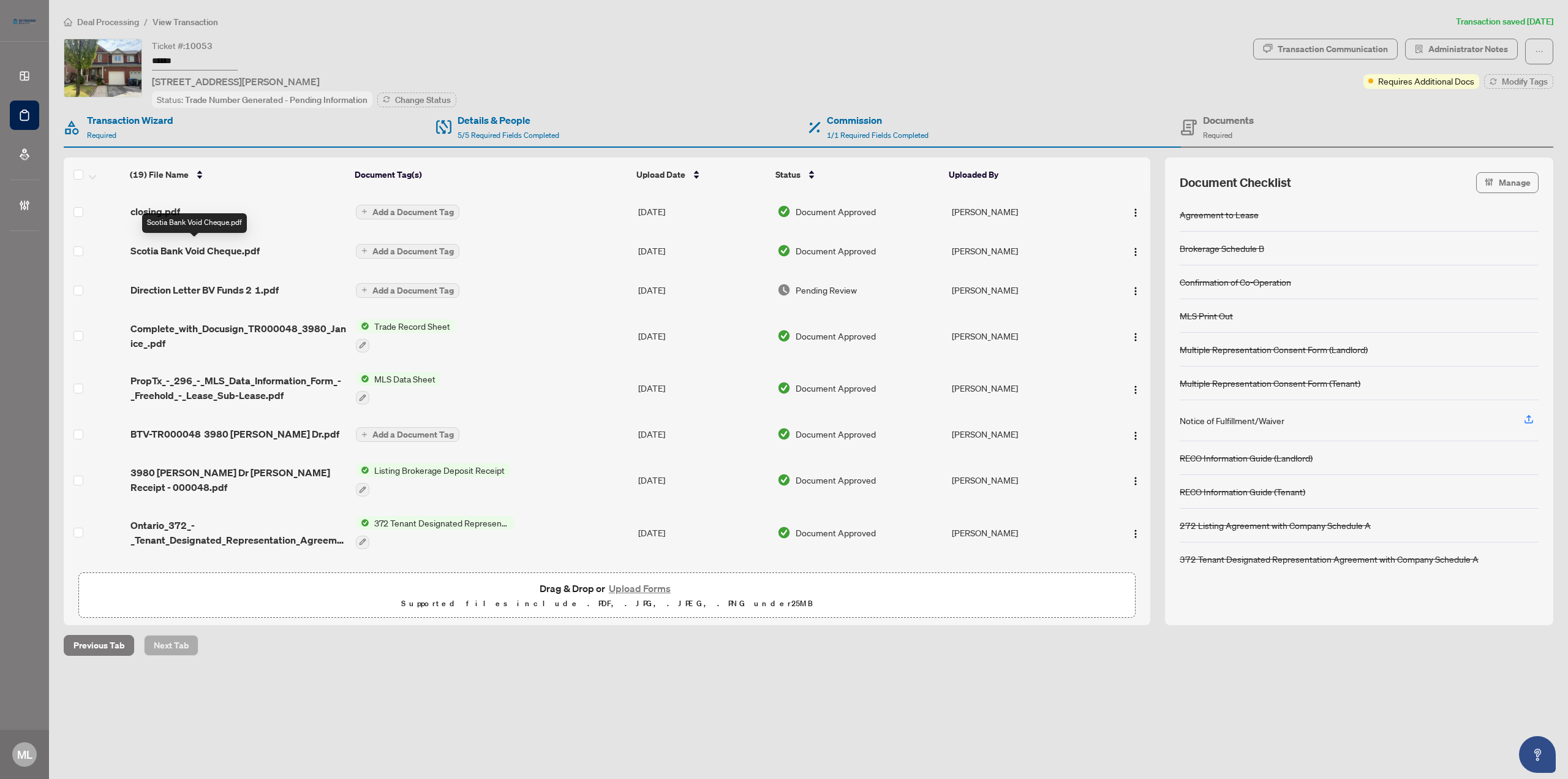
click at [214, 246] on span "Scotia Bank Void Cheque.pdf" at bounding box center [195, 250] width 130 height 15
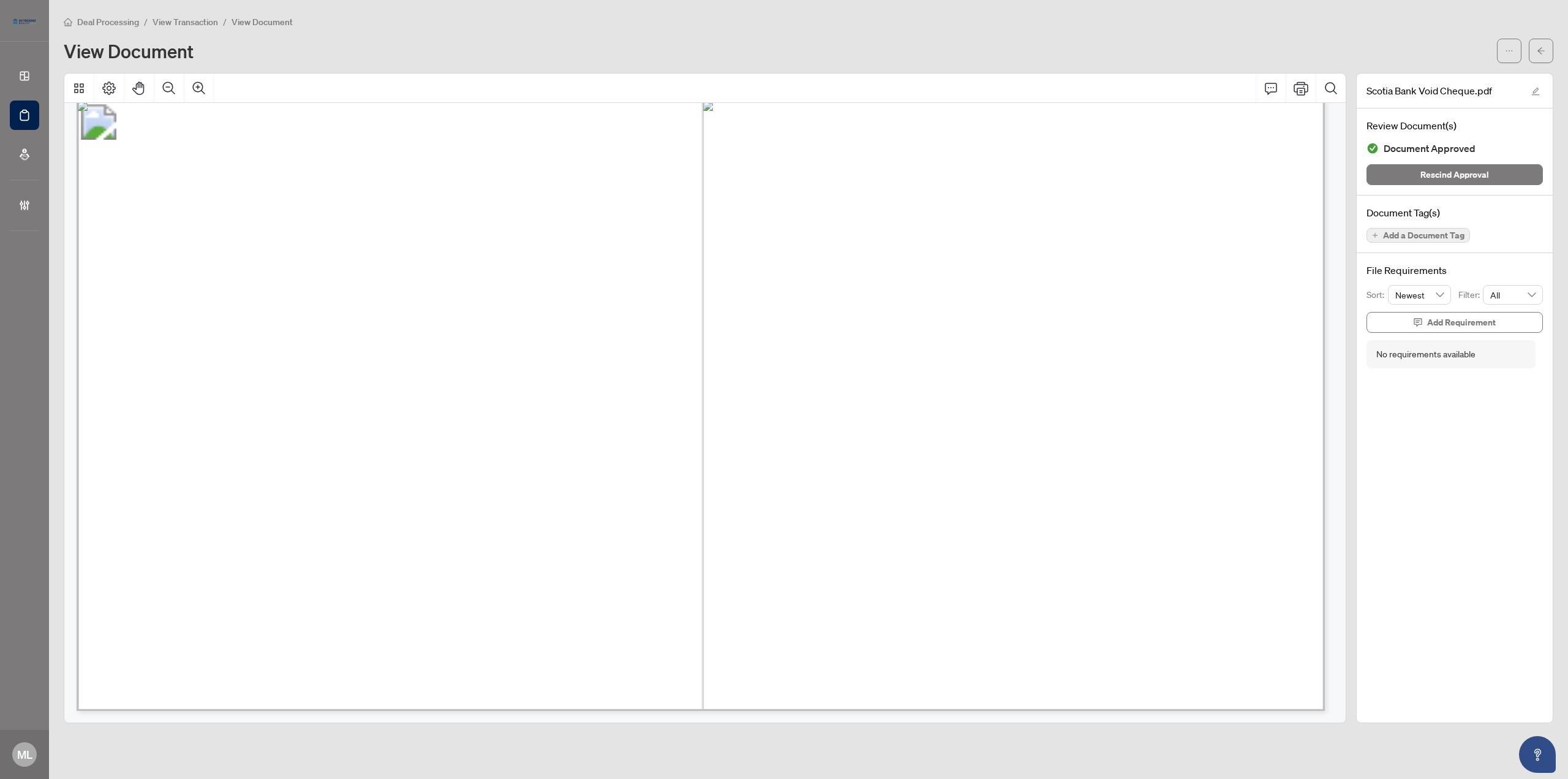
scroll to position [25, 0]
click at [1540, 50] on icon "arrow-left" at bounding box center [1541, 50] width 7 height 7
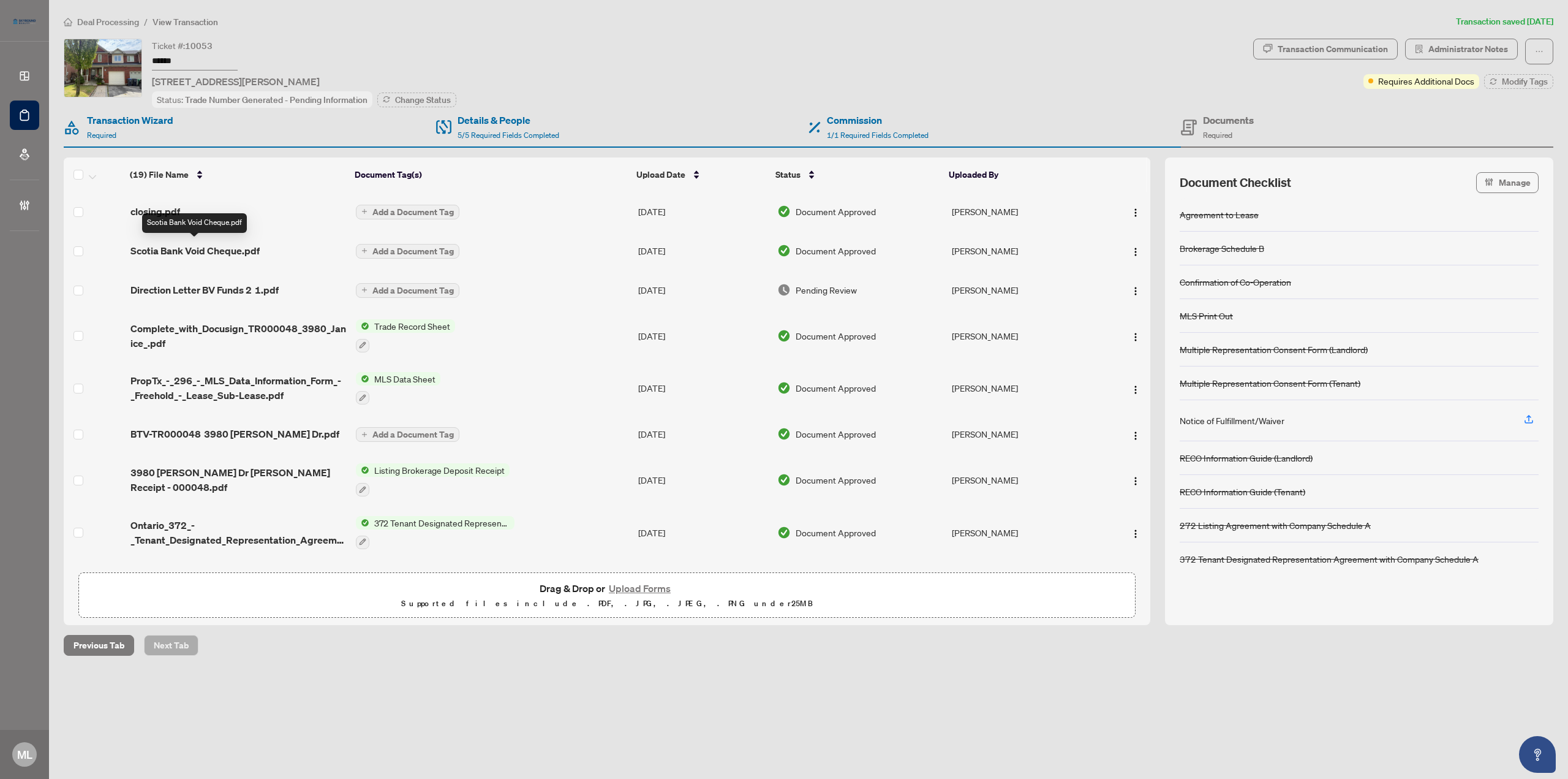
click at [229, 244] on span "Scotia Bank Void Cheque.pdf" at bounding box center [195, 250] width 130 height 15
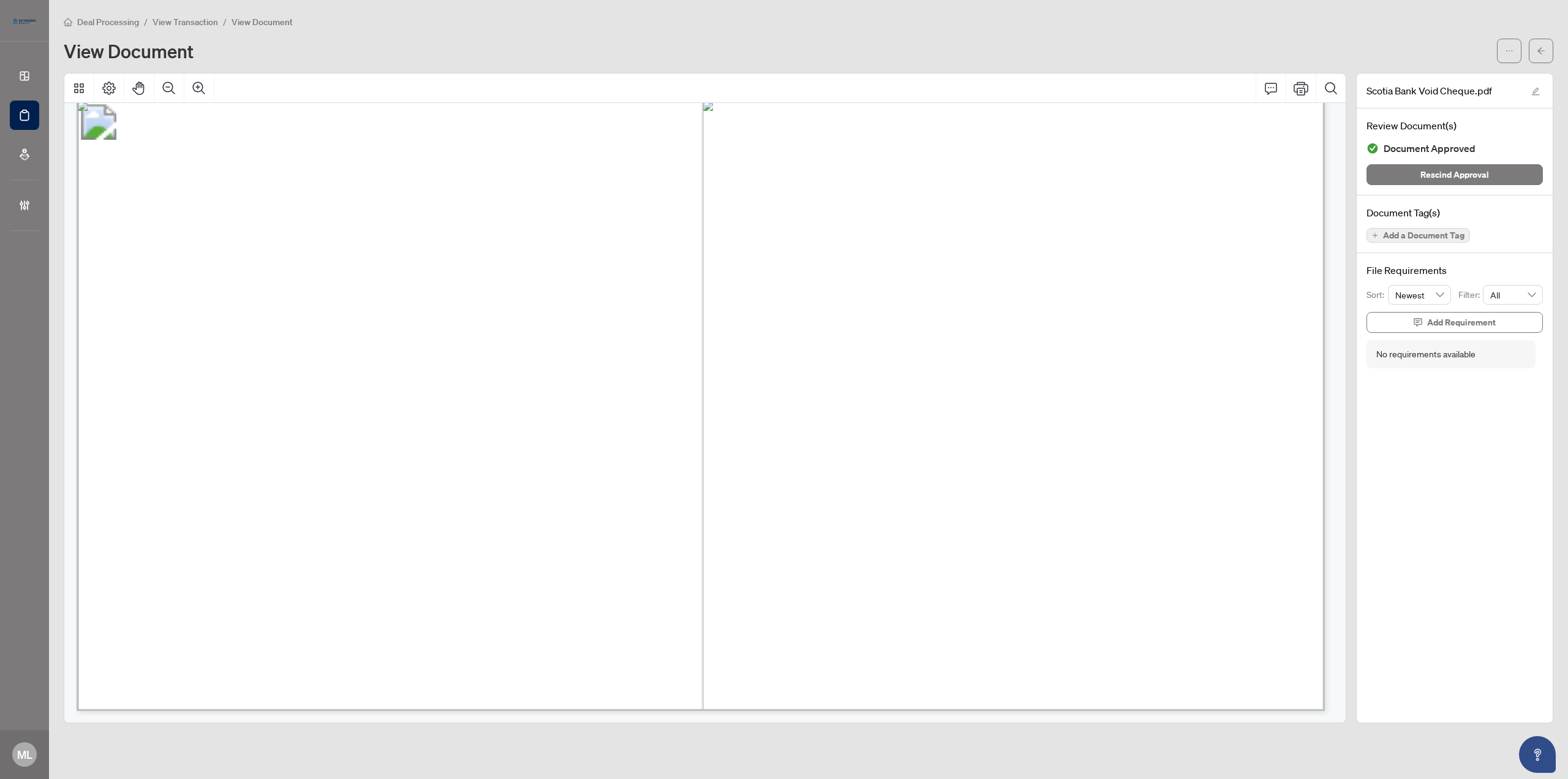
scroll to position [25, 0]
click at [1539, 41] on span "button" at bounding box center [1541, 51] width 8 height 20
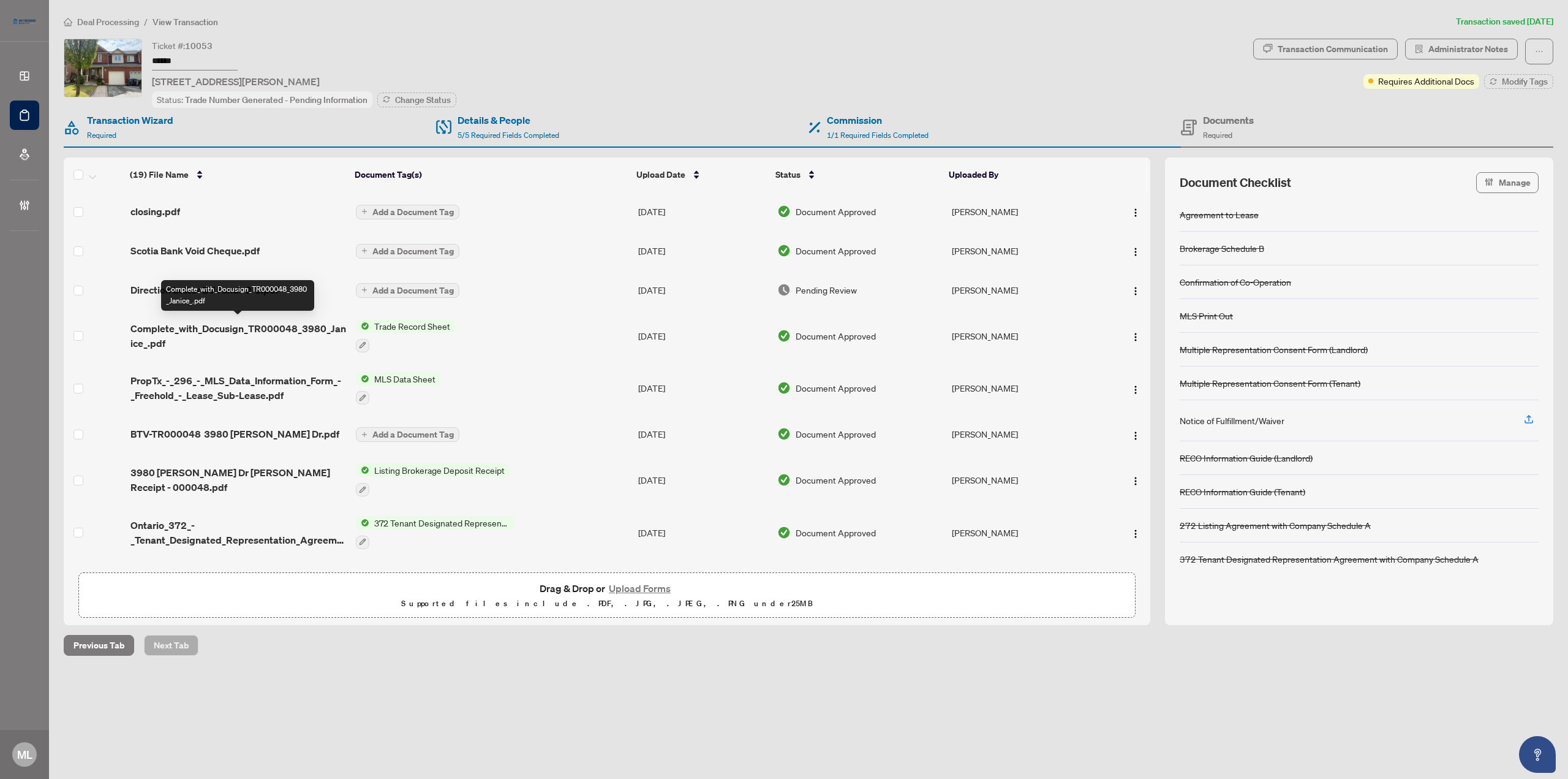
click at [222, 325] on span "Complete_with_Docusign_TR000048_3980_Janice_.pdf" at bounding box center [238, 336] width 216 height 29
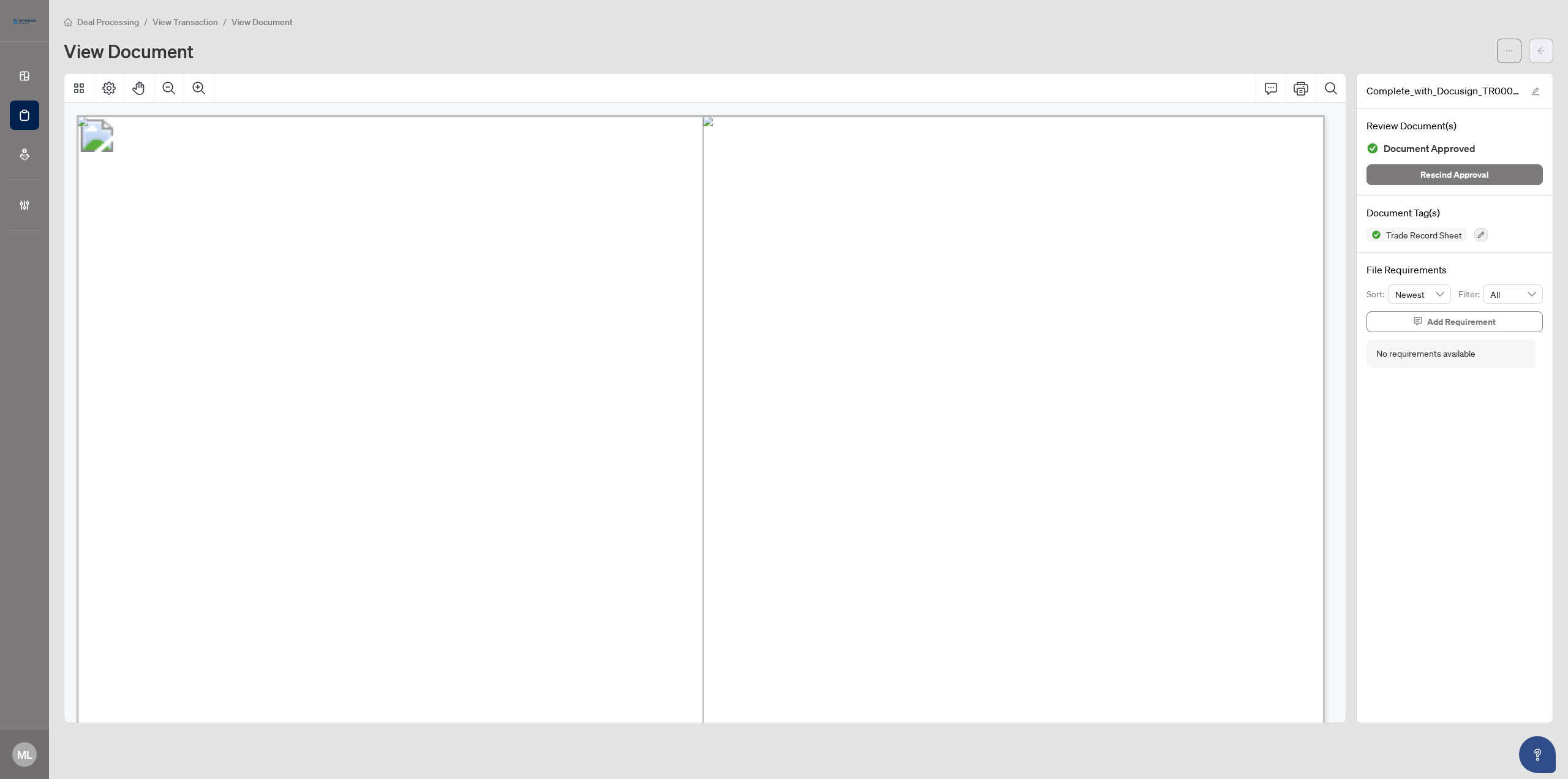
click at [1543, 50] on icon "arrow-left" at bounding box center [1541, 50] width 7 height 7
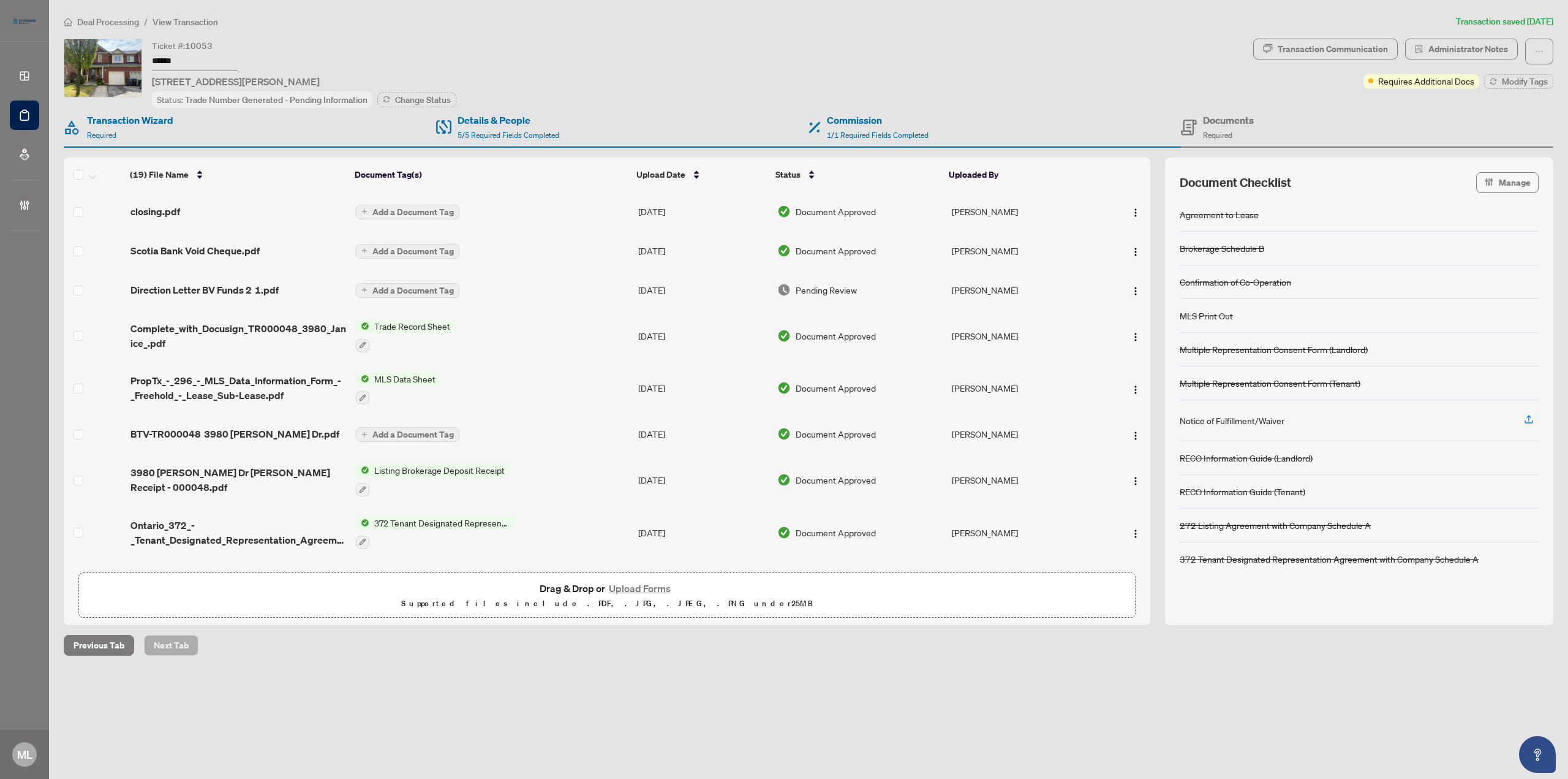
click at [179, 431] on span "BTV-TR000048 3980 Janice Dr.pdf" at bounding box center [235, 434] width 209 height 15
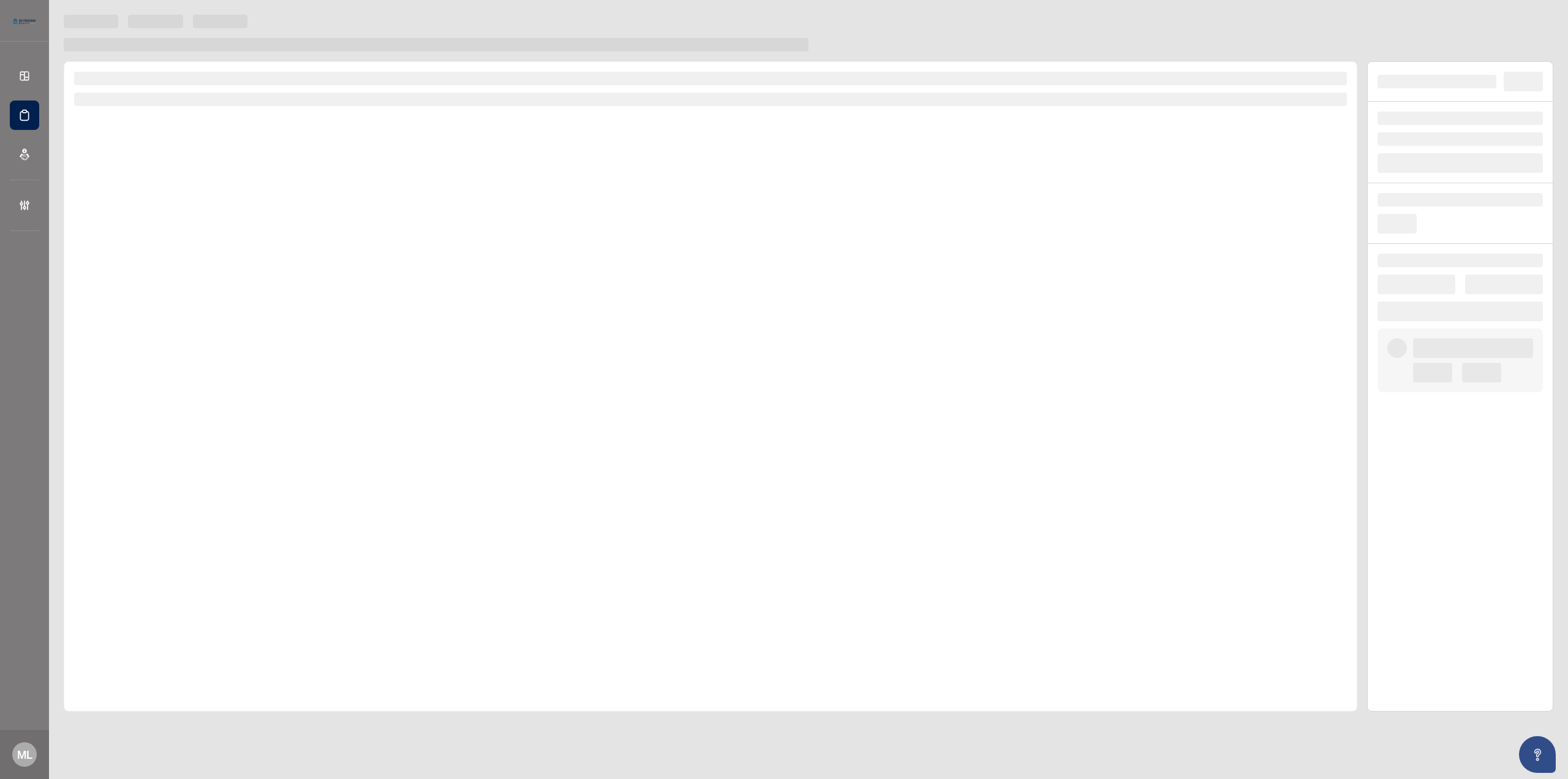
click at [179, 431] on div at bounding box center [710, 386] width 1293 height 650
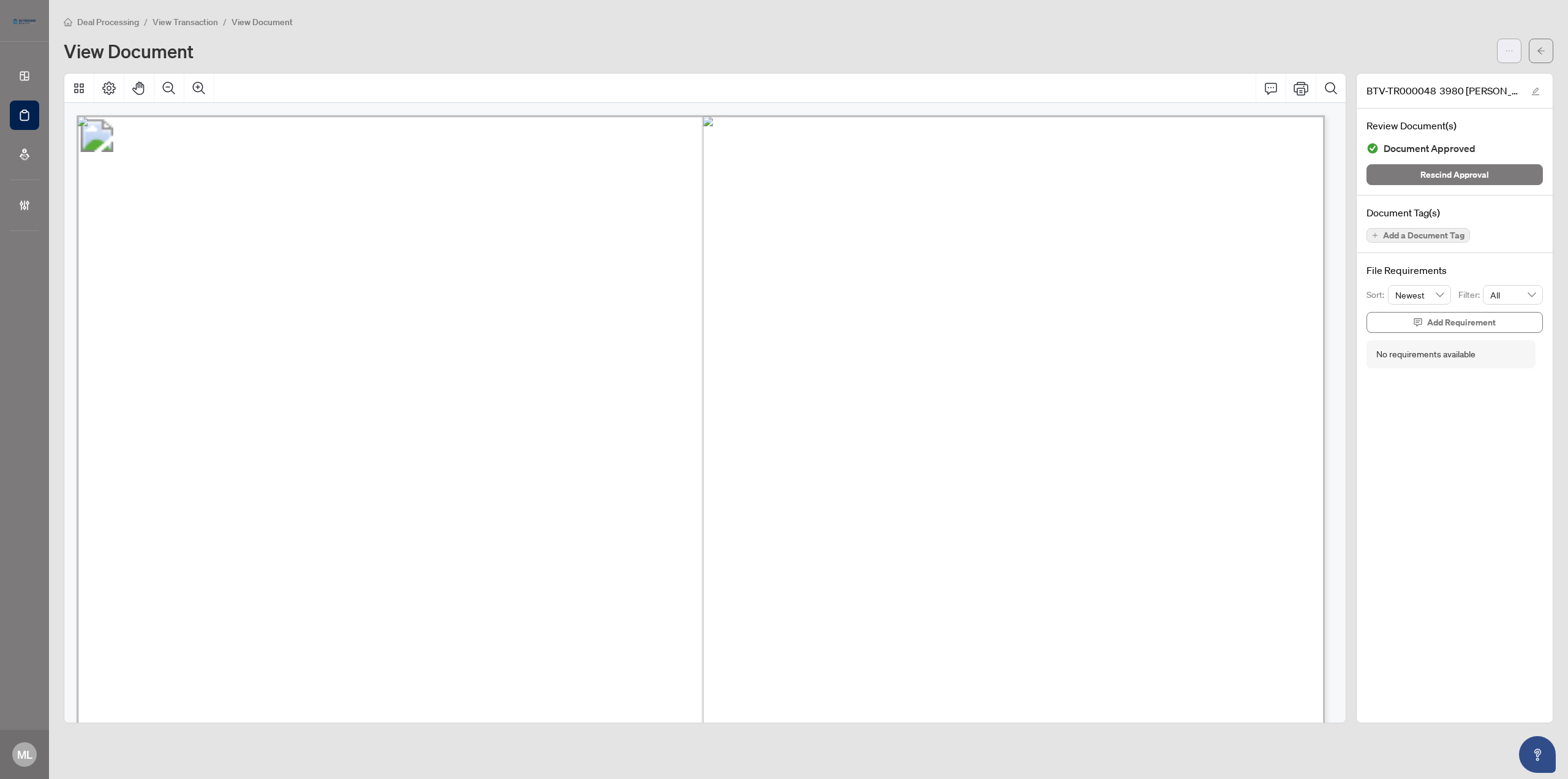
click at [1506, 53] on icon "ellipsis" at bounding box center [1509, 50] width 8 height 8
click at [1465, 76] on span "Download" at bounding box center [1465, 77] width 93 height 13
click at [1543, 50] on icon "arrow-left" at bounding box center [1541, 50] width 7 height 7
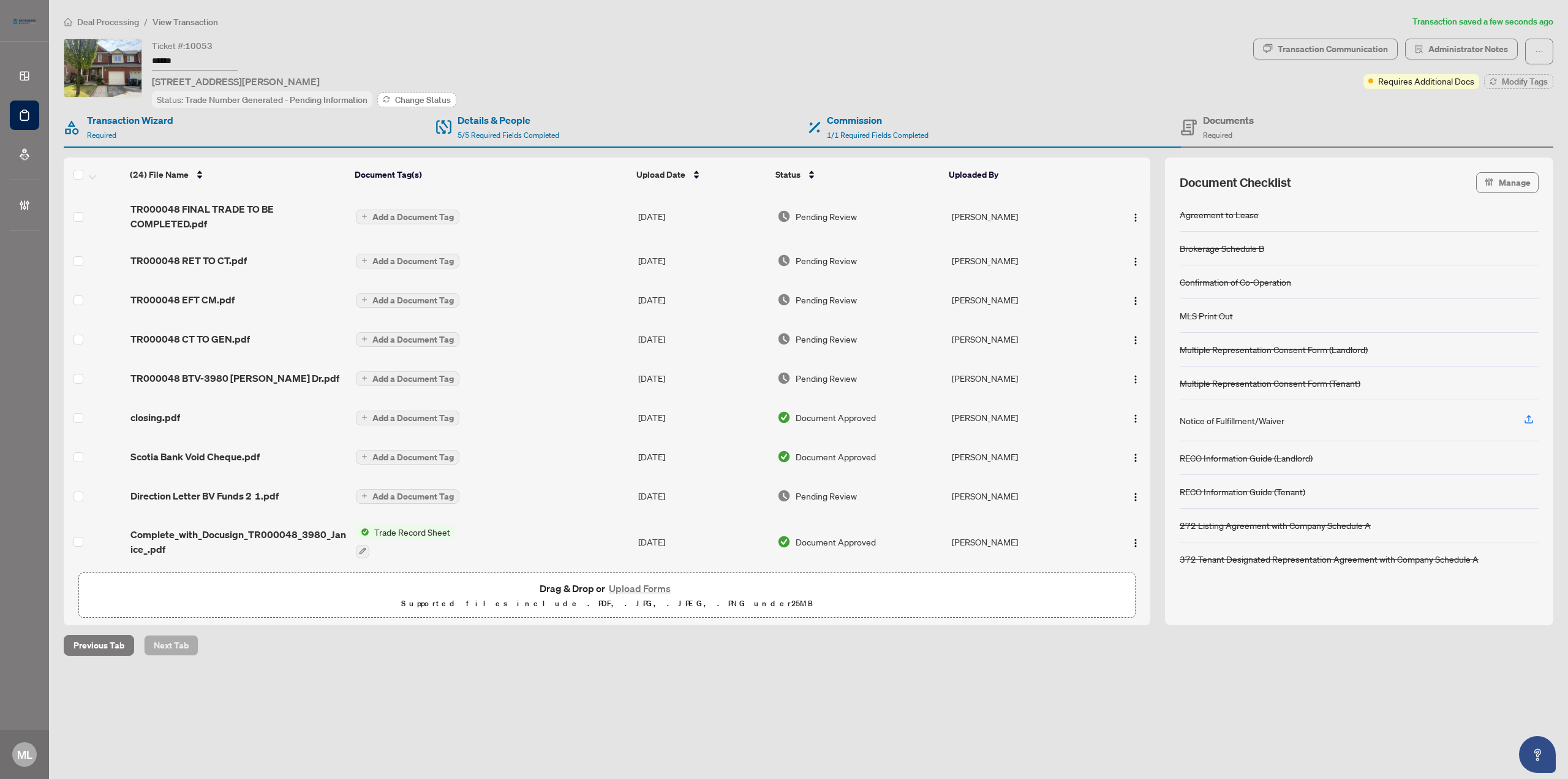
click at [397, 97] on span "Change Status" at bounding box center [423, 99] width 56 height 8
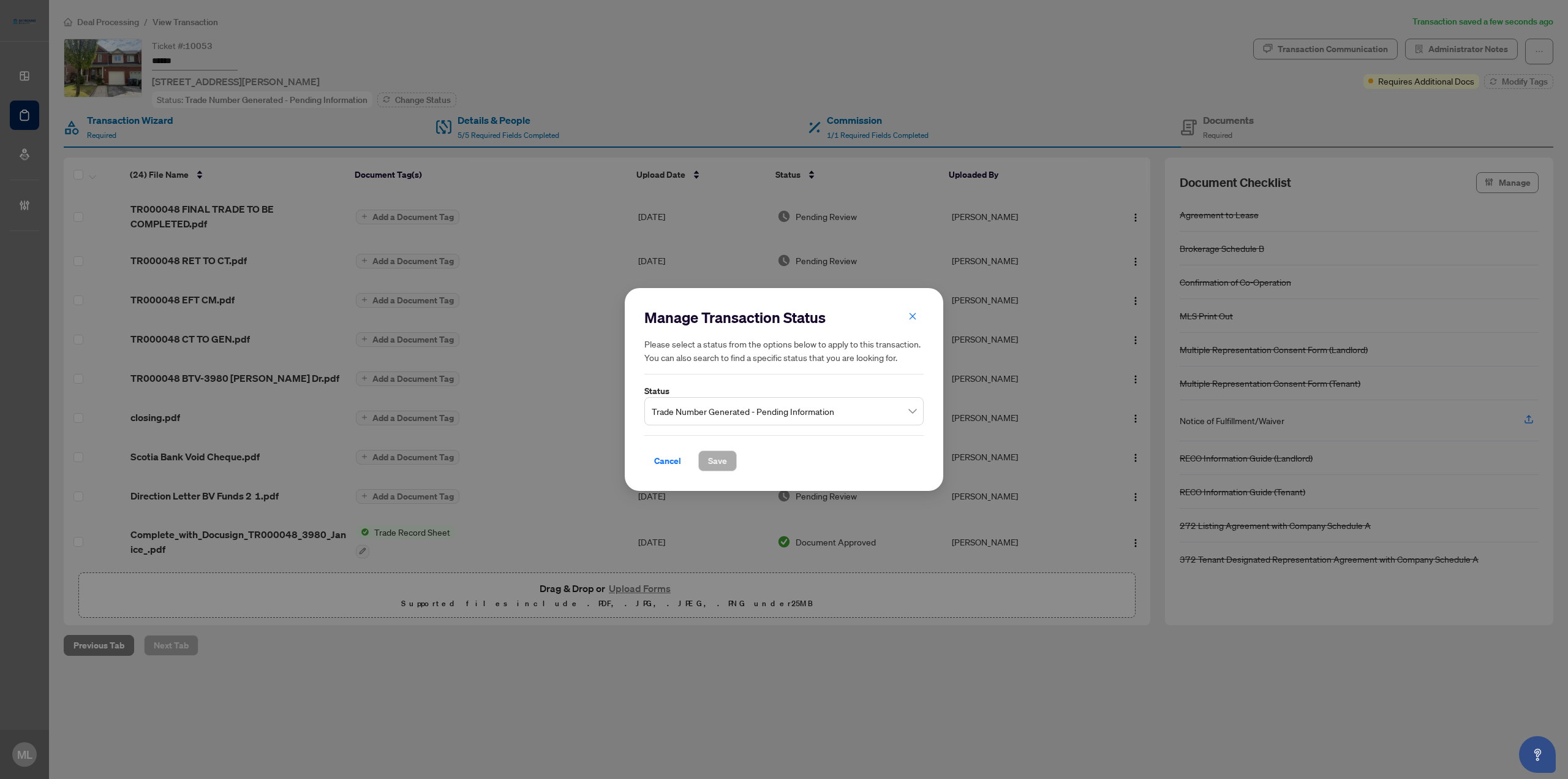
click at [712, 406] on span "Trade Number Generated - Pending Information" at bounding box center [784, 411] width 265 height 23
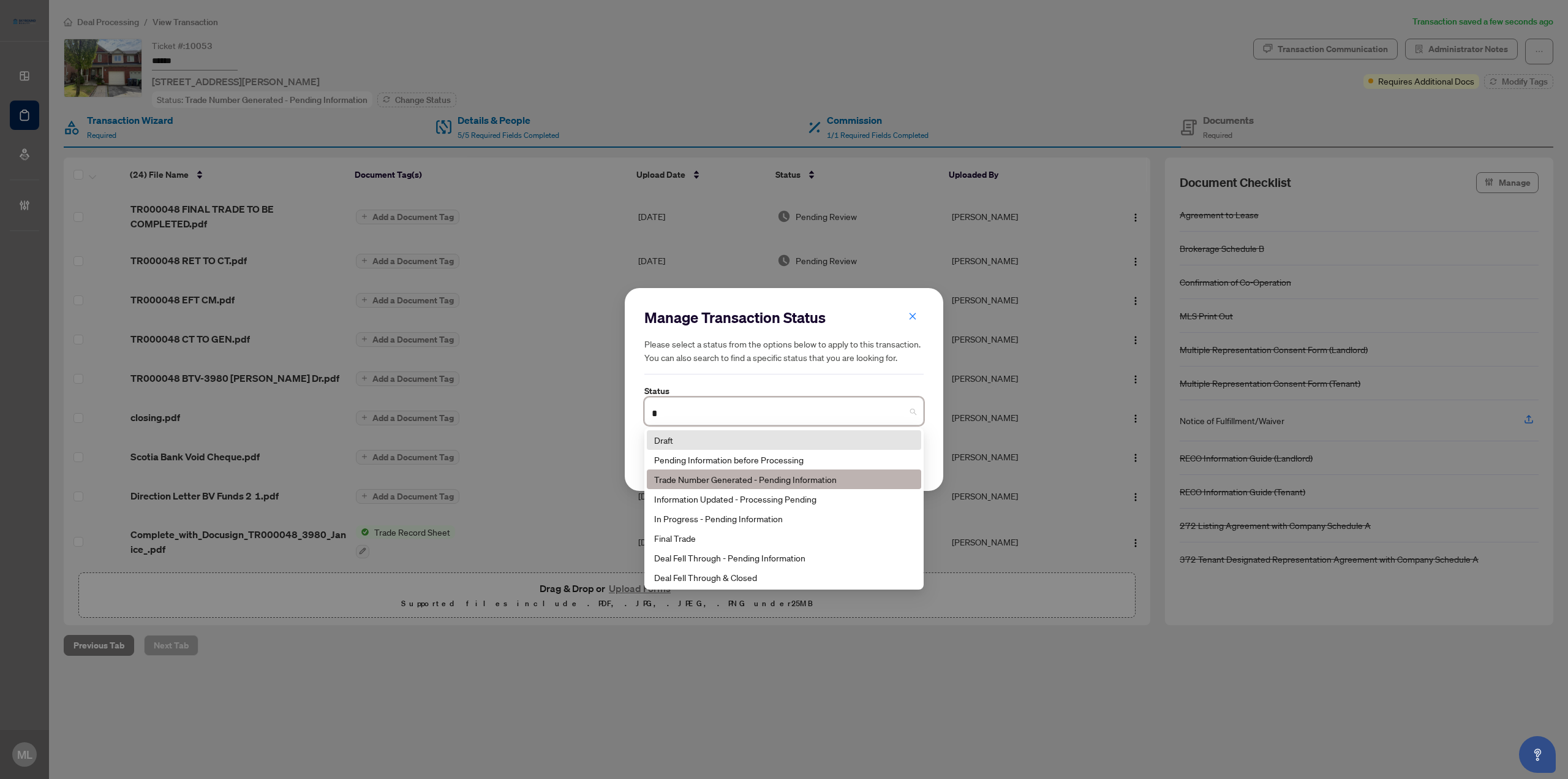
type input "**"
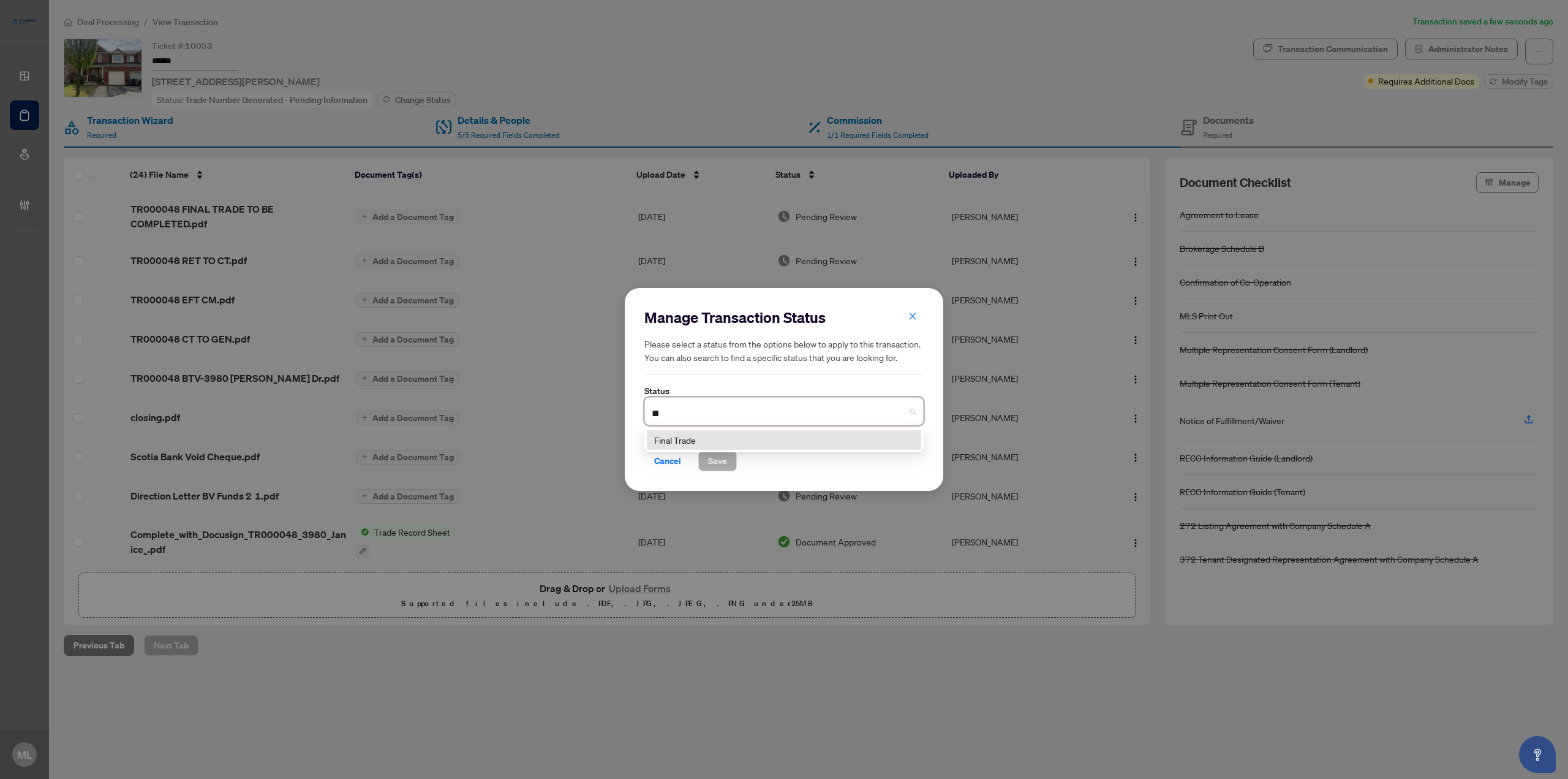
click at [684, 435] on div "Final Trade" at bounding box center [784, 439] width 260 height 13
click at [721, 457] on span "Save" at bounding box center [717, 461] width 19 height 20
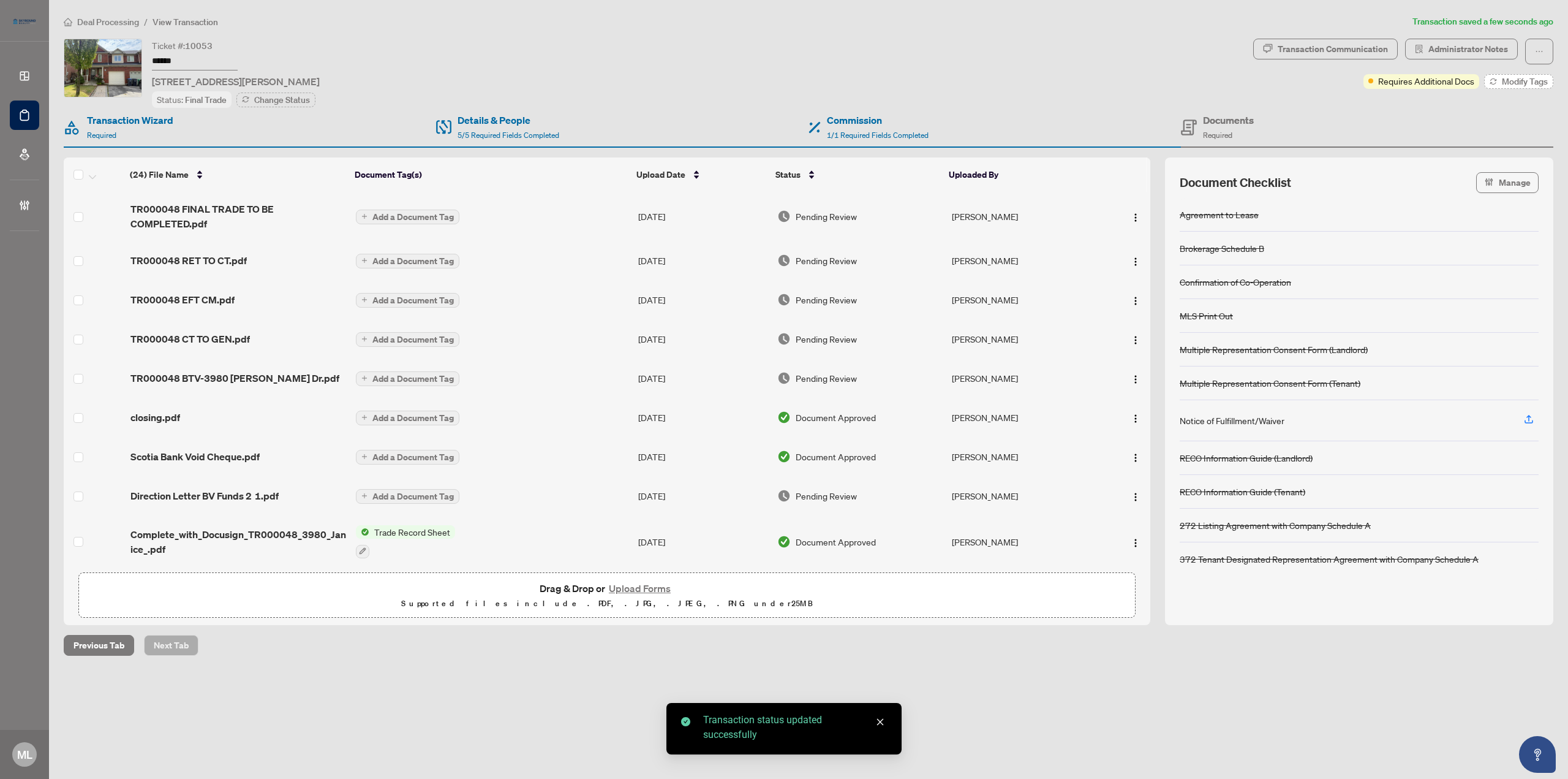
click at [1515, 88] on button "Modify Tags" at bounding box center [1518, 81] width 69 height 15
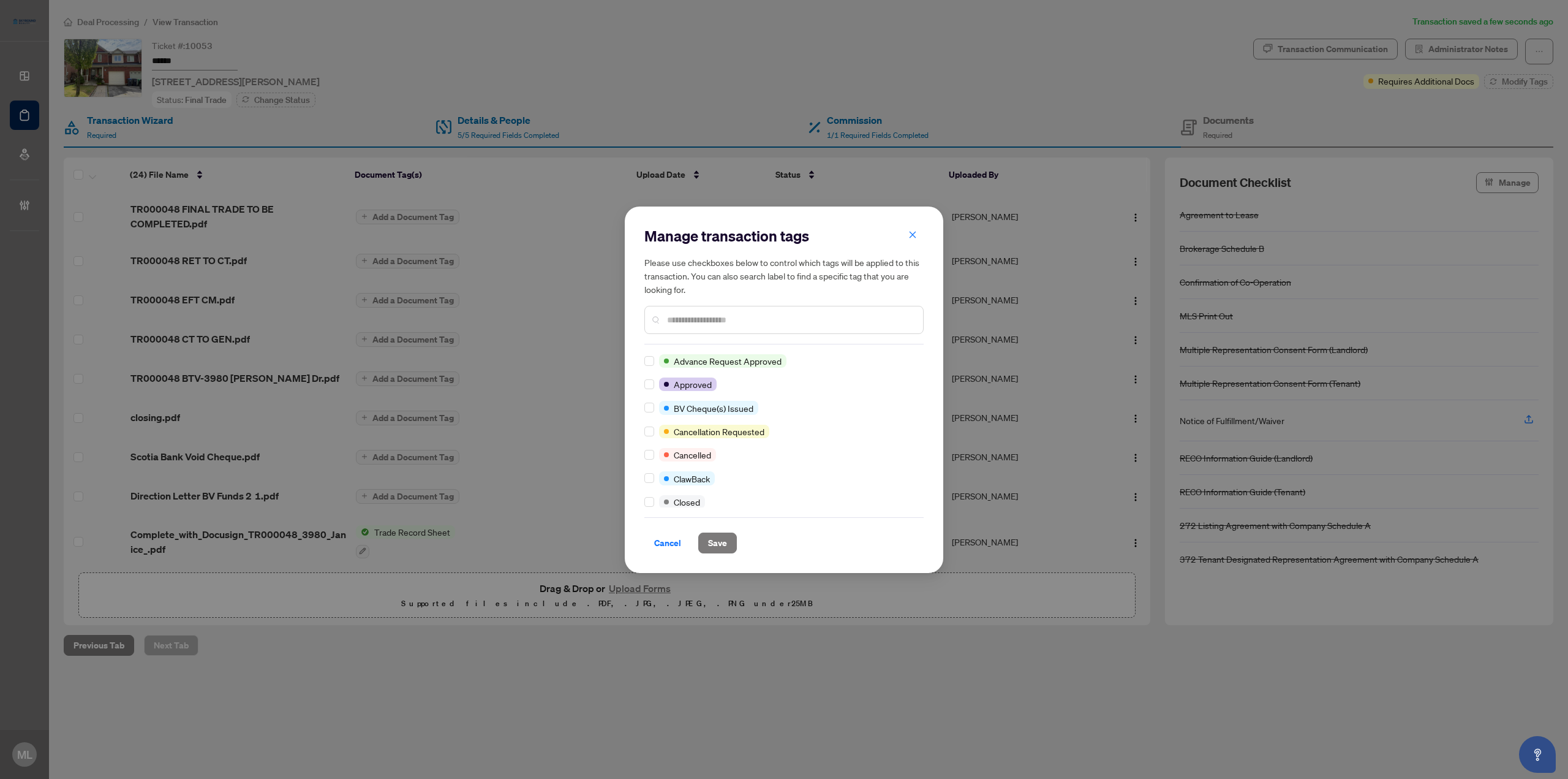
click at [711, 318] on input "text" at bounding box center [790, 319] width 247 height 13
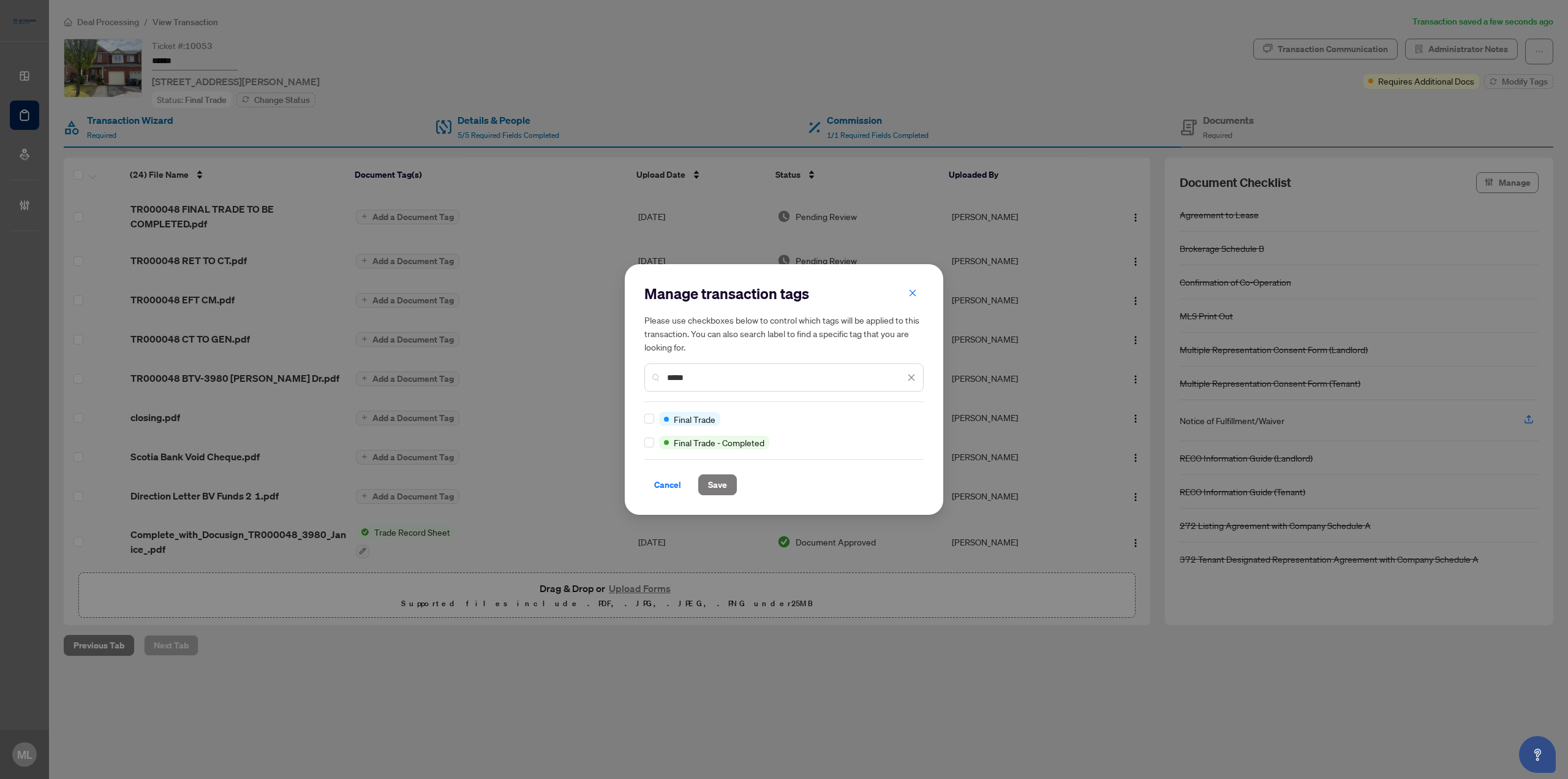
type input "*****"
click at [722, 481] on span "Save" at bounding box center [717, 485] width 19 height 20
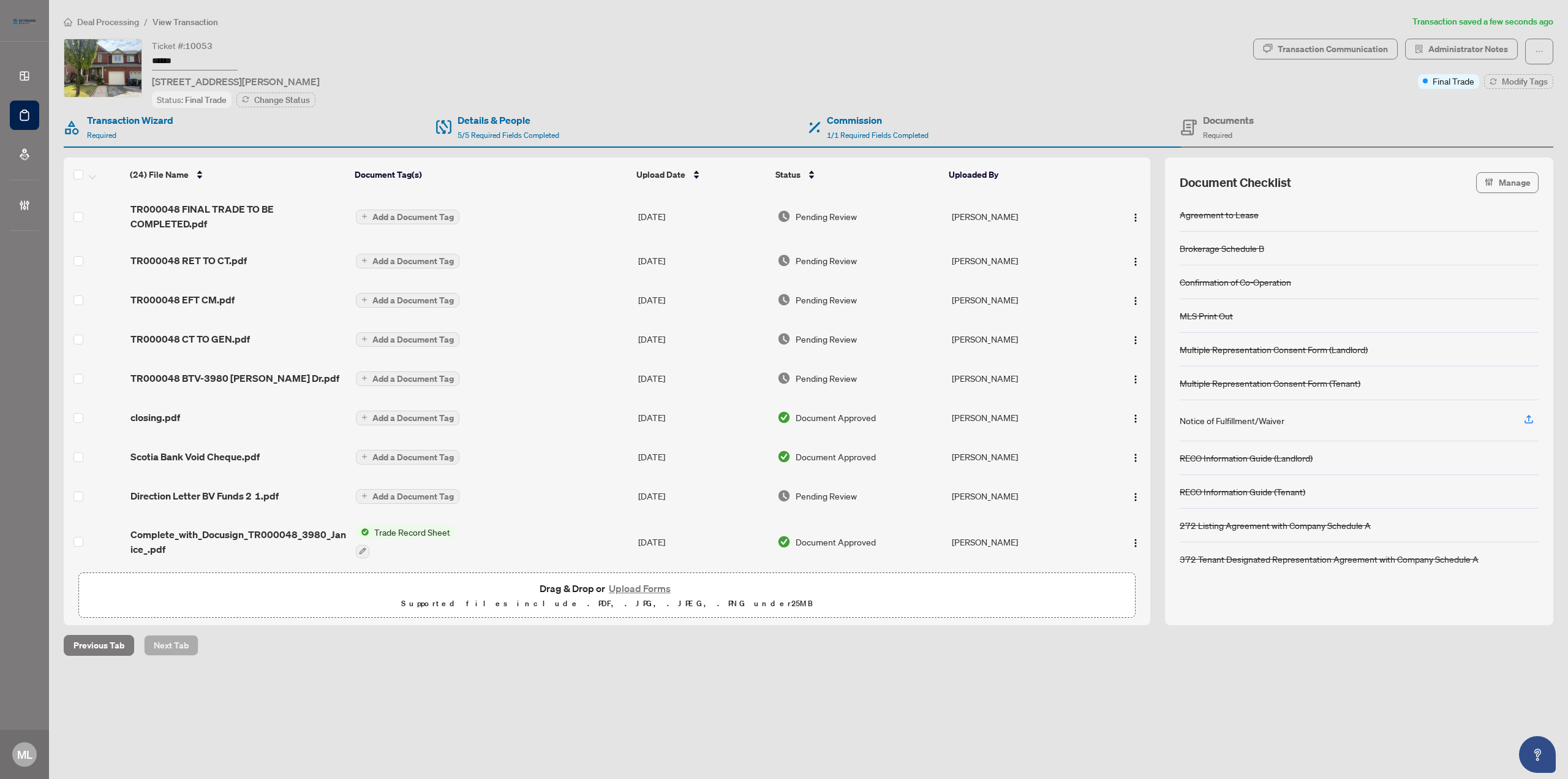
click at [816, 212] on span "Pending Review" at bounding box center [826, 216] width 61 height 13
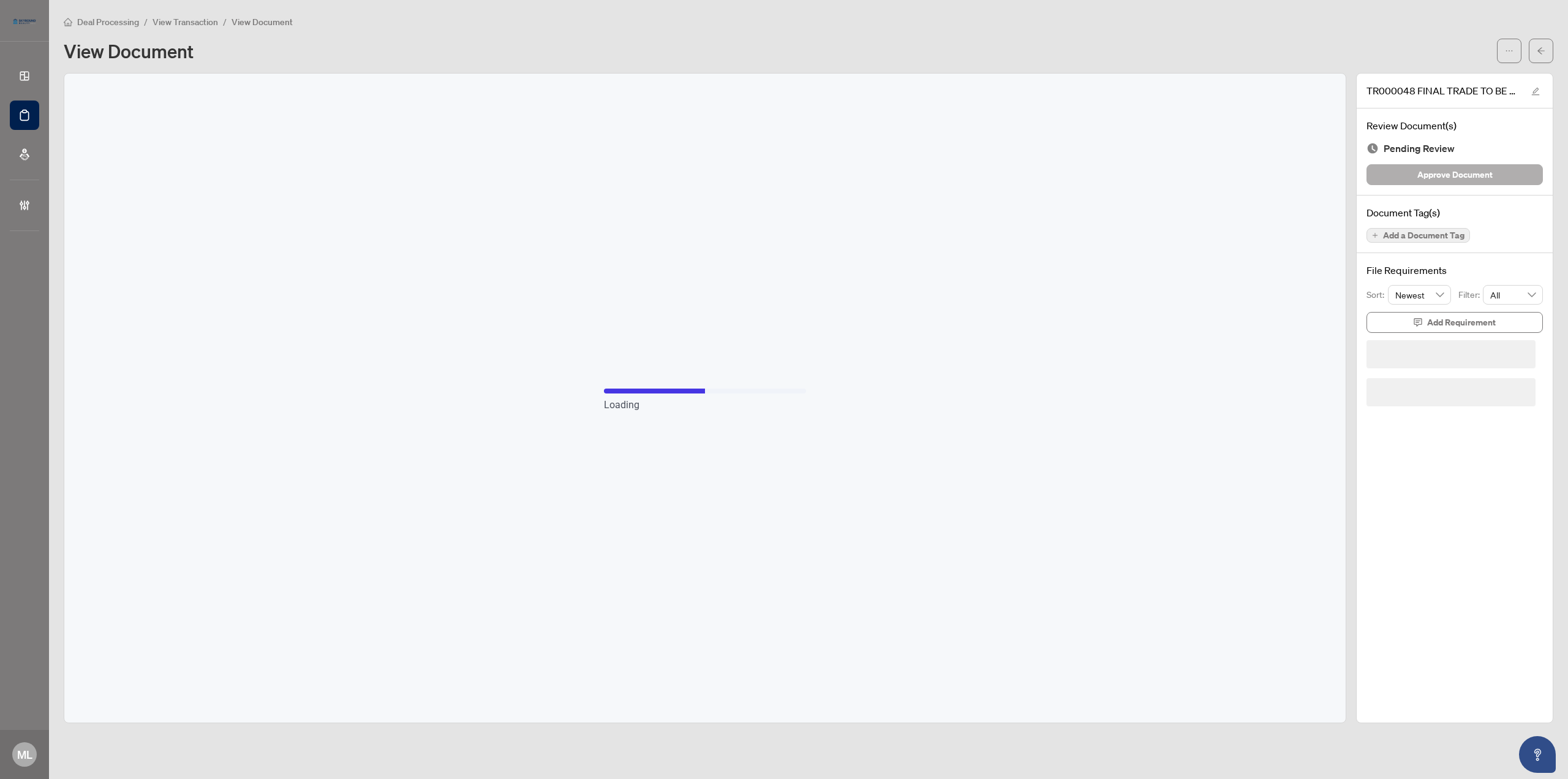
click at [1457, 174] on span "Approve Document" at bounding box center [1455, 174] width 76 height 20
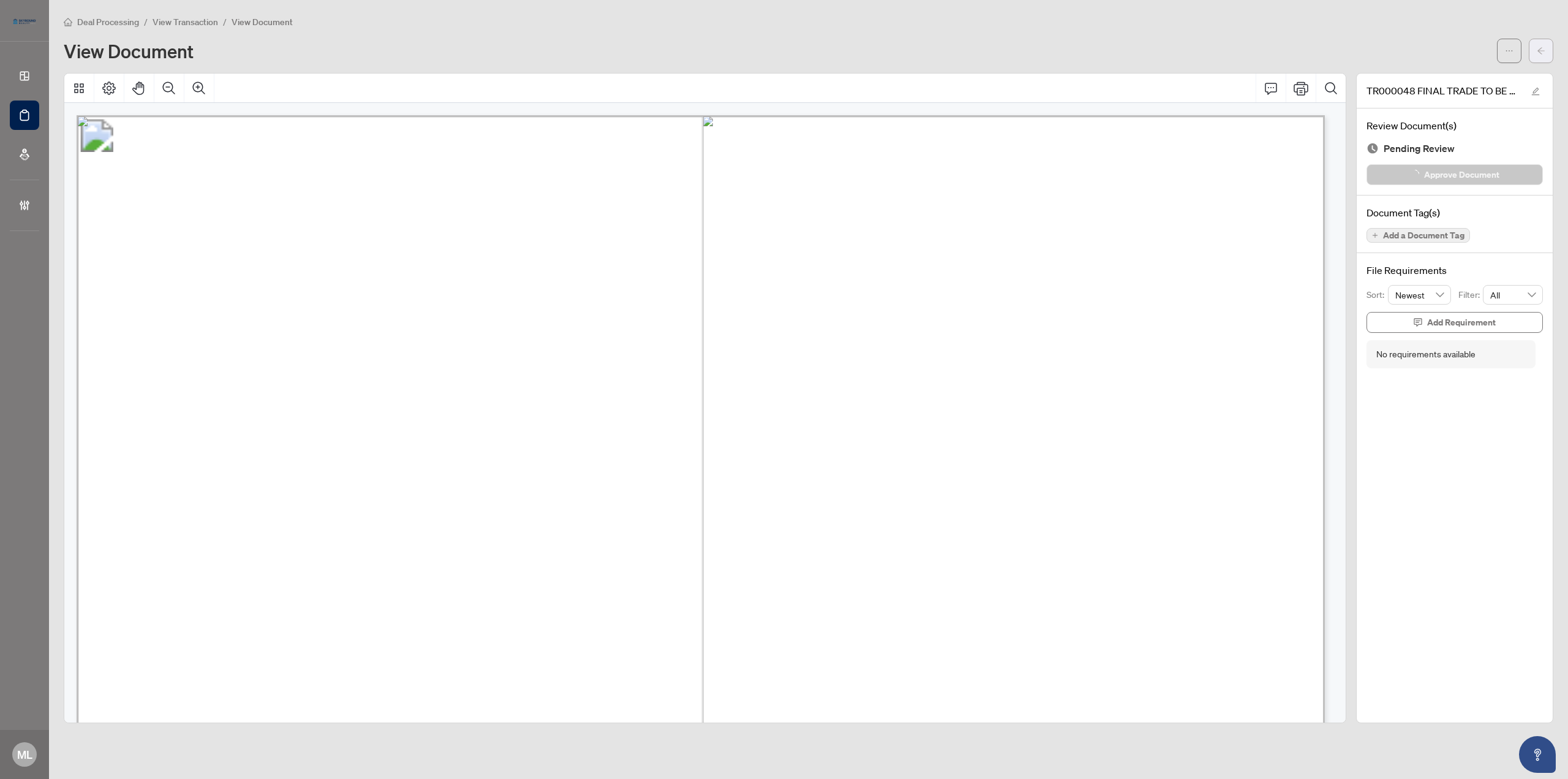
click at [1533, 60] on button "button" at bounding box center [1541, 50] width 25 height 25
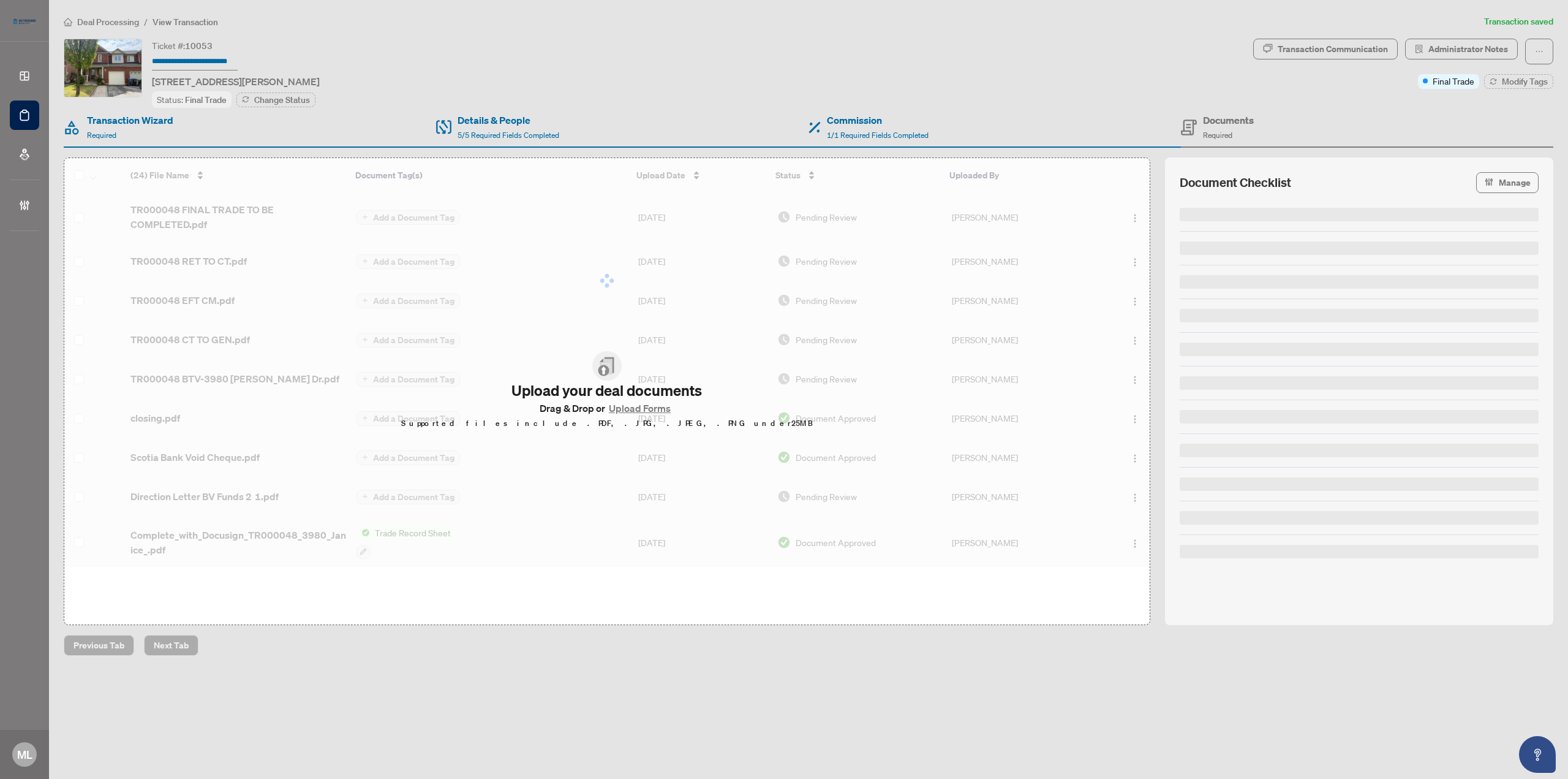
type input "******"
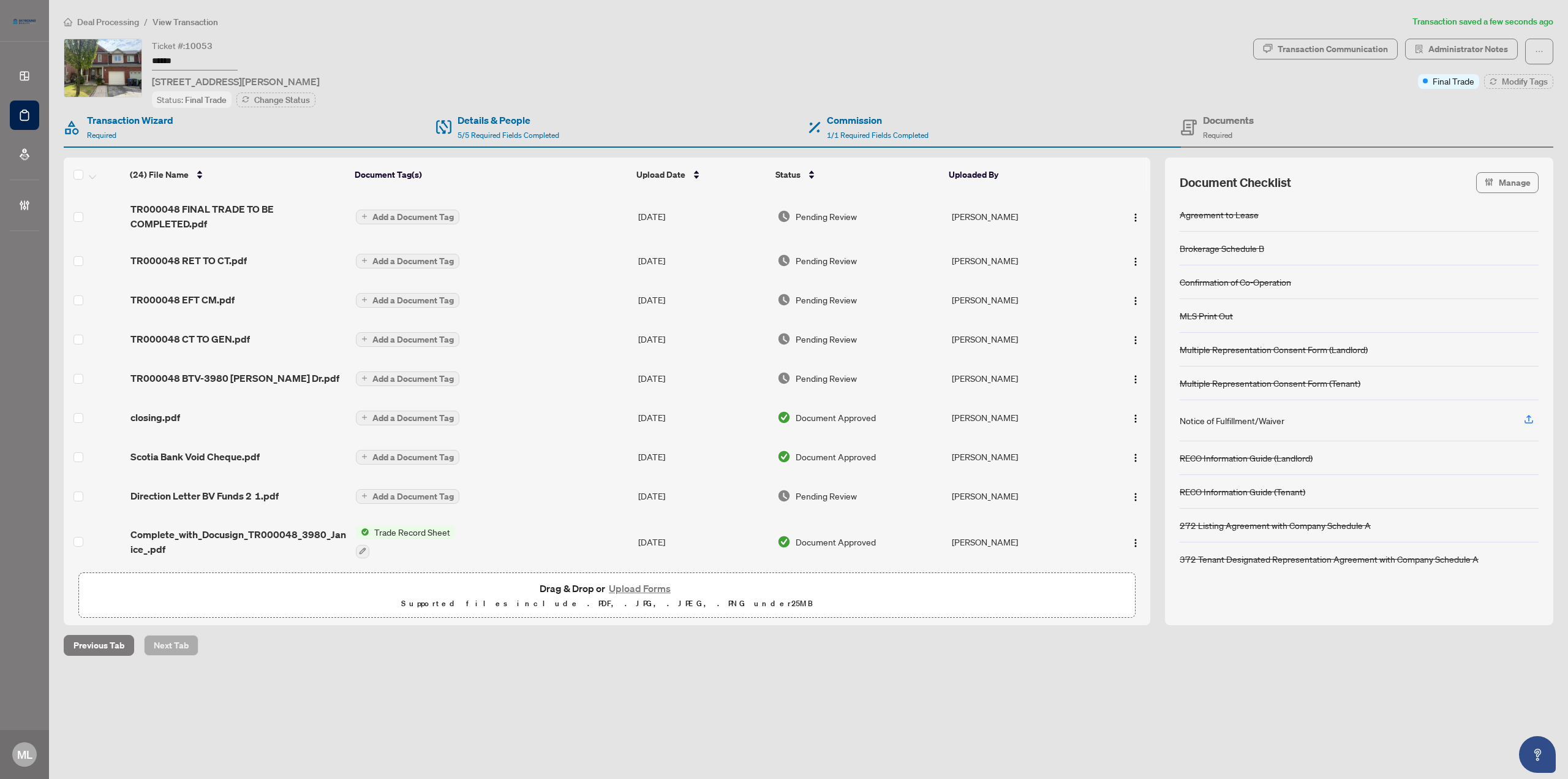
click at [804, 256] on span "Pending Review" at bounding box center [826, 260] width 61 height 13
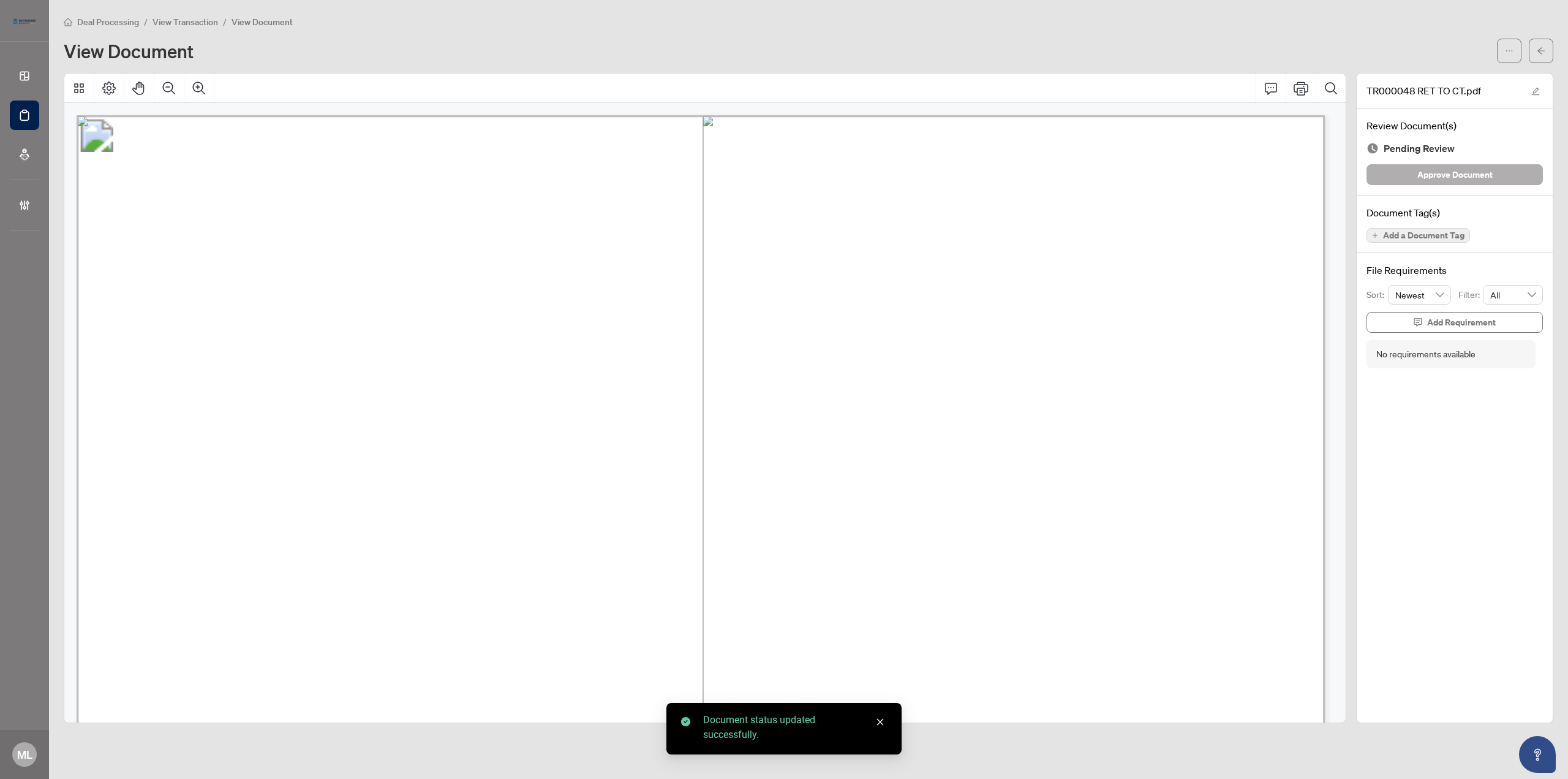
click at [1476, 168] on span "Approve Document" at bounding box center [1455, 174] width 76 height 20
click at [1537, 53] on icon "arrow-left" at bounding box center [1541, 50] width 8 height 8
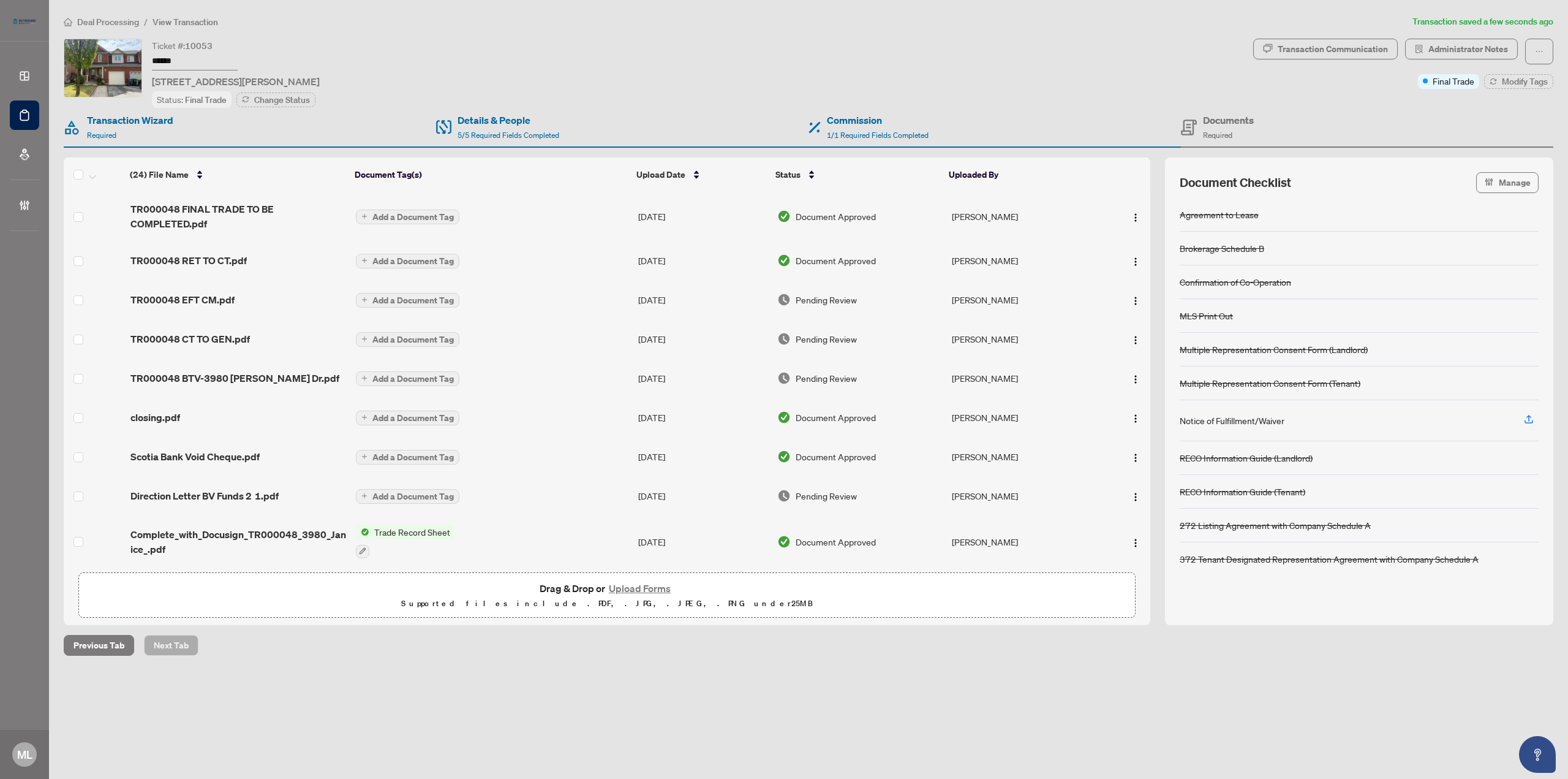
click at [819, 293] on span "Pending Review" at bounding box center [826, 299] width 61 height 13
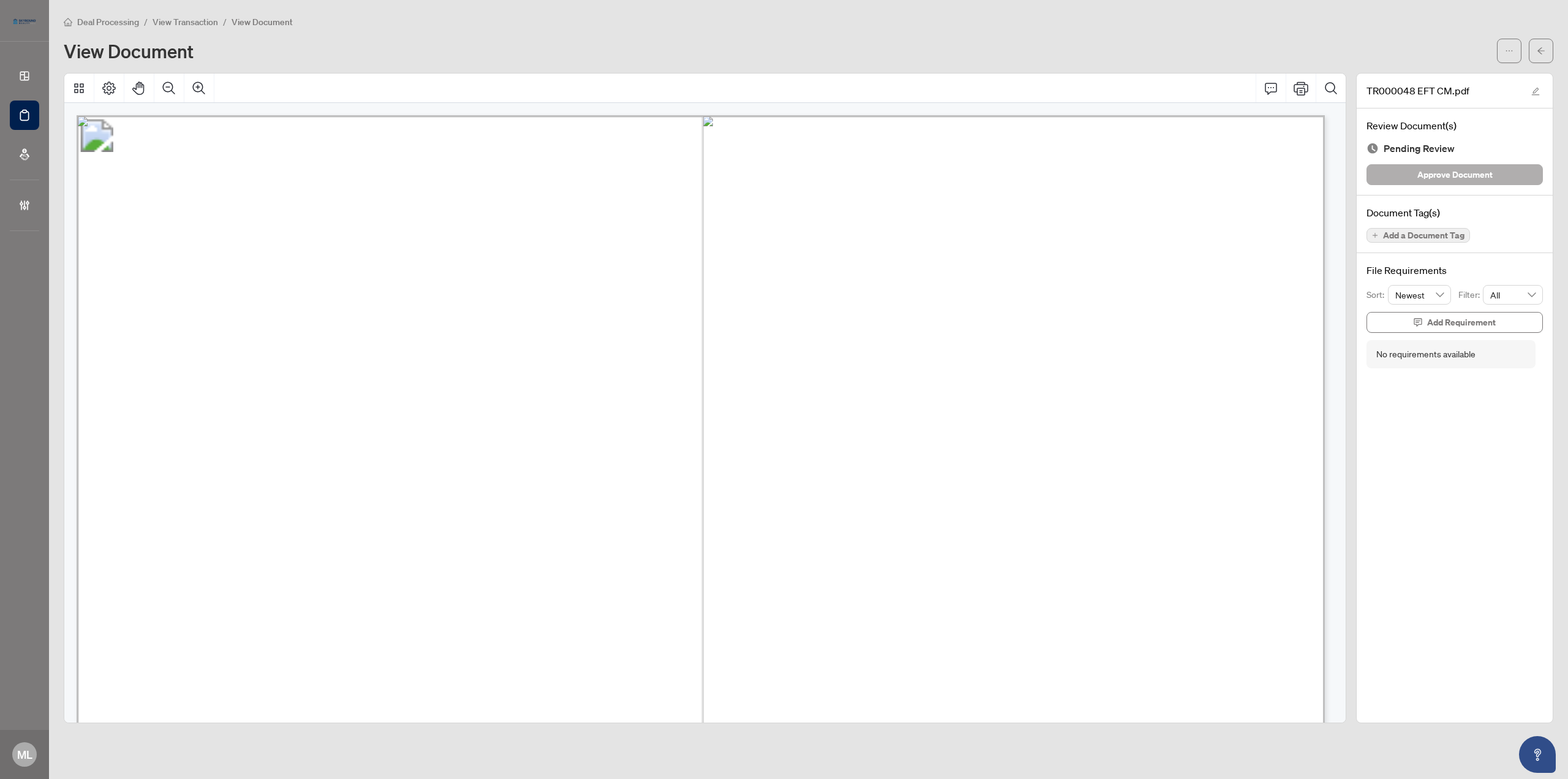
click at [1467, 172] on span "Approve Document" at bounding box center [1455, 174] width 76 height 20
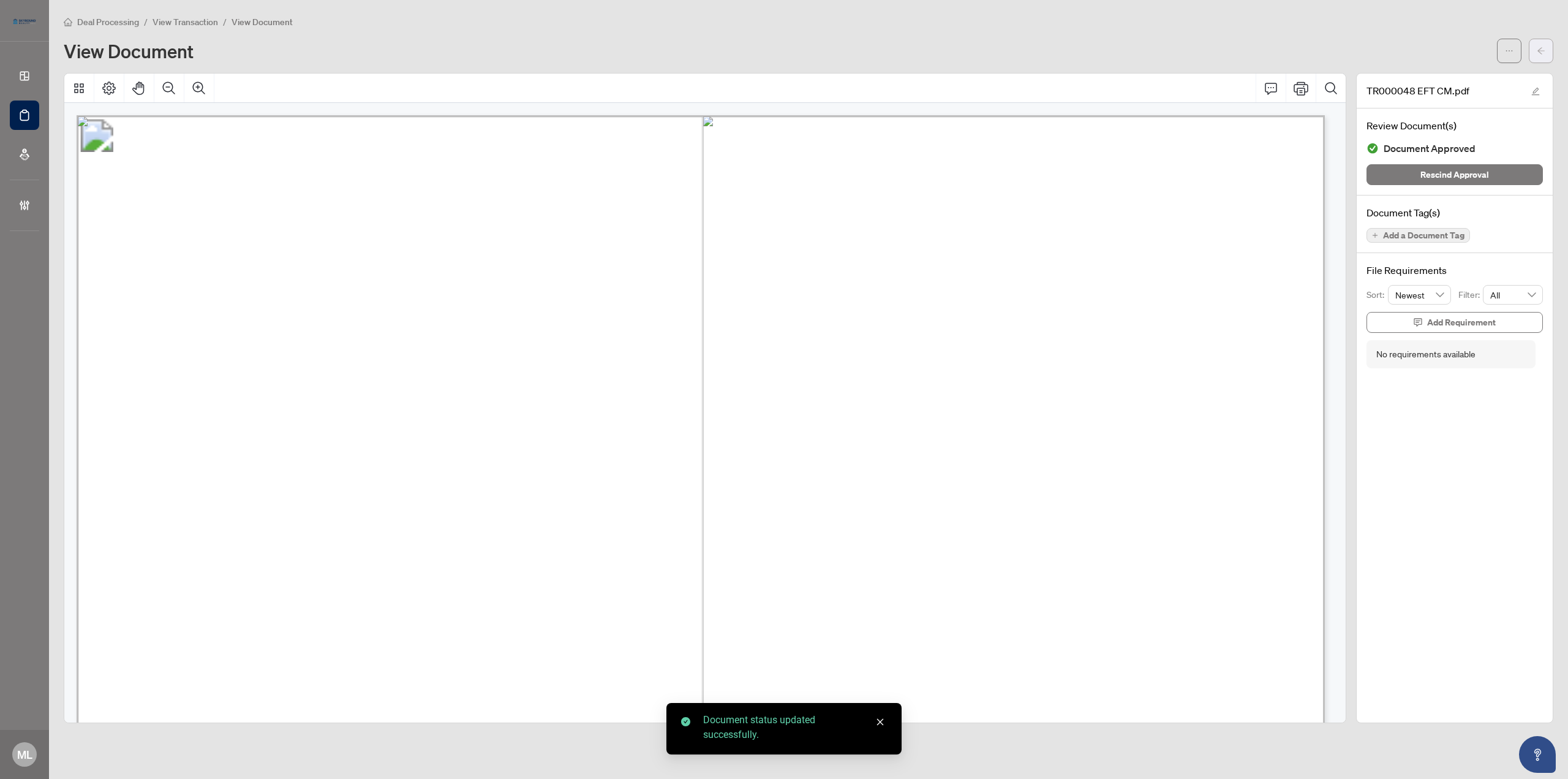
click at [1535, 53] on button "button" at bounding box center [1541, 50] width 25 height 25
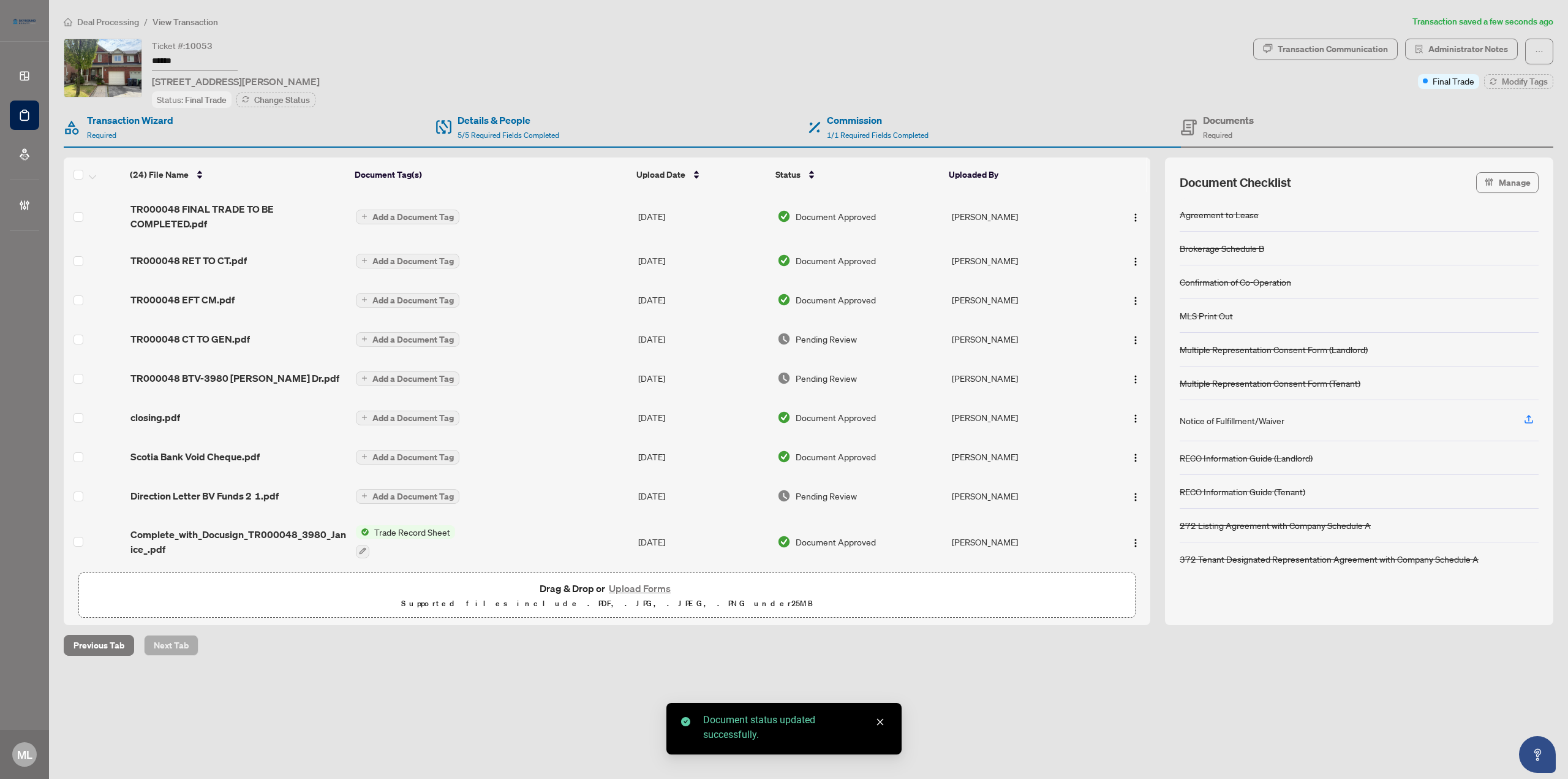
click at [826, 335] on span "Pending Review" at bounding box center [826, 338] width 61 height 13
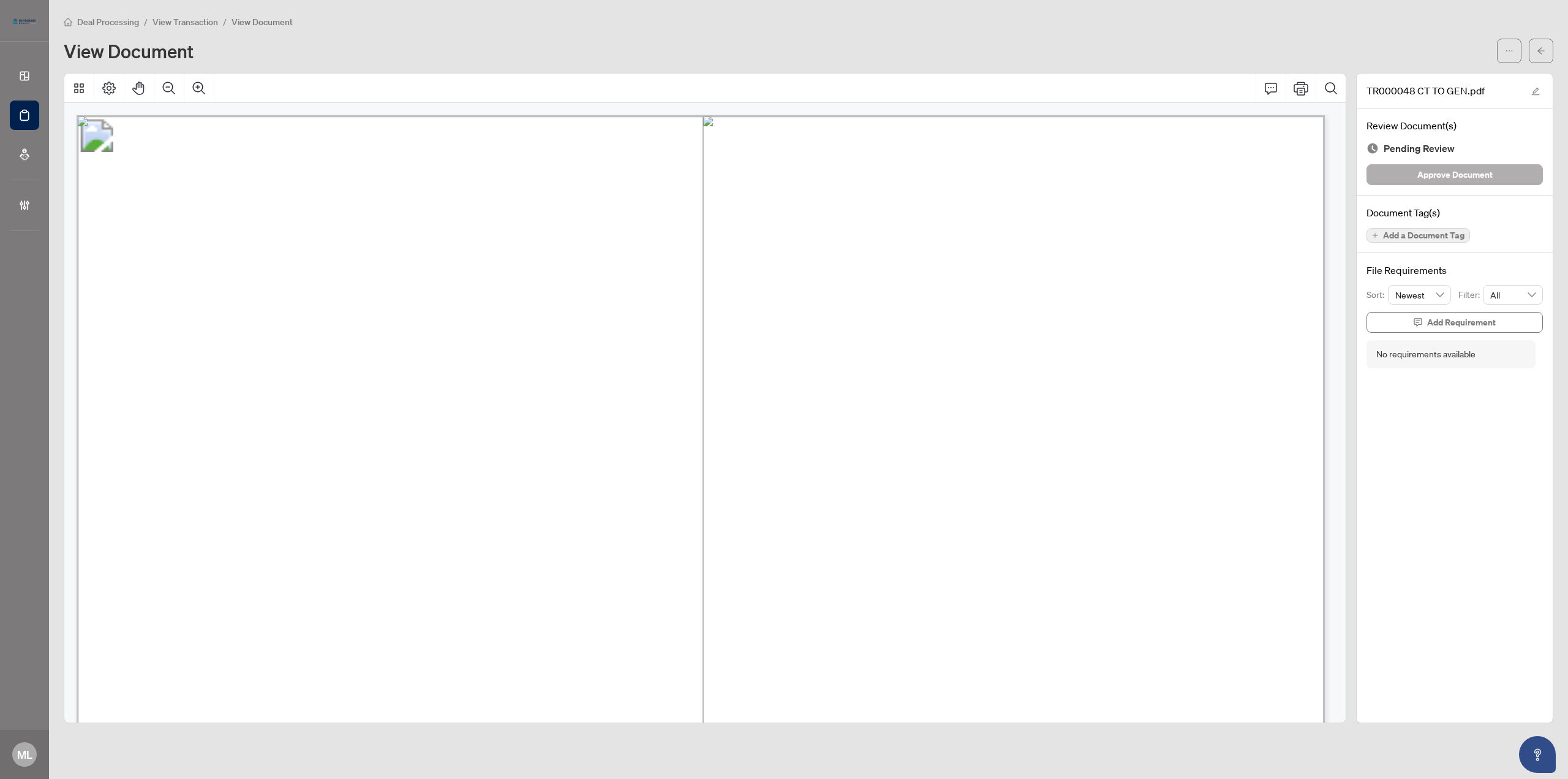
click at [1464, 168] on span "Approve Document" at bounding box center [1455, 174] width 76 height 20
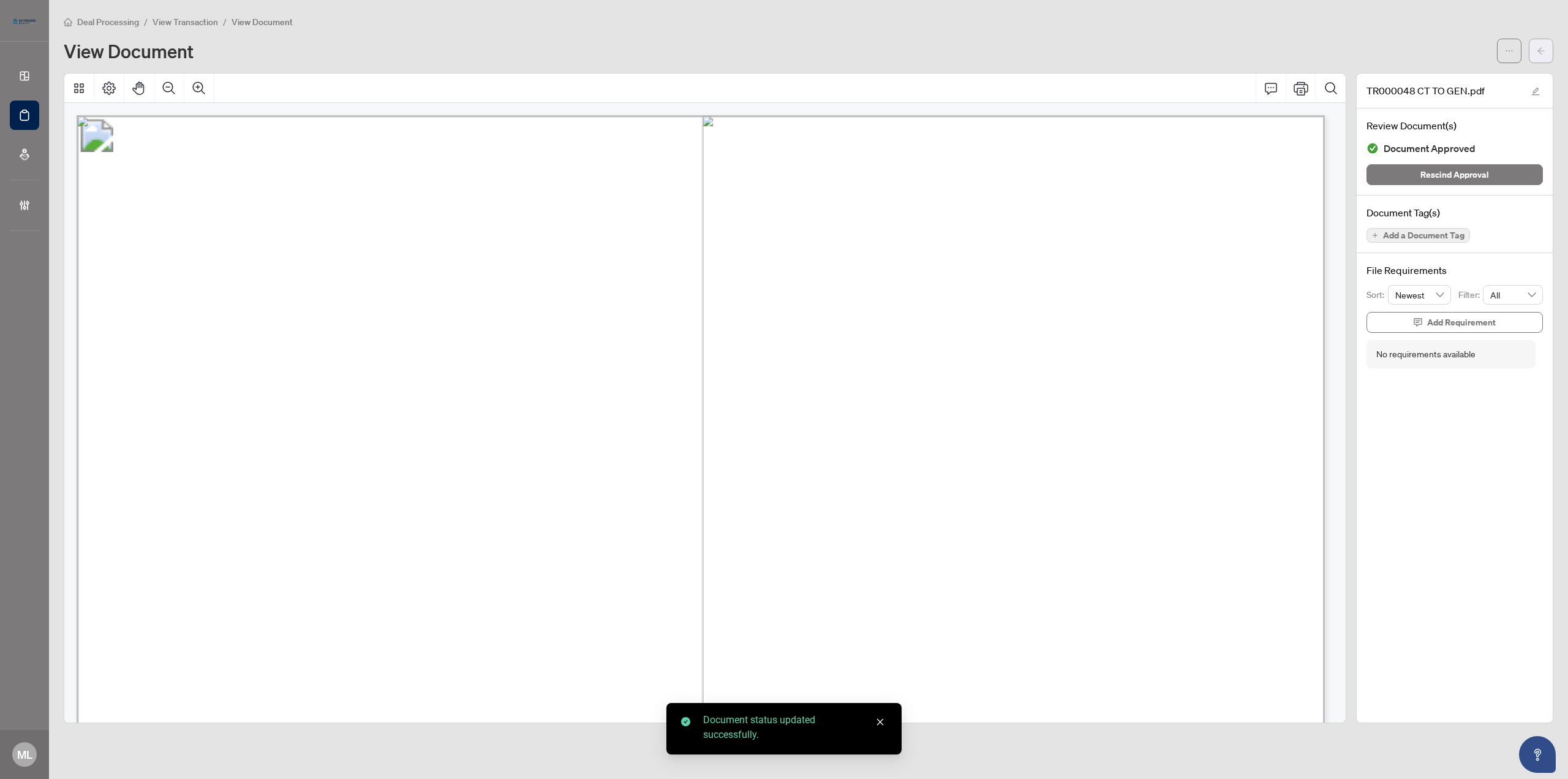
click at [1543, 50] on icon "arrow-left" at bounding box center [1541, 50] width 7 height 7
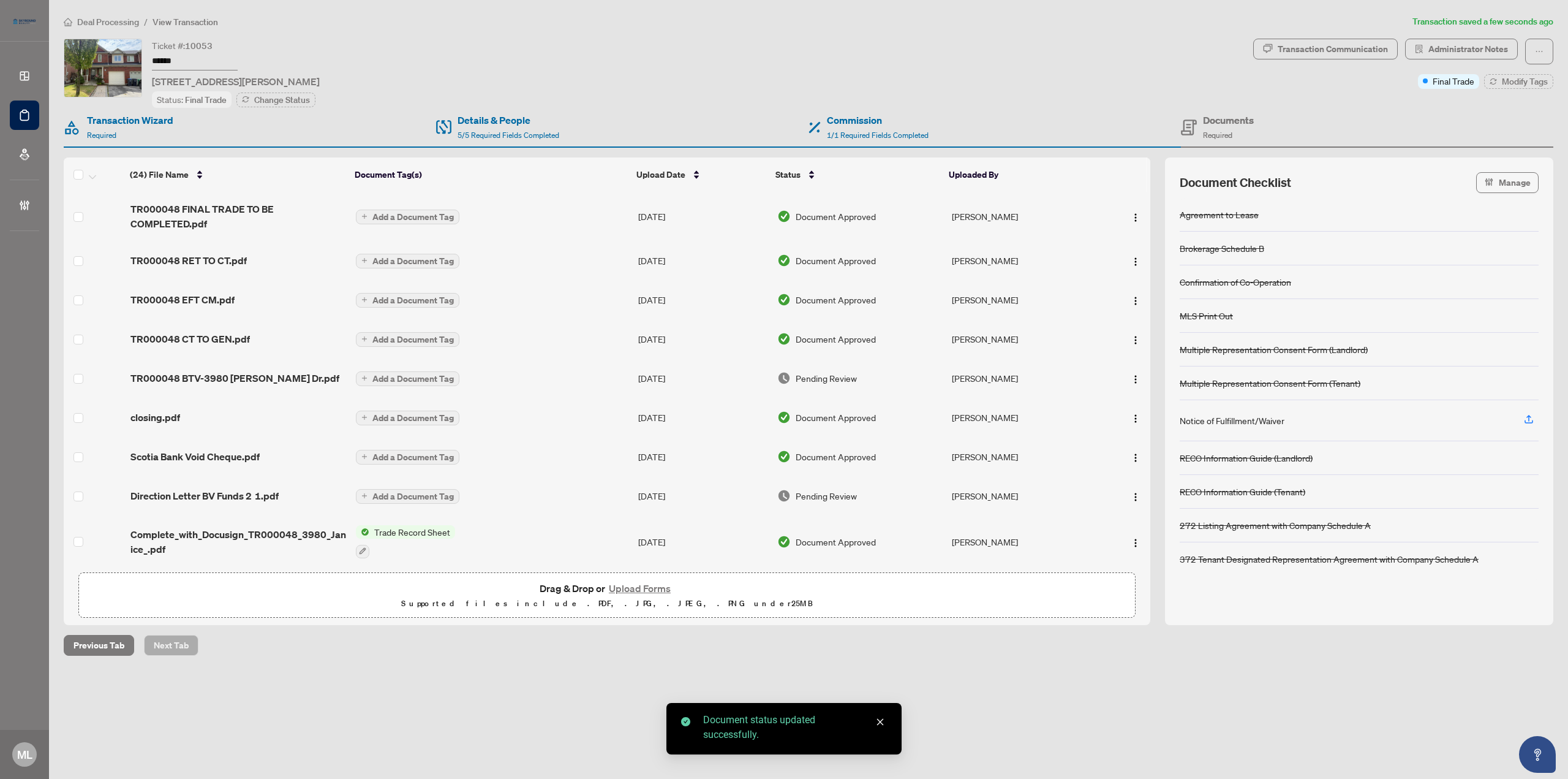
click at [817, 374] on span "Pending Review" at bounding box center [826, 378] width 61 height 13
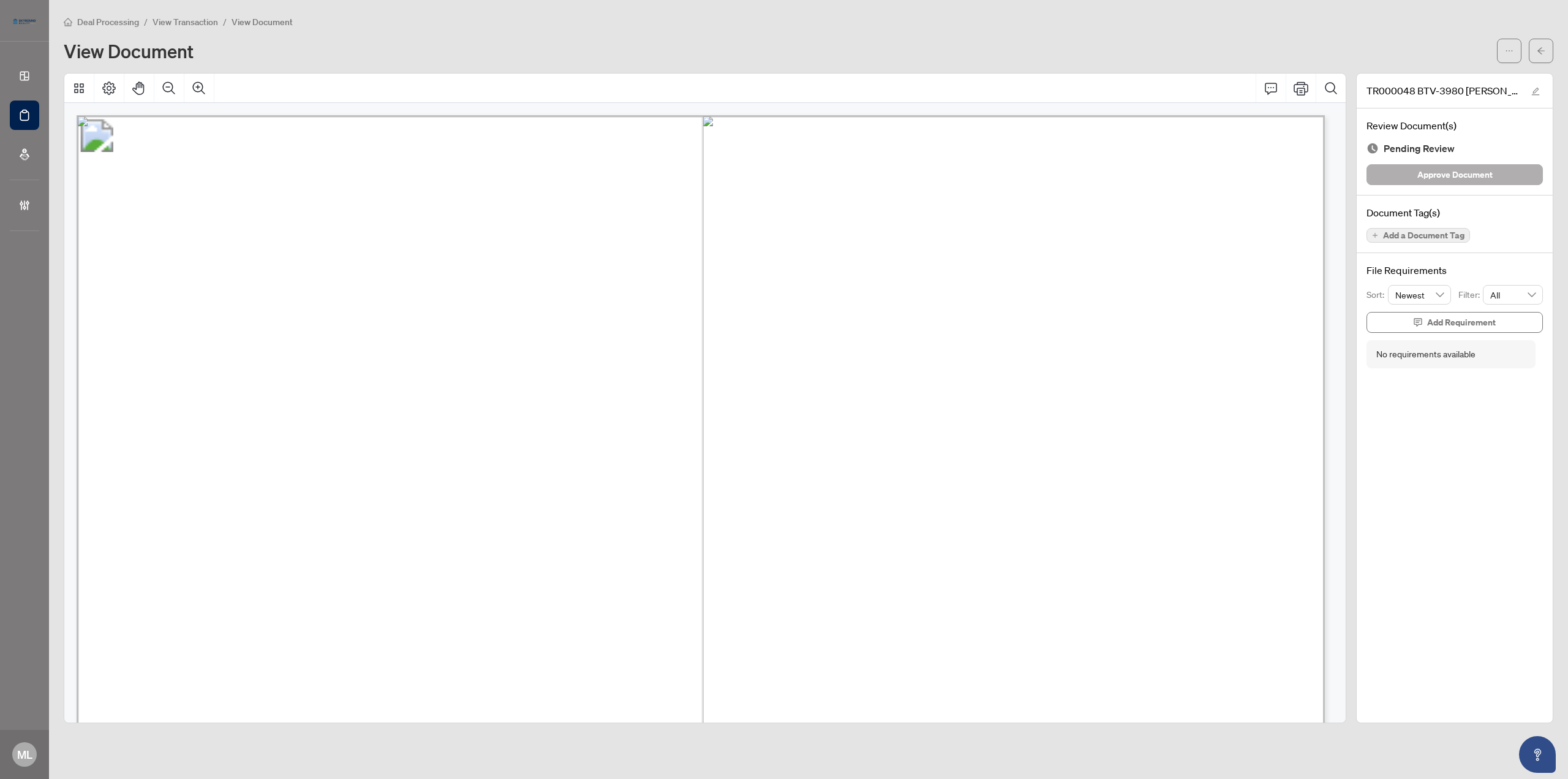
click at [1471, 166] on span "Approve Document" at bounding box center [1455, 174] width 76 height 20
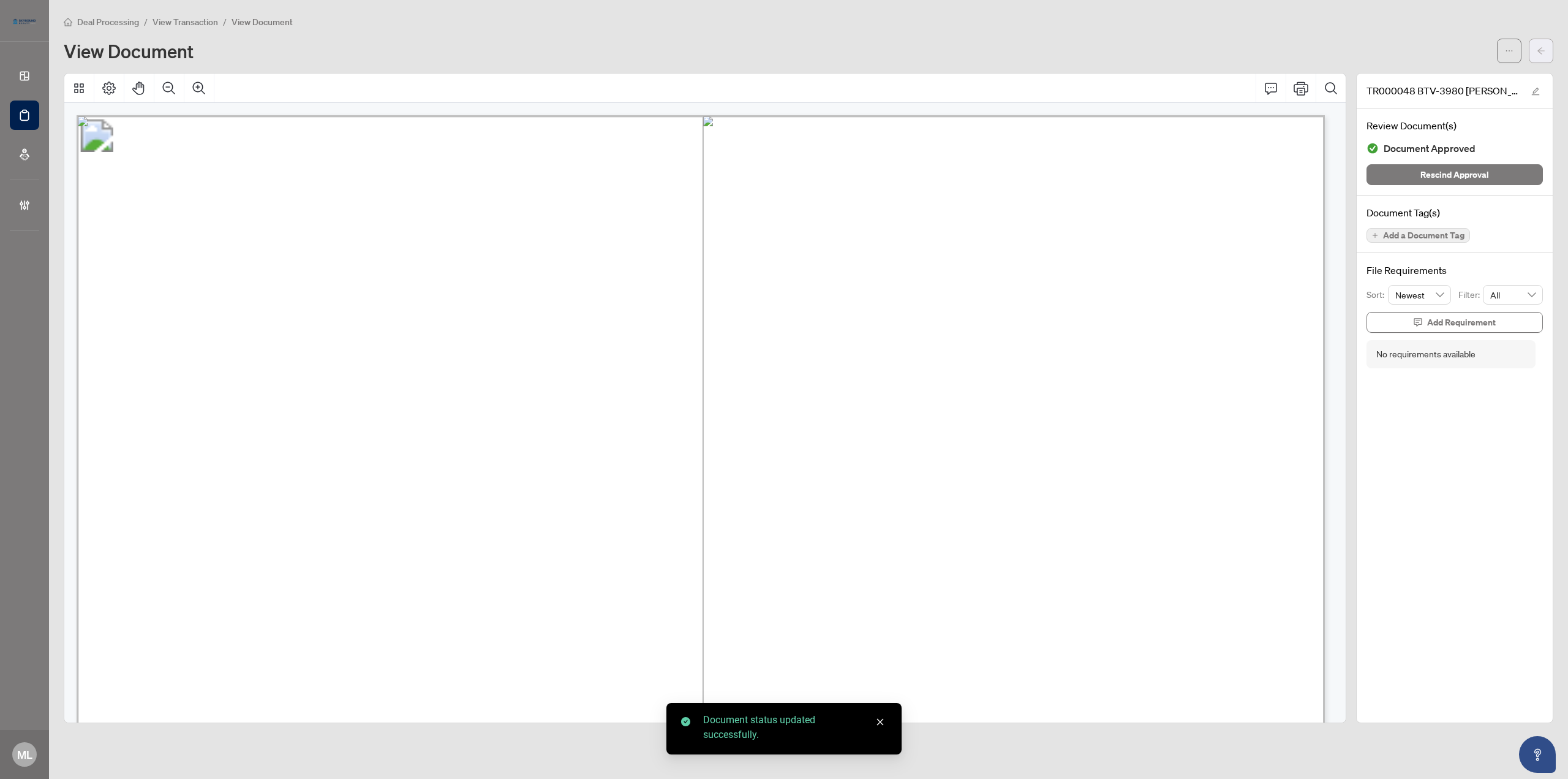
click at [1543, 49] on icon "arrow-left" at bounding box center [1541, 50] width 8 height 8
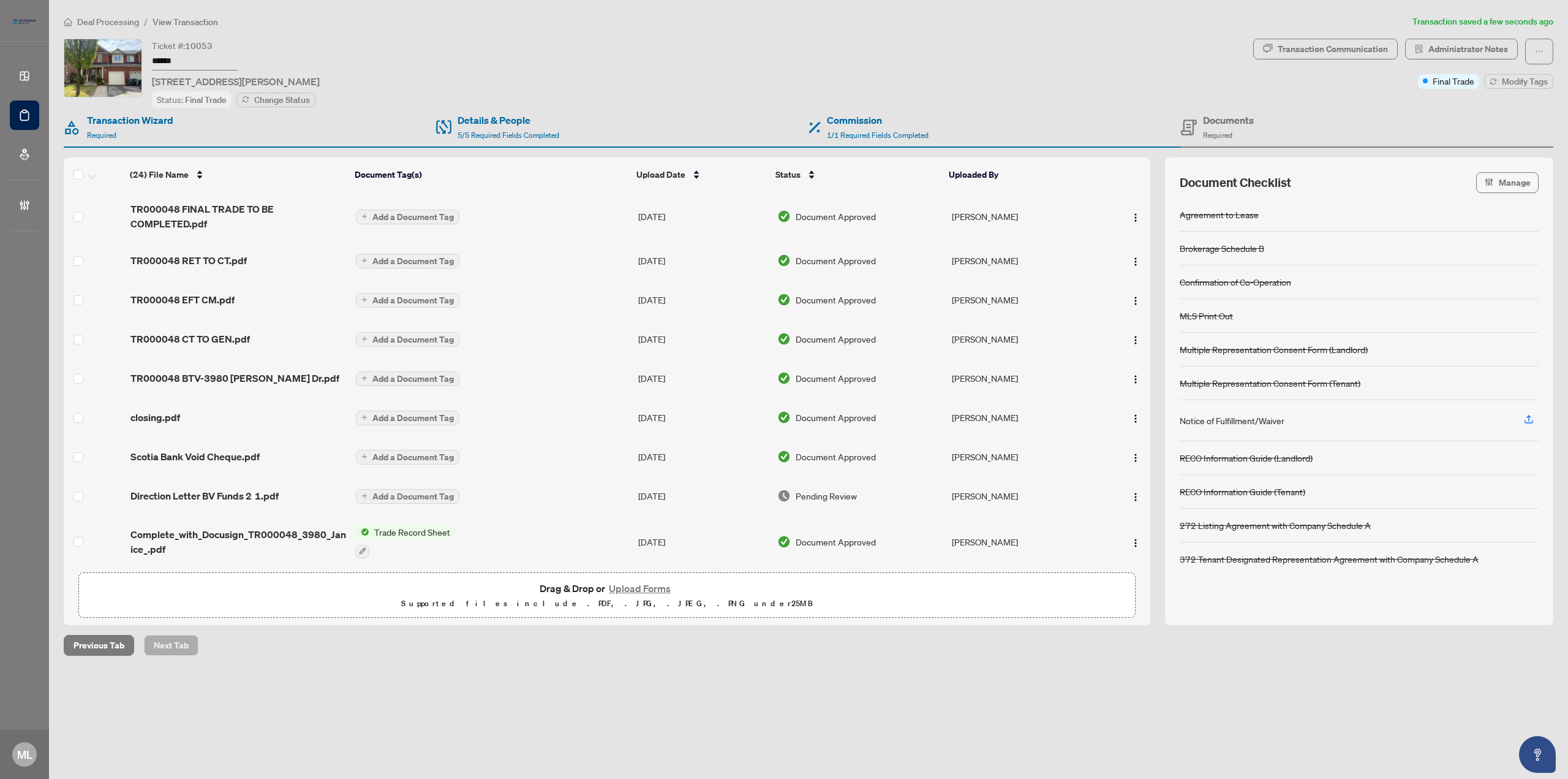
click at [818, 492] on span "Pending Review" at bounding box center [826, 495] width 61 height 13
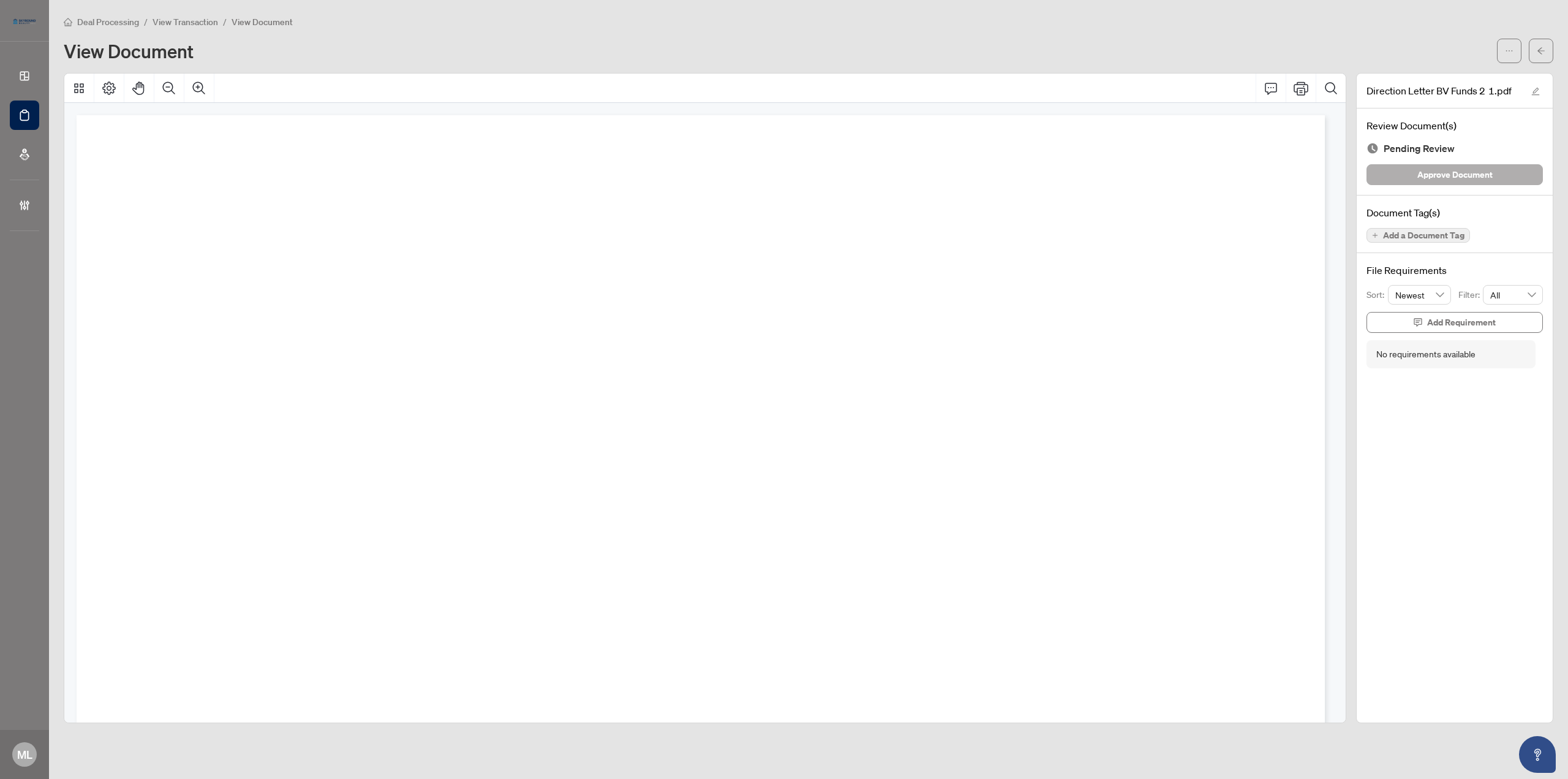
click at [1443, 169] on span "Approve Document" at bounding box center [1455, 174] width 76 height 20
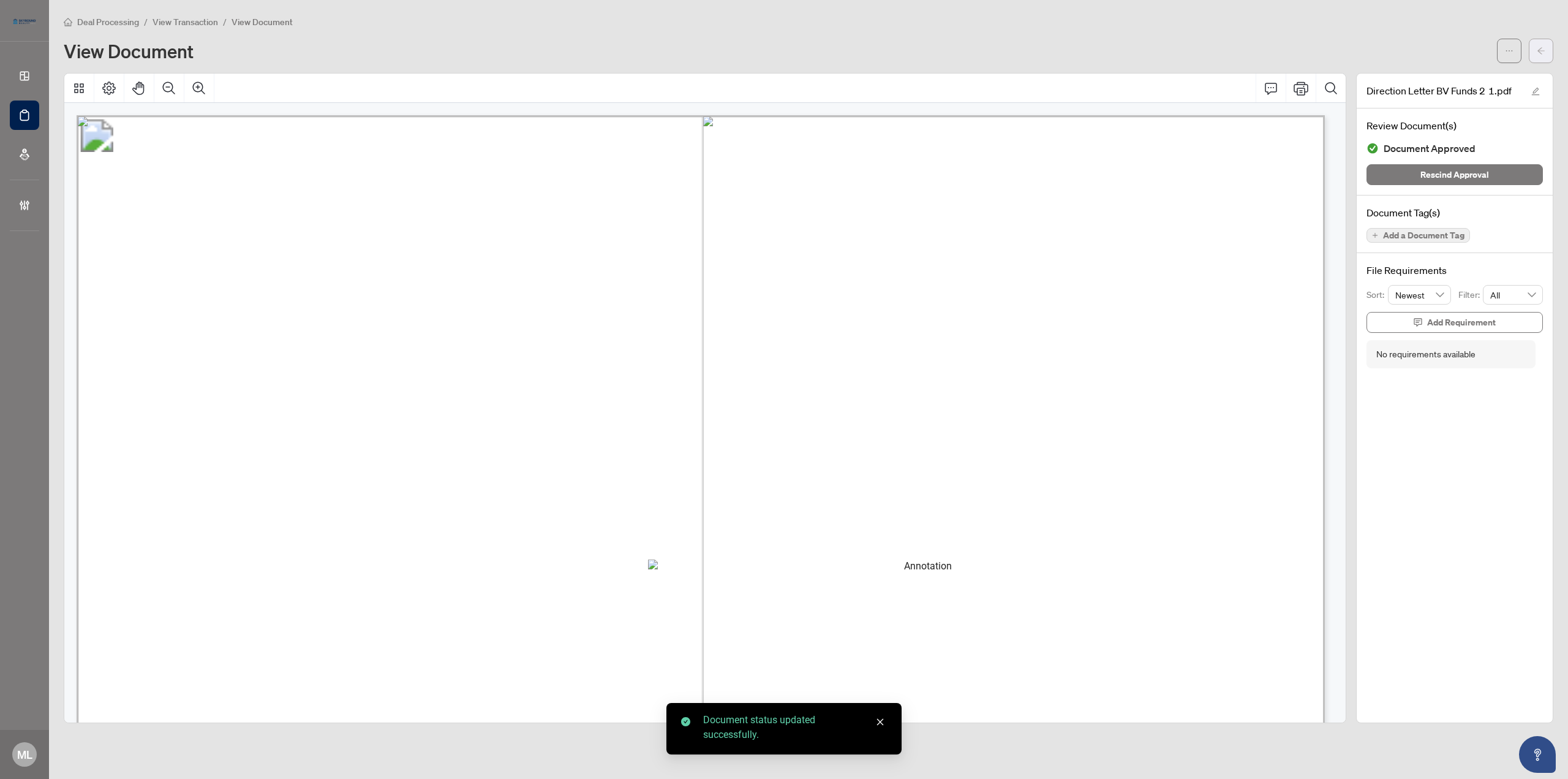
click at [1543, 46] on span "button" at bounding box center [1541, 51] width 8 height 20
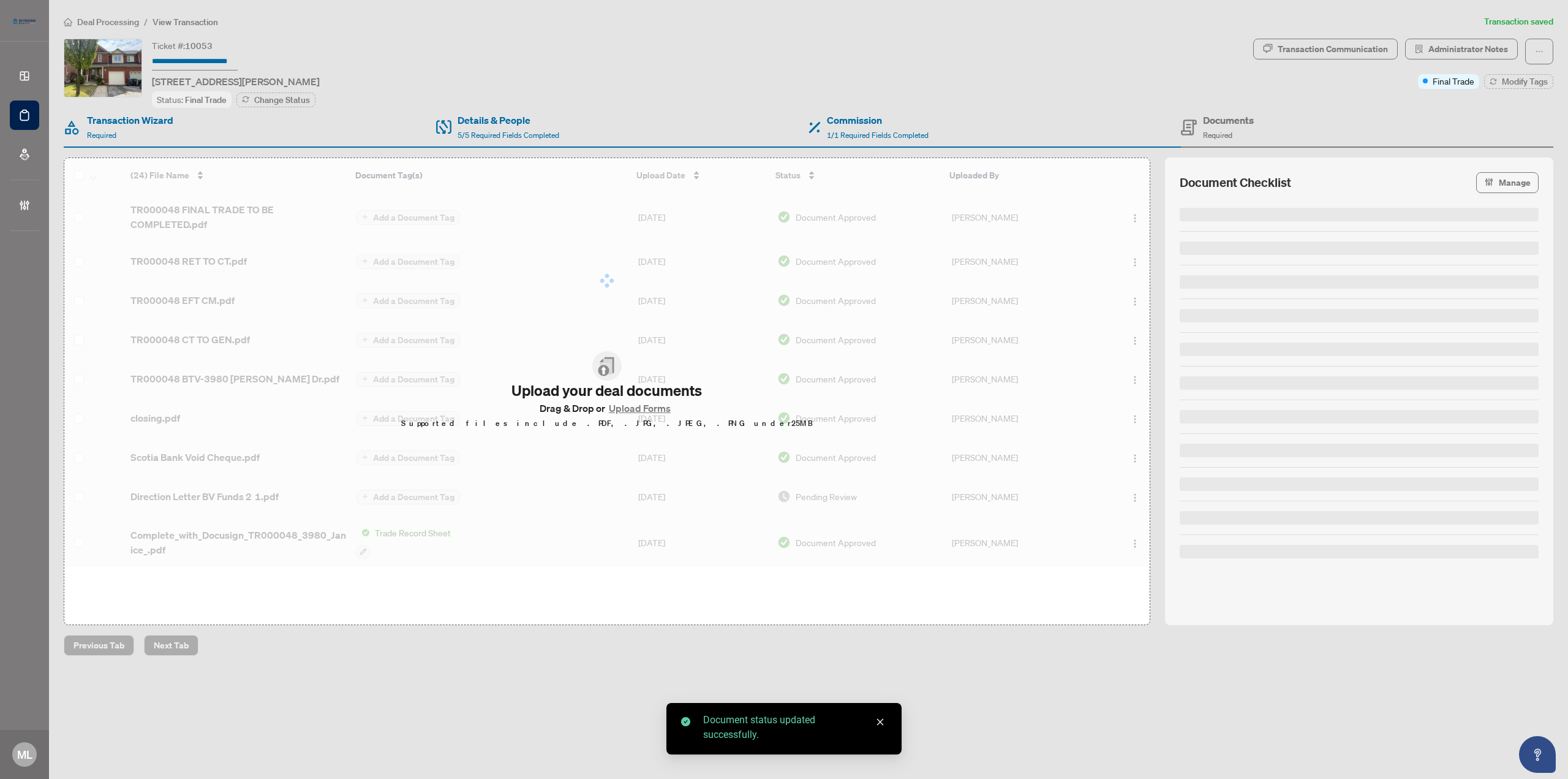
type input "******"
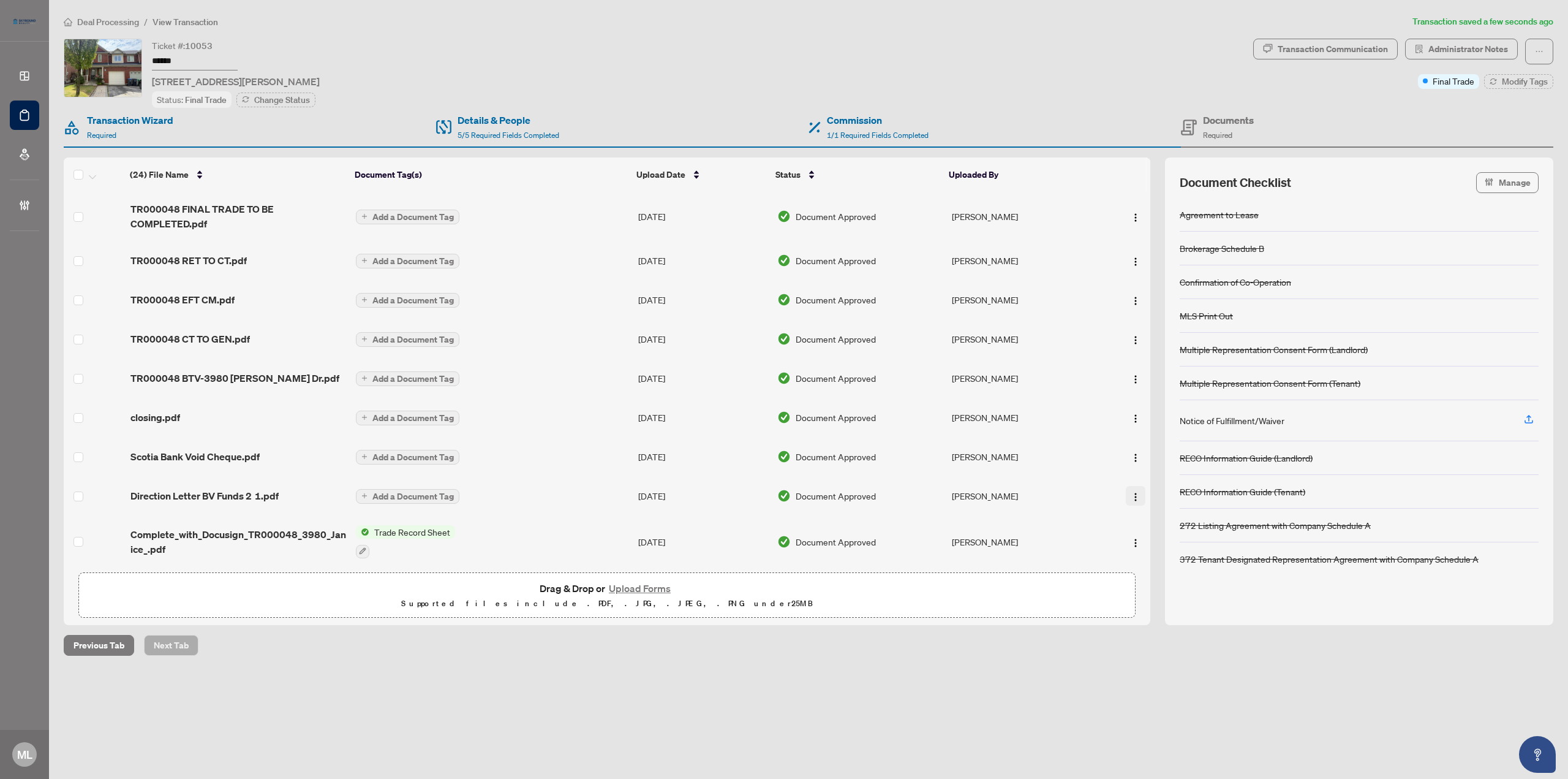
click at [1134, 492] on img "button" at bounding box center [1135, 497] width 10 height 10
click at [1162, 636] on span "Archive" at bounding box center [1190, 635] width 117 height 13
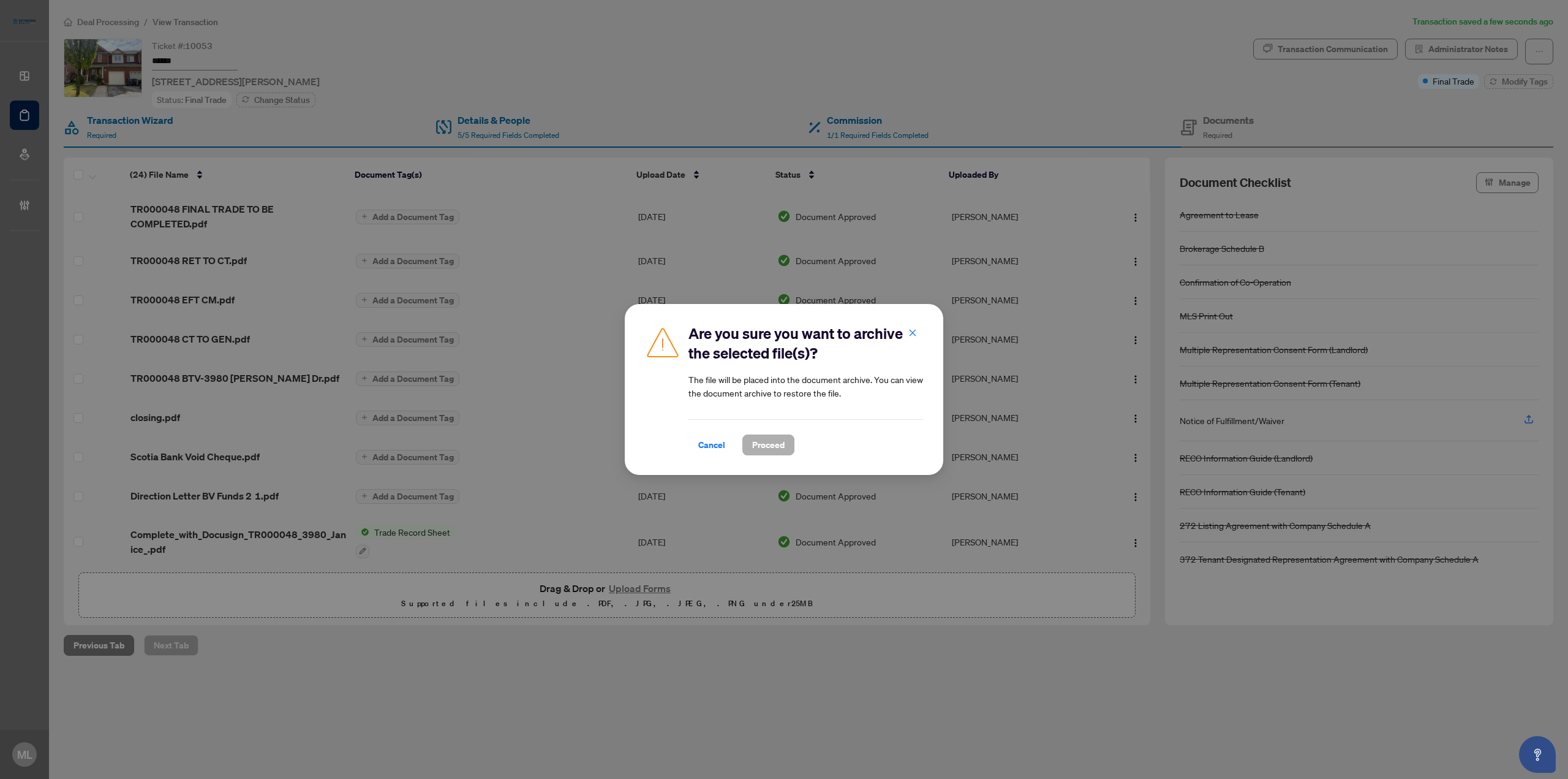
click at [778, 445] on span "Proceed" at bounding box center [768, 445] width 32 height 20
